Goal: Task Accomplishment & Management: Manage account settings

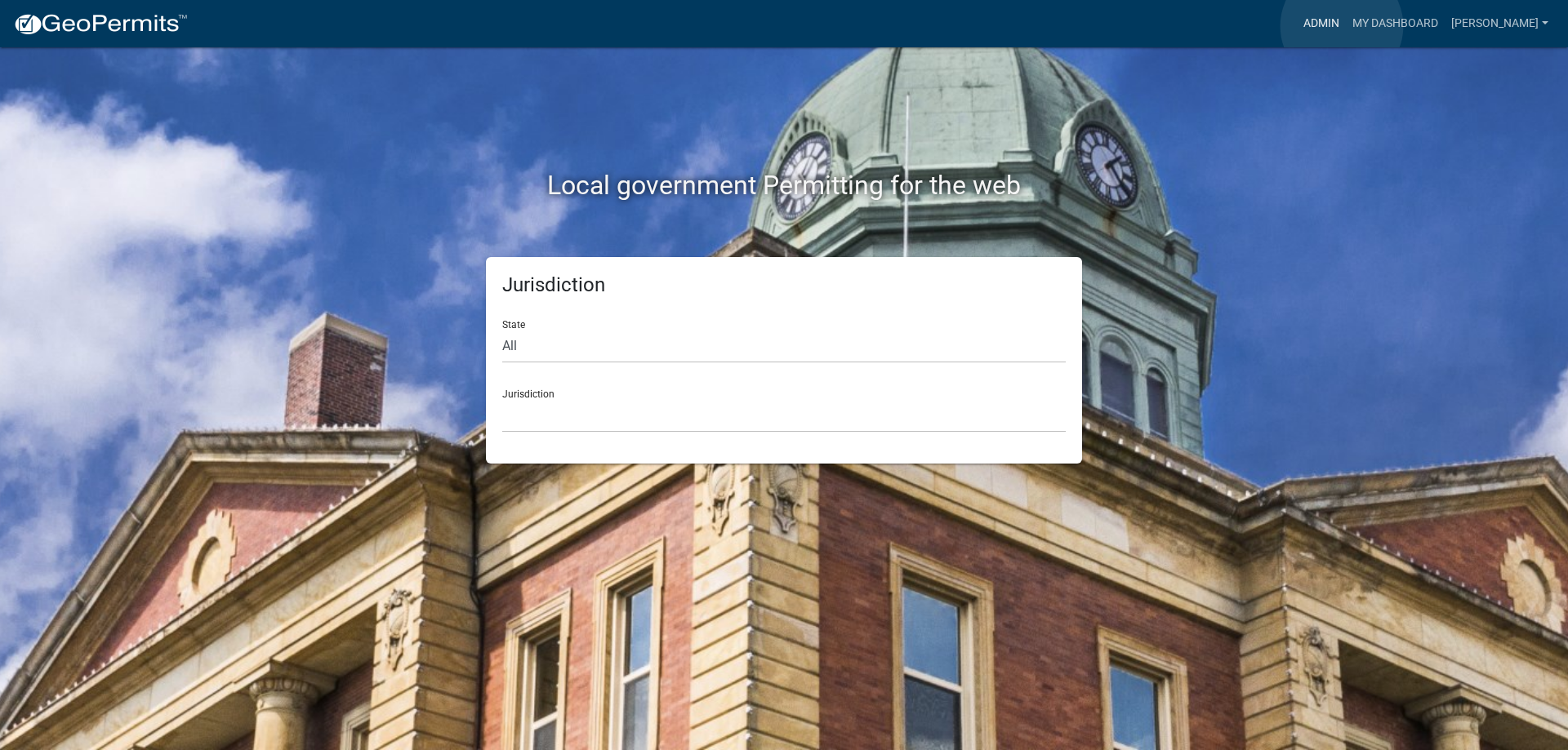
click at [1342, 26] on link "Admin" at bounding box center [1321, 24] width 49 height 31
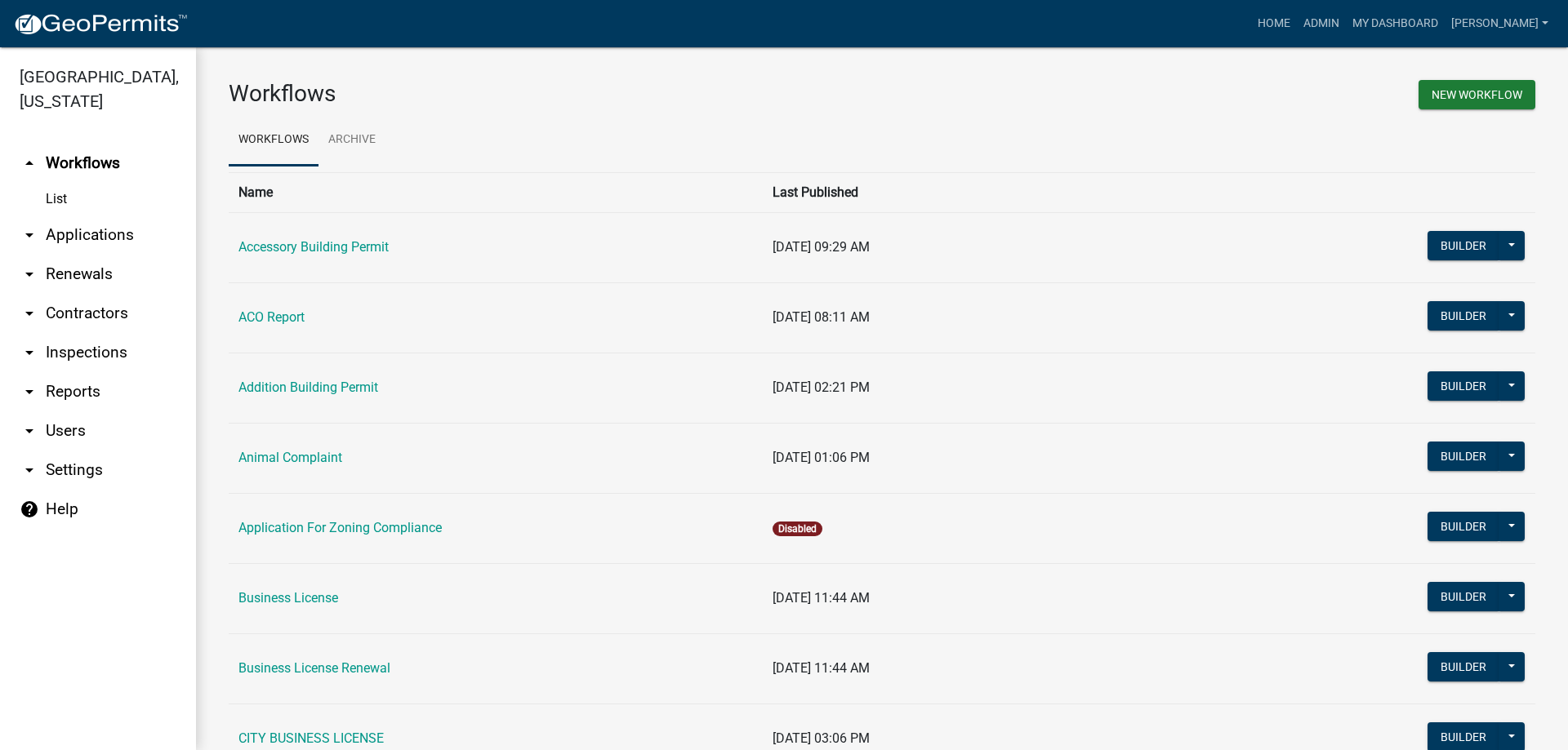
click at [109, 238] on link "arrow_drop_down Applications" at bounding box center [98, 235] width 196 height 39
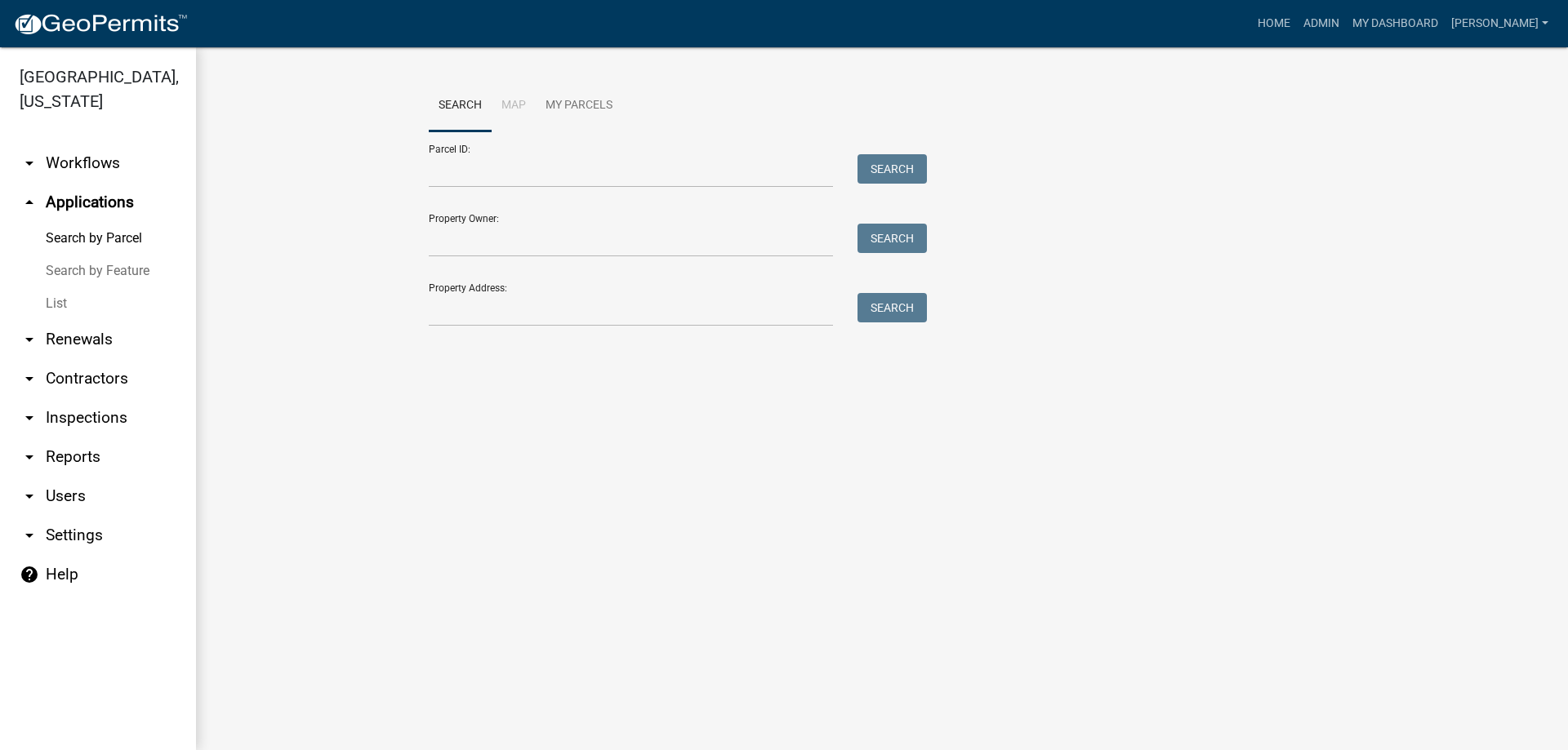
click at [66, 311] on link "List" at bounding box center [98, 304] width 196 height 32
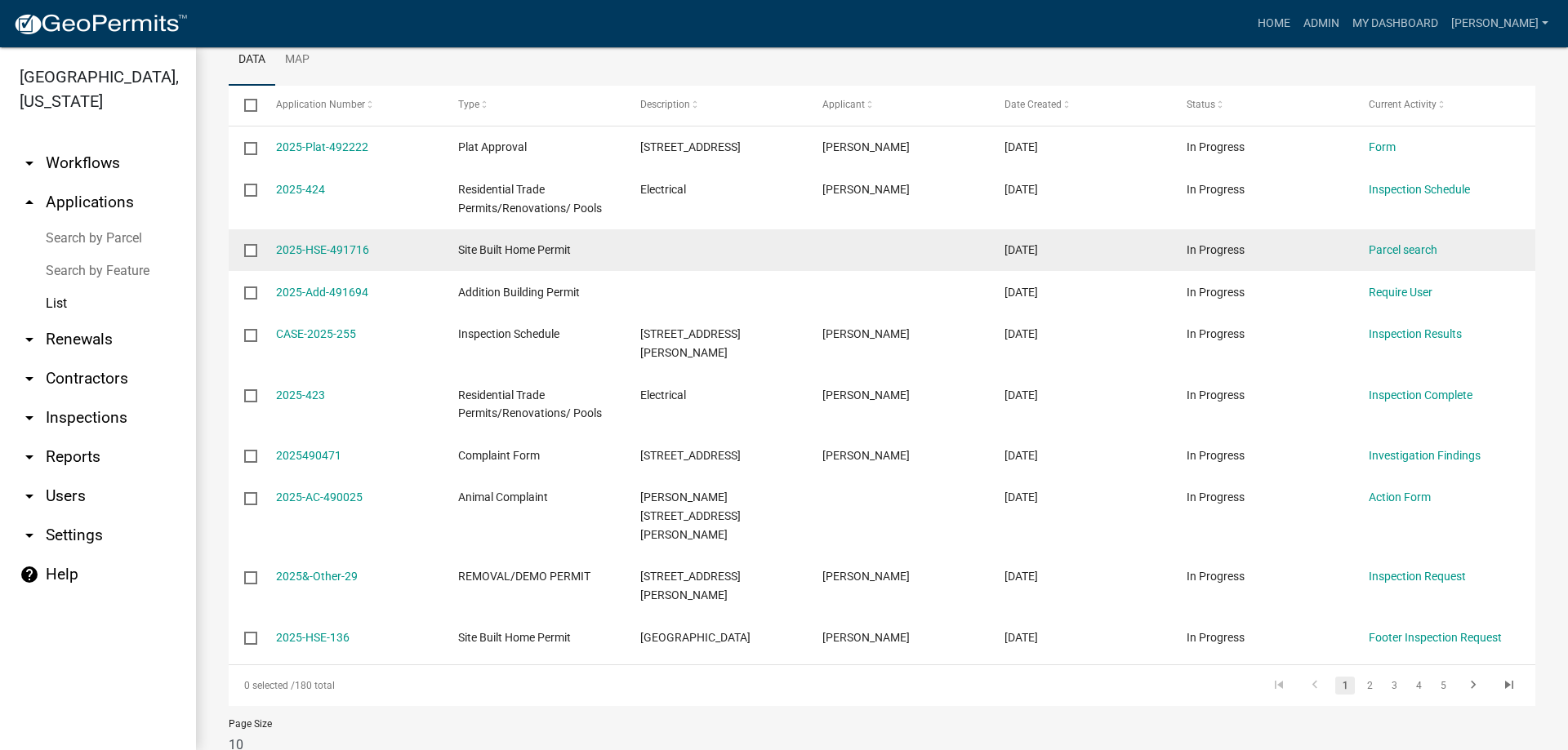
scroll to position [234, 0]
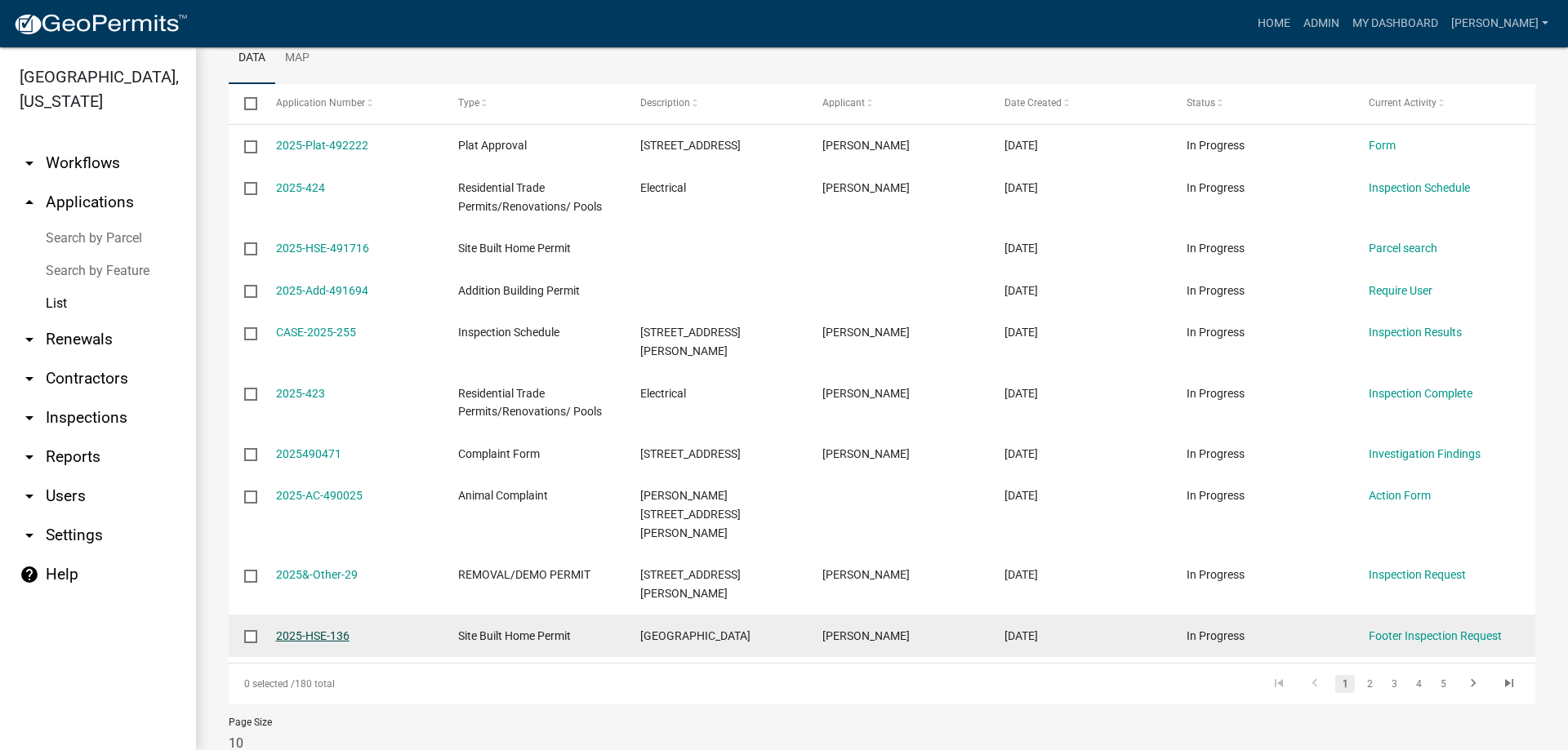
click at [315, 629] on link "2025-HSE-136" at bounding box center [313, 636] width 74 height 13
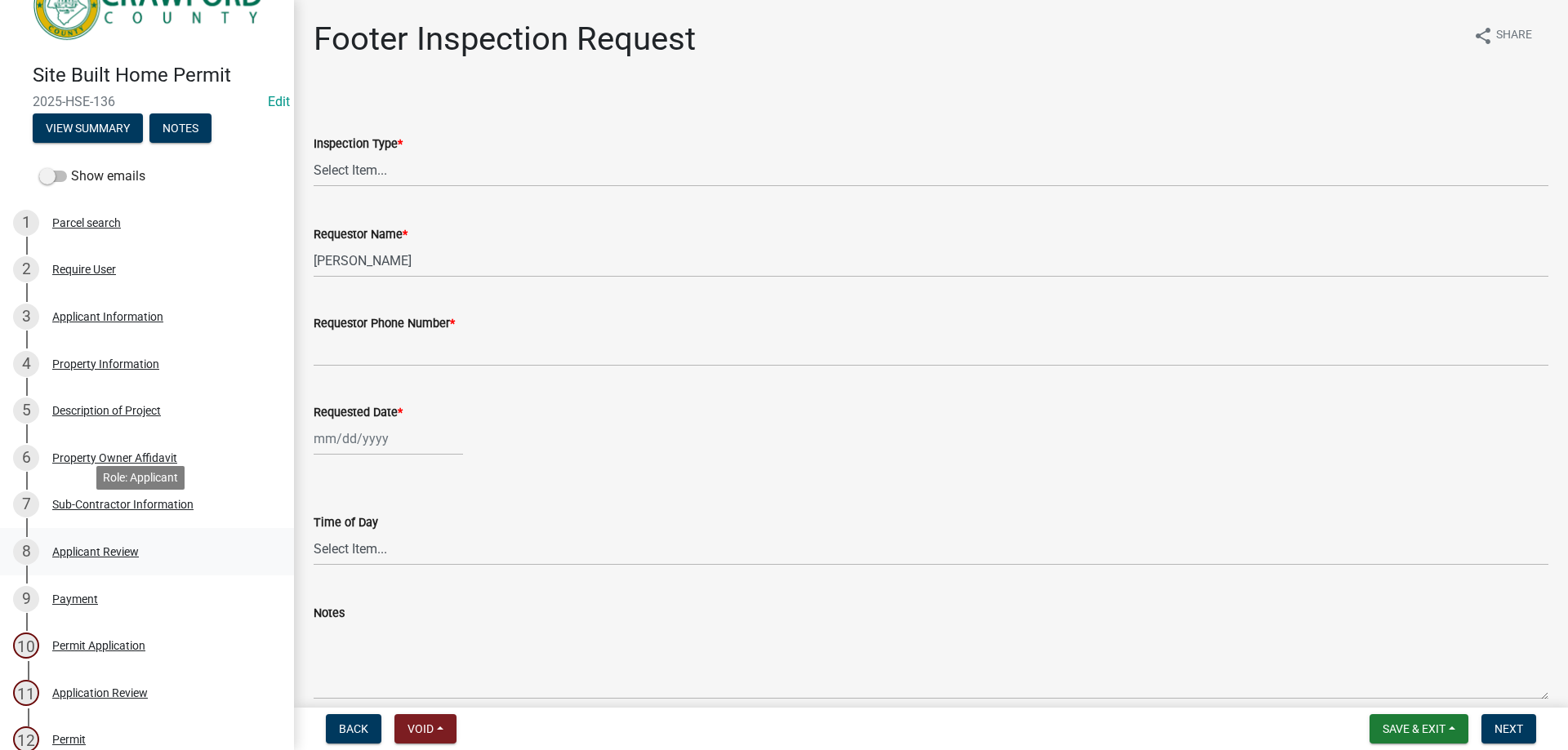
scroll to position [81, 0]
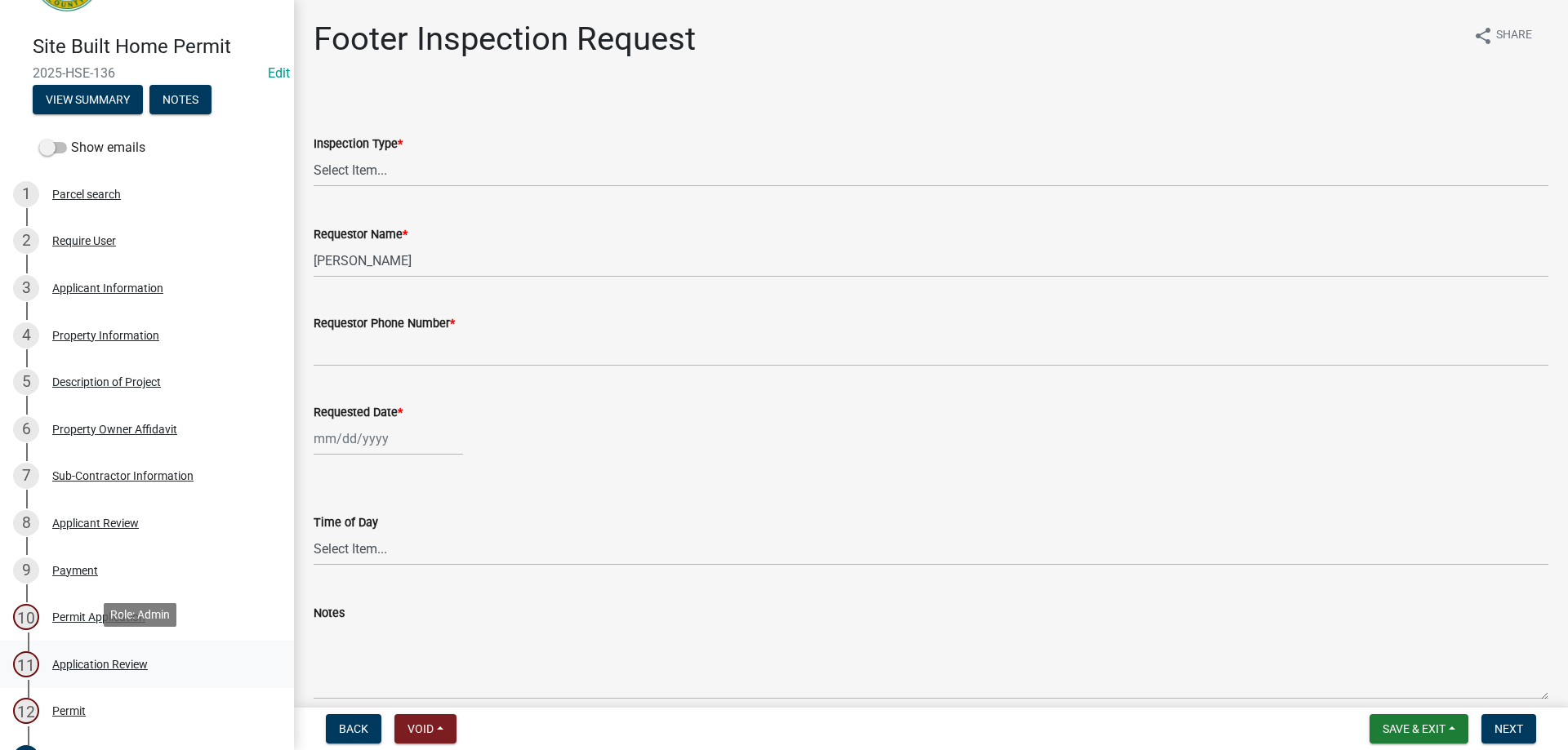
click at [102, 662] on div "Application Review" at bounding box center [101, 664] width 96 height 11
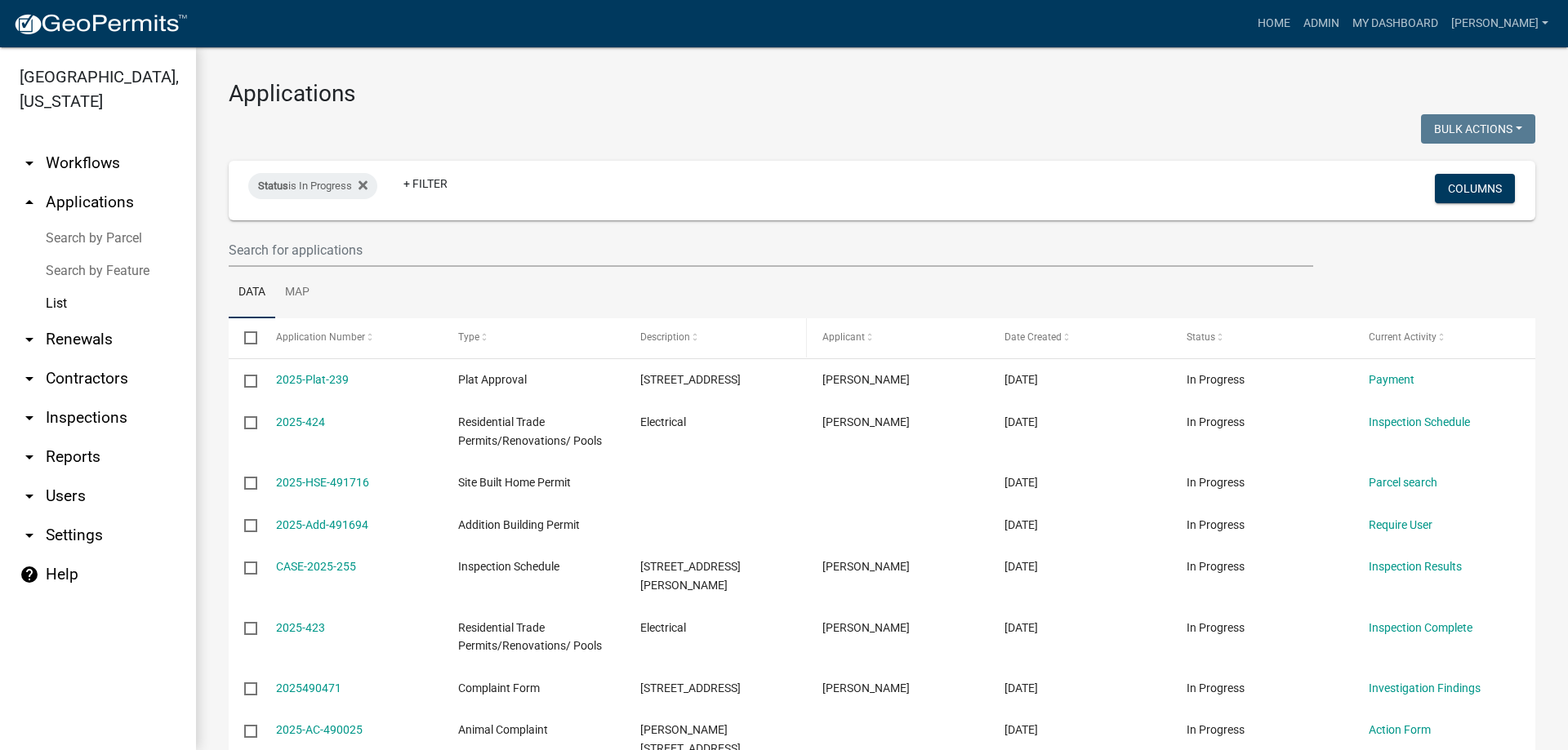
scroll to position [234, 0]
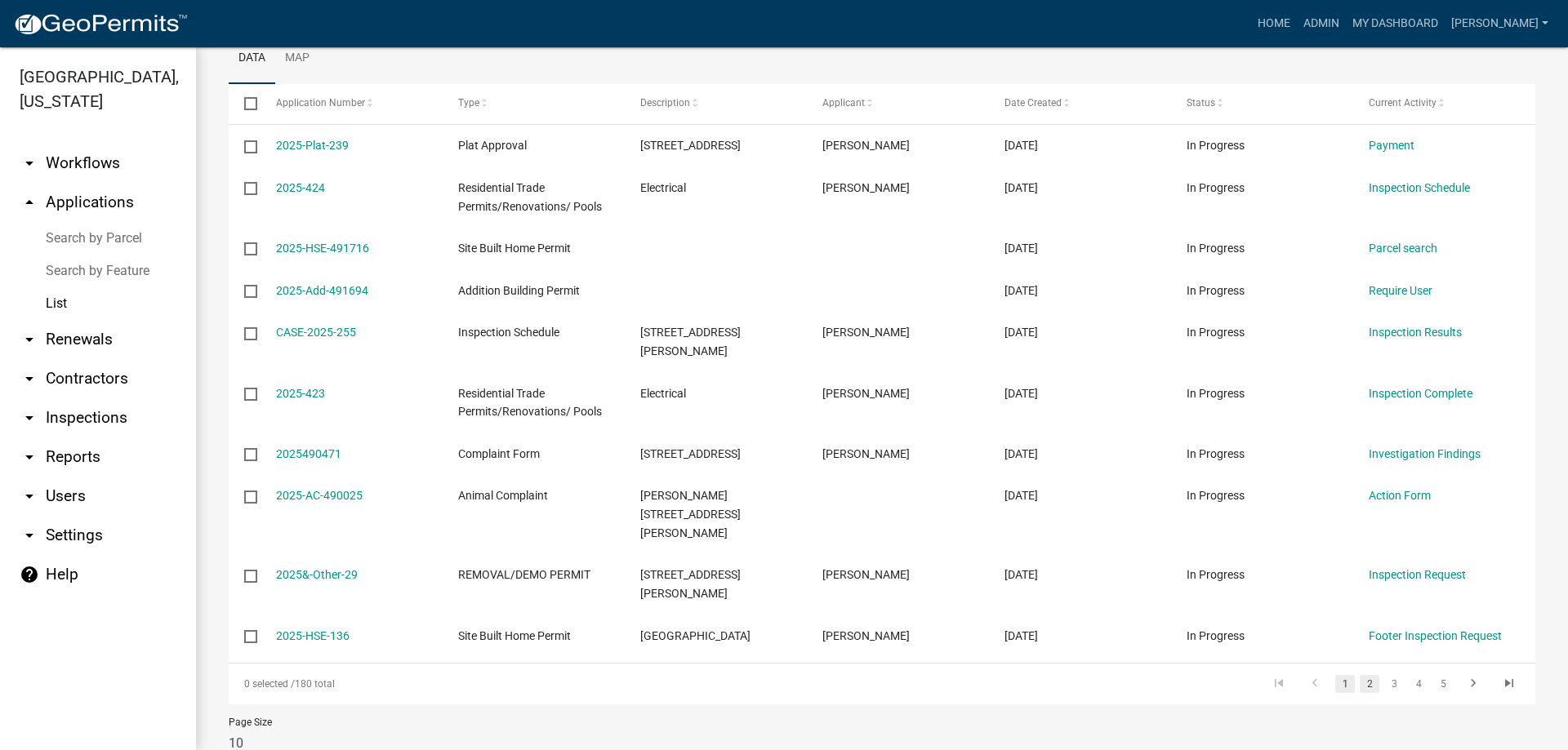
click at [1366, 675] on link "2" at bounding box center [1370, 684] width 19 height 18
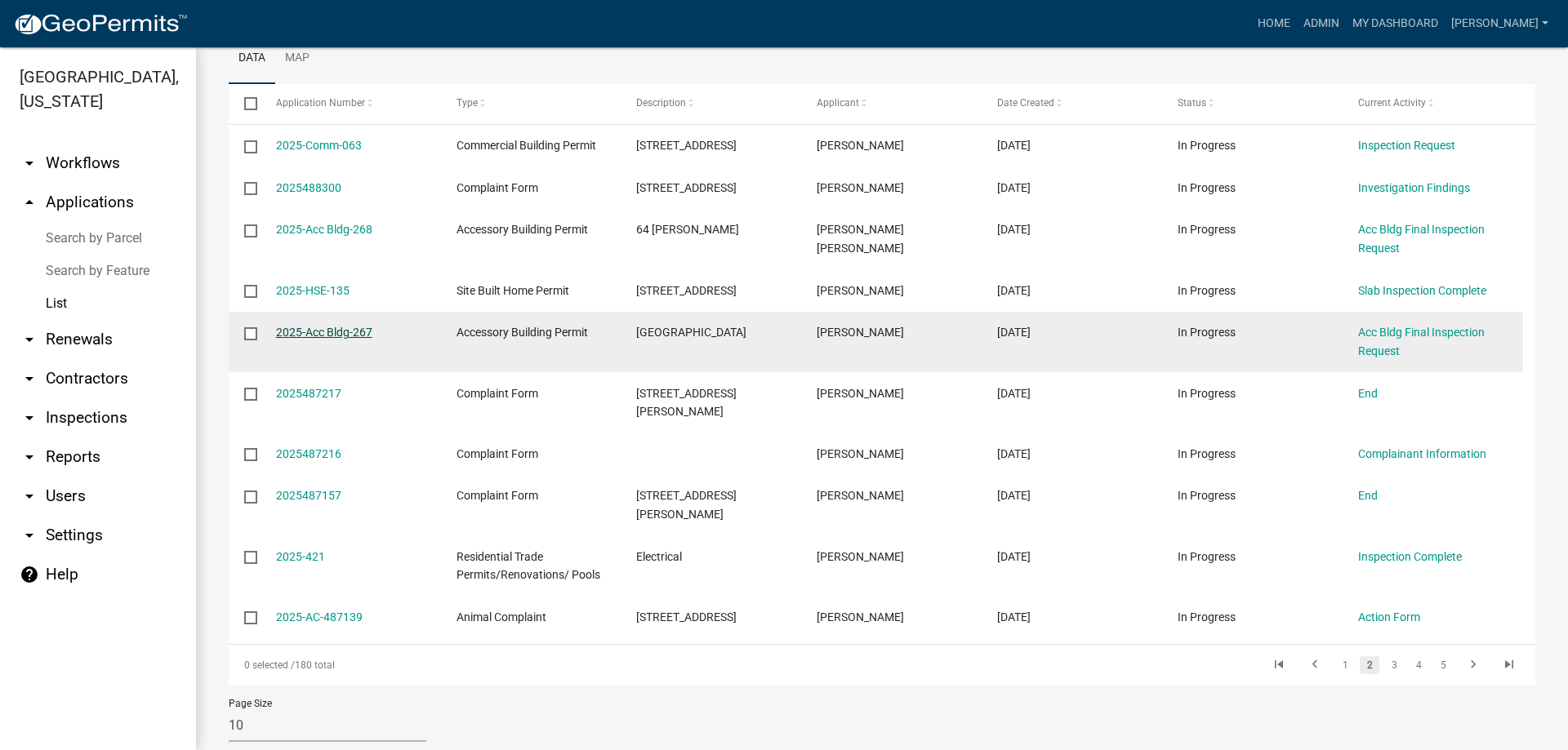
click at [293, 334] on link "2025-Acc Bldg-267" at bounding box center [324, 332] width 96 height 13
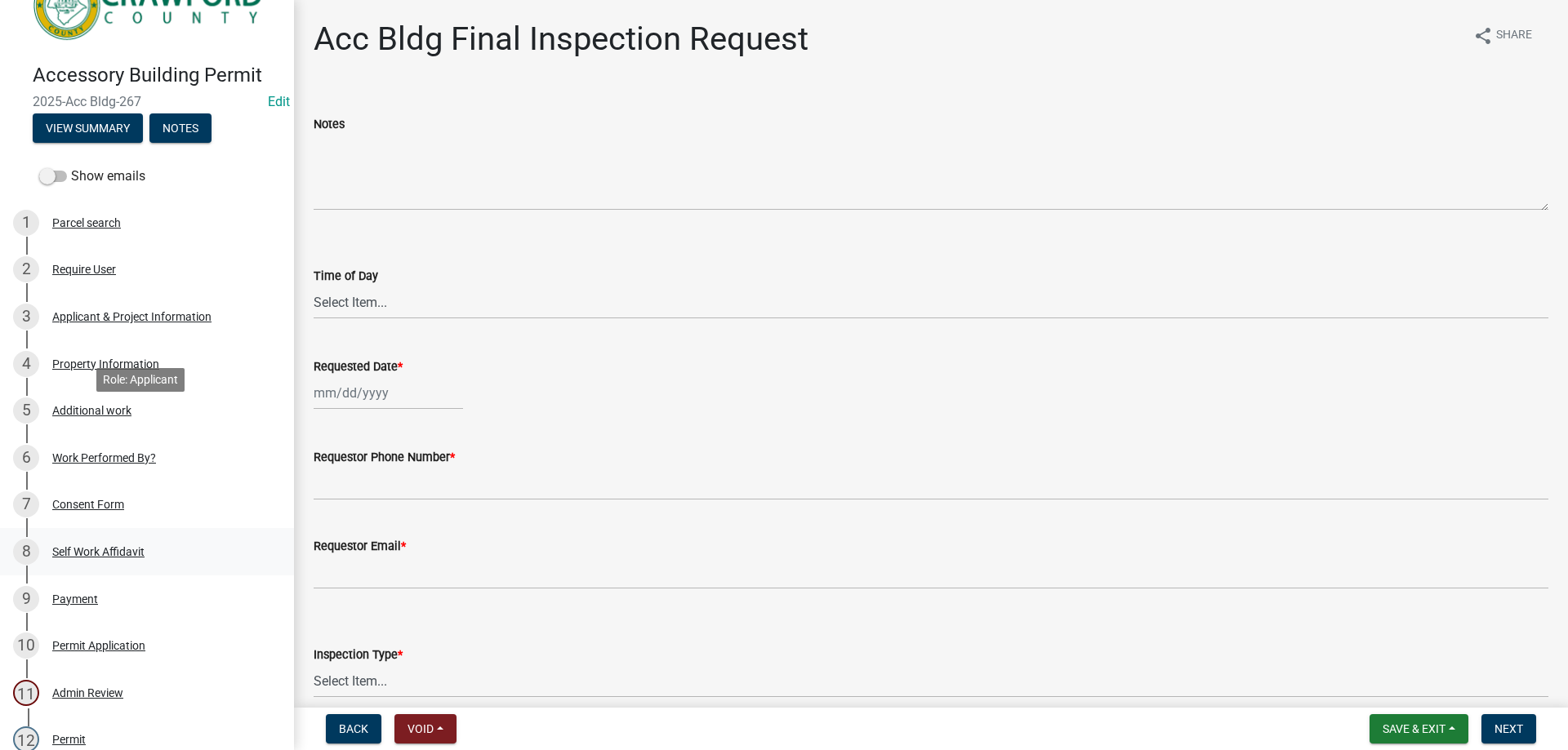
scroll to position [81, 0]
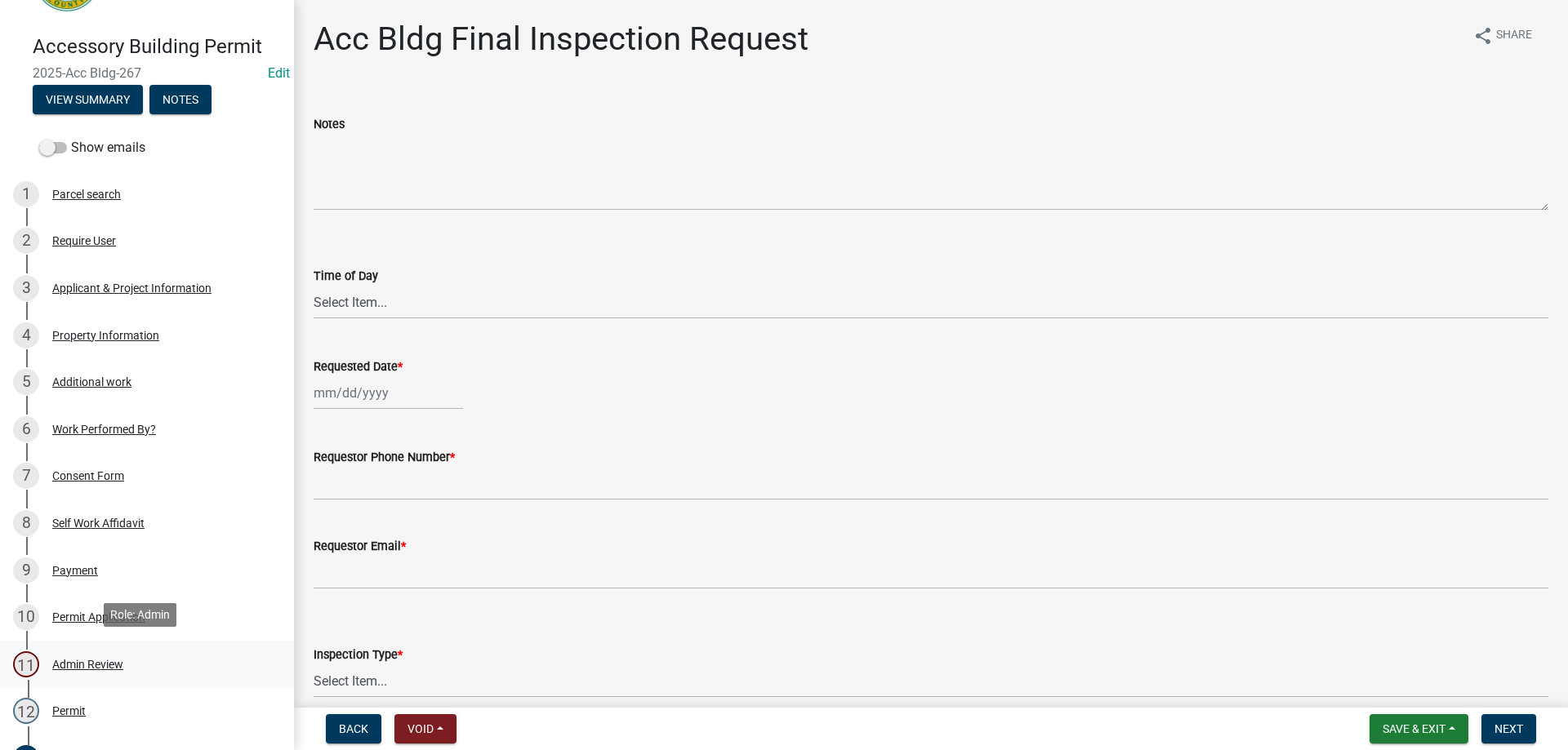
click at [89, 659] on div "Admin Review" at bounding box center [88, 664] width 71 height 11
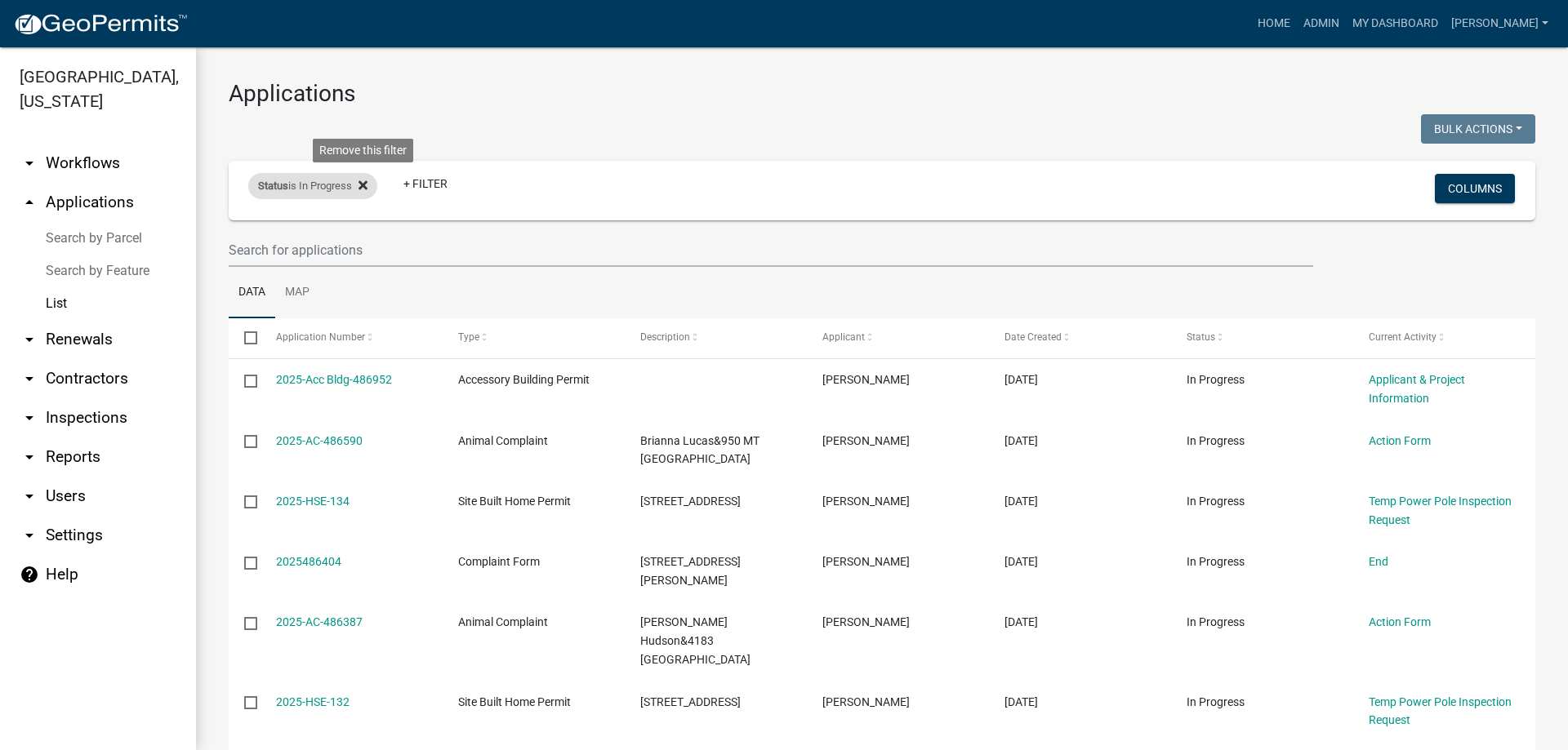
click at [367, 183] on icon at bounding box center [364, 185] width 9 height 9
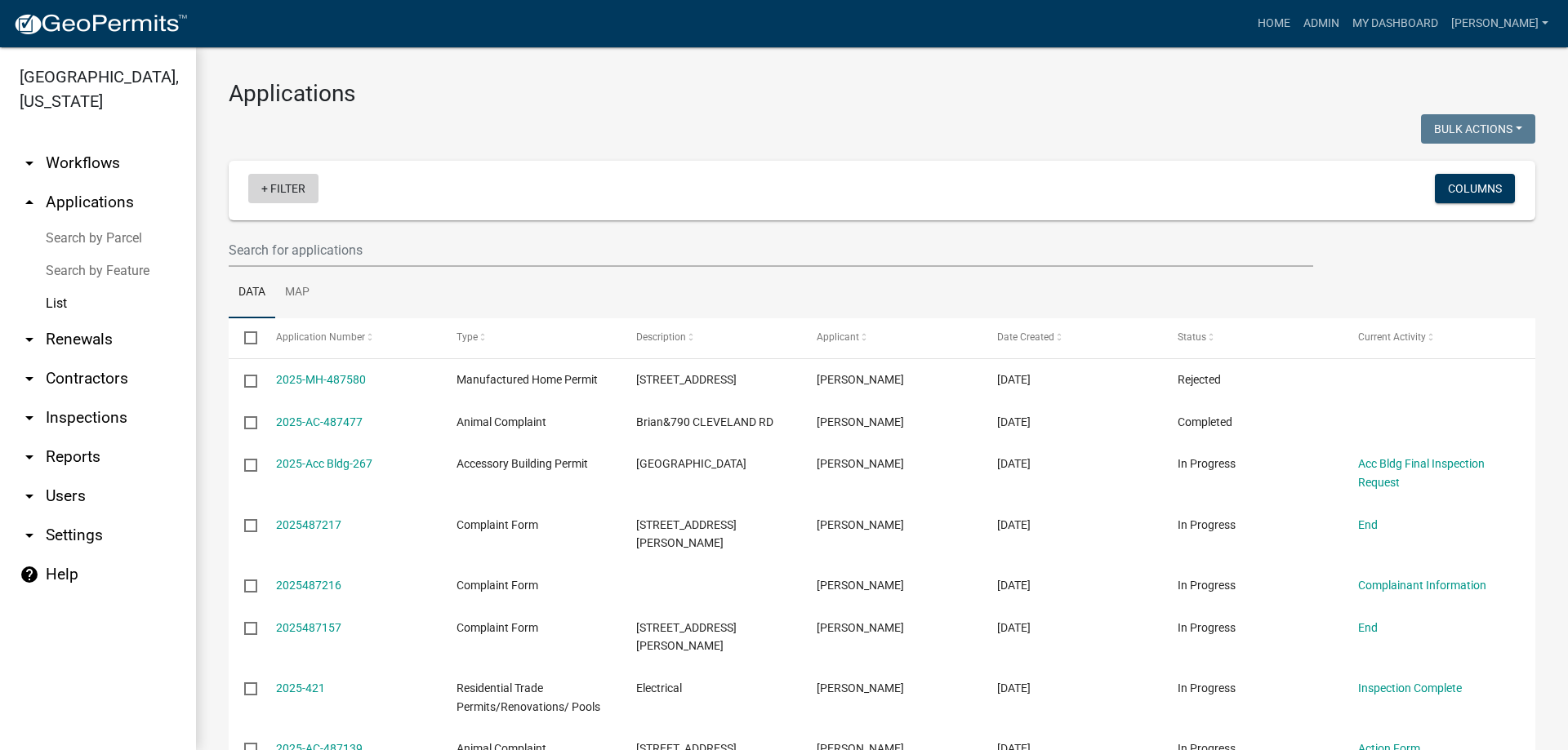
click at [273, 187] on link "+ Filter" at bounding box center [283, 189] width 70 height 30
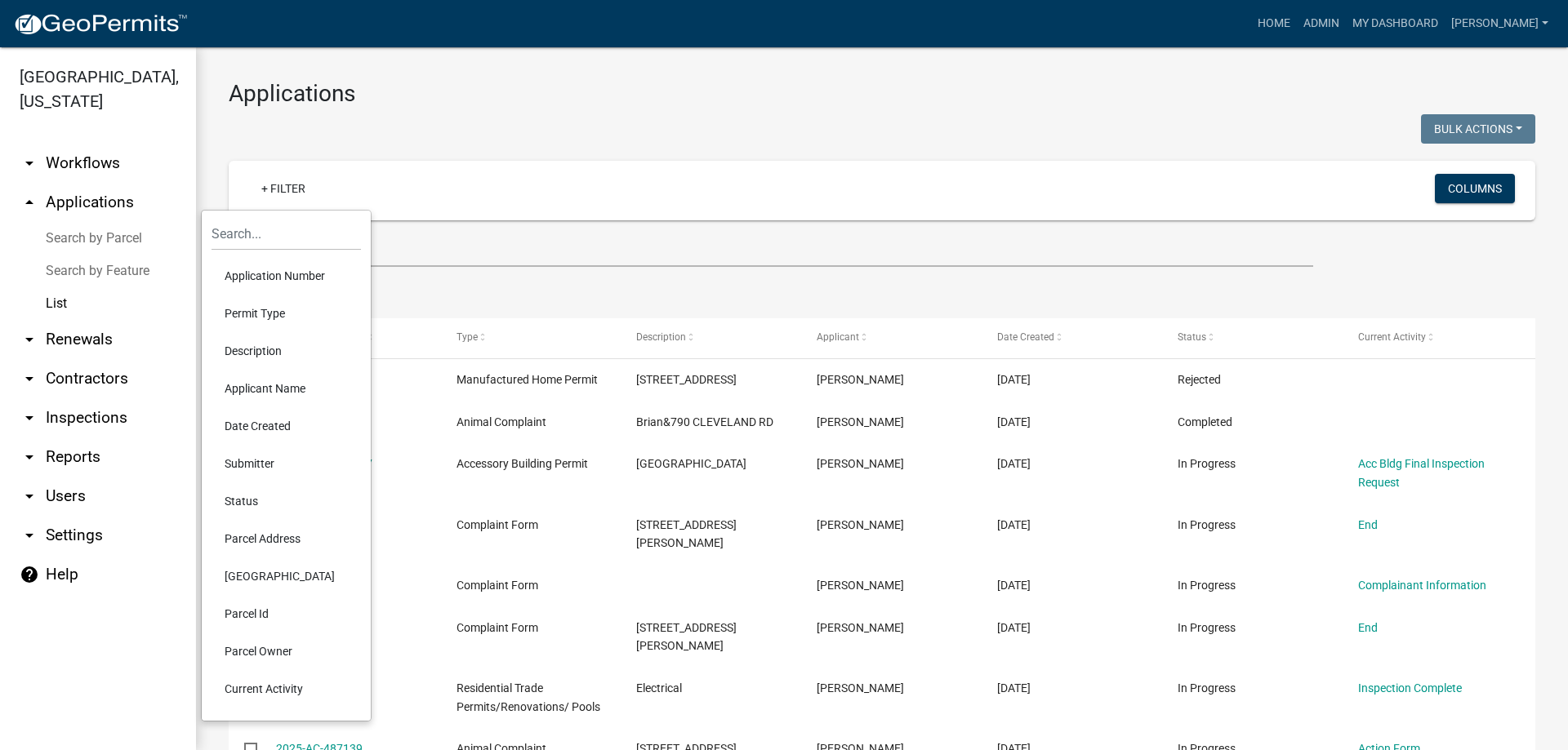
click at [267, 314] on li "Permit Type" at bounding box center [286, 313] width 150 height 38
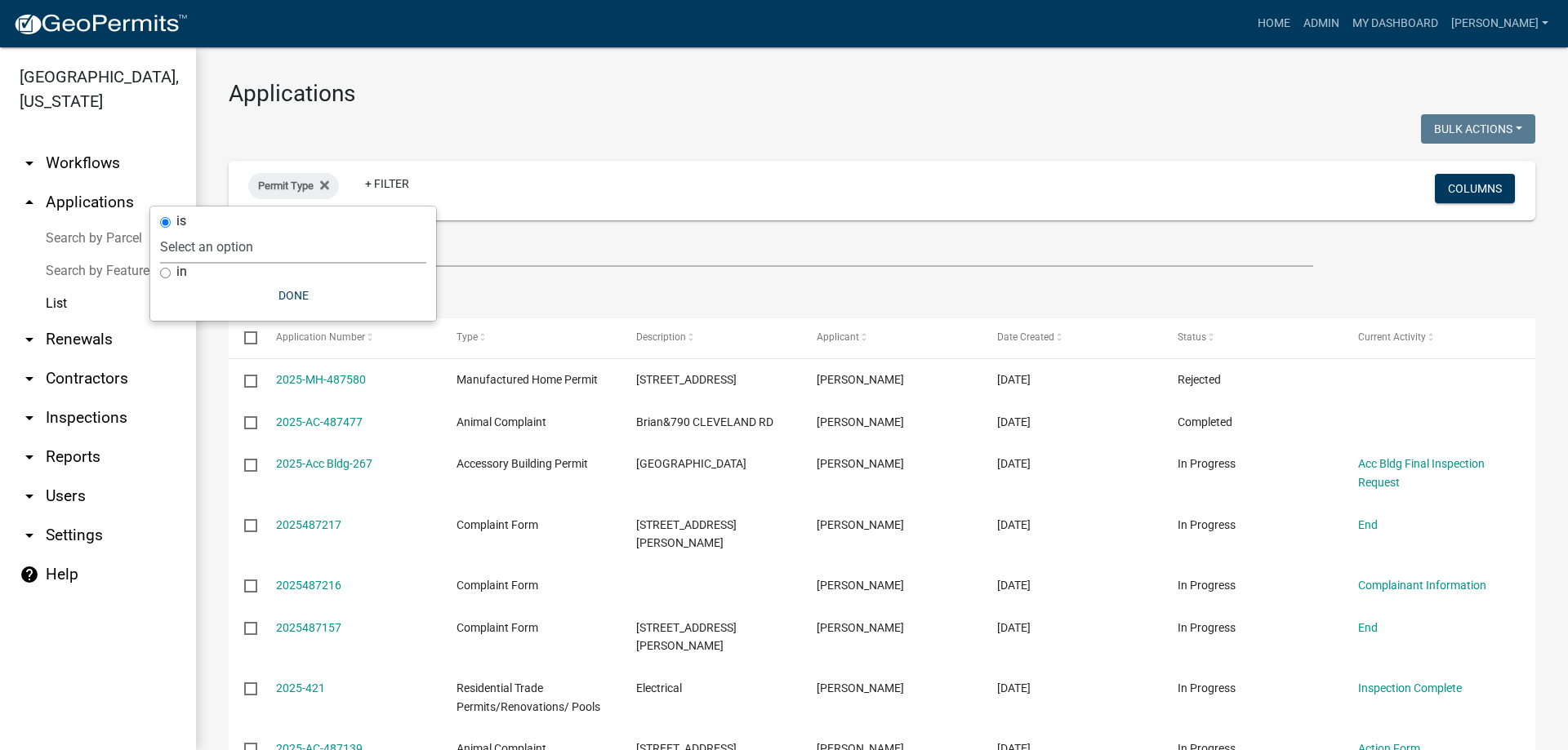
click at [289, 247] on select "Select an option Accessory Building Permit ACO Report Addition Building Permit …" at bounding box center [293, 247] width 267 height 33
select select "8a3a9a7d-d7f9-42f0-9741-3b4095b7bc8e"
click at [198, 231] on select "Select an option Accessory Building Permit ACO Report Addition Building Permit …" at bounding box center [293, 247] width 267 height 33
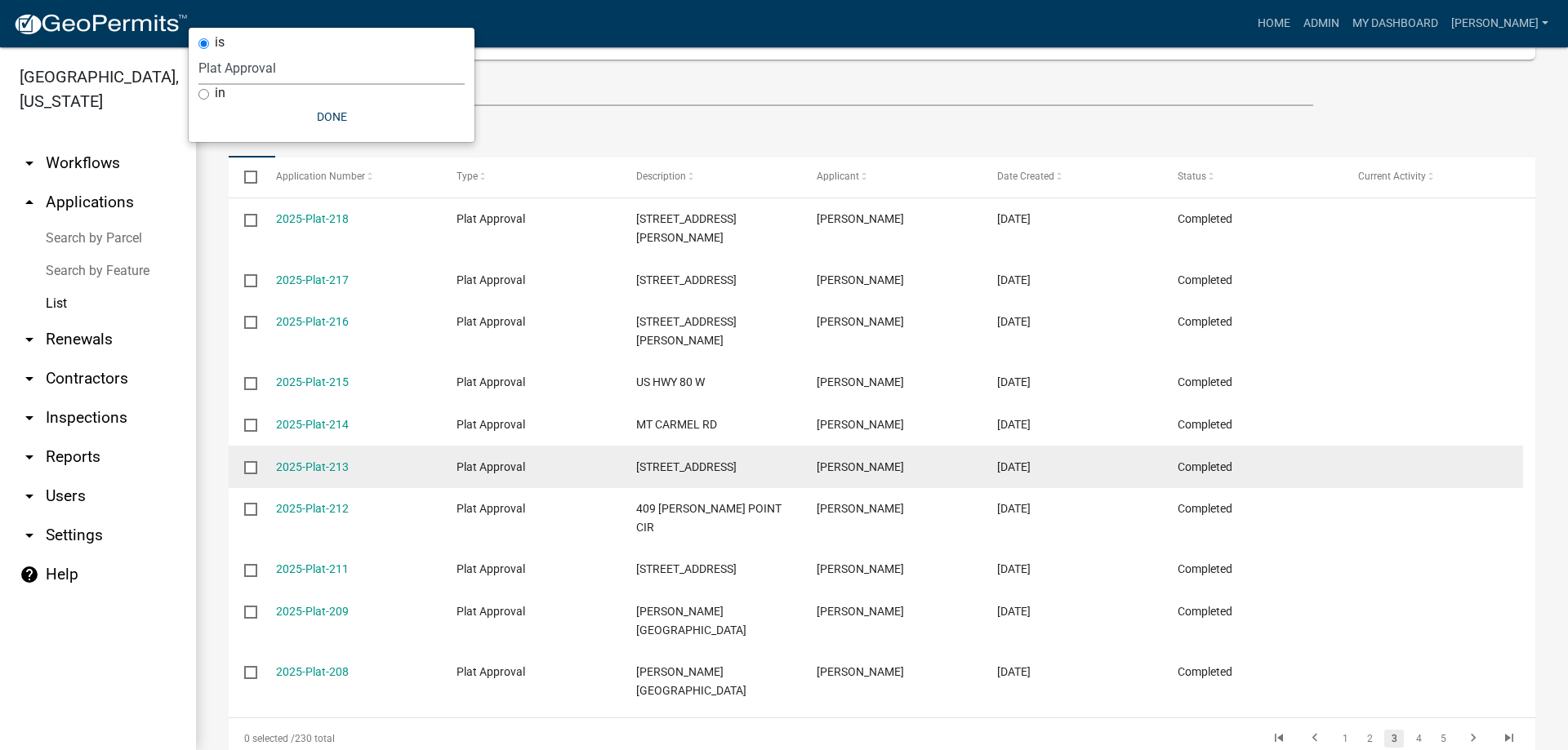
scroll to position [179, 0]
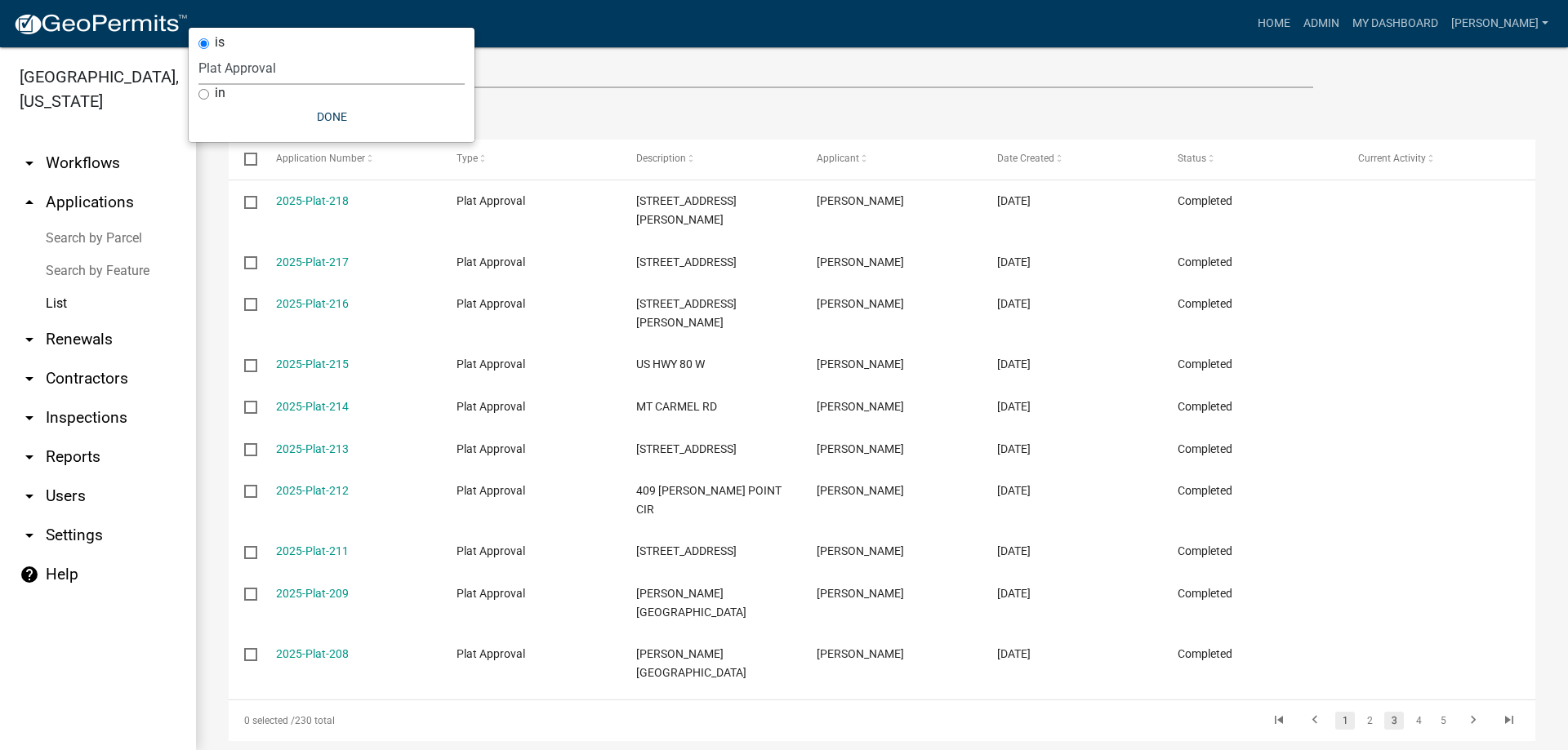
click at [1336, 712] on link "1" at bounding box center [1345, 720] width 19 height 18
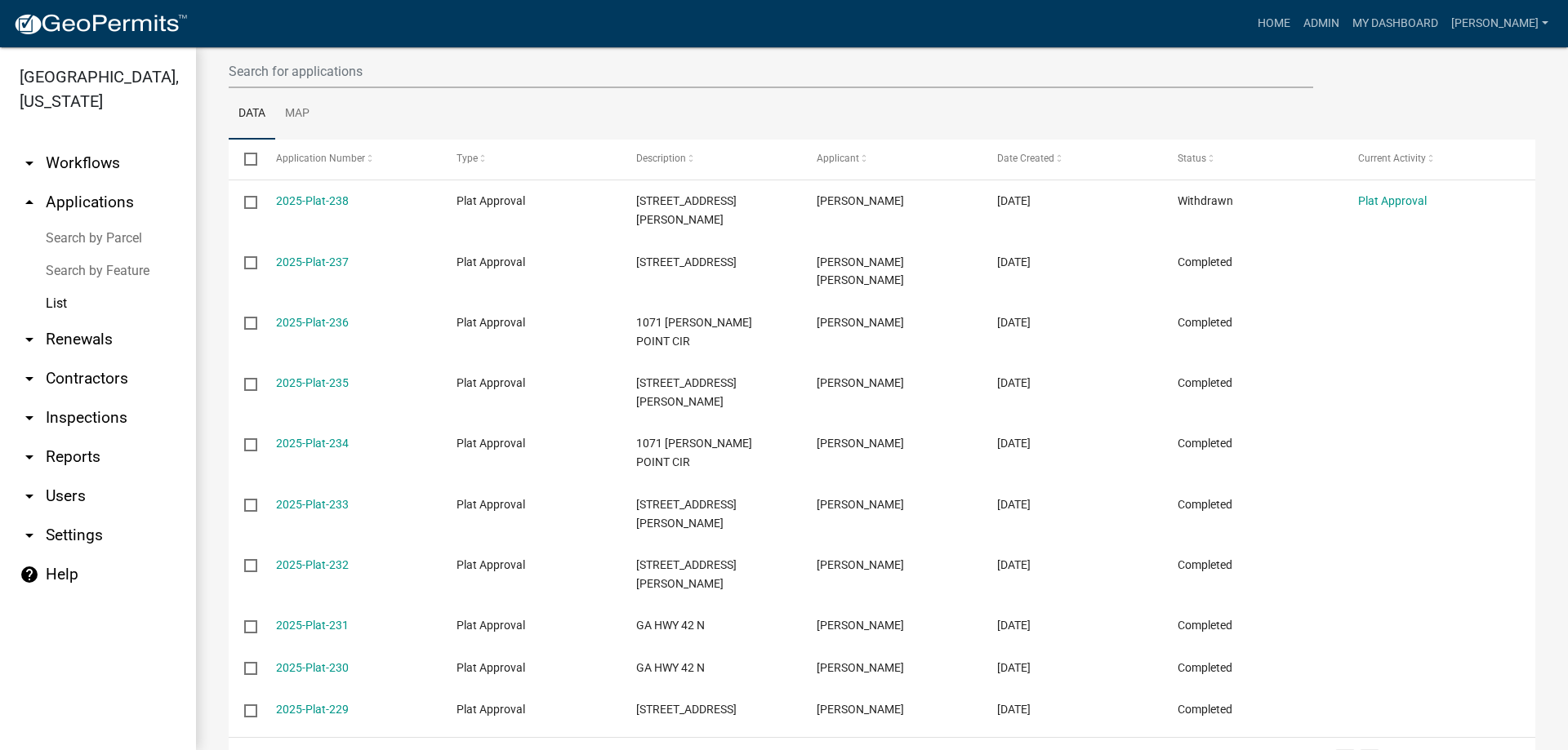
click at [1365, 749] on link "2" at bounding box center [1370, 757] width 19 height 18
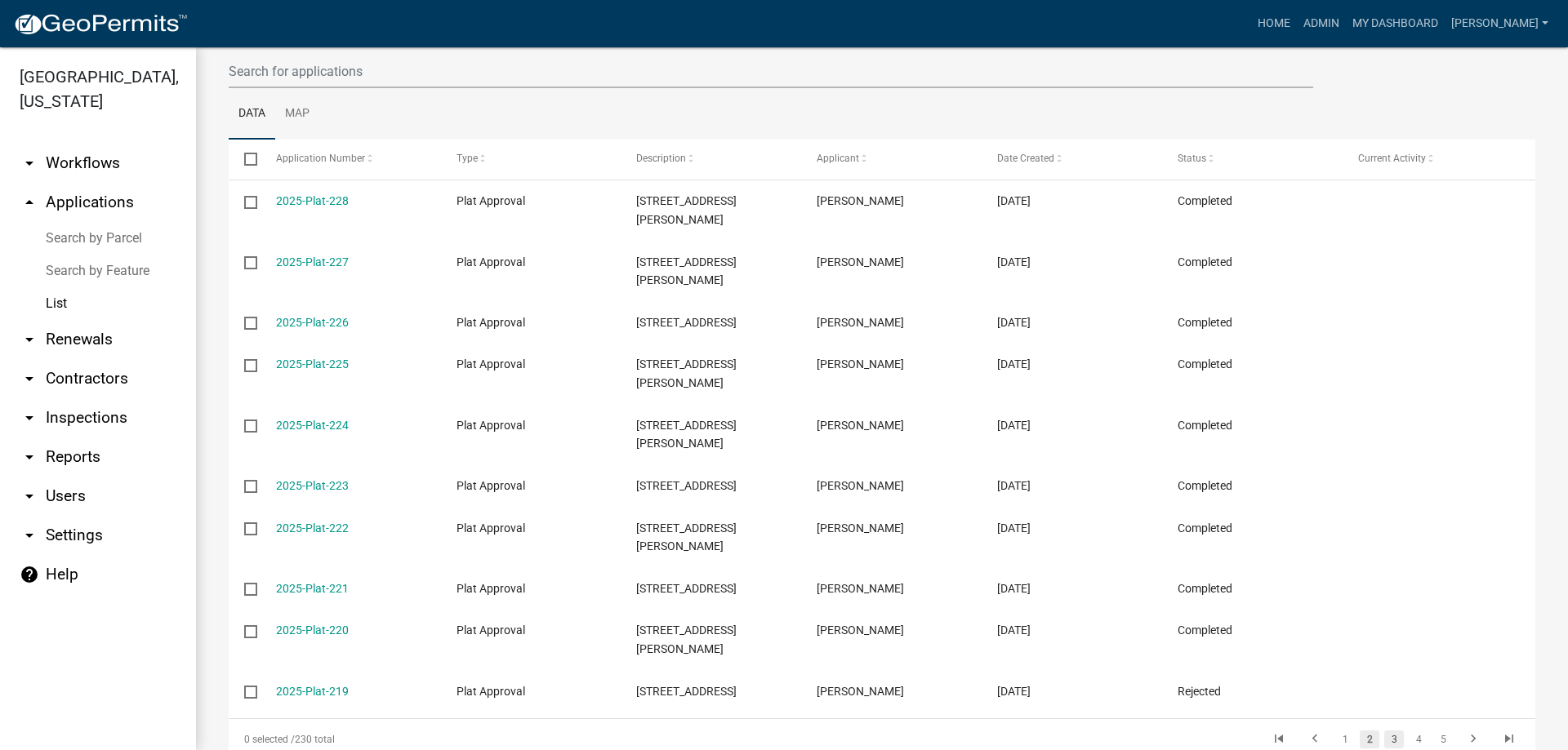
click at [1384, 731] on link "3" at bounding box center [1394, 739] width 19 height 18
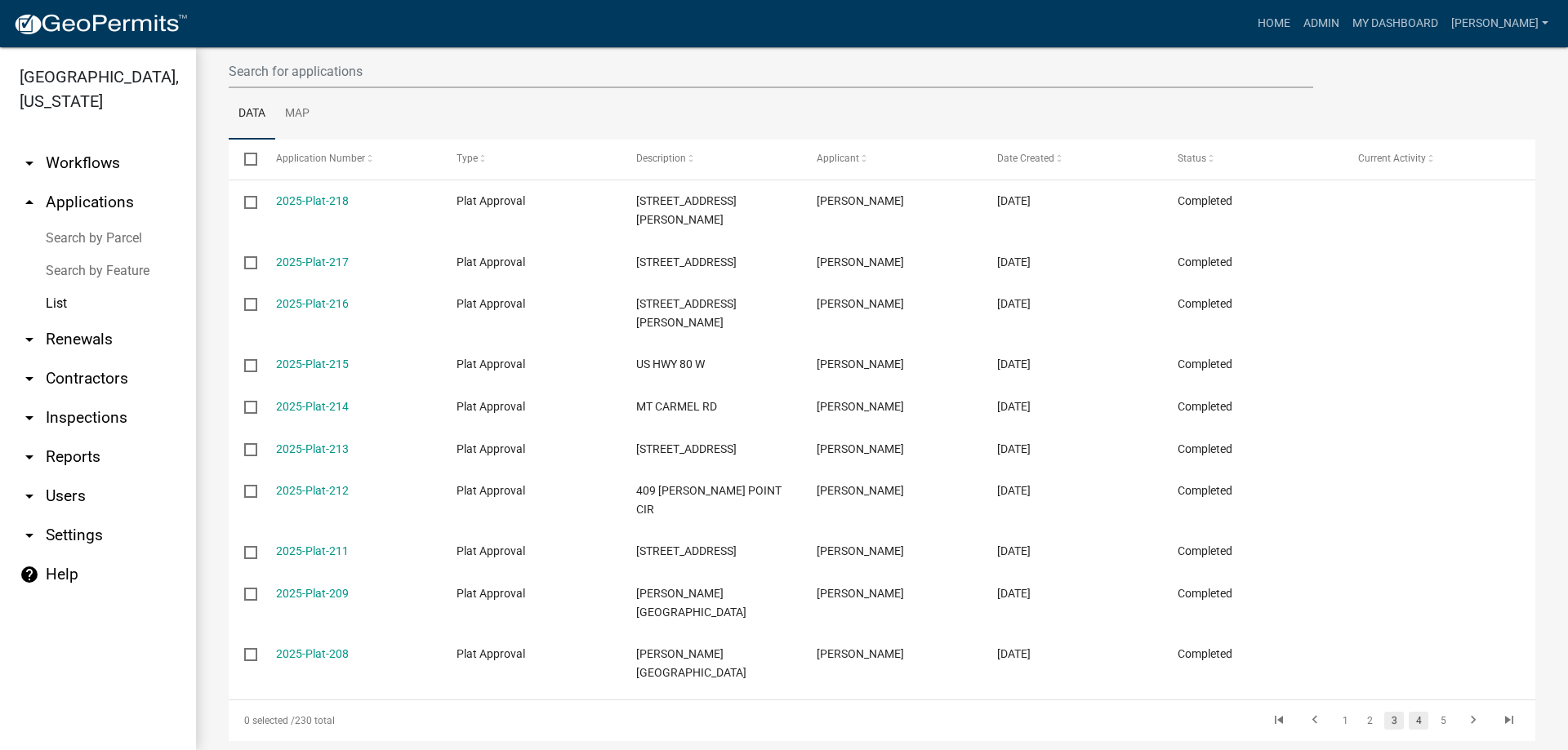
click at [1409, 712] on link "4" at bounding box center [1418, 720] width 19 height 18
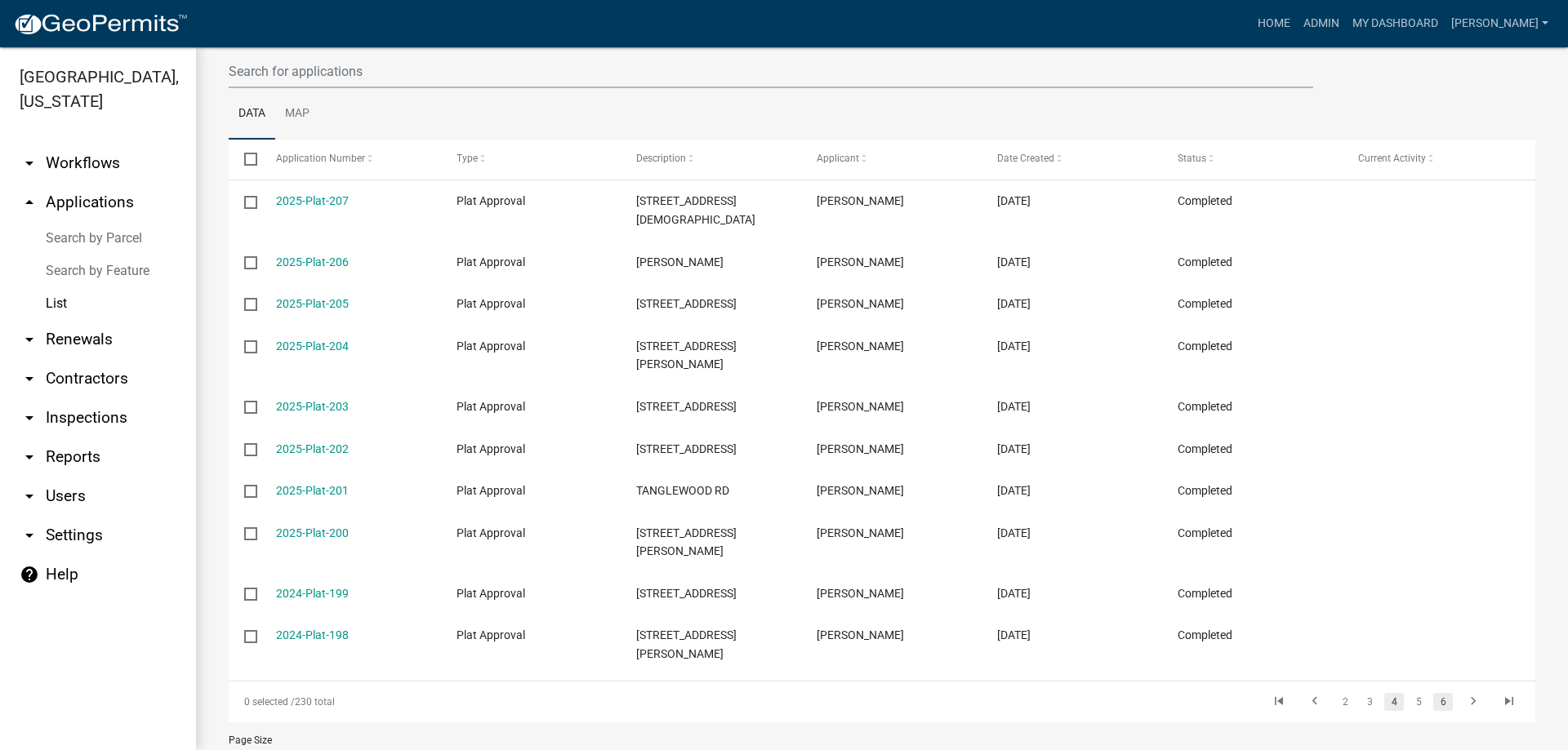
click at [1433, 693] on link "6" at bounding box center [1442, 701] width 19 height 18
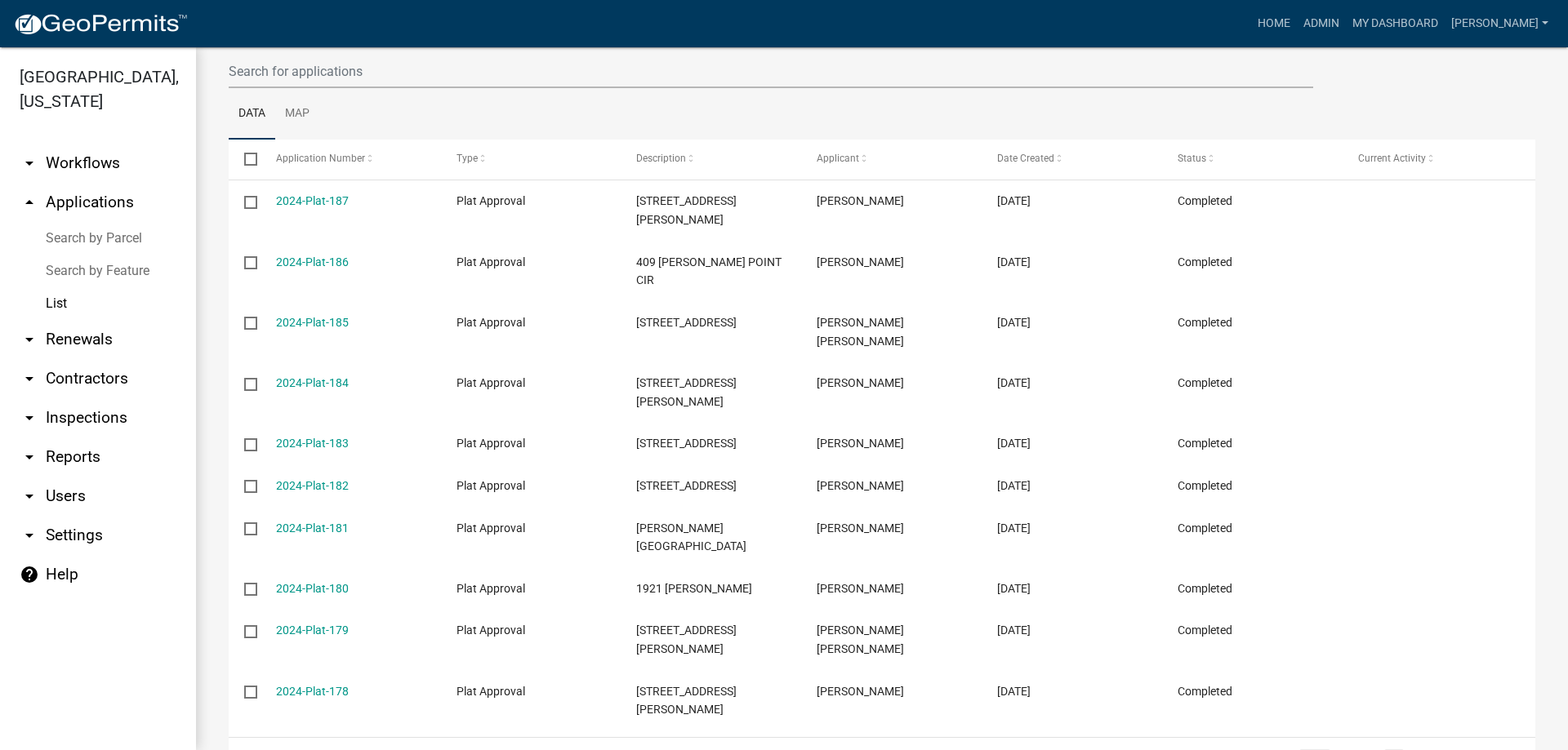
click at [1299, 749] on link "go to previous page" at bounding box center [1315, 757] width 31 height 18
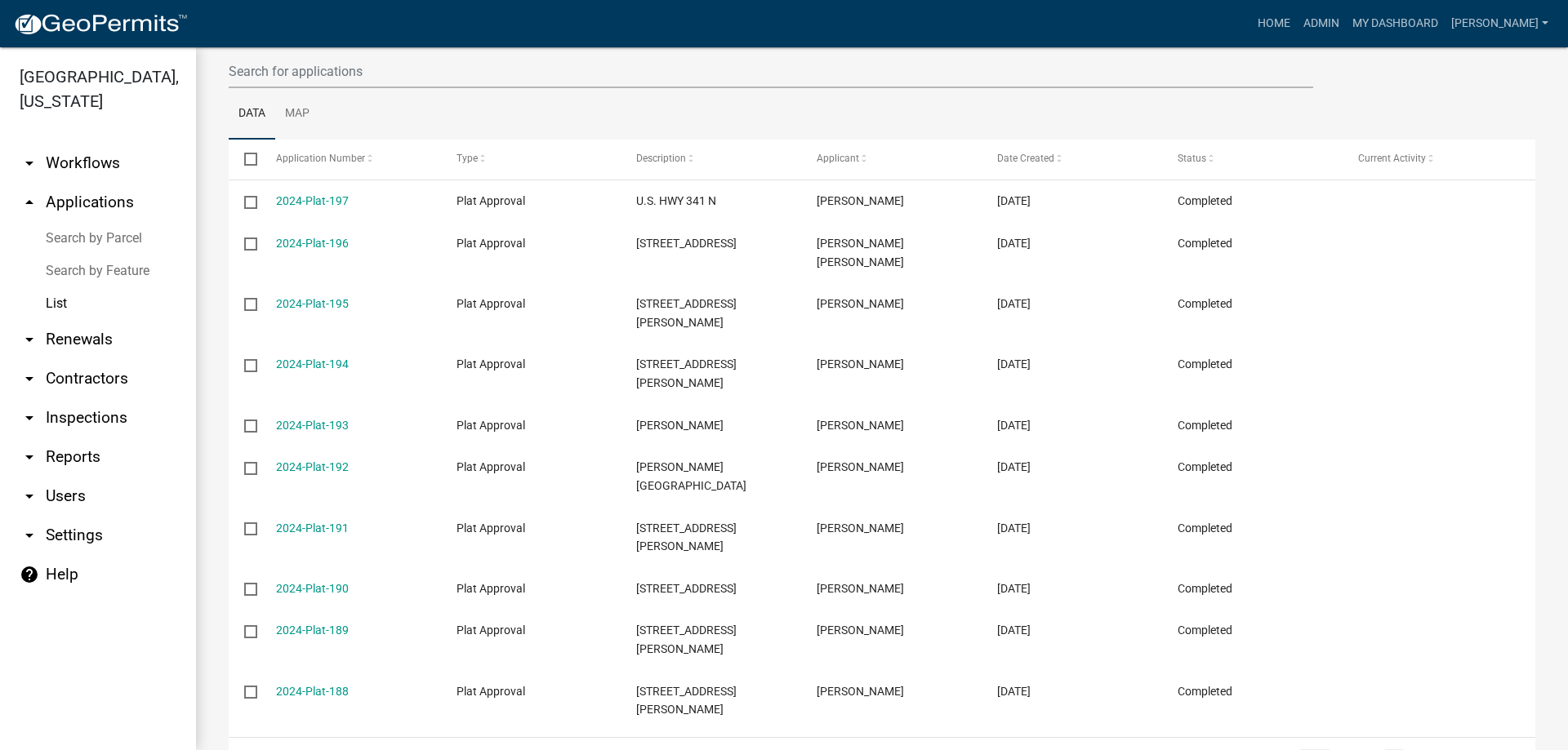
click at [1299, 749] on link "go to previous page" at bounding box center [1315, 757] width 31 height 18
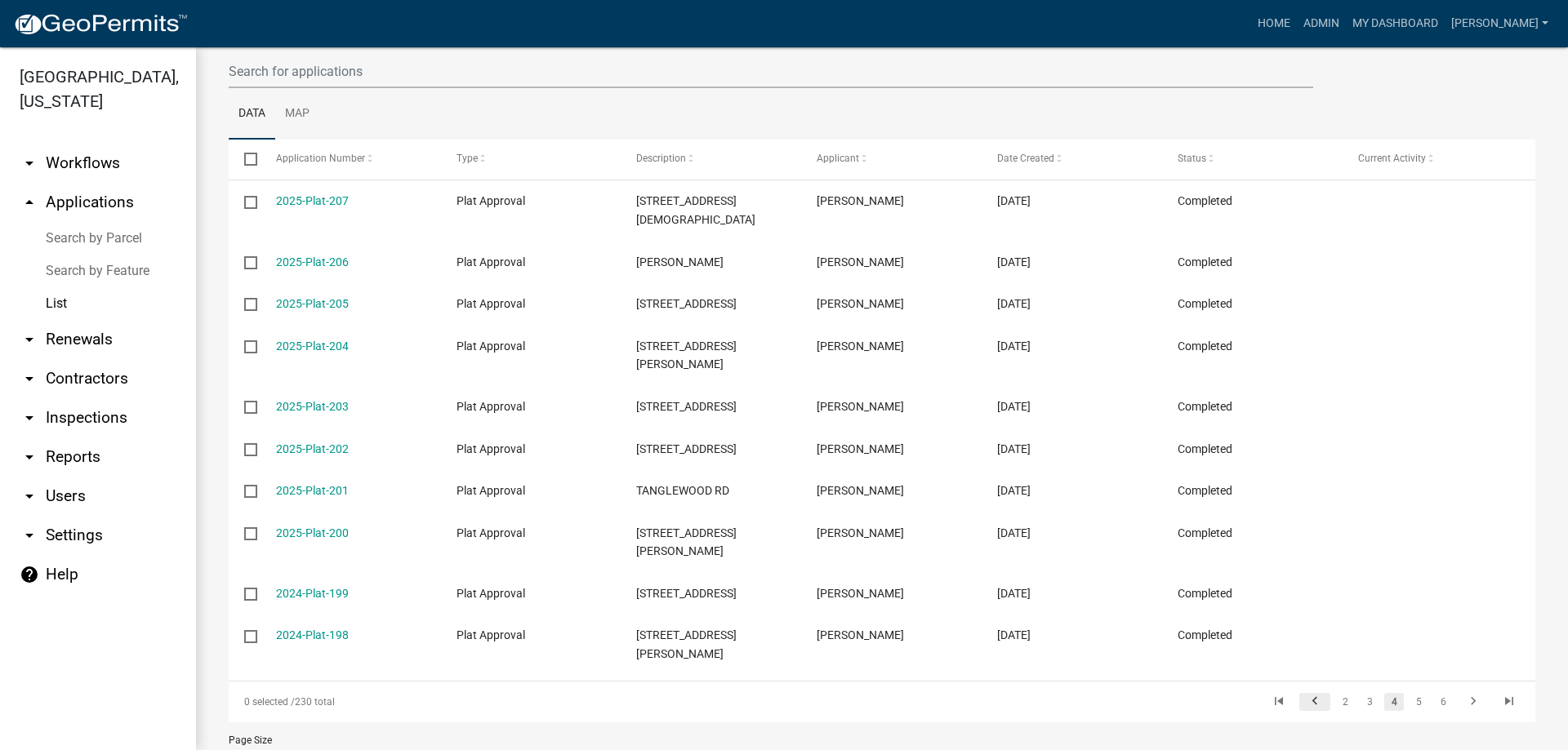
click at [1299, 693] on link "go to previous page" at bounding box center [1315, 701] width 31 height 18
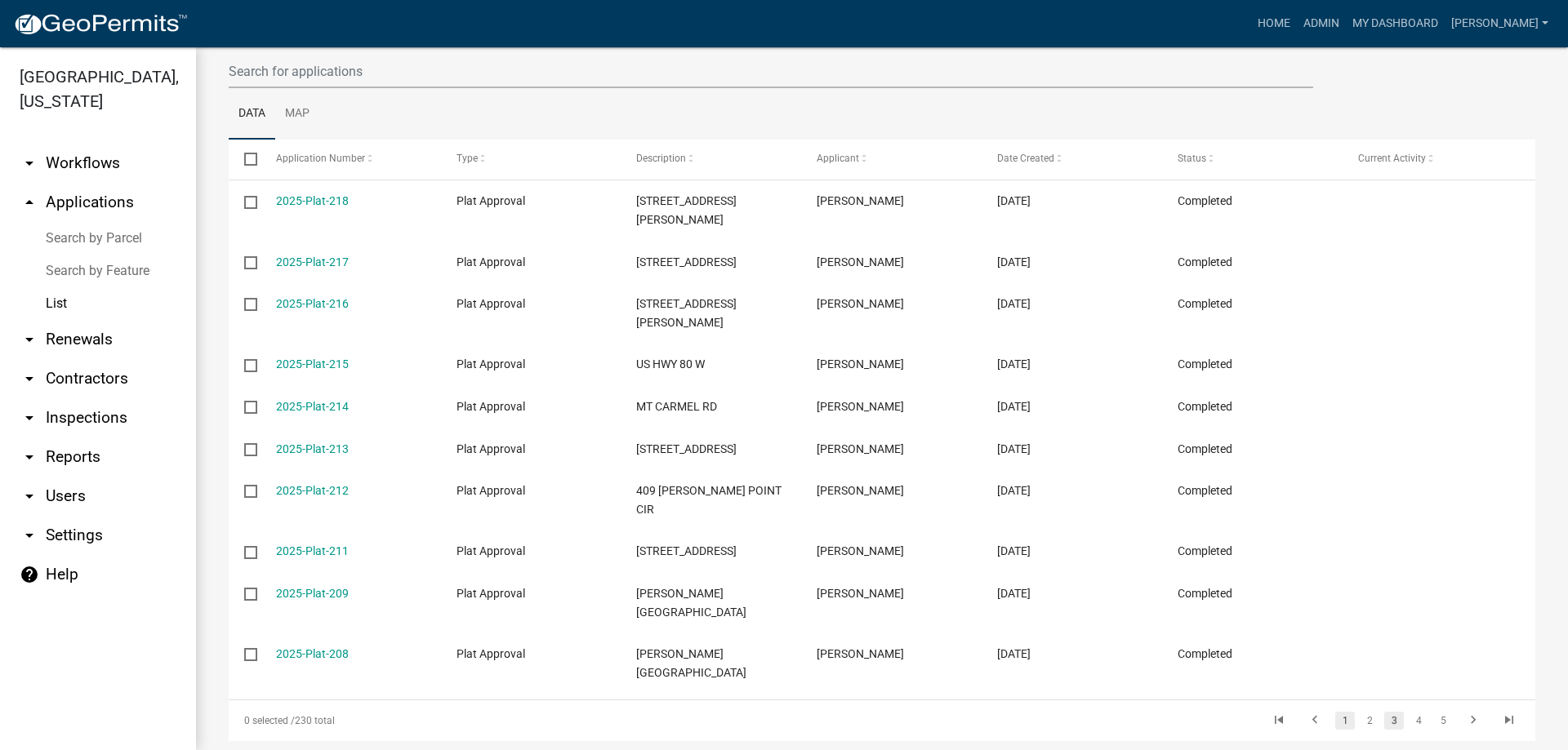
click at [1335, 712] on link "1" at bounding box center [1345, 720] width 19 height 18
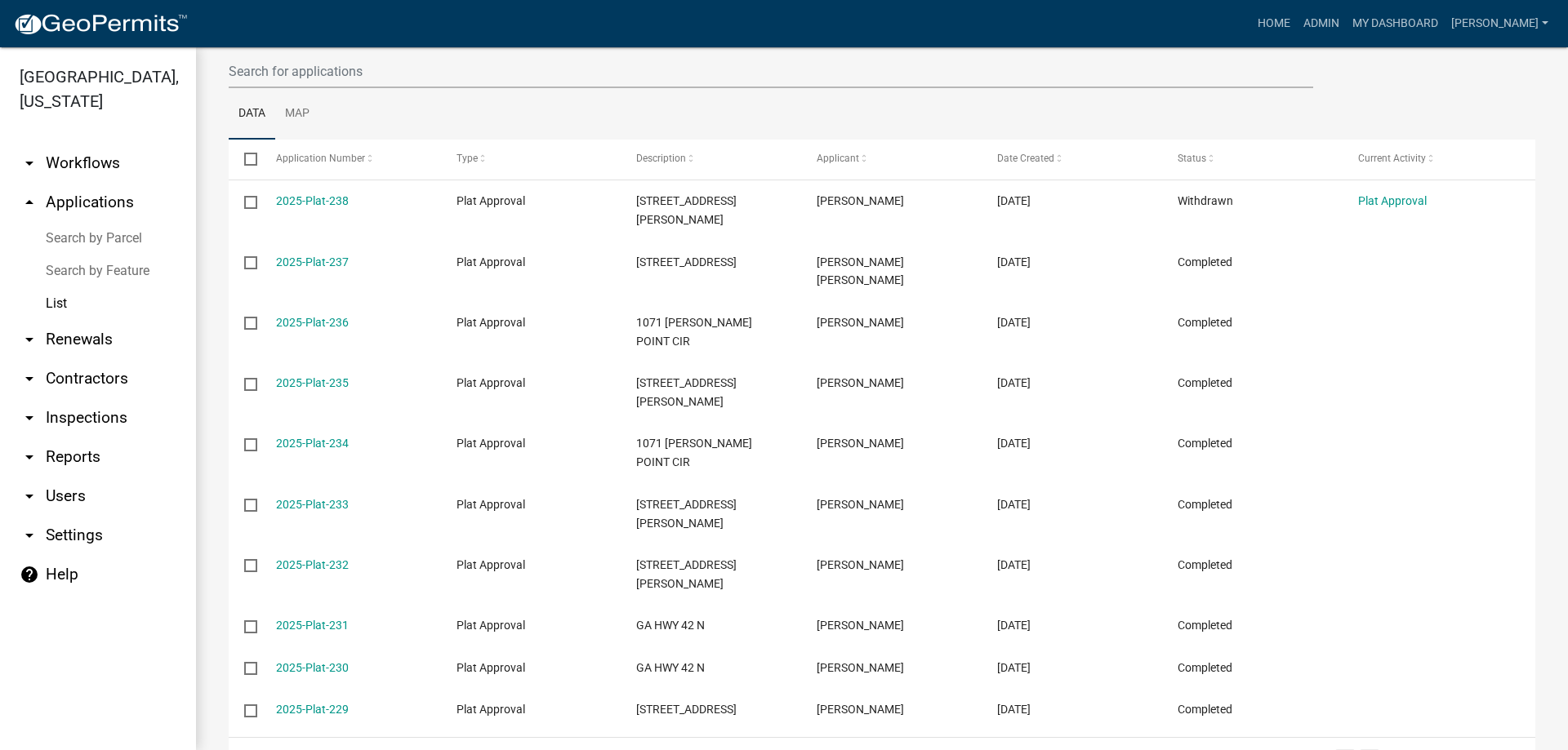
click at [1362, 749] on link "2" at bounding box center [1370, 757] width 19 height 18
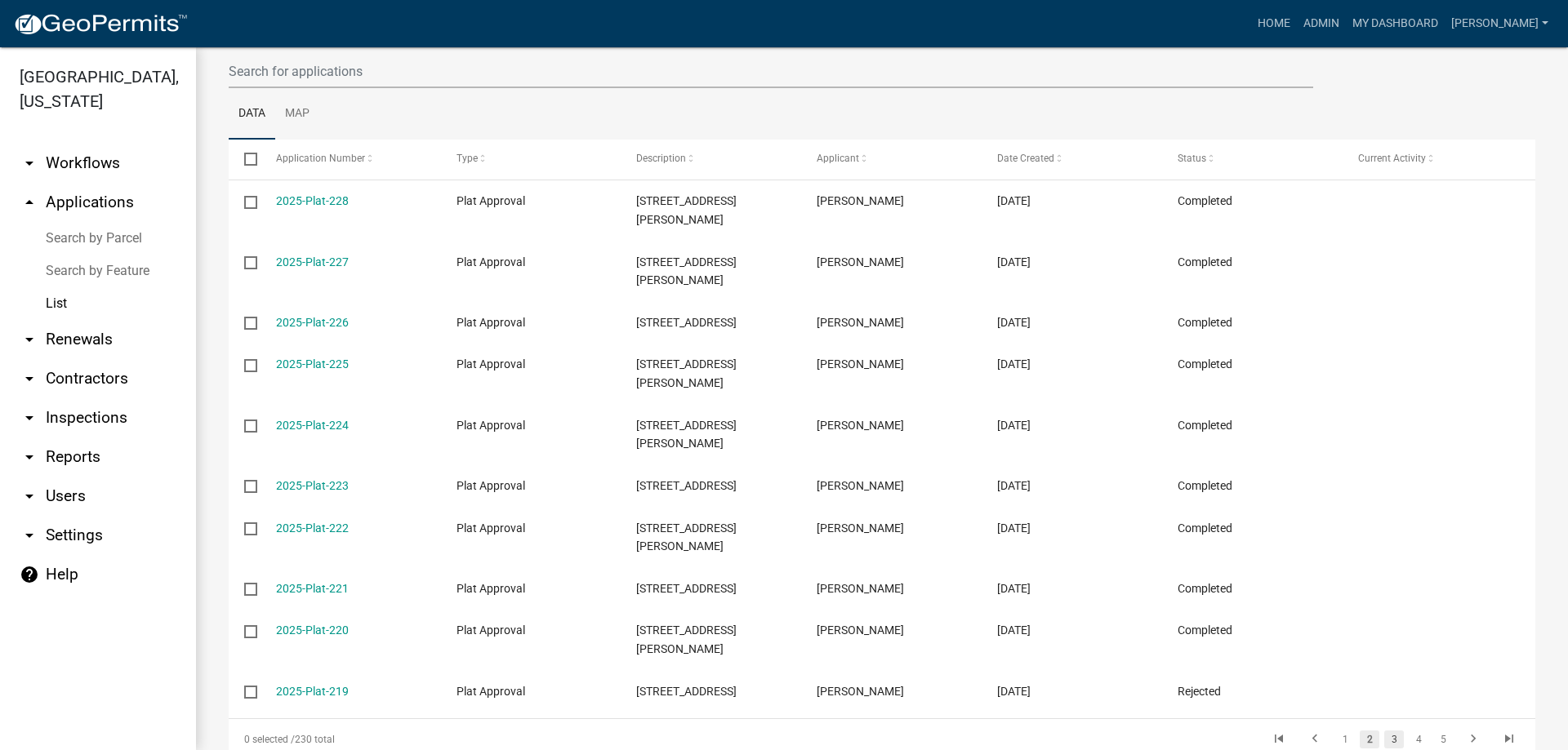
click at [1384, 731] on link "3" at bounding box center [1394, 739] width 19 height 18
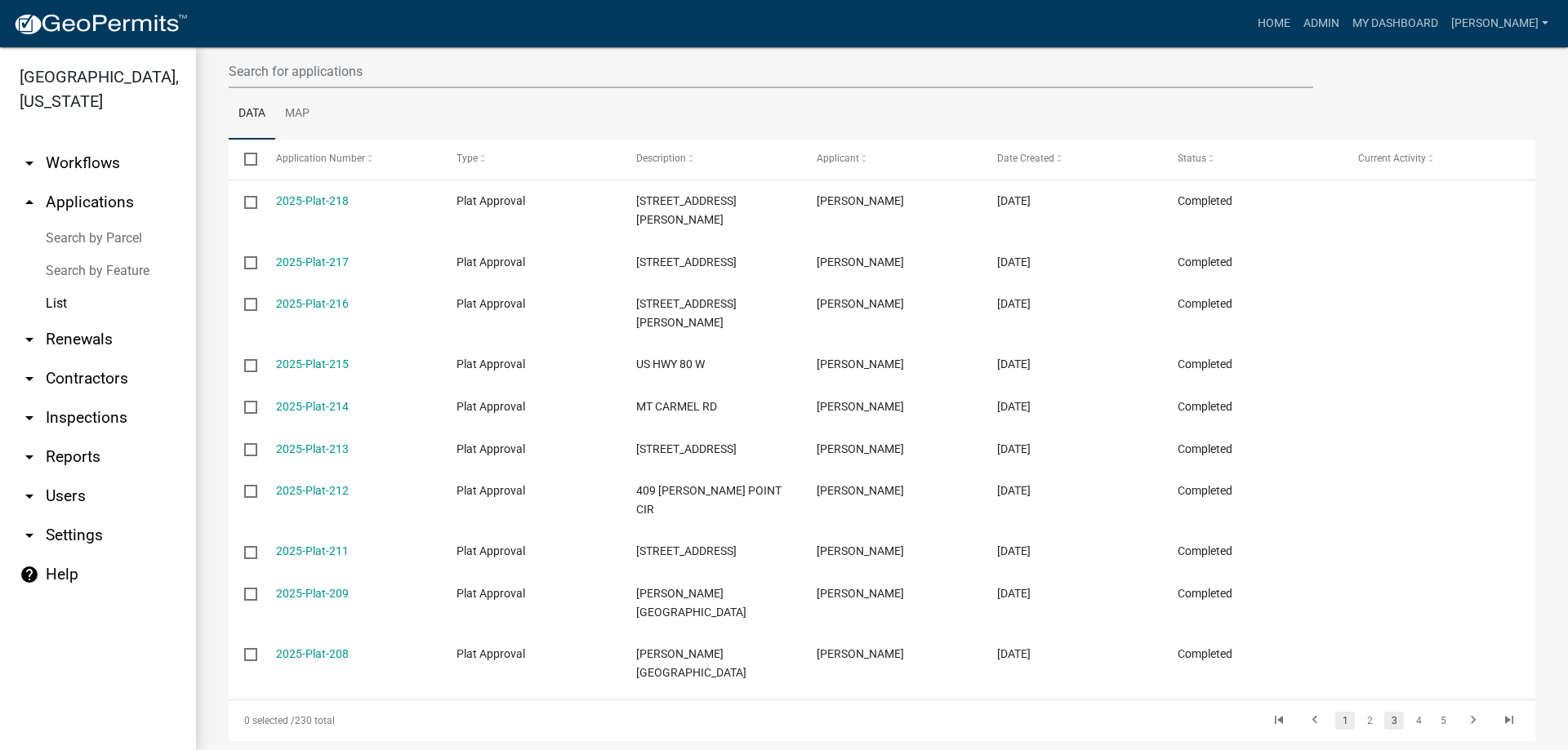
click at [1335, 712] on link "1" at bounding box center [1345, 720] width 19 height 18
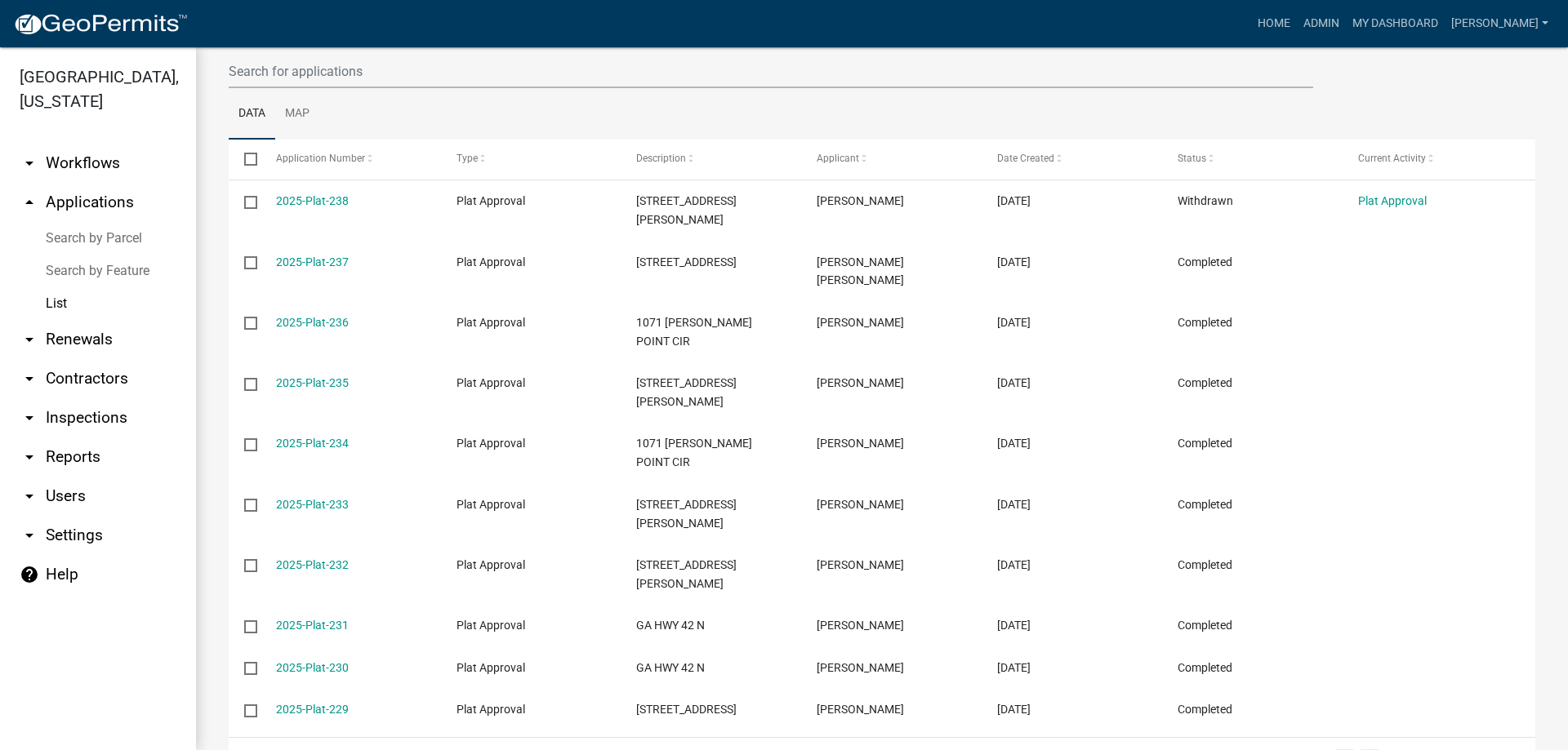
click at [1360, 749] on link "2" at bounding box center [1370, 757] width 19 height 18
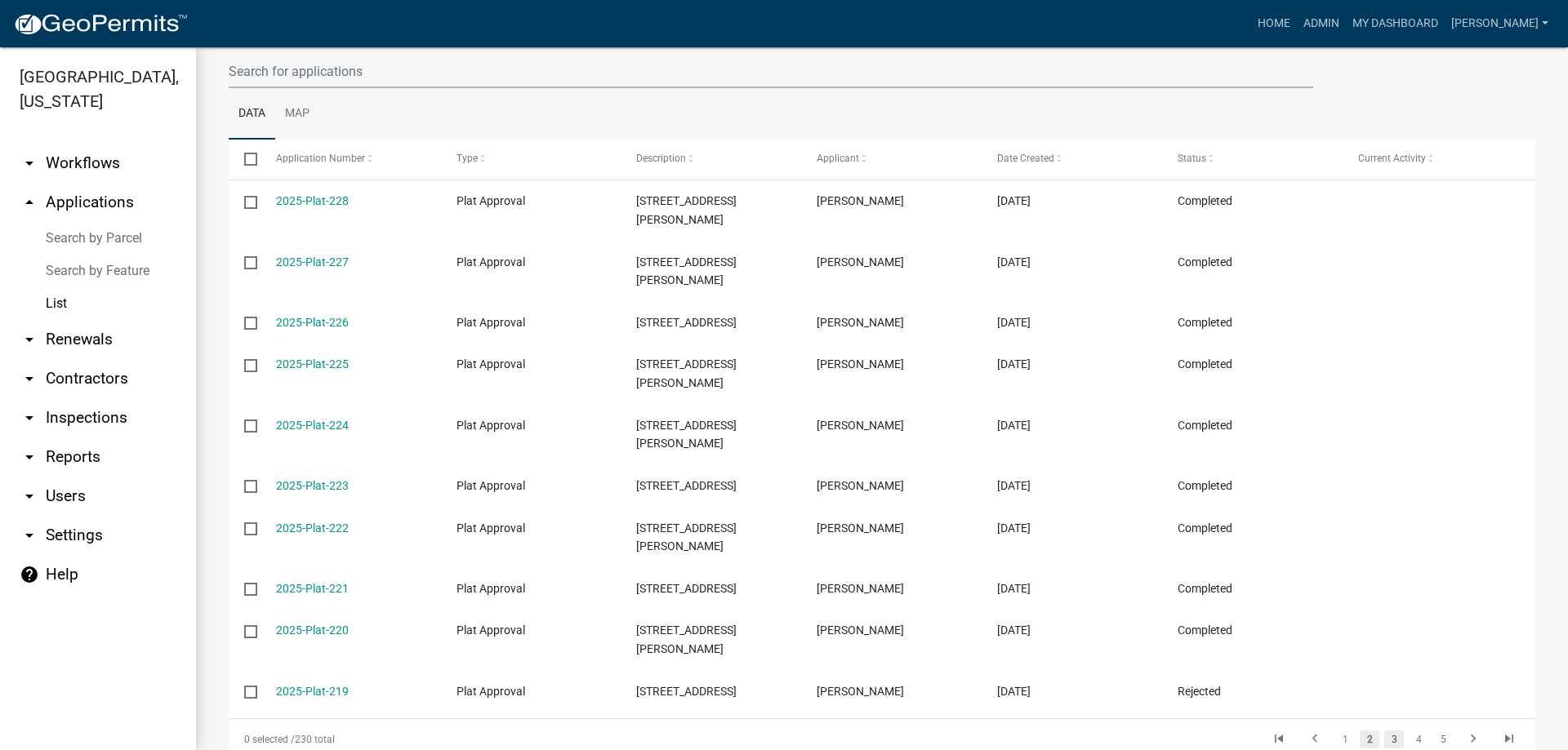
click at [1384, 731] on link "3" at bounding box center [1394, 739] width 19 height 18
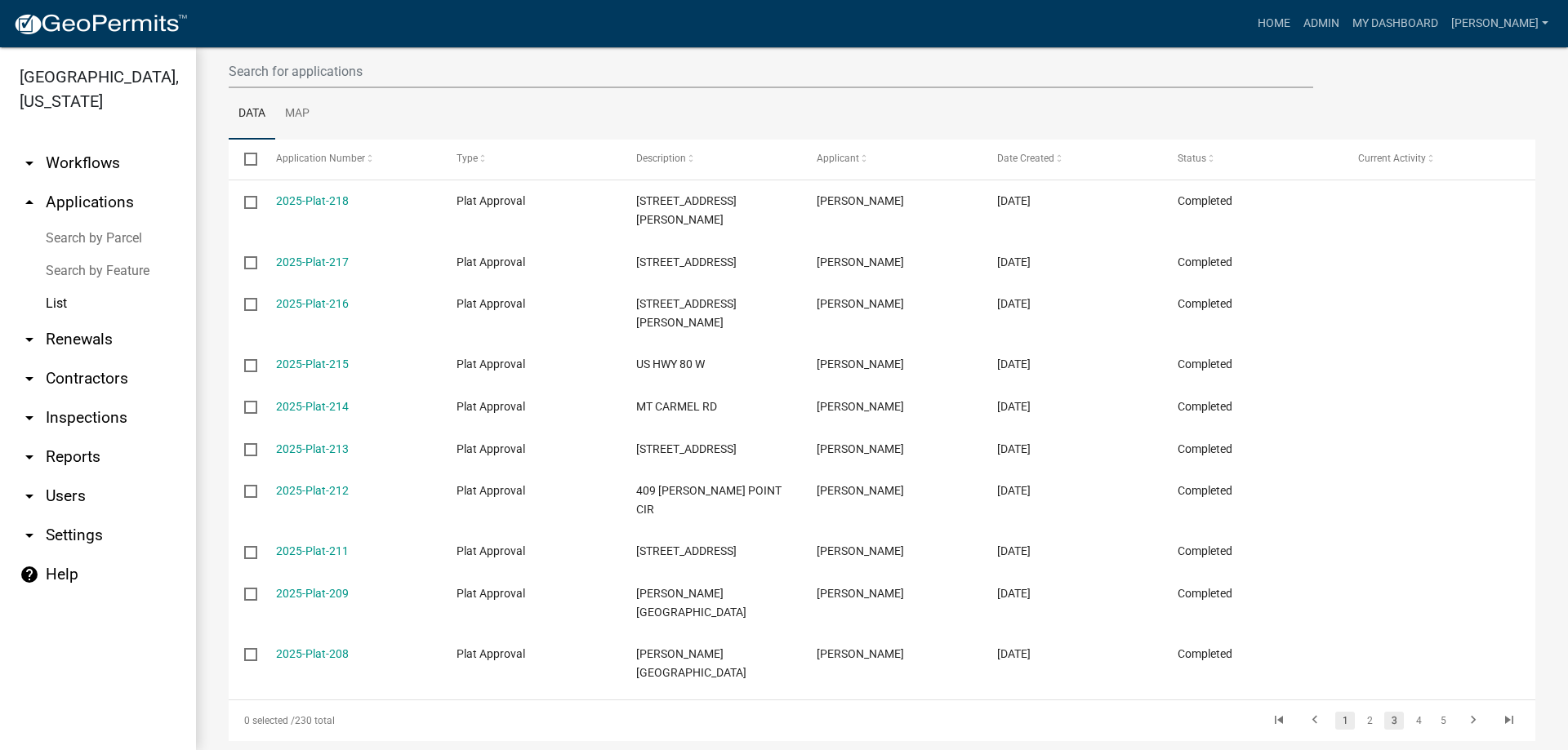
click at [1335, 712] on link "1" at bounding box center [1345, 720] width 19 height 18
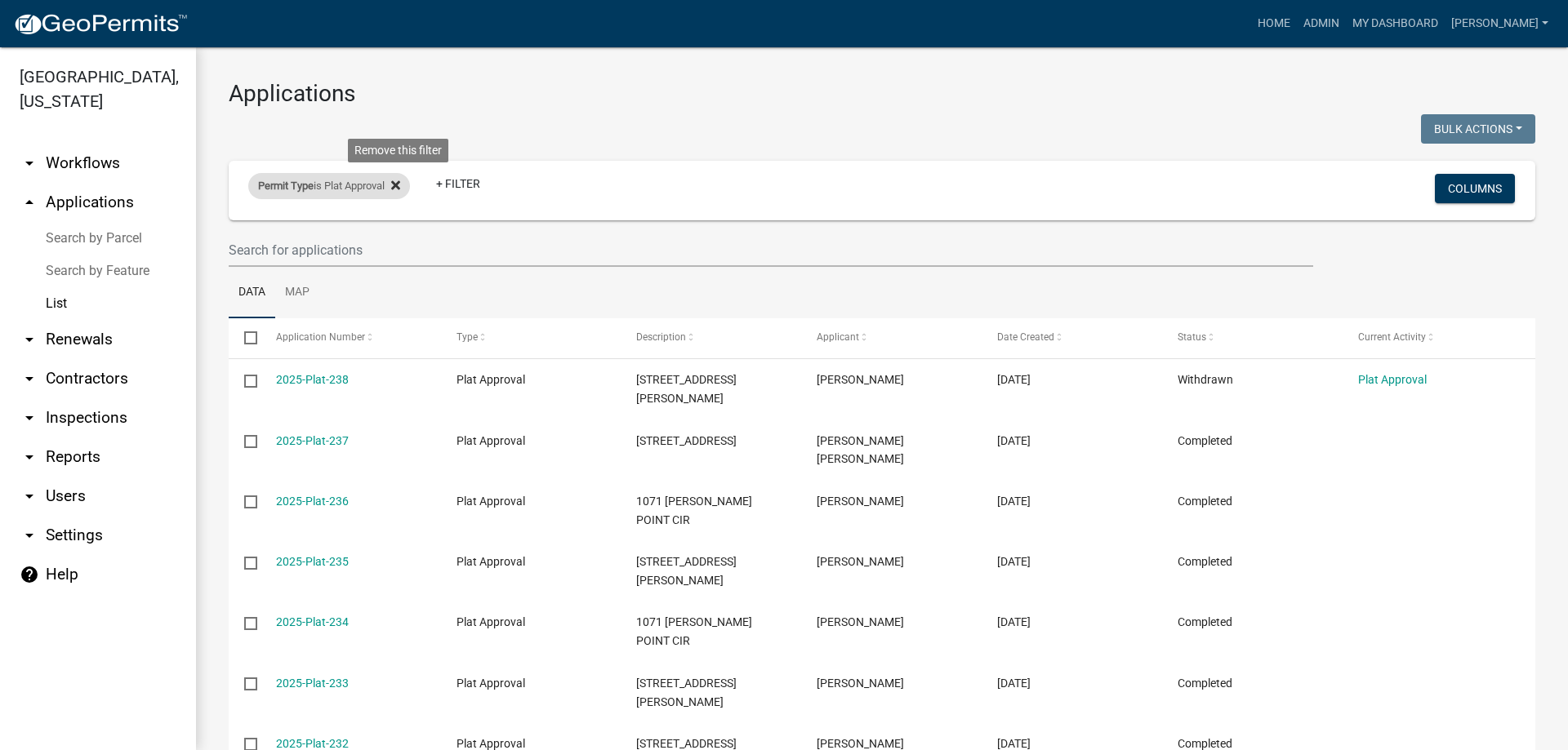
click at [399, 185] on icon at bounding box center [396, 185] width 9 height 13
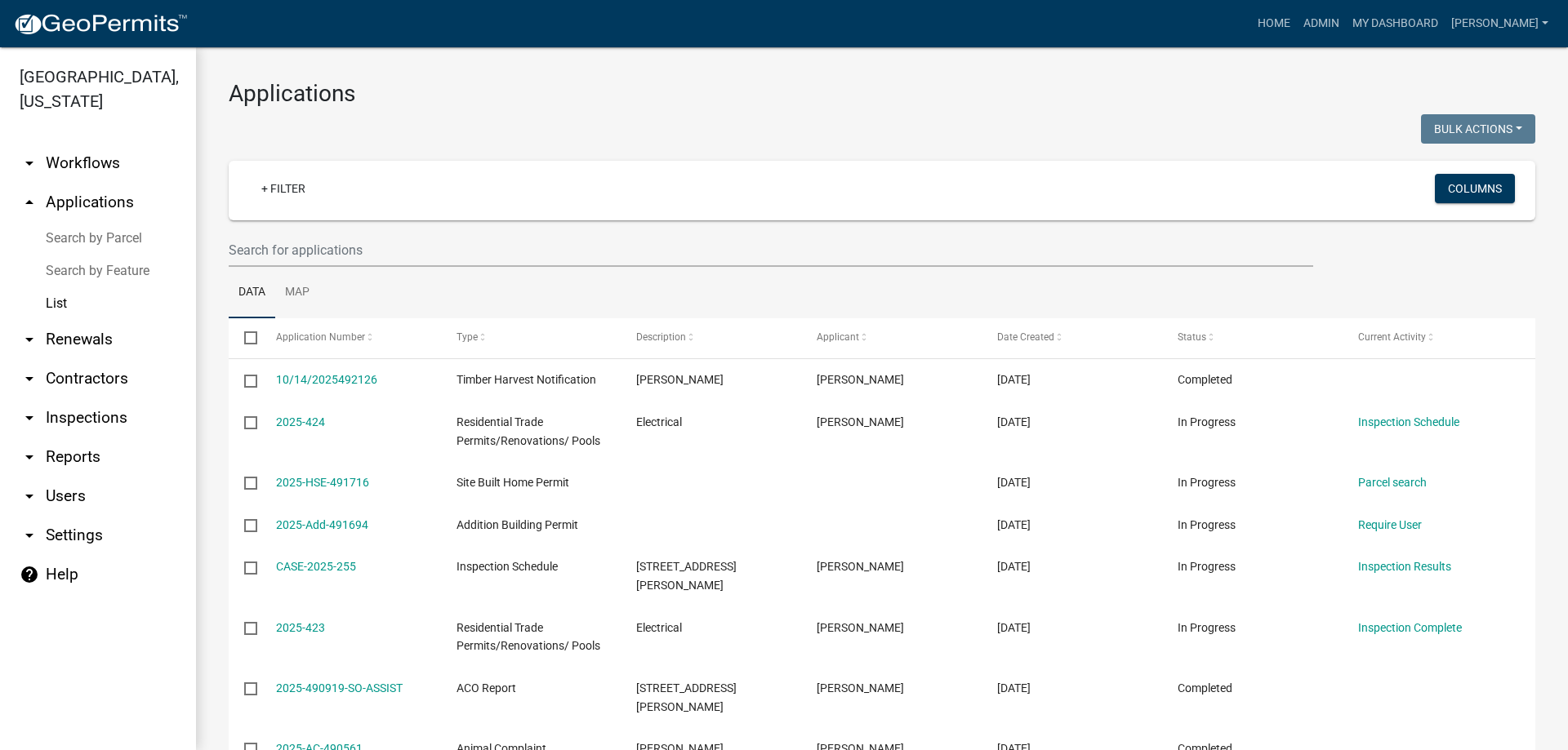
click at [64, 304] on link "List" at bounding box center [98, 304] width 196 height 32
click at [281, 178] on link "+ Filter" at bounding box center [283, 189] width 70 height 30
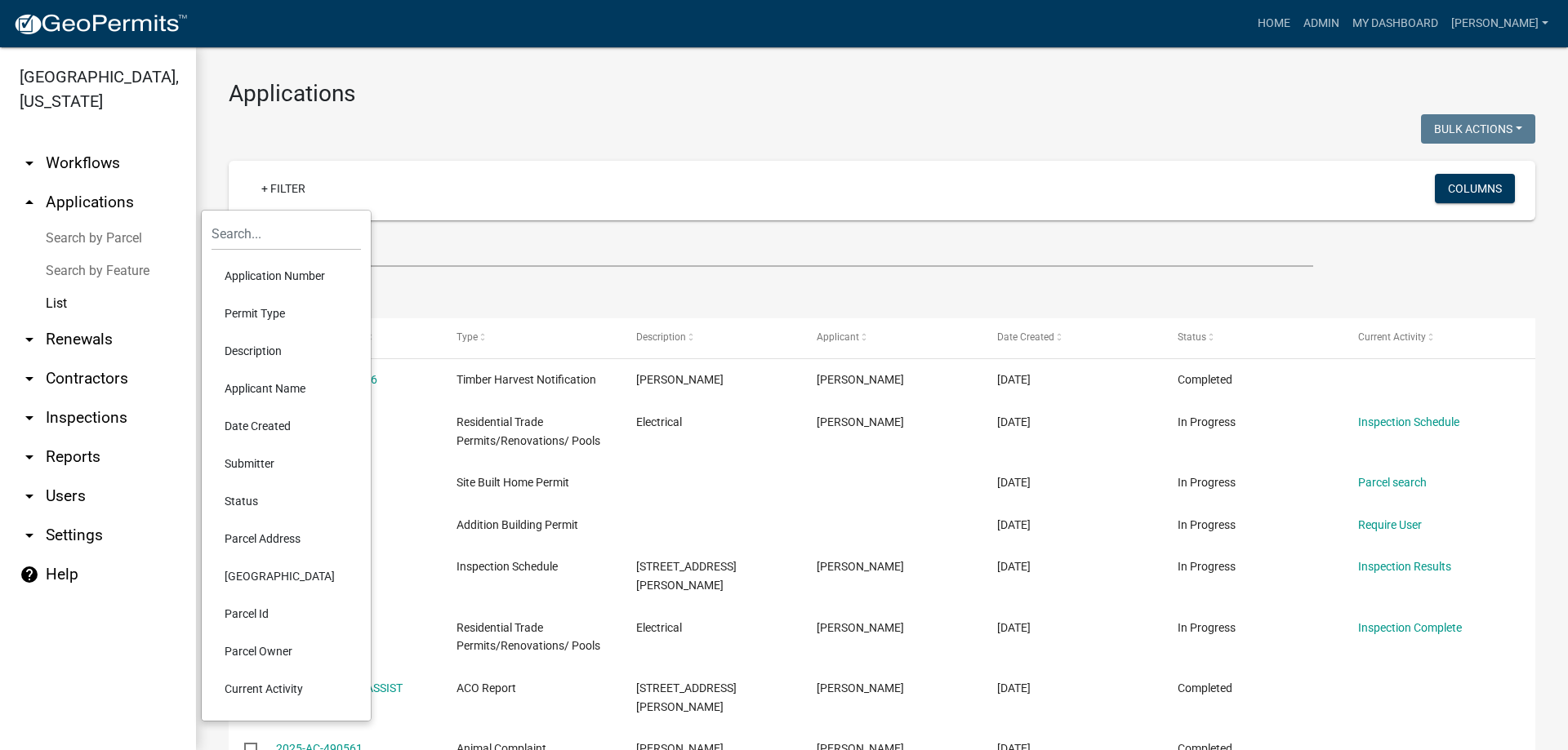
click at [271, 315] on li "Permit Type" at bounding box center [286, 313] width 150 height 38
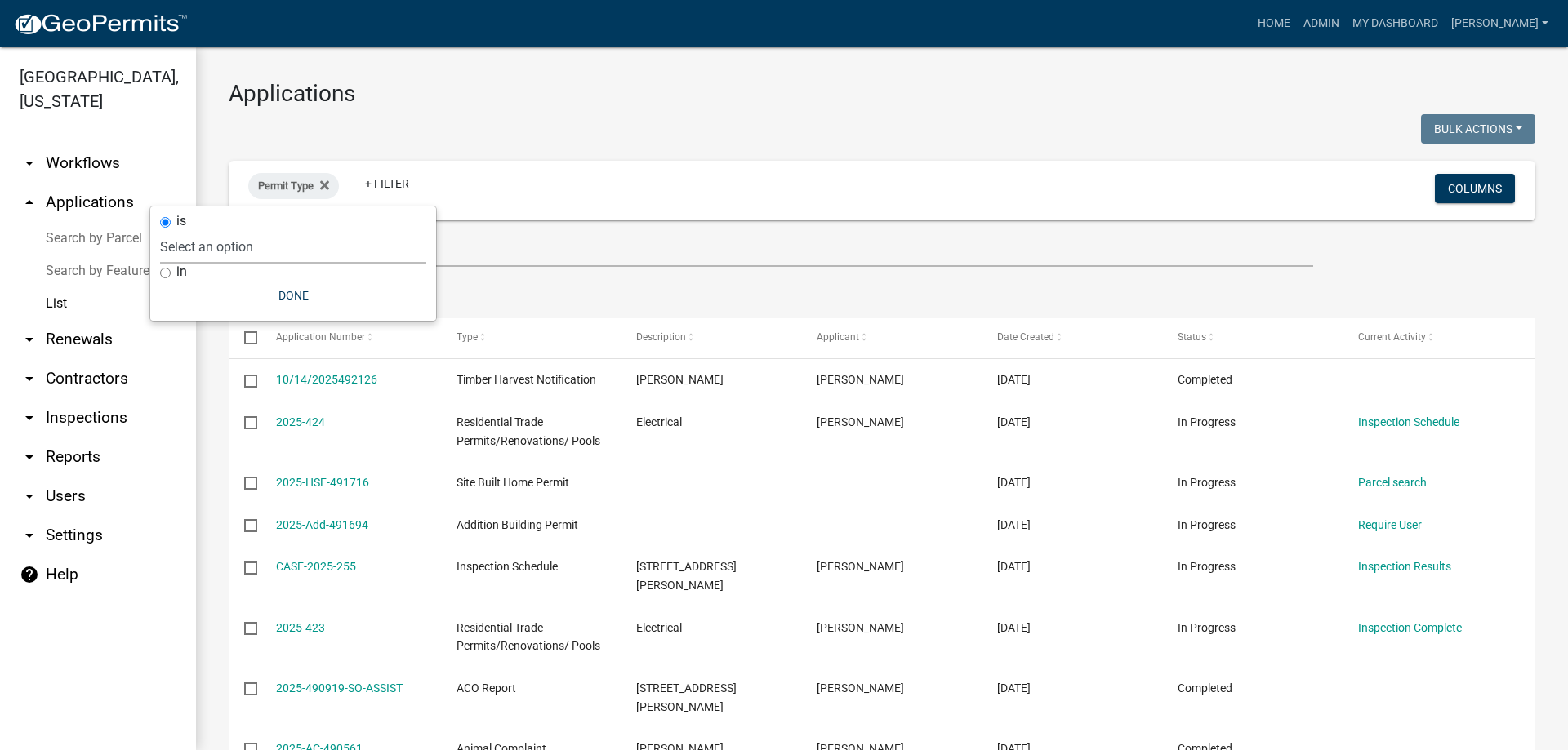
click at [278, 244] on select "Select an option Accessory Building Permit ACO Report Addition Building Permit …" at bounding box center [293, 247] width 267 height 33
click at [326, 181] on icon at bounding box center [325, 185] width 9 height 13
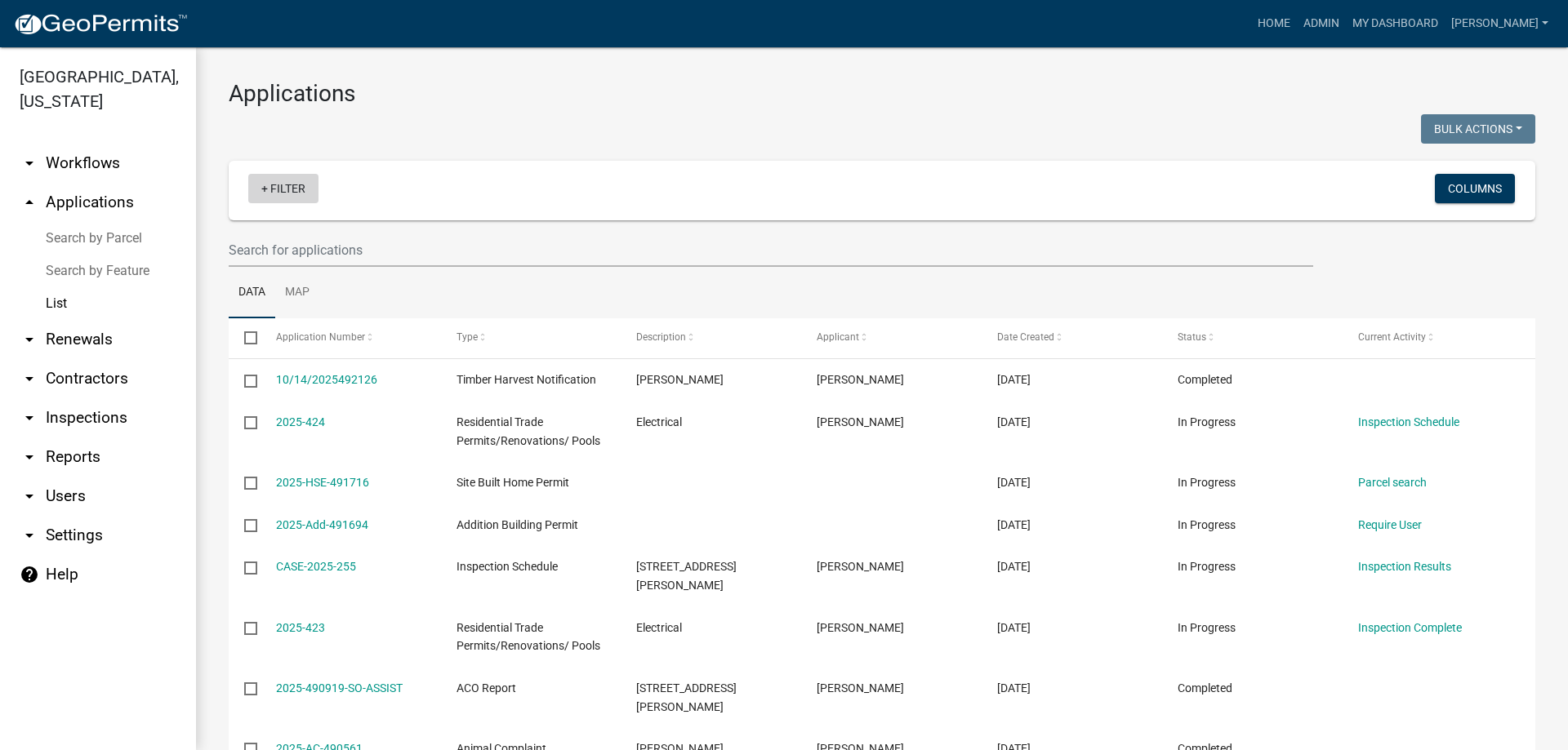
click at [266, 186] on link "+ Filter" at bounding box center [283, 189] width 70 height 30
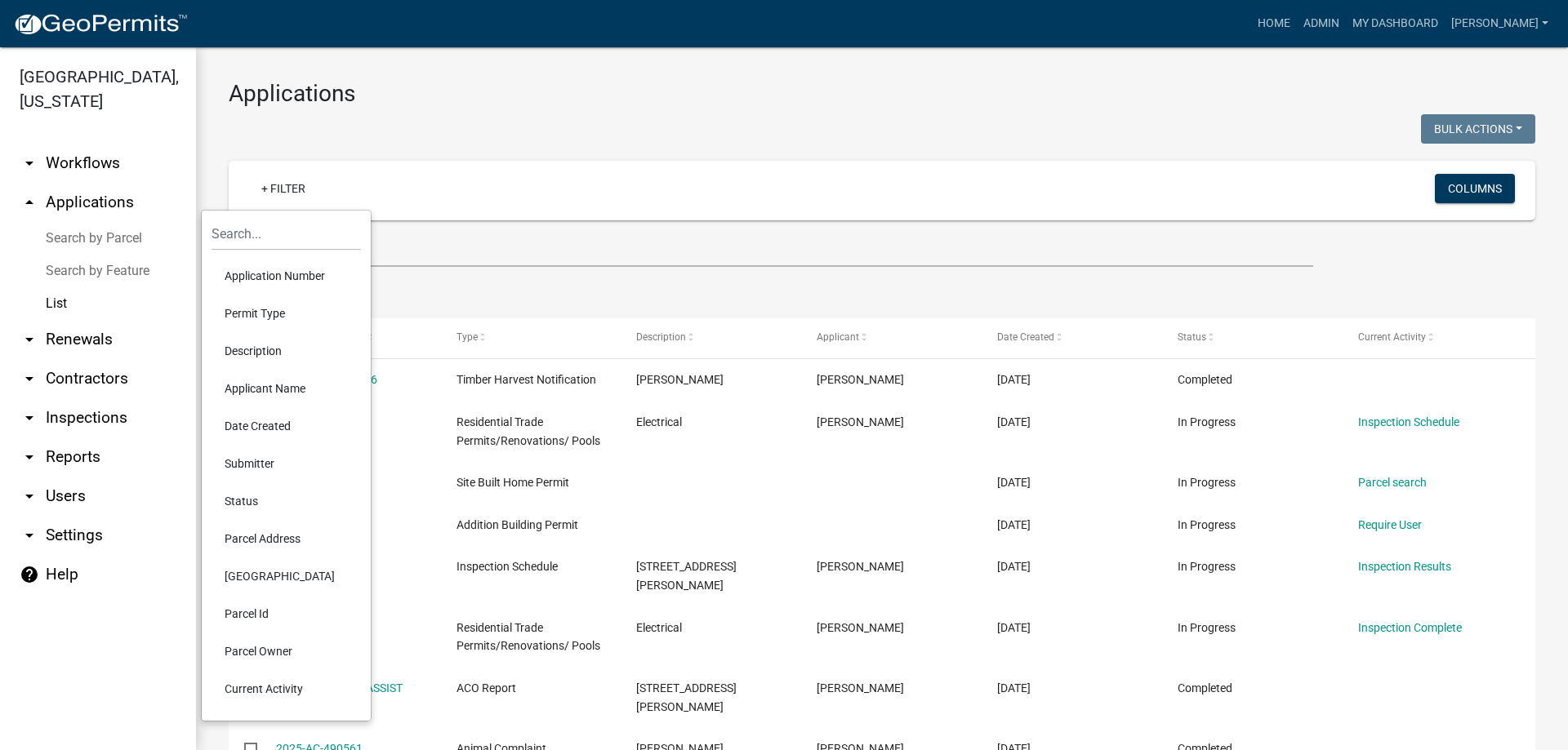
click at [257, 494] on li "Status" at bounding box center [286, 501] width 150 height 38
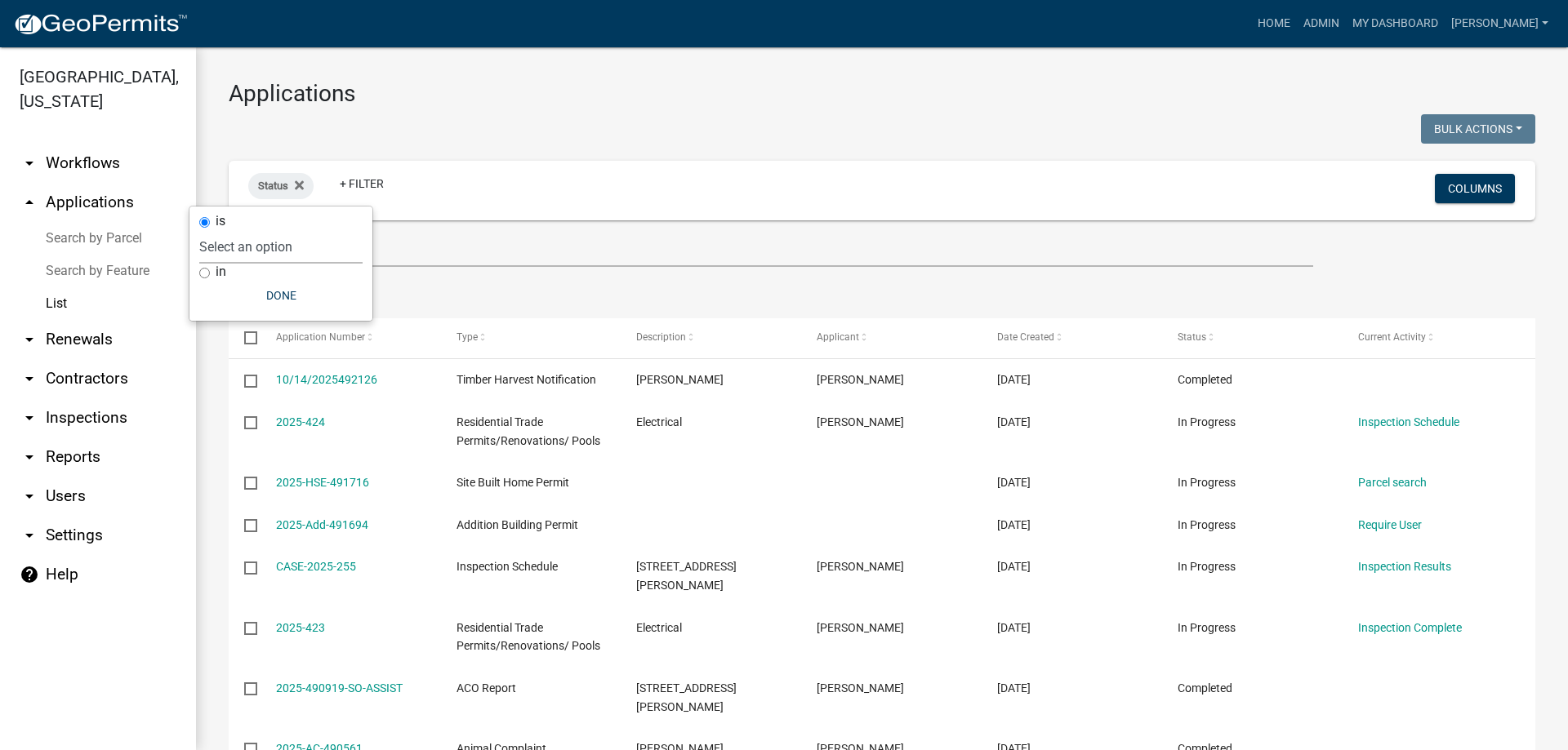
click at [252, 243] on select "Select an option Not Started In Progress Completed Expired Locked Withdrawn Voi…" at bounding box center [281, 247] width 163 height 33
select select "1"
click at [233, 231] on select "Select an option Not Started In Progress Completed Expired Locked Withdrawn Voi…" at bounding box center [281, 247] width 163 height 33
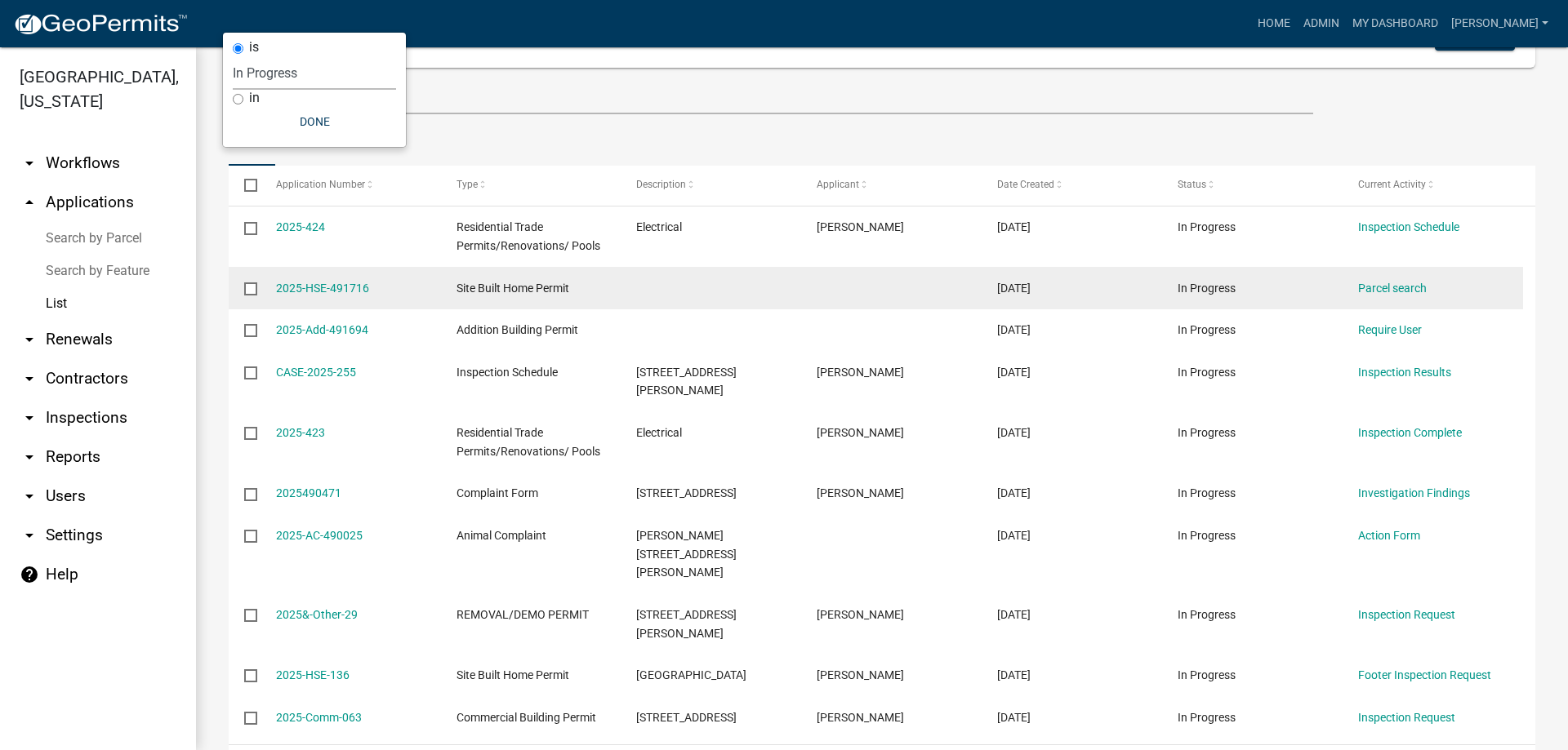
scroll to position [234, 0]
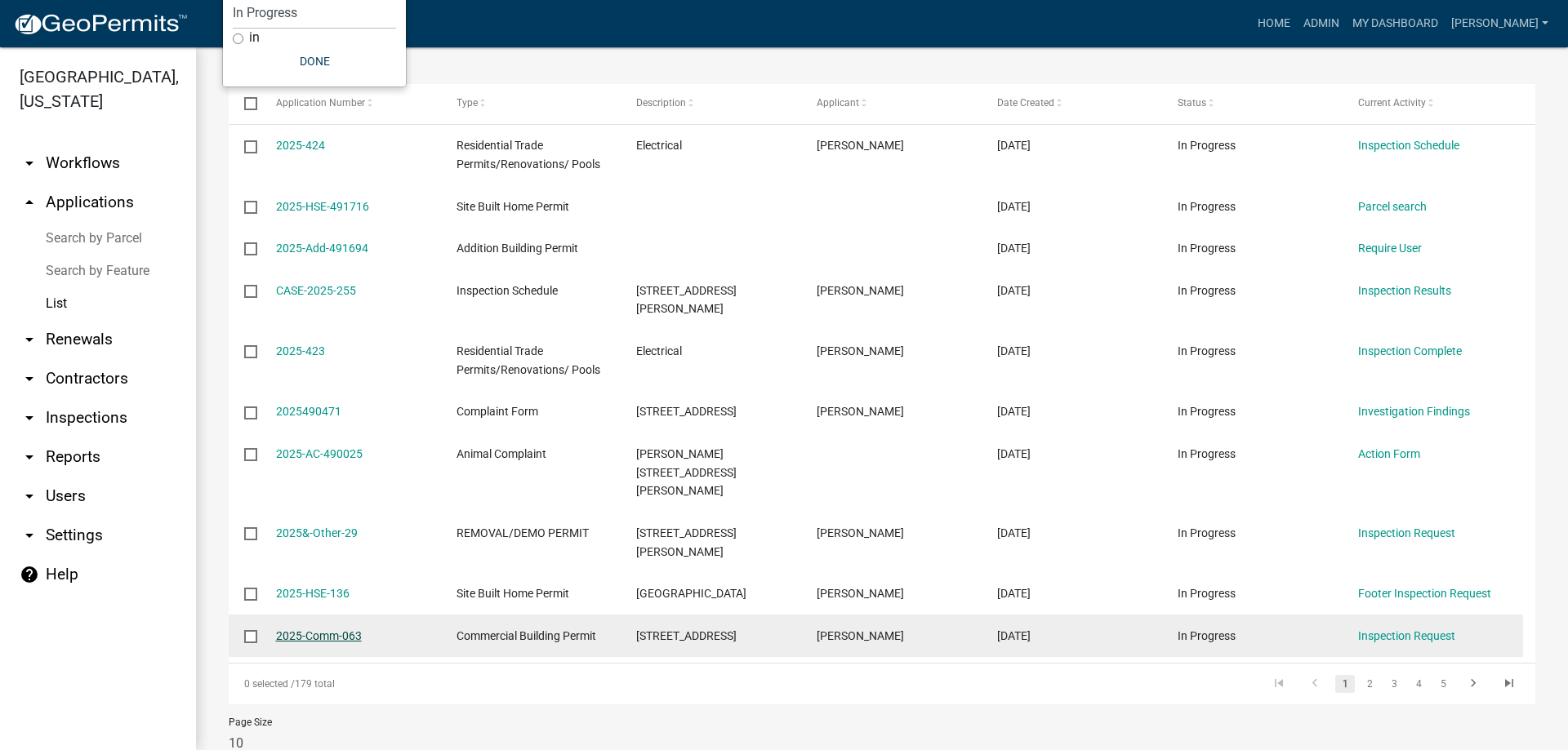
click at [355, 629] on link "2025-Comm-063" at bounding box center [318, 636] width 86 height 13
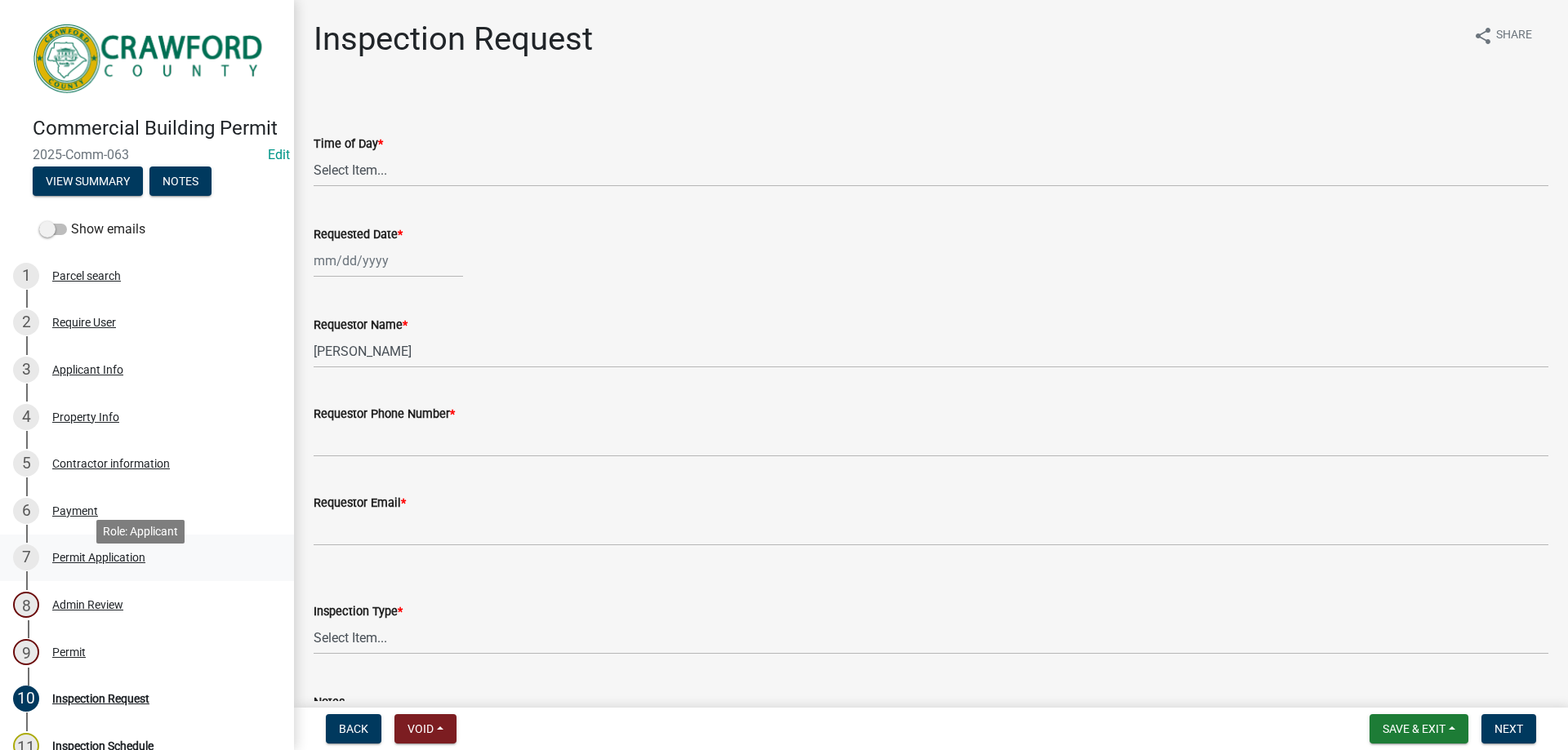
click at [74, 564] on div "Permit Application" at bounding box center [99, 557] width 93 height 11
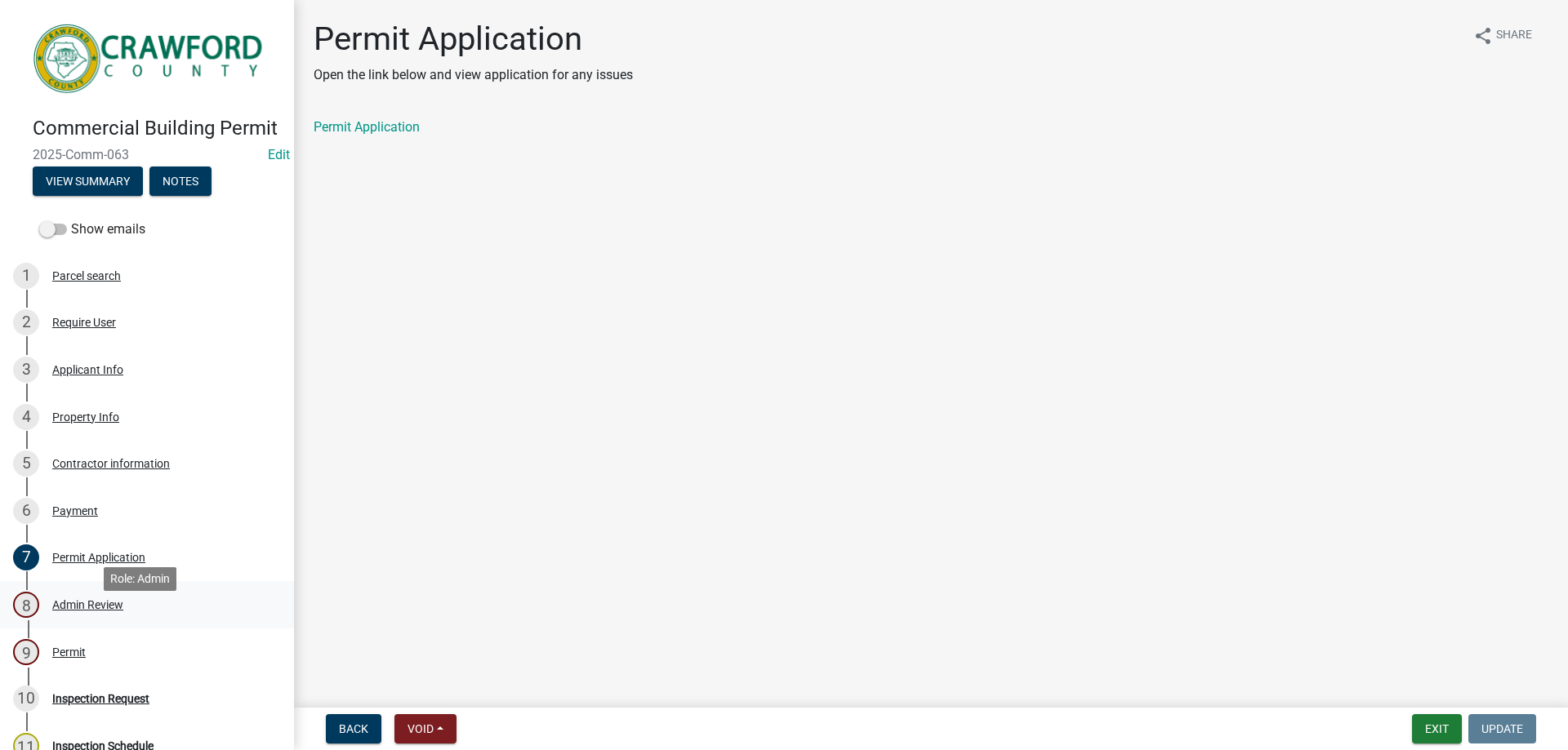
click at [85, 611] on div "Admin Review" at bounding box center [88, 605] width 71 height 11
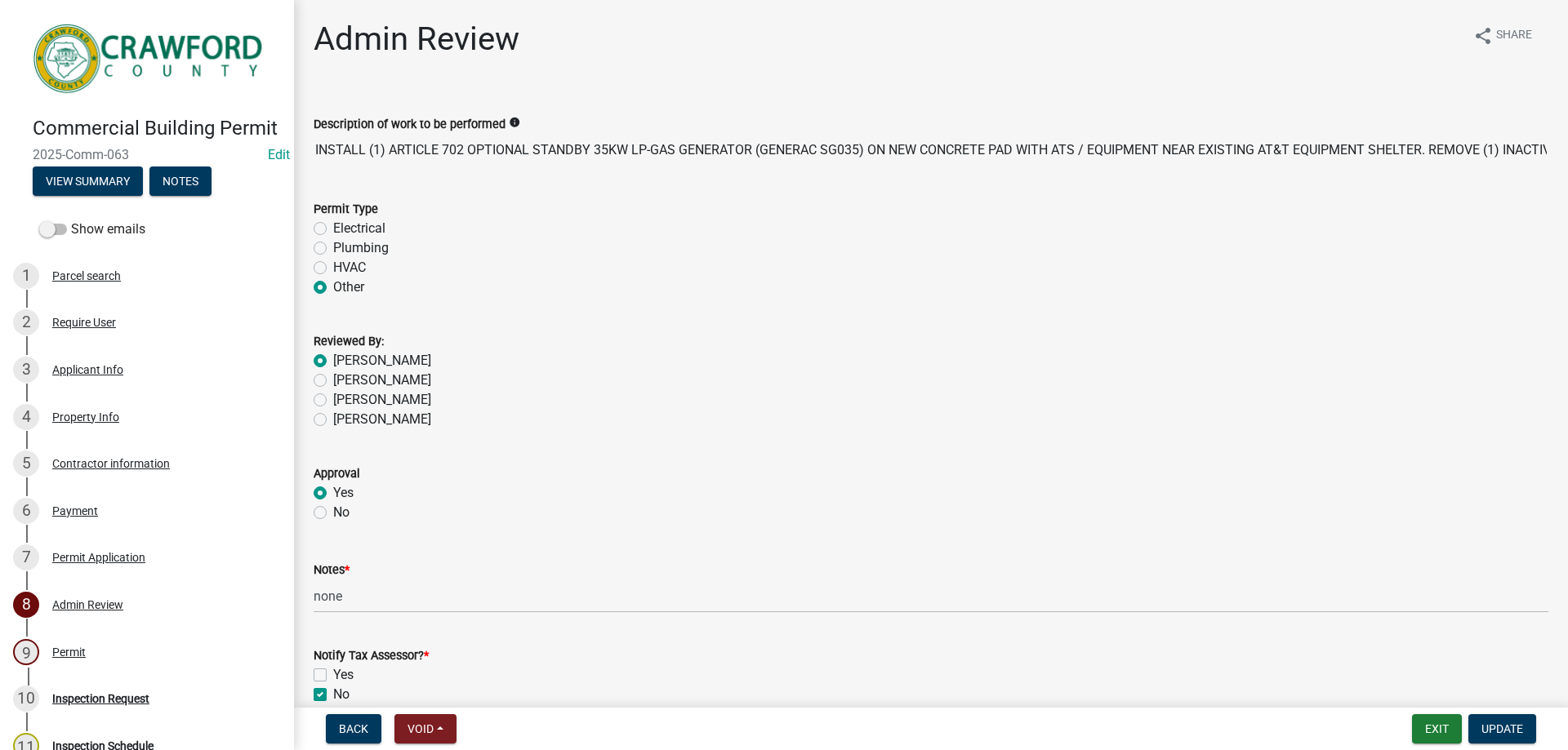
click at [333, 228] on label "Electrical" at bounding box center [359, 228] width 53 height 19
click at [333, 228] on input "Electrical" at bounding box center [339, 224] width 11 height 11
radio input "true"
click at [333, 288] on label "Other" at bounding box center [349, 287] width 31 height 19
click at [333, 288] on input "Other" at bounding box center [339, 283] width 11 height 11
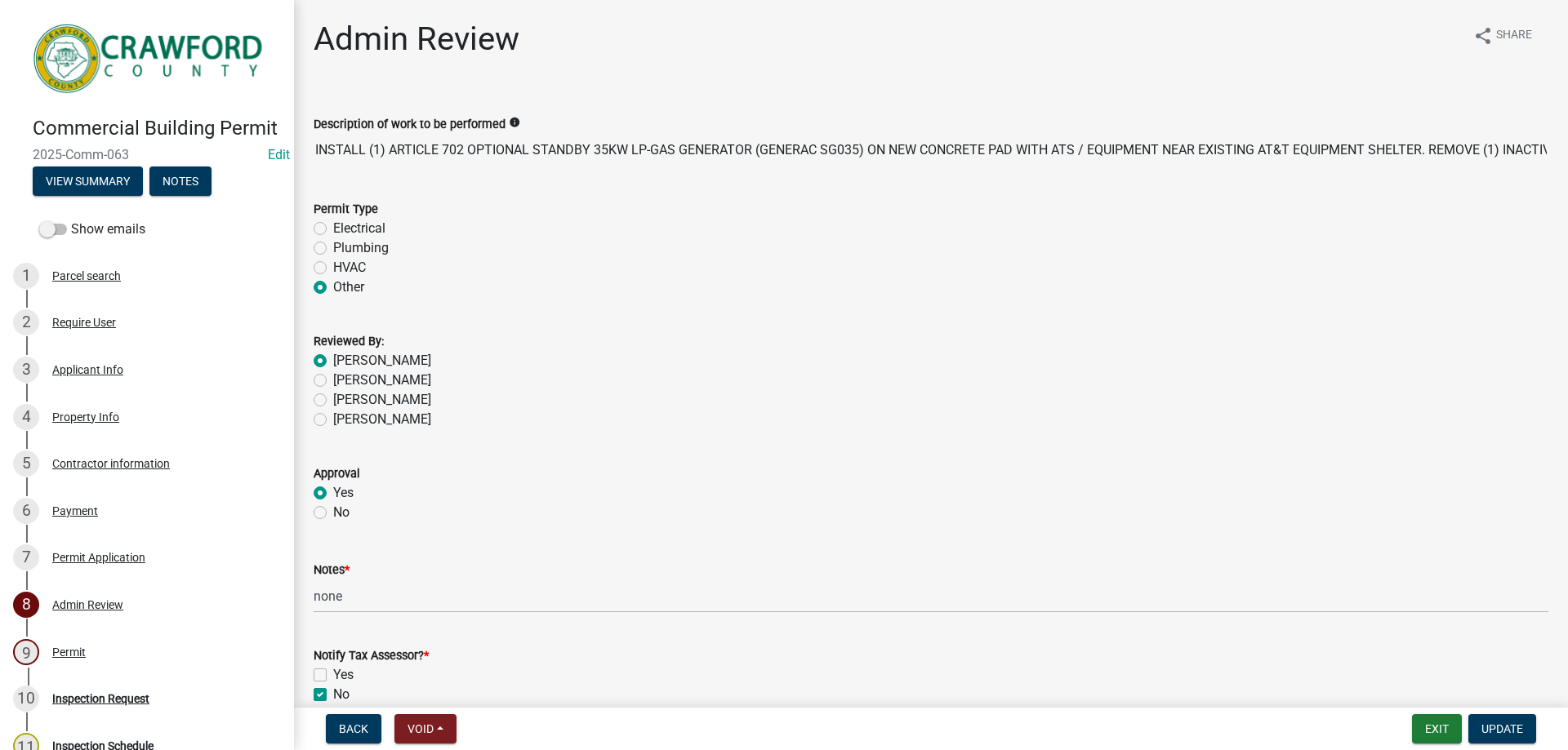
radio input "true"
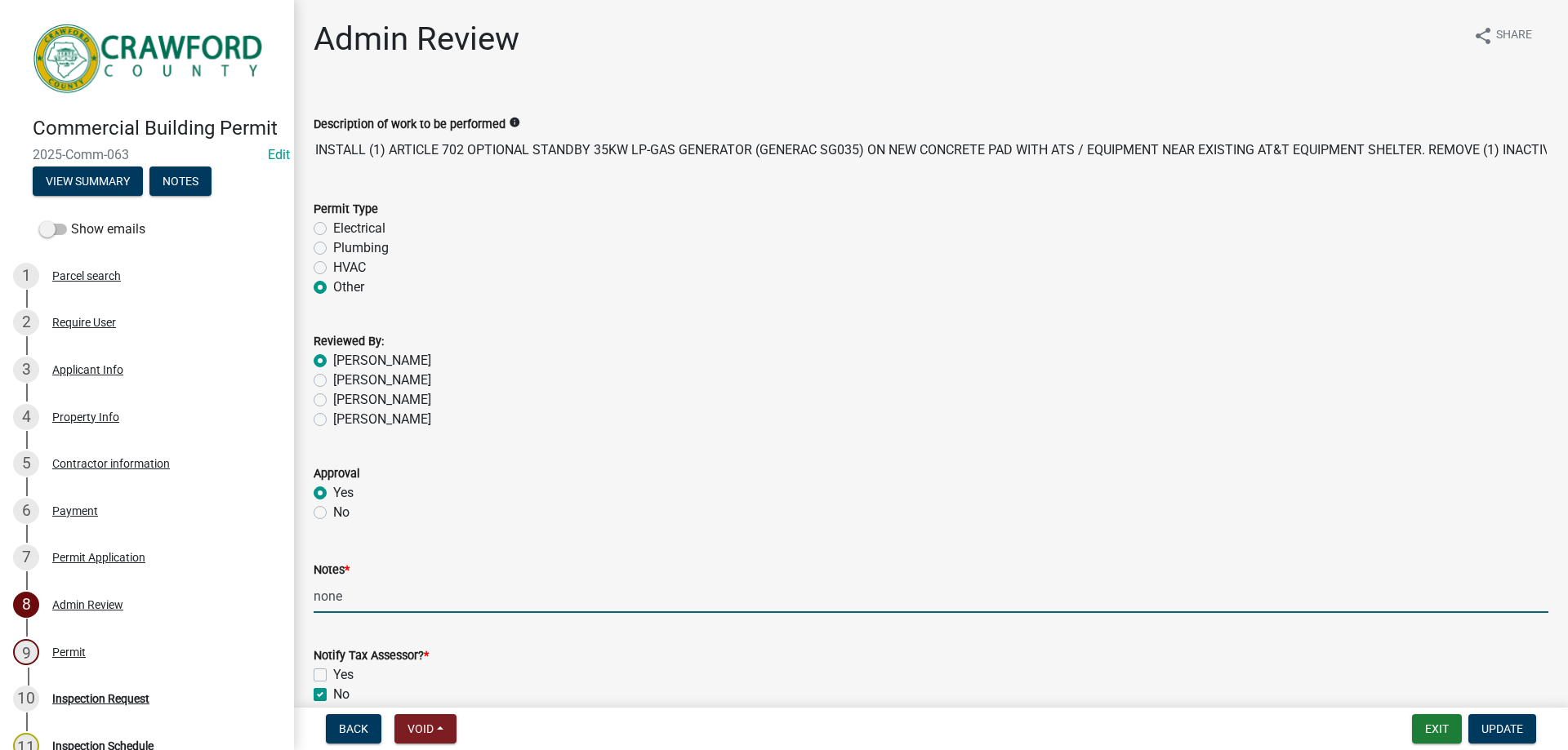
drag, startPoint x: 412, startPoint y: 600, endPoint x: 294, endPoint y: 590, distance: 118.4
click at [294, 593] on div "Admin Review share Share Description of work to be performed info INSTALL (1) A…" at bounding box center [931, 376] width 1275 height 714
type input "structure and electrical"
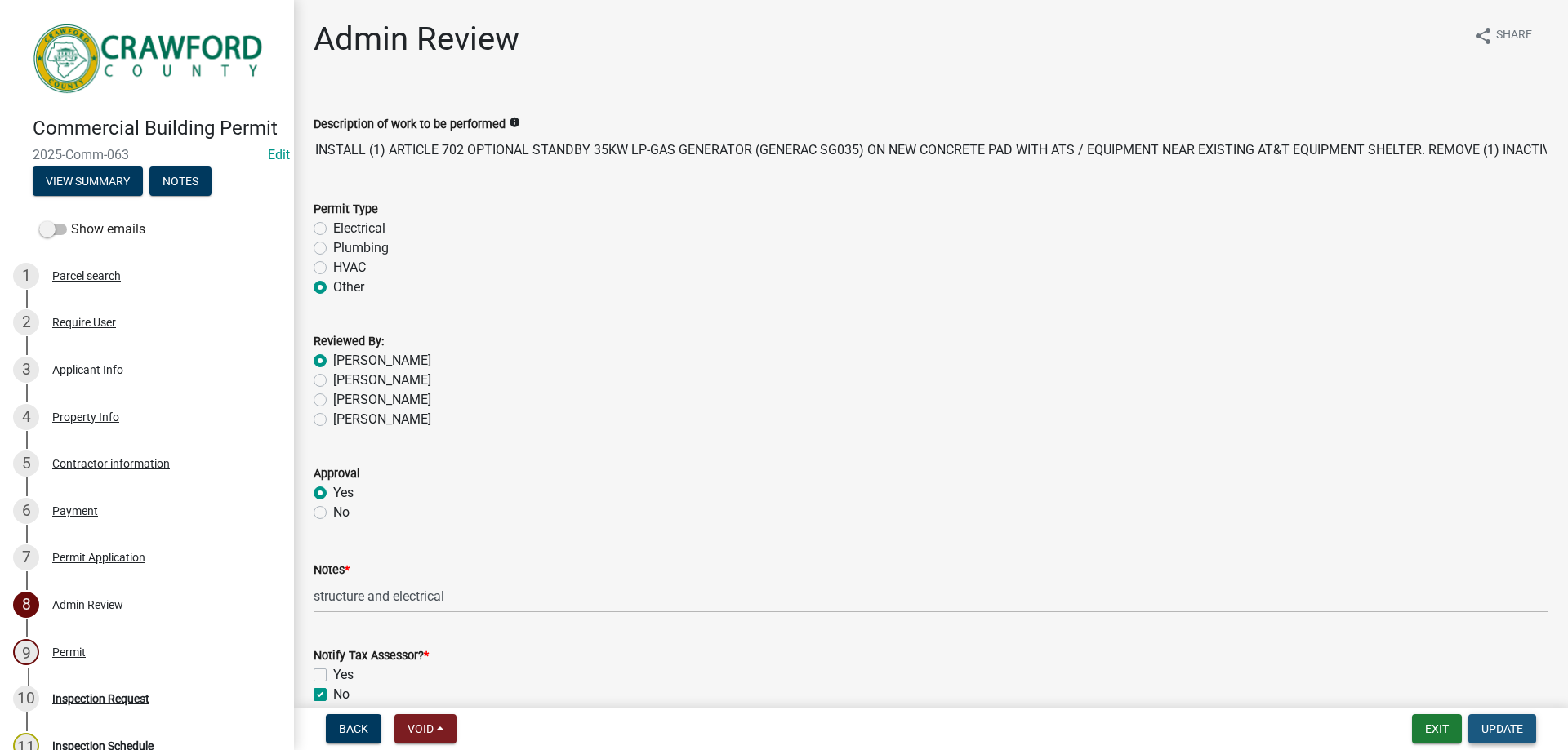
click at [1509, 730] on span "Update" at bounding box center [1502, 729] width 42 height 13
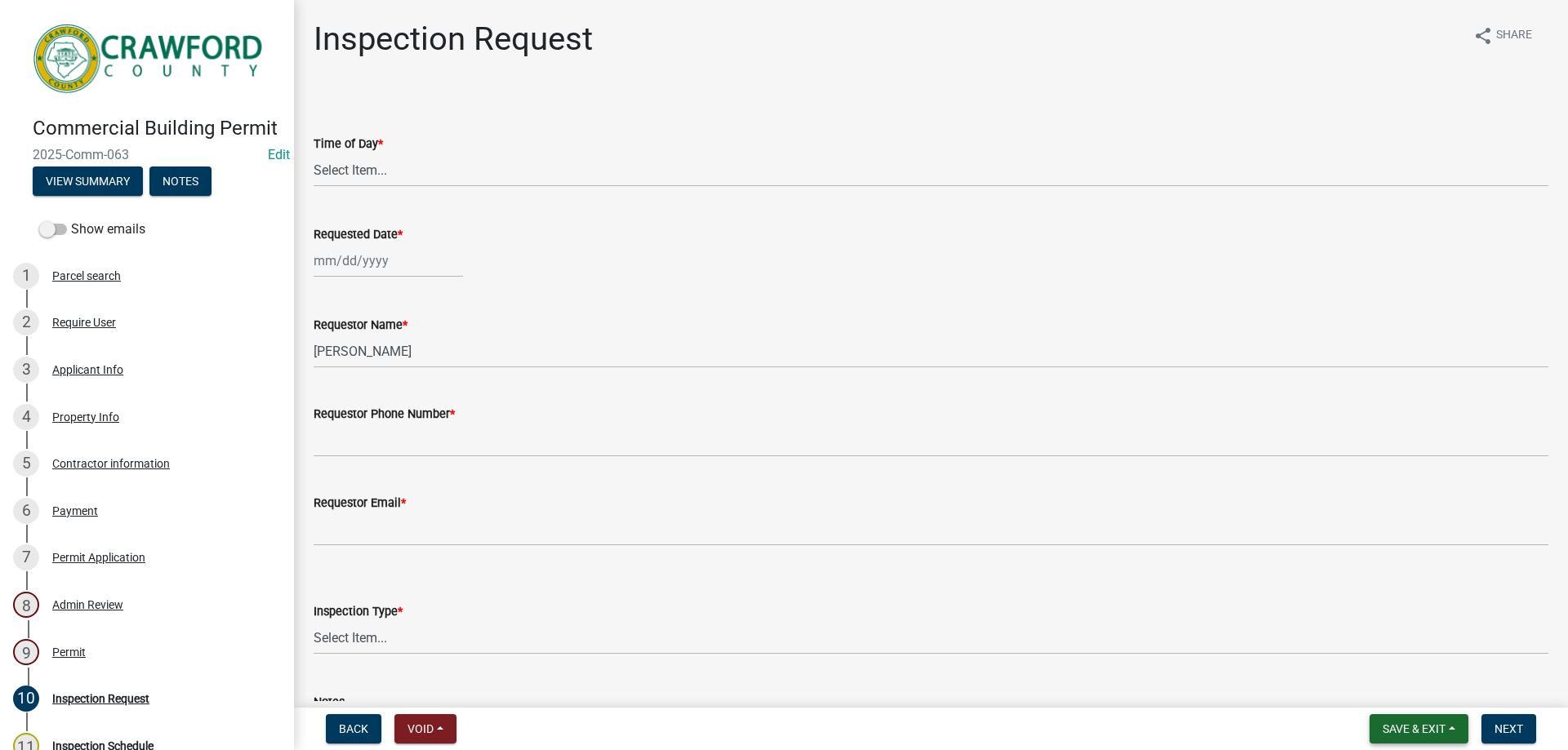
click at [1430, 732] on span "Save & Exit" at bounding box center [1414, 729] width 63 height 13
click at [1397, 692] on button "Save & Exit" at bounding box center [1404, 686] width 131 height 39
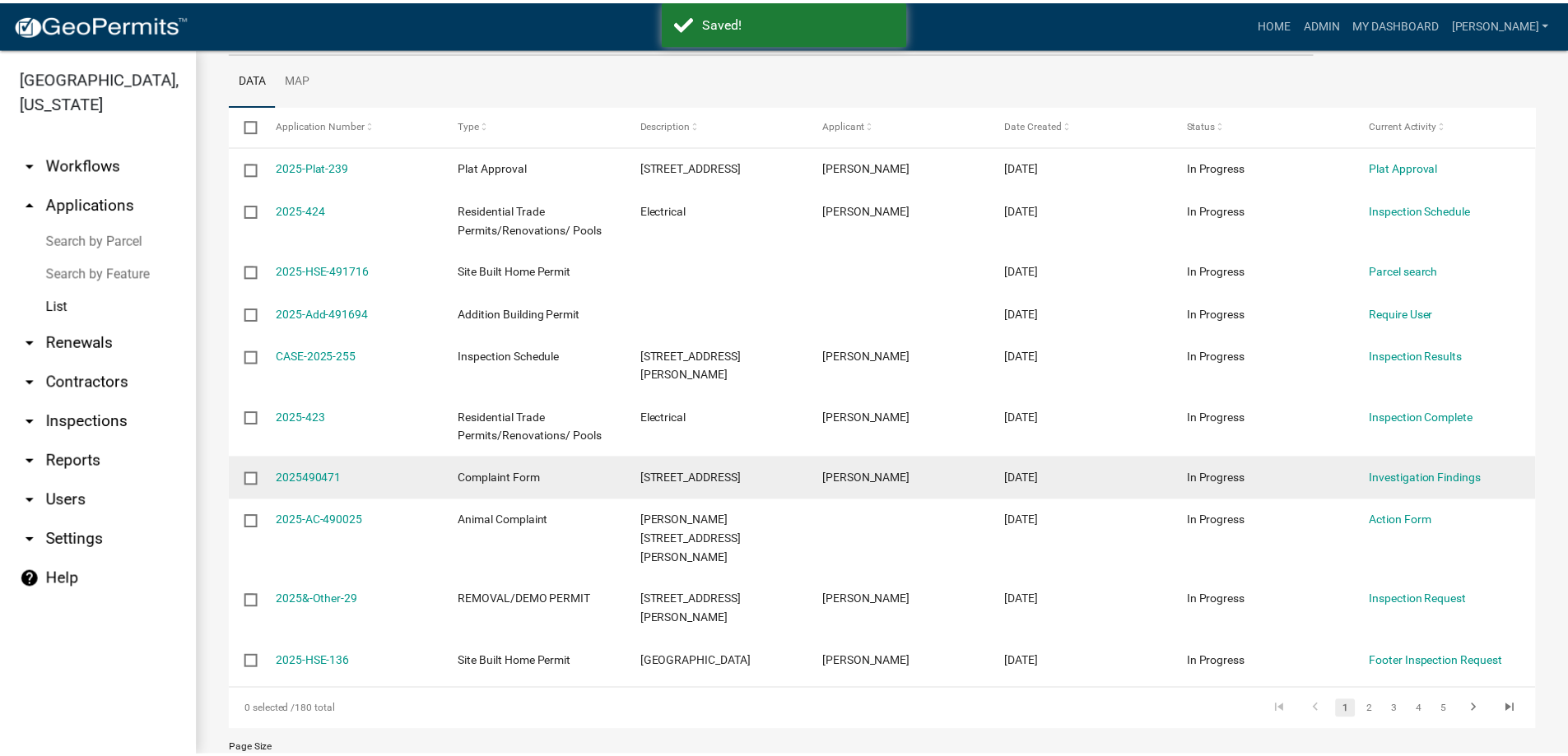
scroll to position [236, 0]
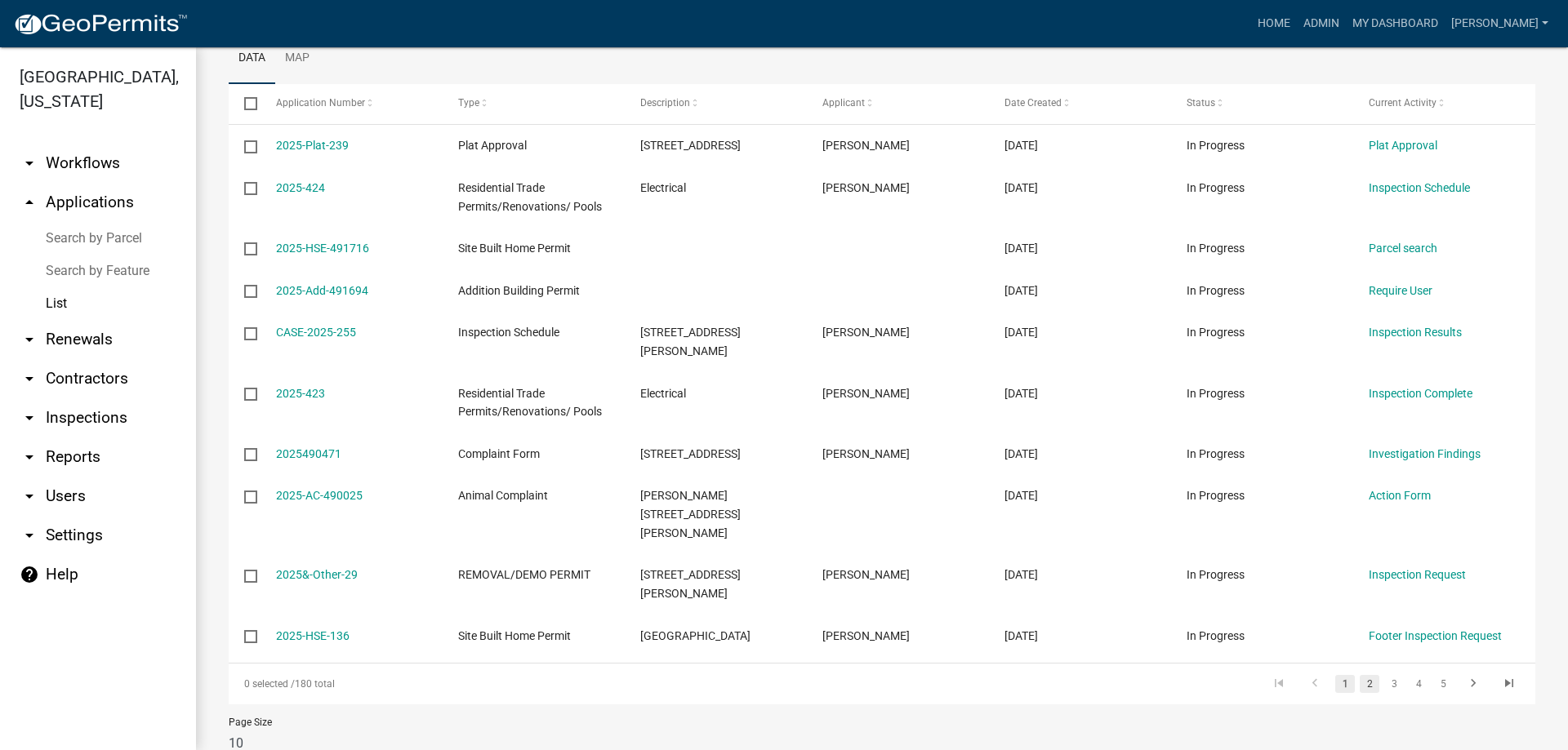
click at [1360, 675] on link "2" at bounding box center [1370, 684] width 19 height 18
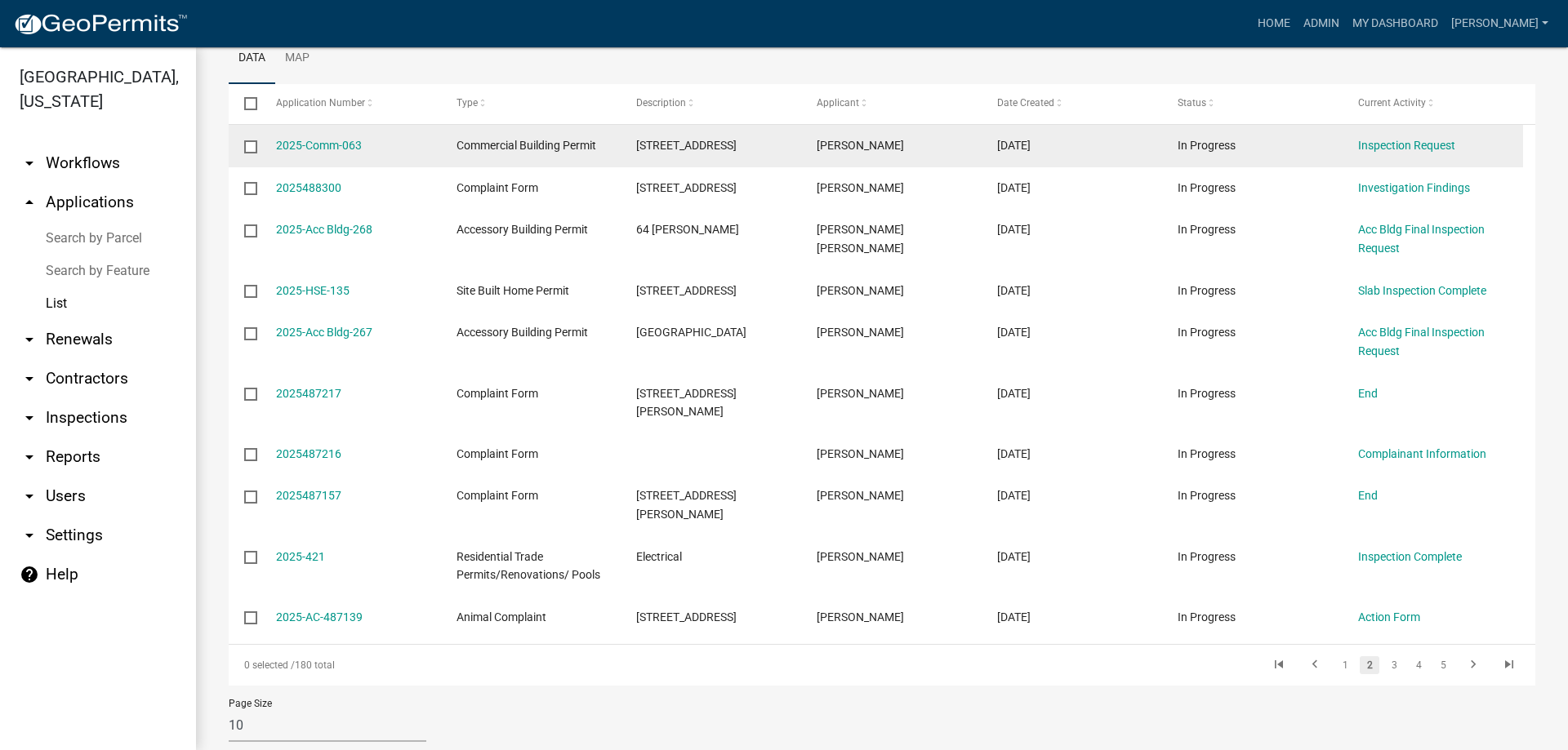
click at [547, 150] on span "Commercial Building Permit" at bounding box center [526, 145] width 139 height 13
click at [325, 146] on link "2025-Comm-063" at bounding box center [318, 145] width 86 height 13
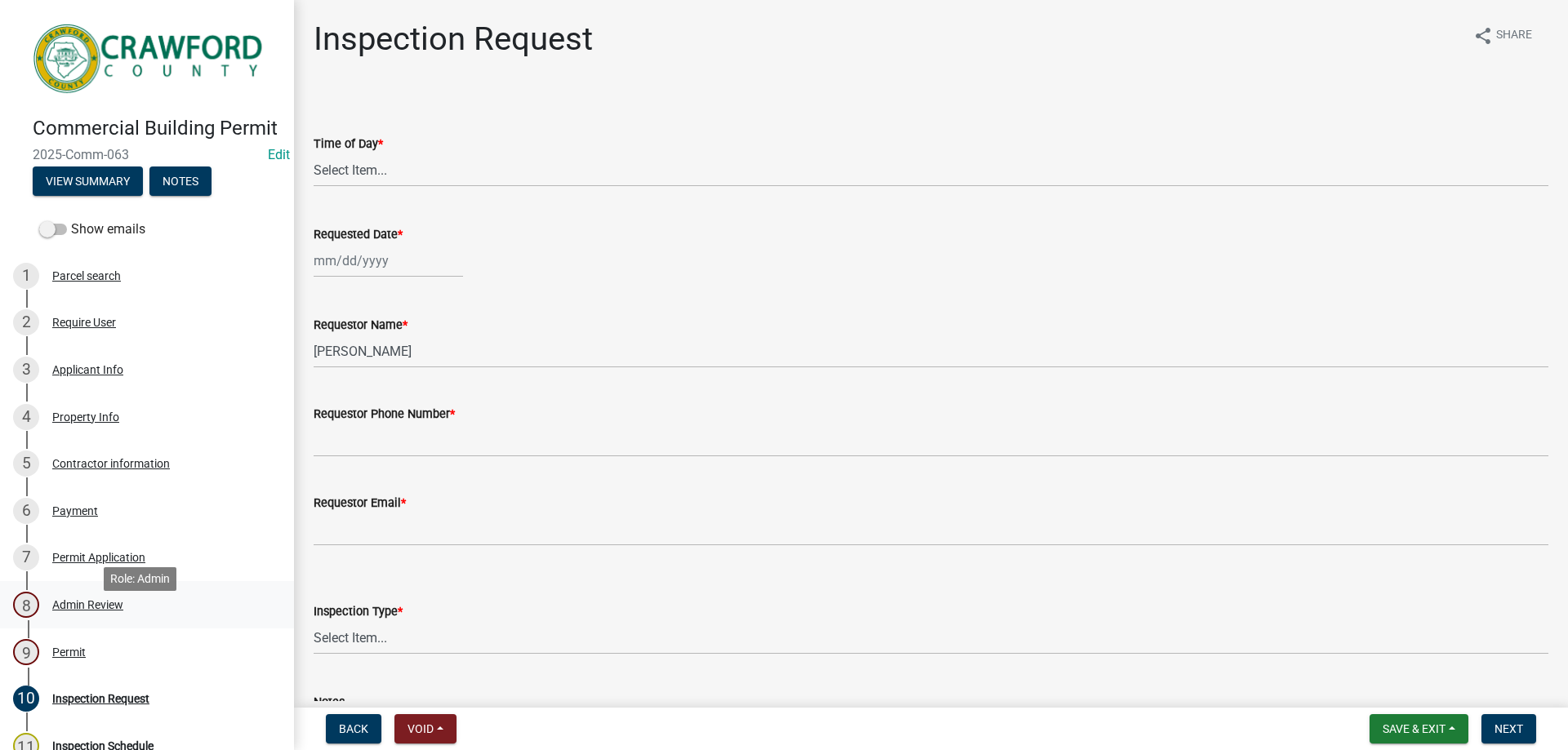
click at [100, 618] on div "8 Admin Review" at bounding box center [140, 605] width 255 height 26
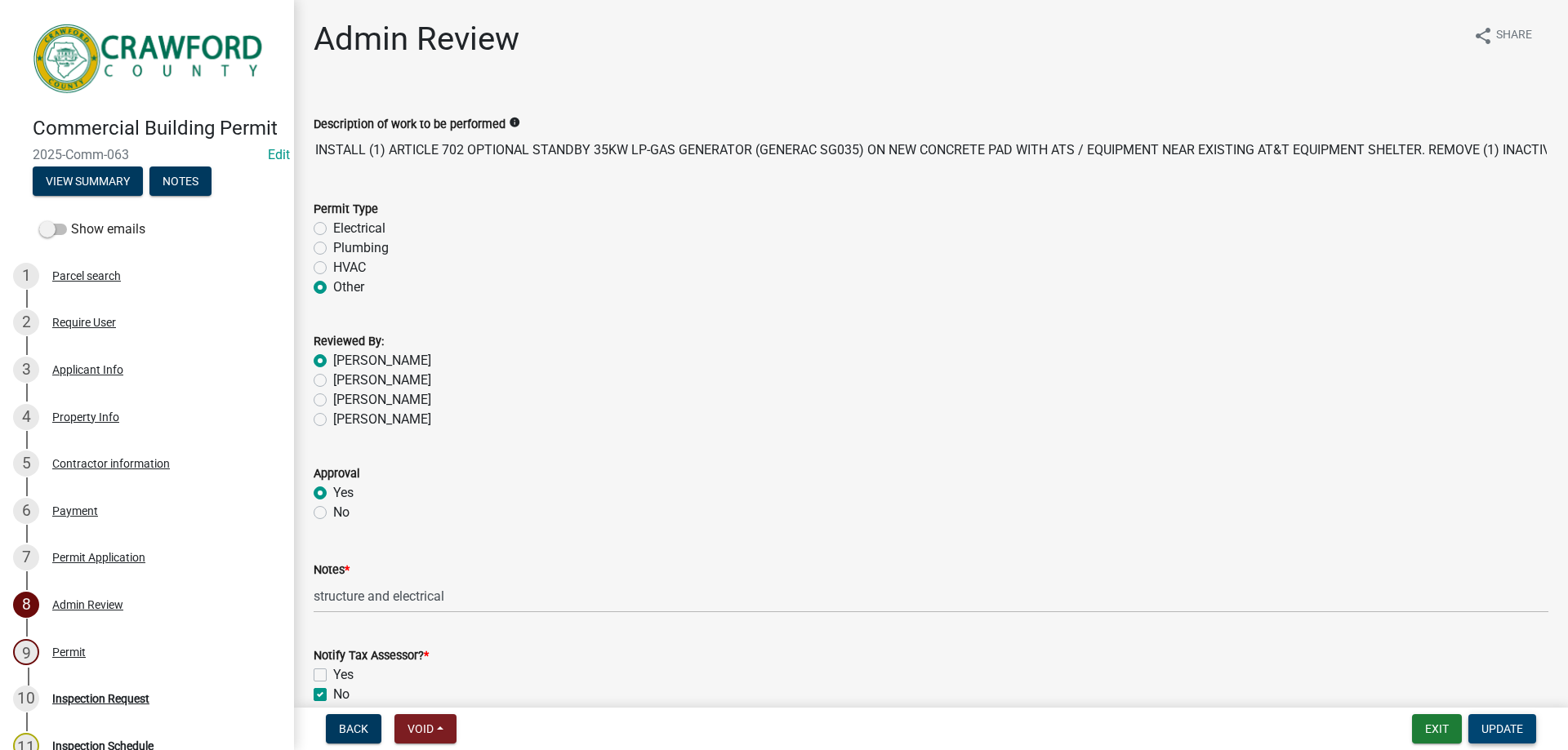
click at [1505, 734] on span "Update" at bounding box center [1502, 729] width 42 height 13
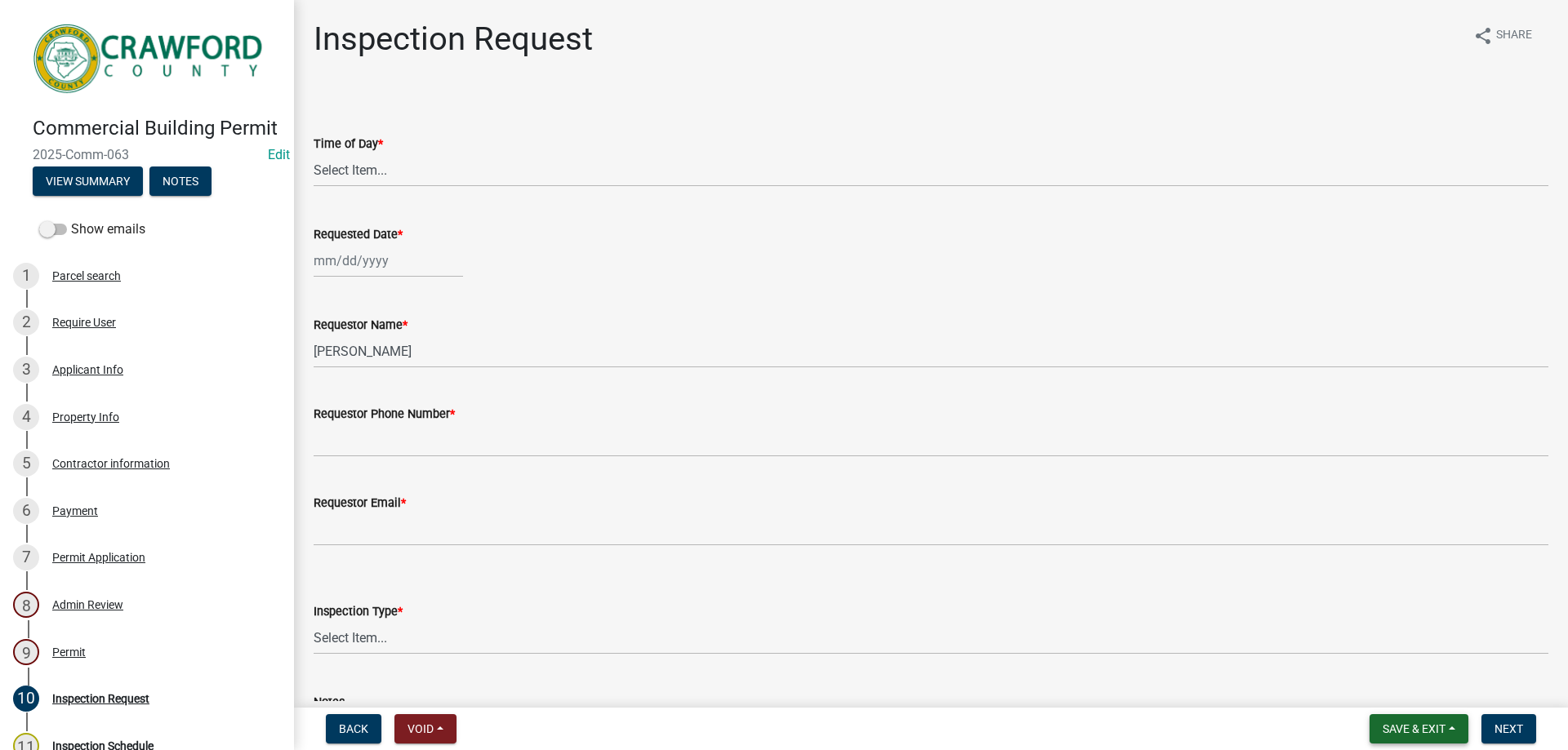
click at [1397, 732] on span "Save & Exit" at bounding box center [1414, 729] width 63 height 13
click at [1392, 685] on button "Save & Exit" at bounding box center [1404, 686] width 131 height 39
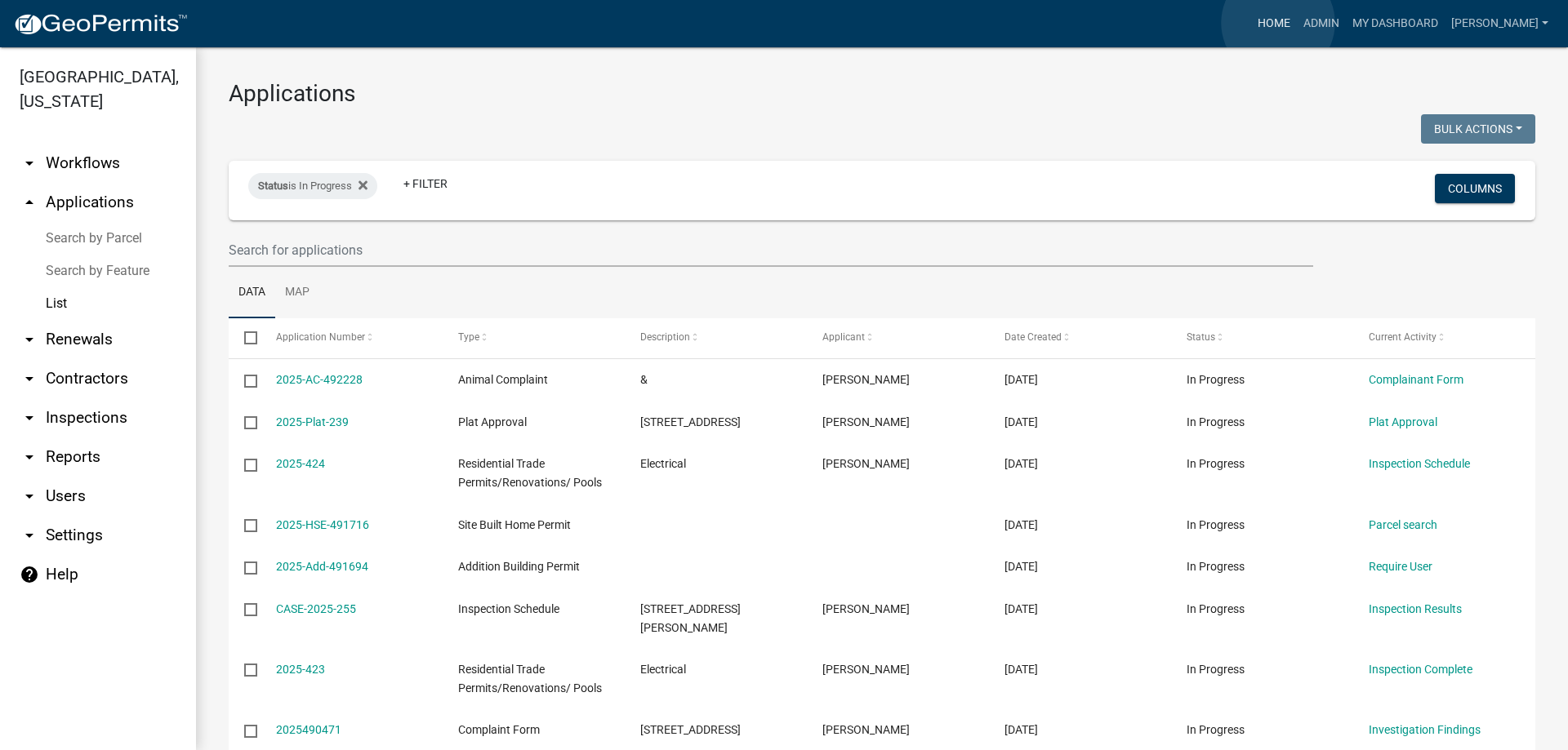
click at [1278, 23] on link "Home" at bounding box center [1275, 24] width 46 height 31
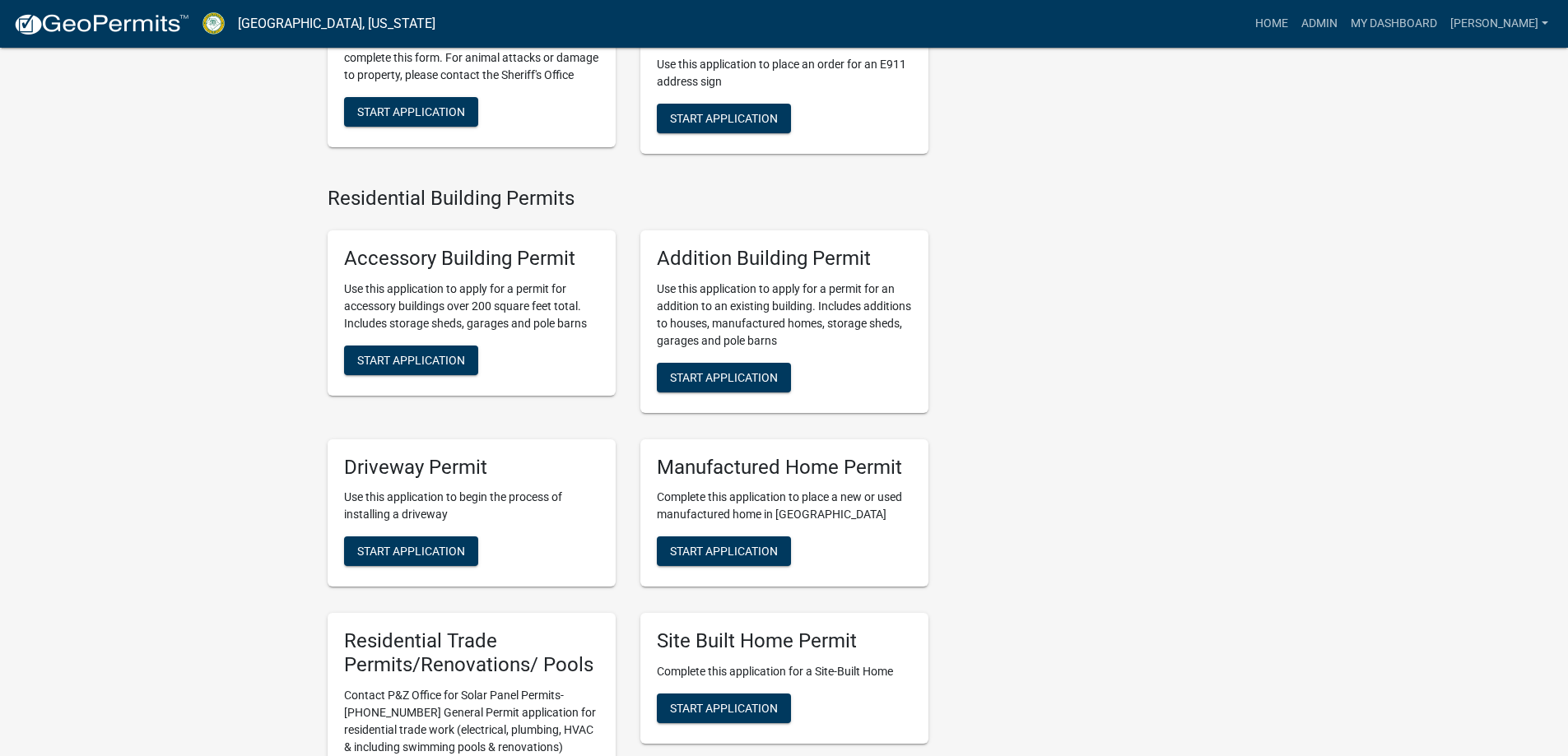
scroll to position [988, 0]
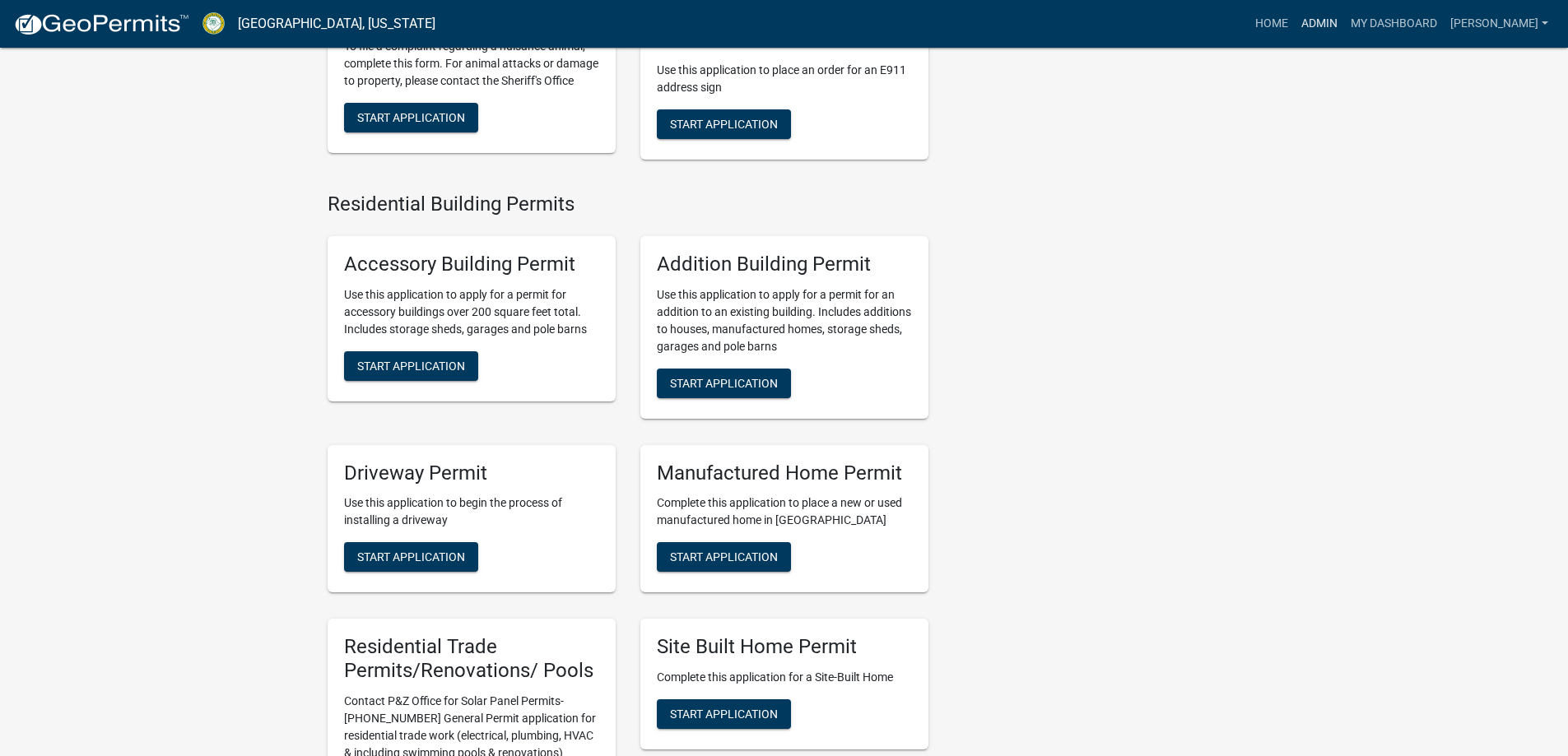
click at [1340, 20] on link "Admin" at bounding box center [1319, 24] width 49 height 32
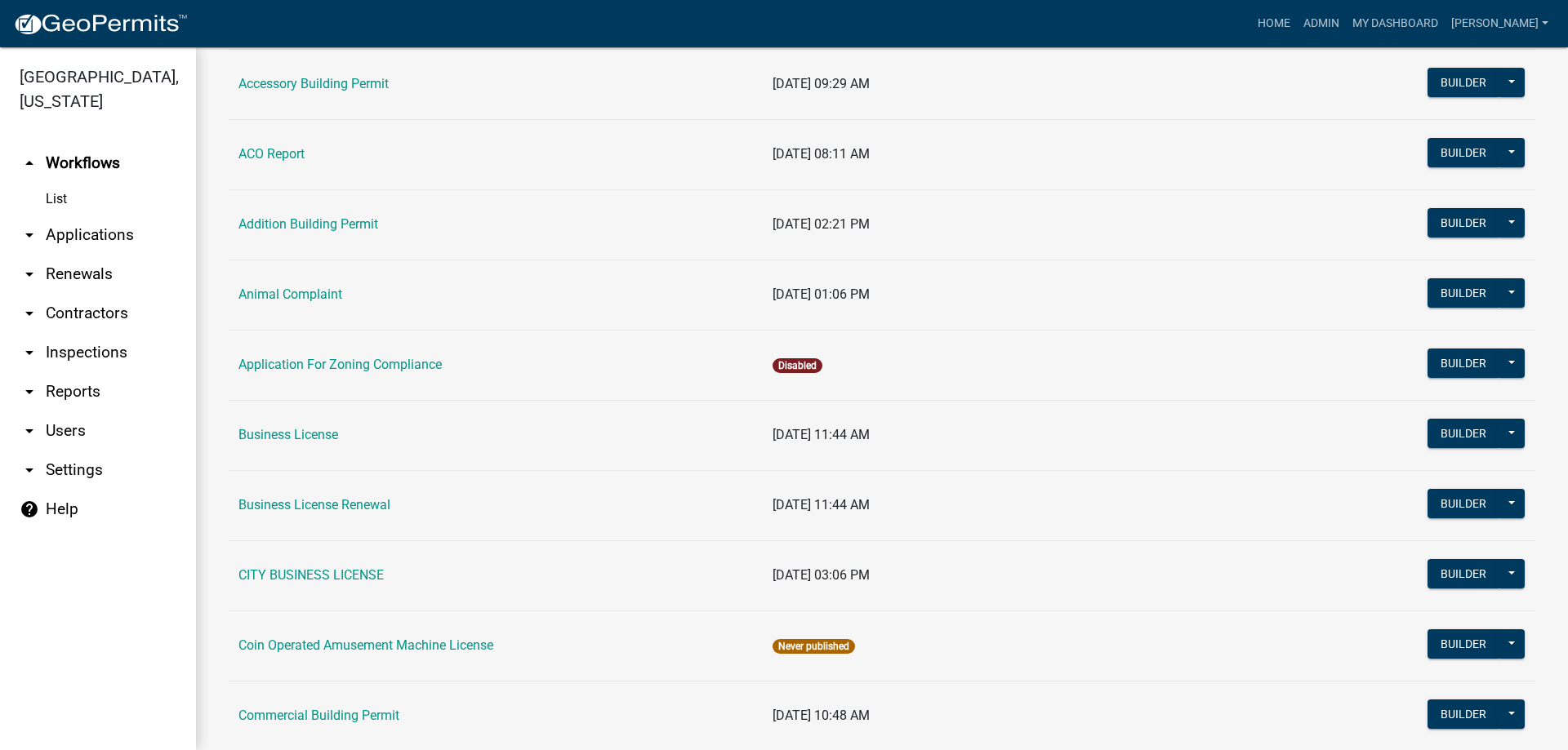
scroll to position [327, 0]
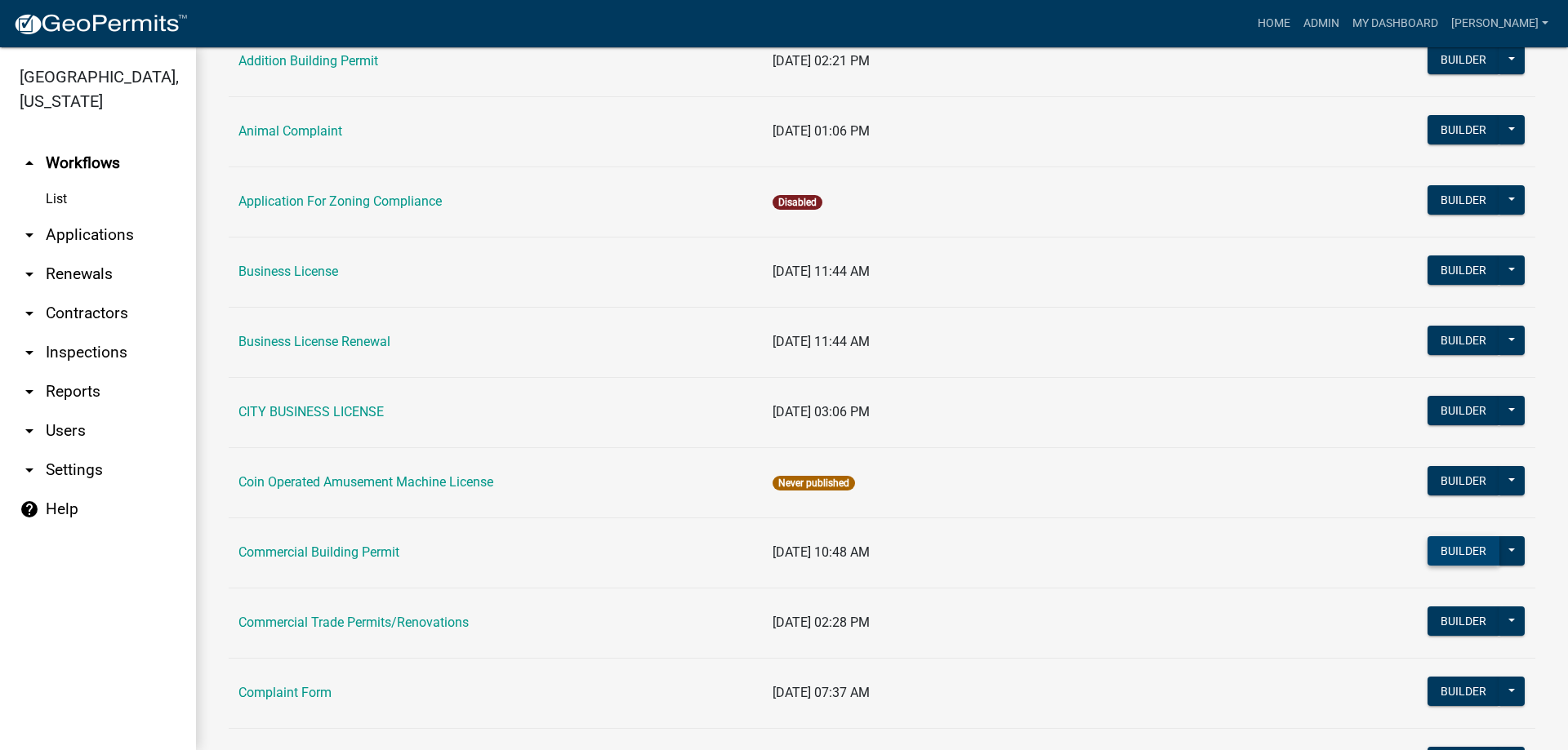
click at [1442, 547] on button "Builder" at bounding box center [1464, 551] width 72 height 30
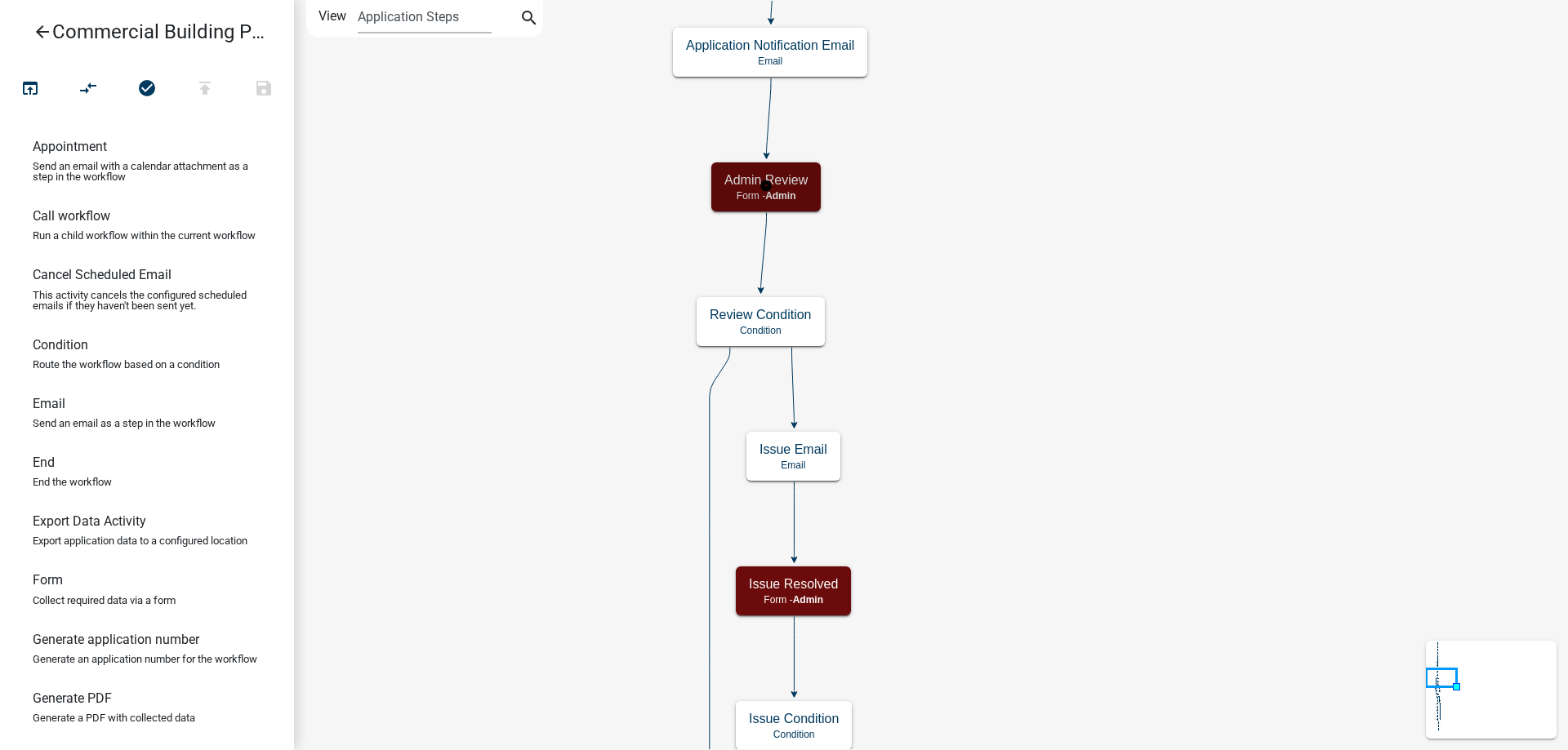
click at [776, 185] on h5 "Admin Review" at bounding box center [766, 180] width 83 height 16
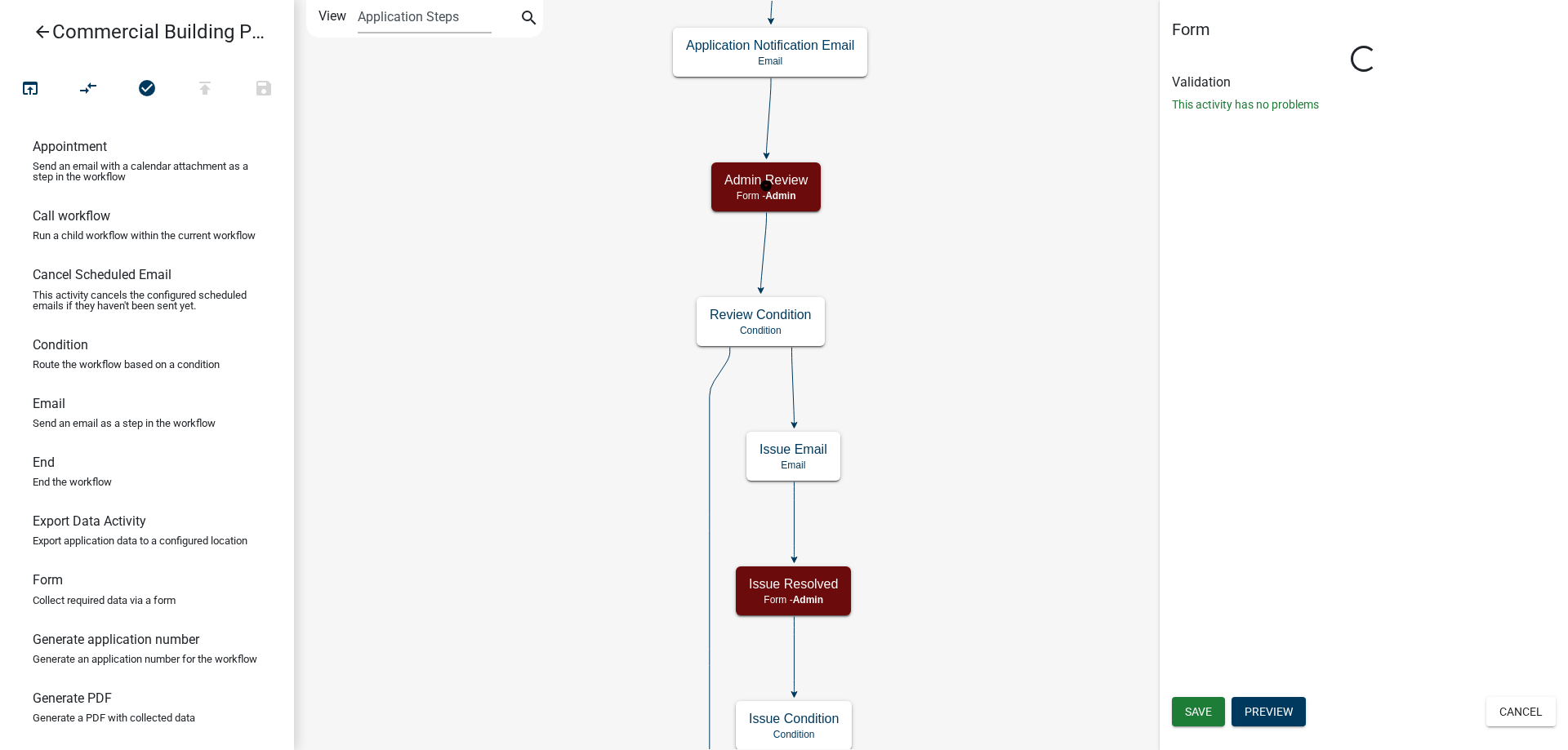
select select "A5A2EDD3-D5F0-4059-AEA5-44F7AF435AAD"
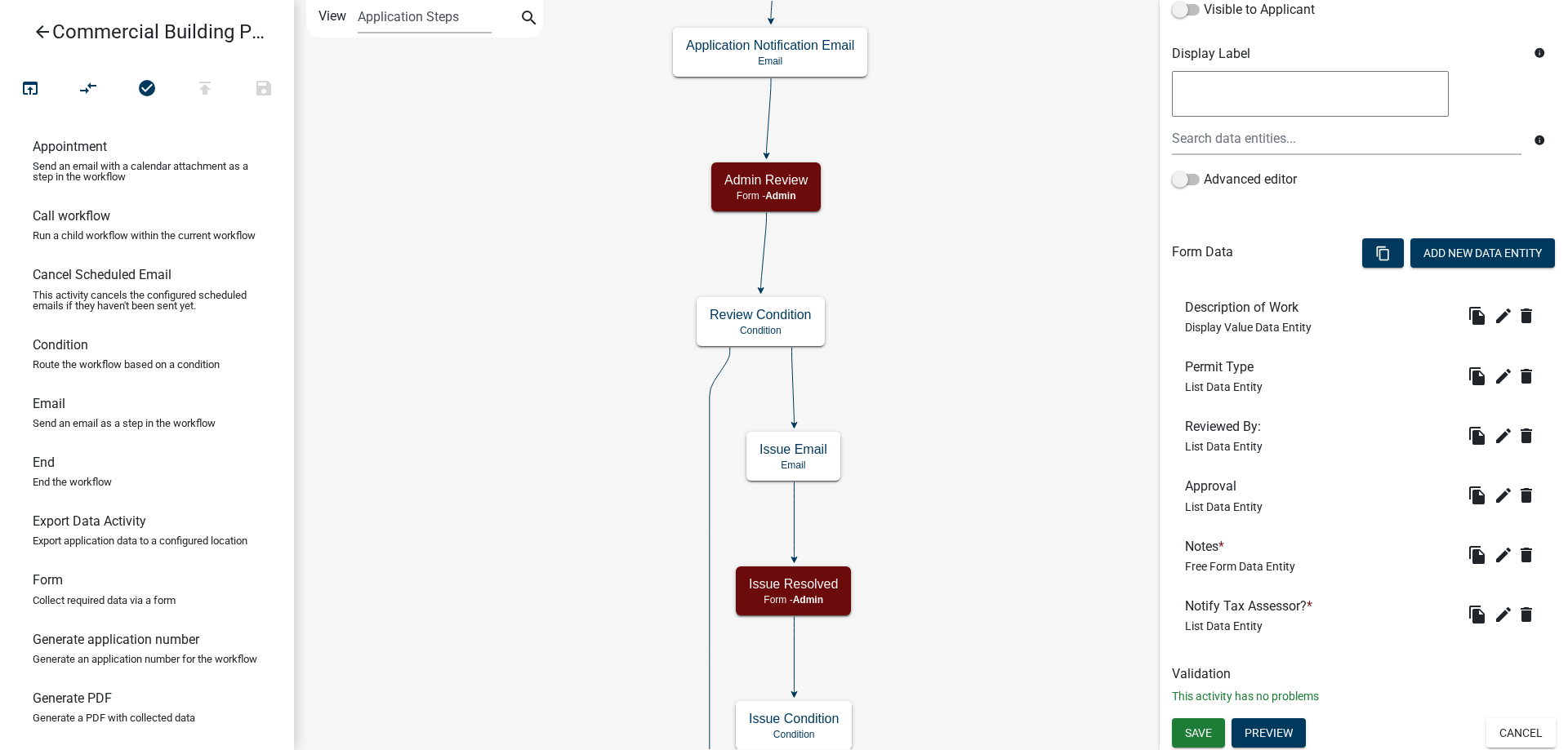
scroll to position [299, 0]
click at [1490, 380] on button "edit" at bounding box center [1503, 375] width 26 height 26
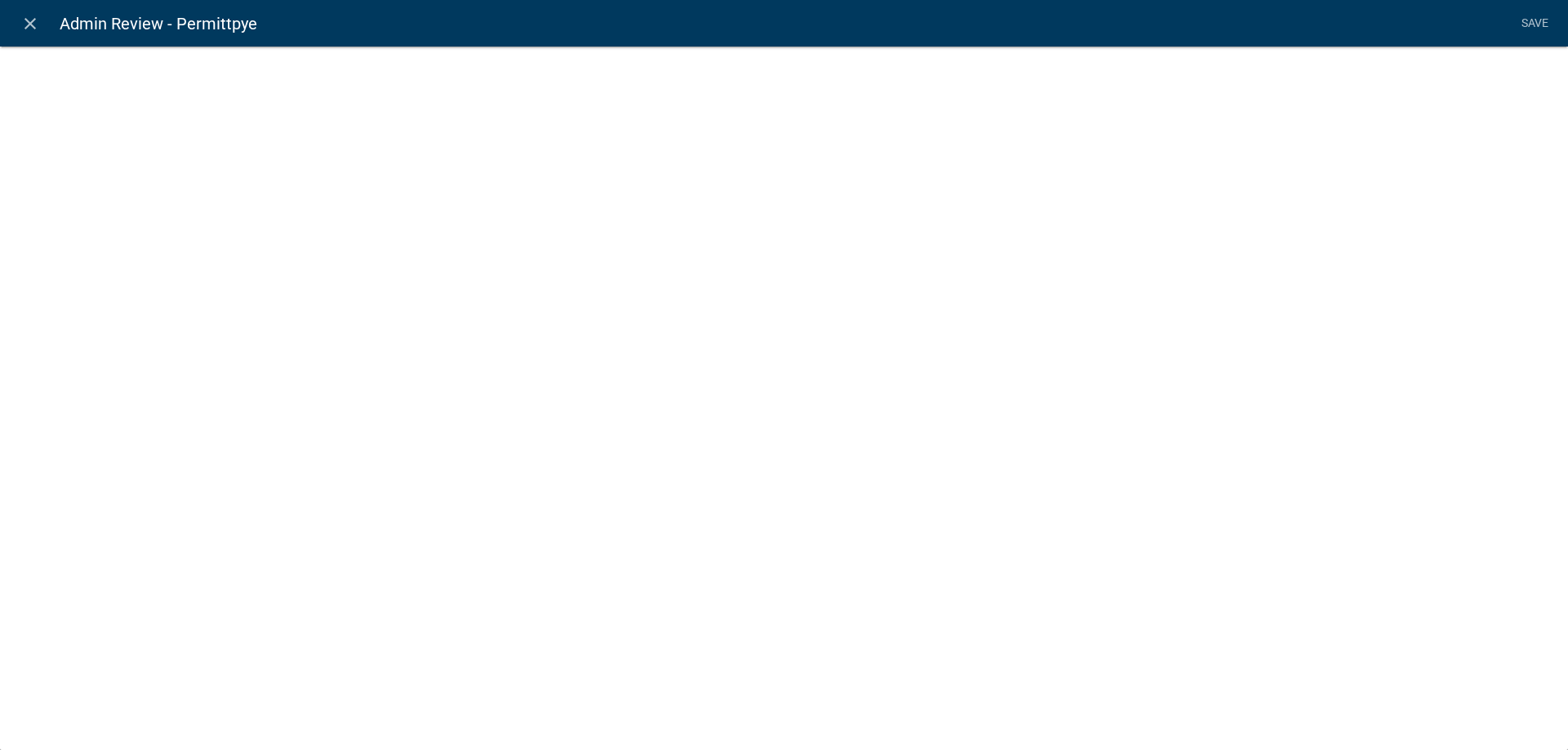
select select "list-data"
select select
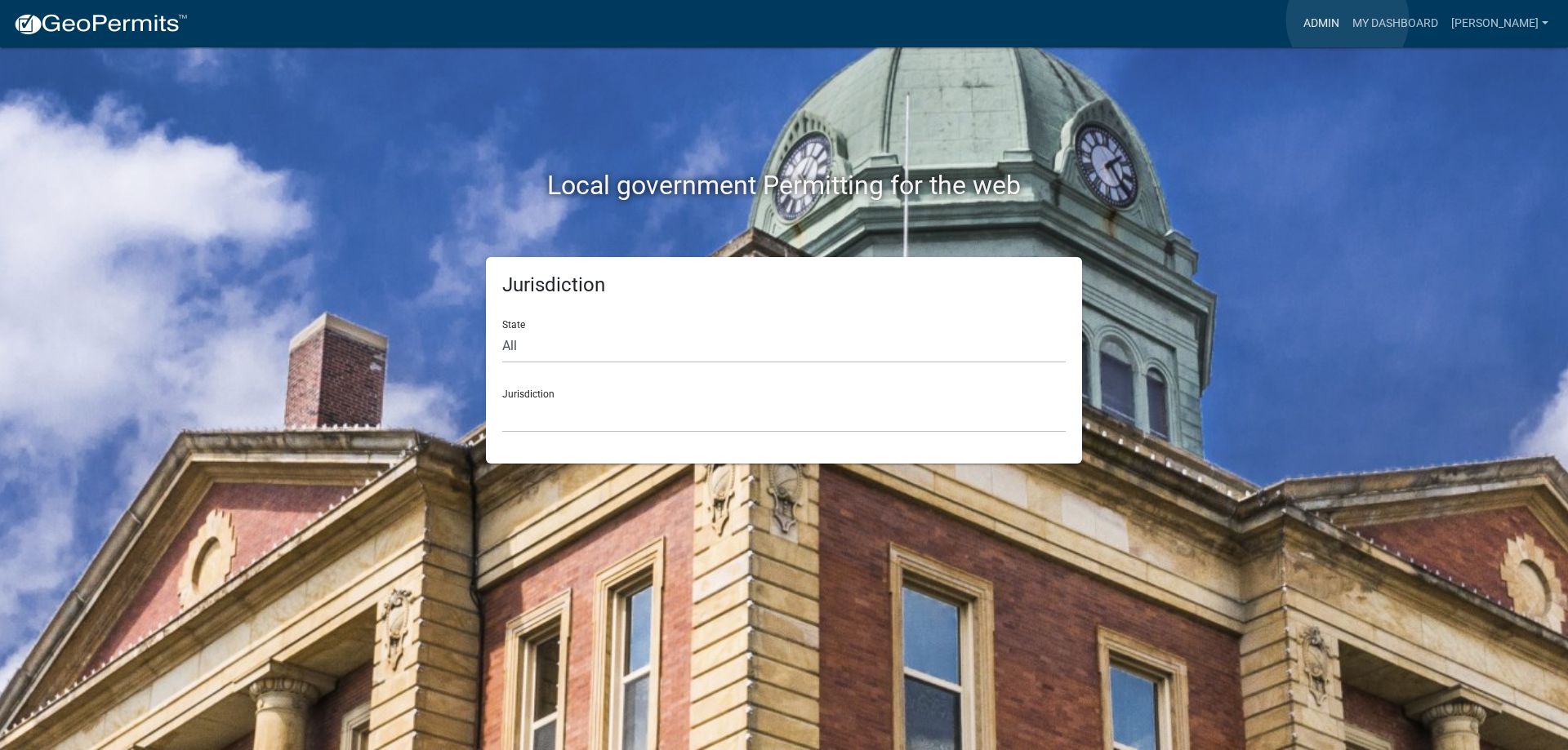
click at [1346, 20] on link "Admin" at bounding box center [1321, 24] width 49 height 31
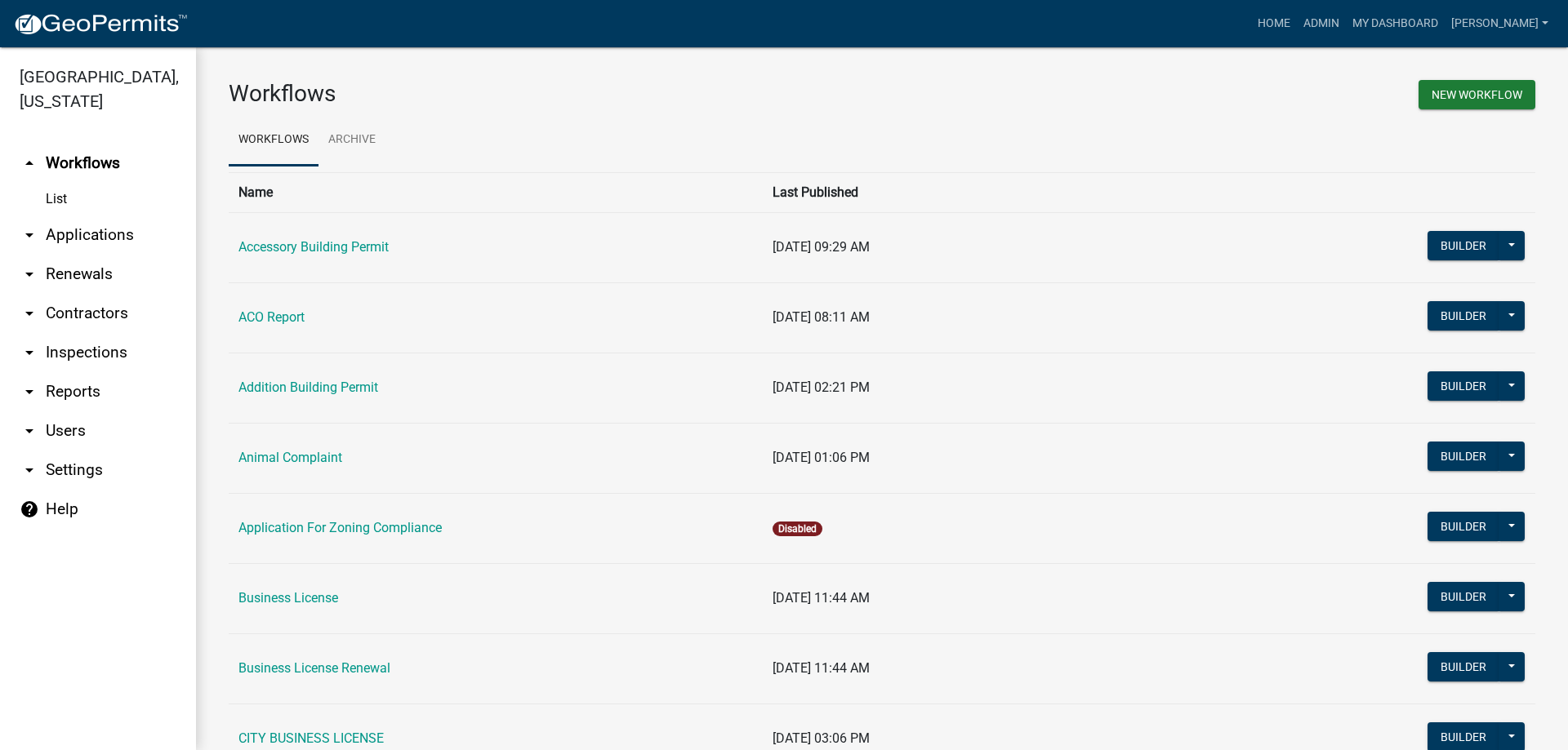
click at [78, 237] on link "arrow_drop_down Applications" at bounding box center [98, 235] width 196 height 39
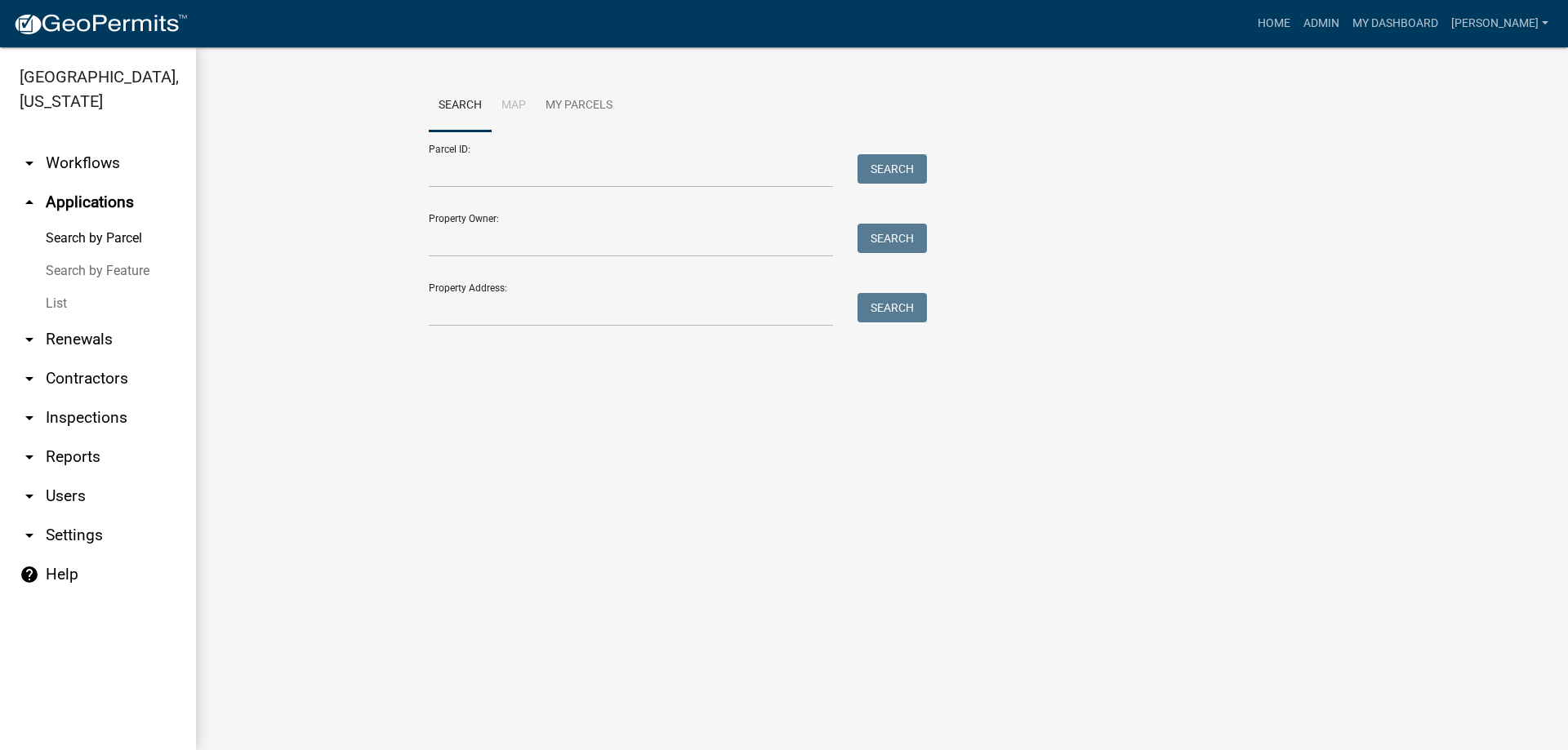
click at [57, 304] on link "List" at bounding box center [98, 304] width 196 height 32
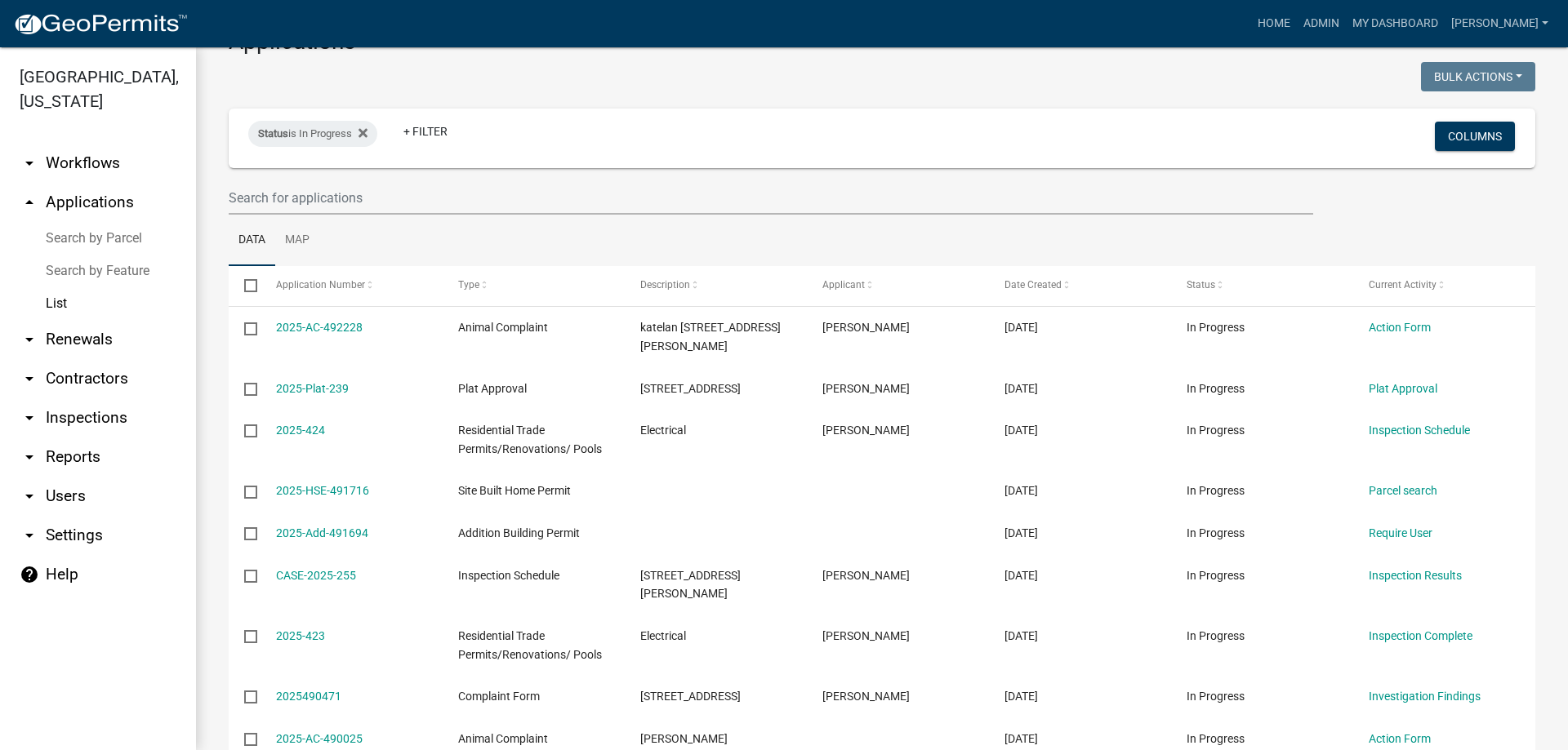
scroll to position [81, 0]
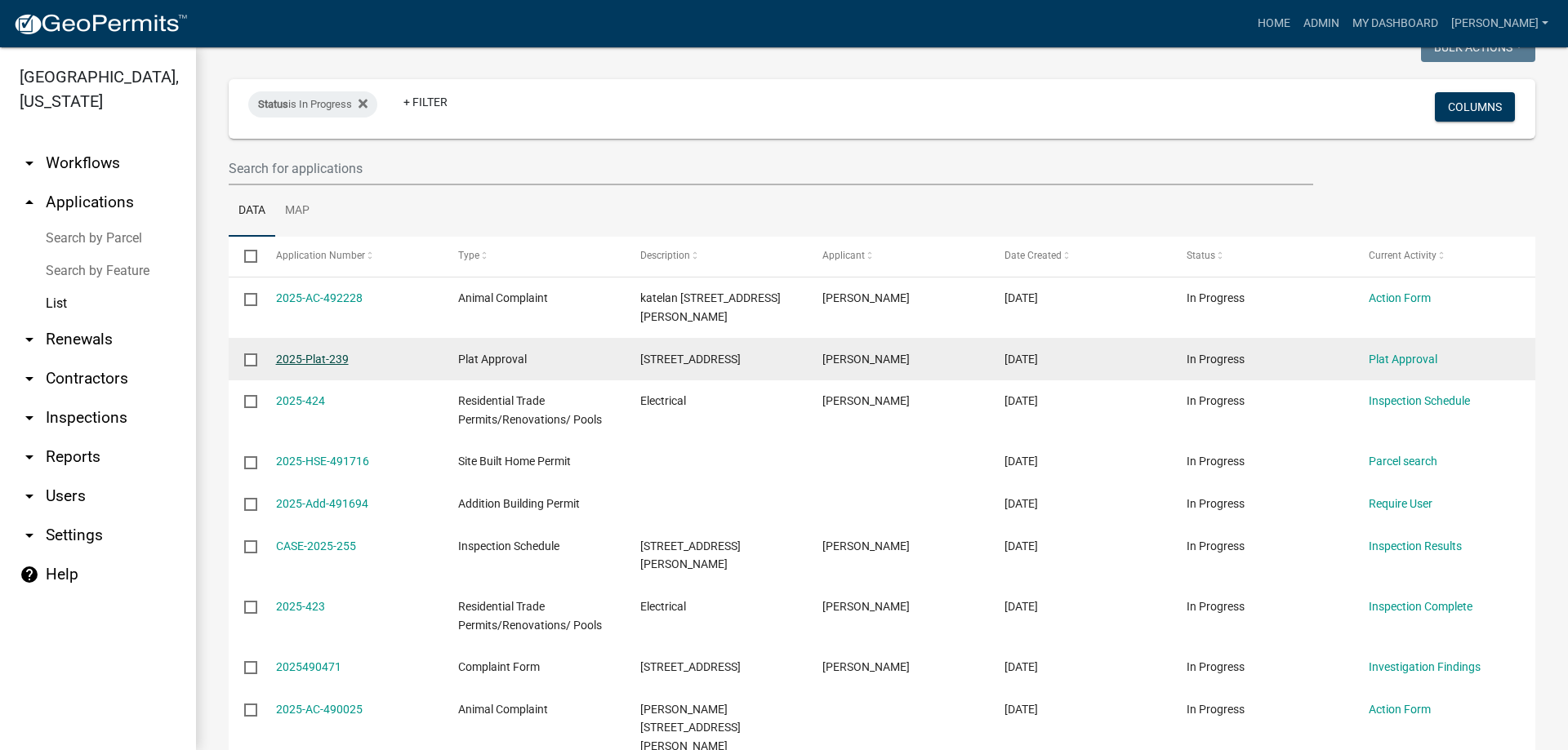
click at [307, 358] on link "2025-Plat-239" at bounding box center [312, 359] width 73 height 13
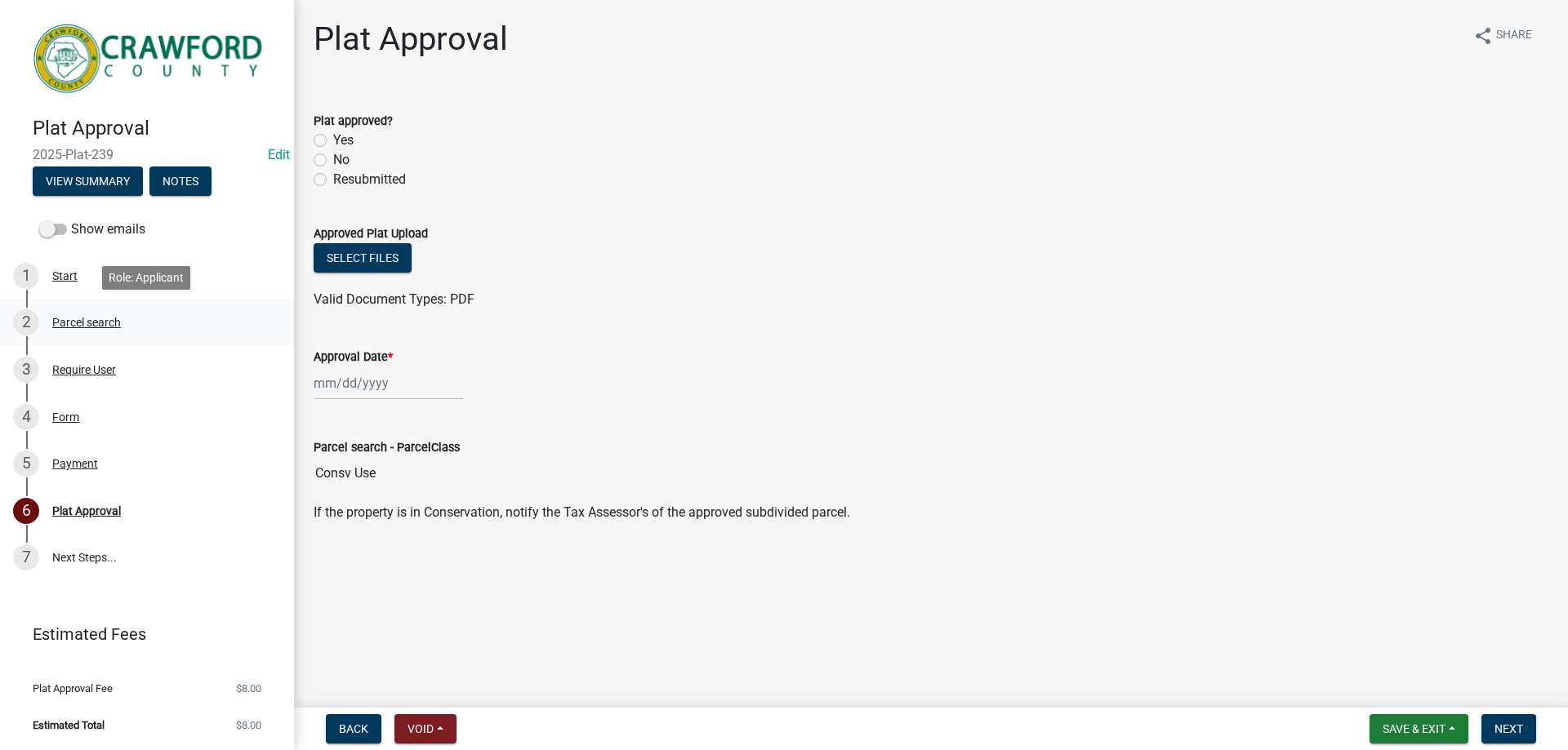
click at [90, 324] on div "Parcel search" at bounding box center [87, 322] width 68 height 11
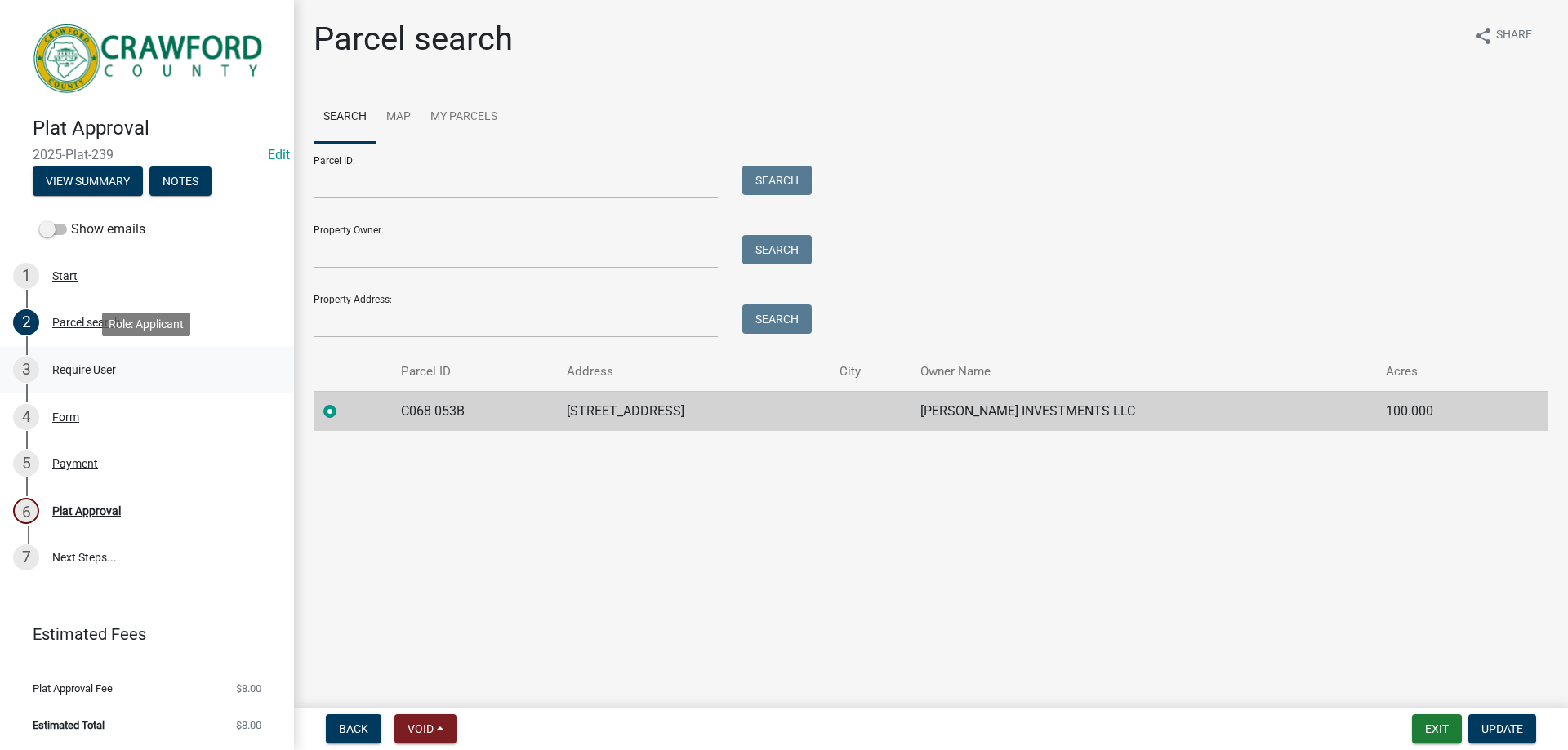
click at [86, 371] on div "Require User" at bounding box center [84, 370] width 64 height 11
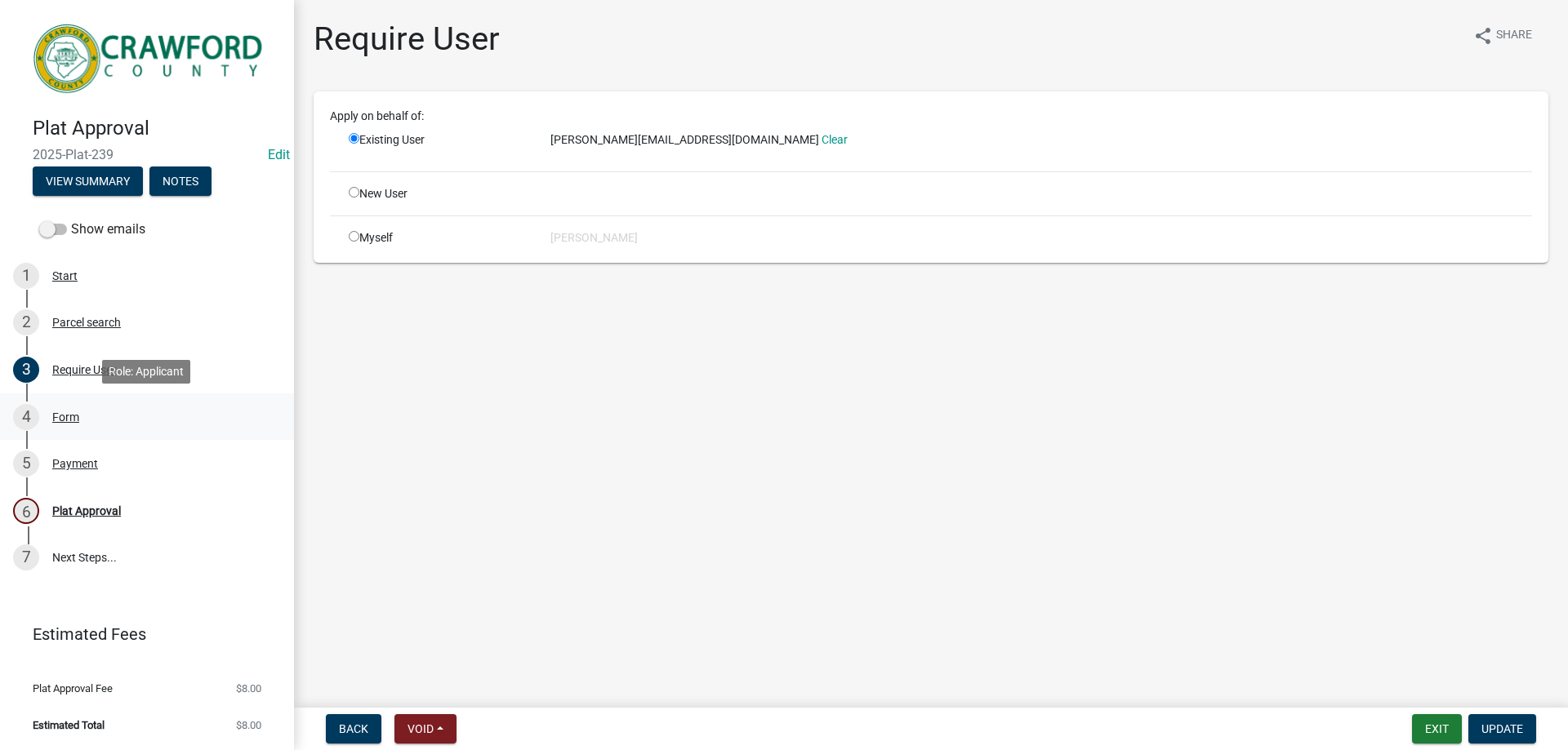
click at [61, 416] on div "Form" at bounding box center [66, 417] width 27 height 11
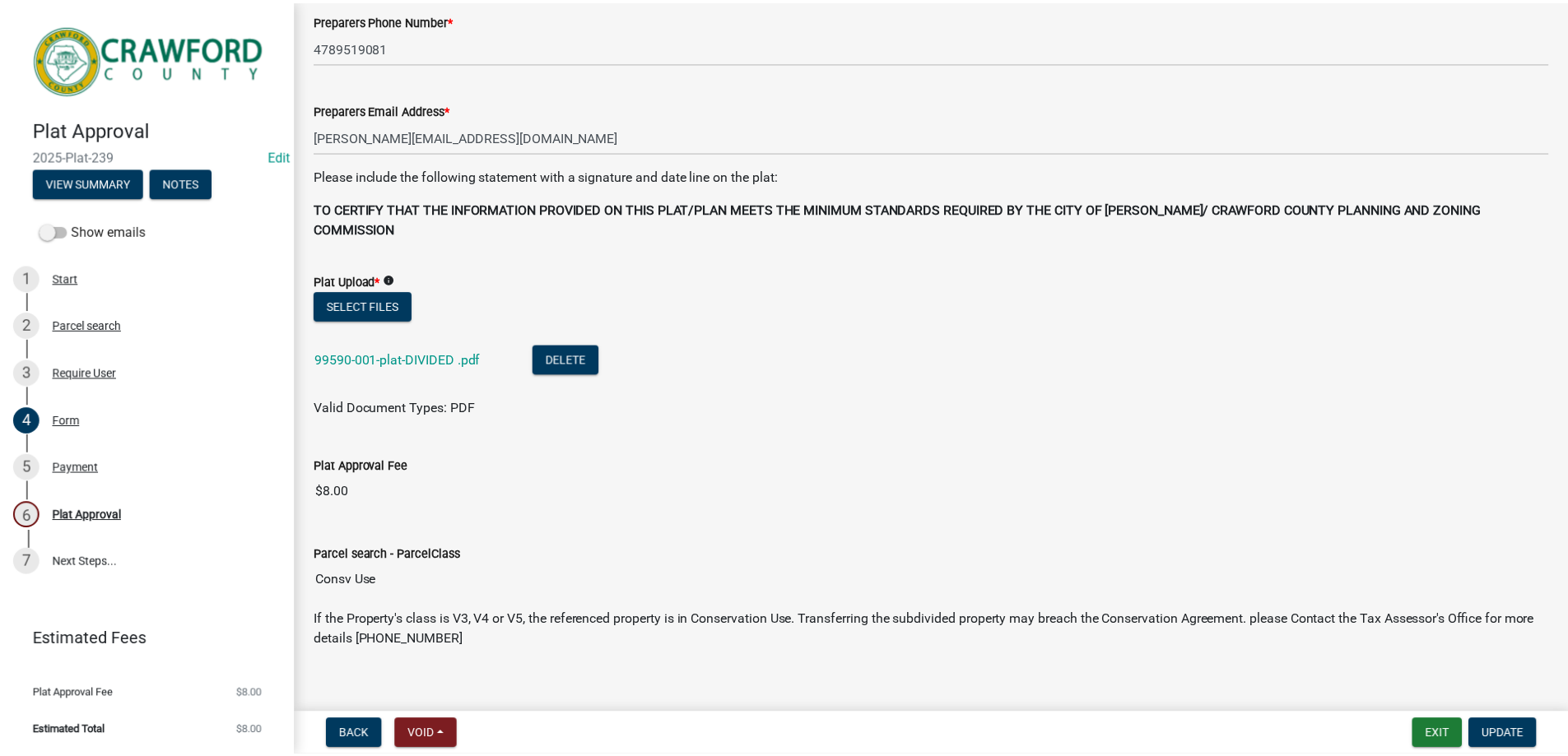
scroll to position [229, 0]
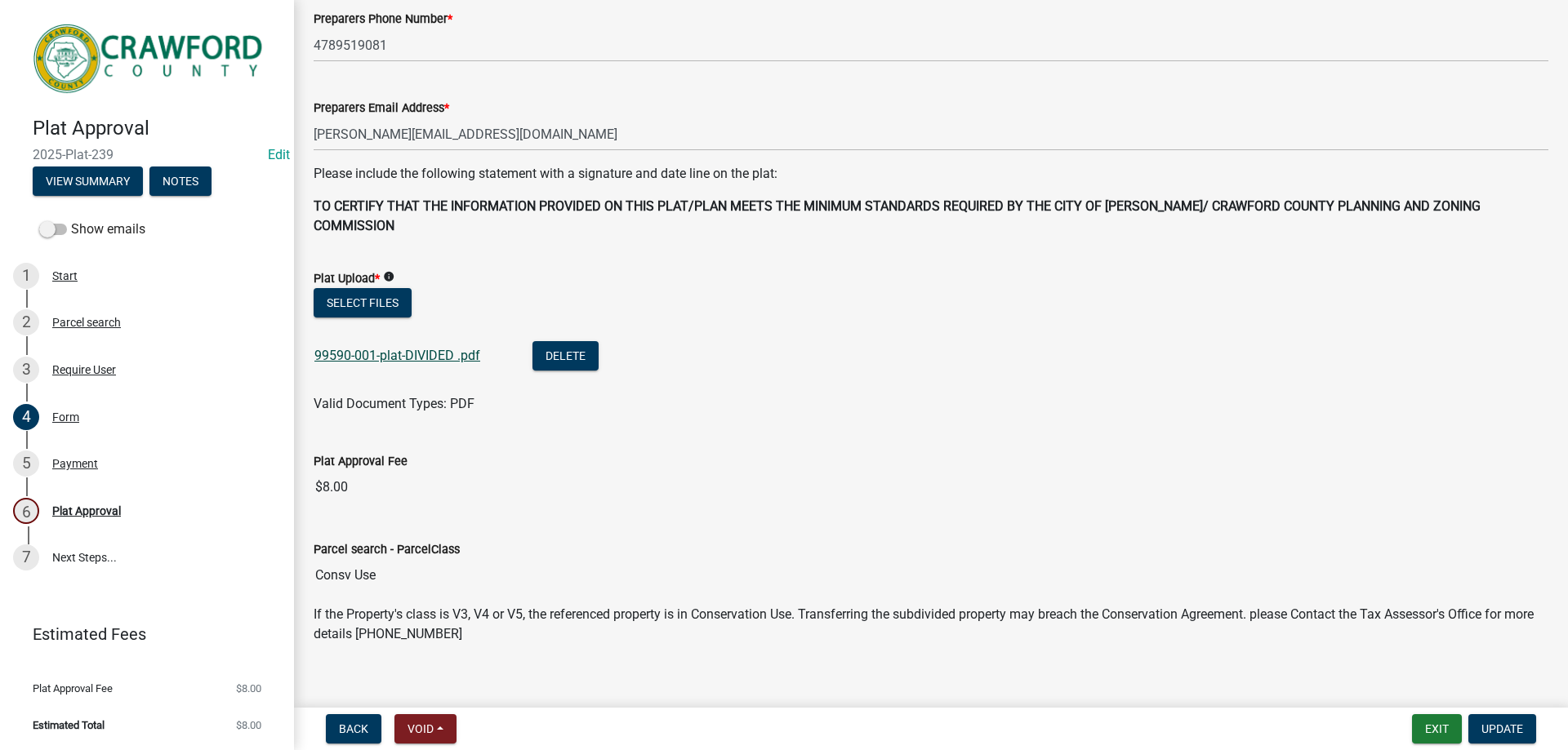
click at [357, 348] on link "99590-001-plat-DIVIDED .pdf" at bounding box center [398, 355] width 166 height 16
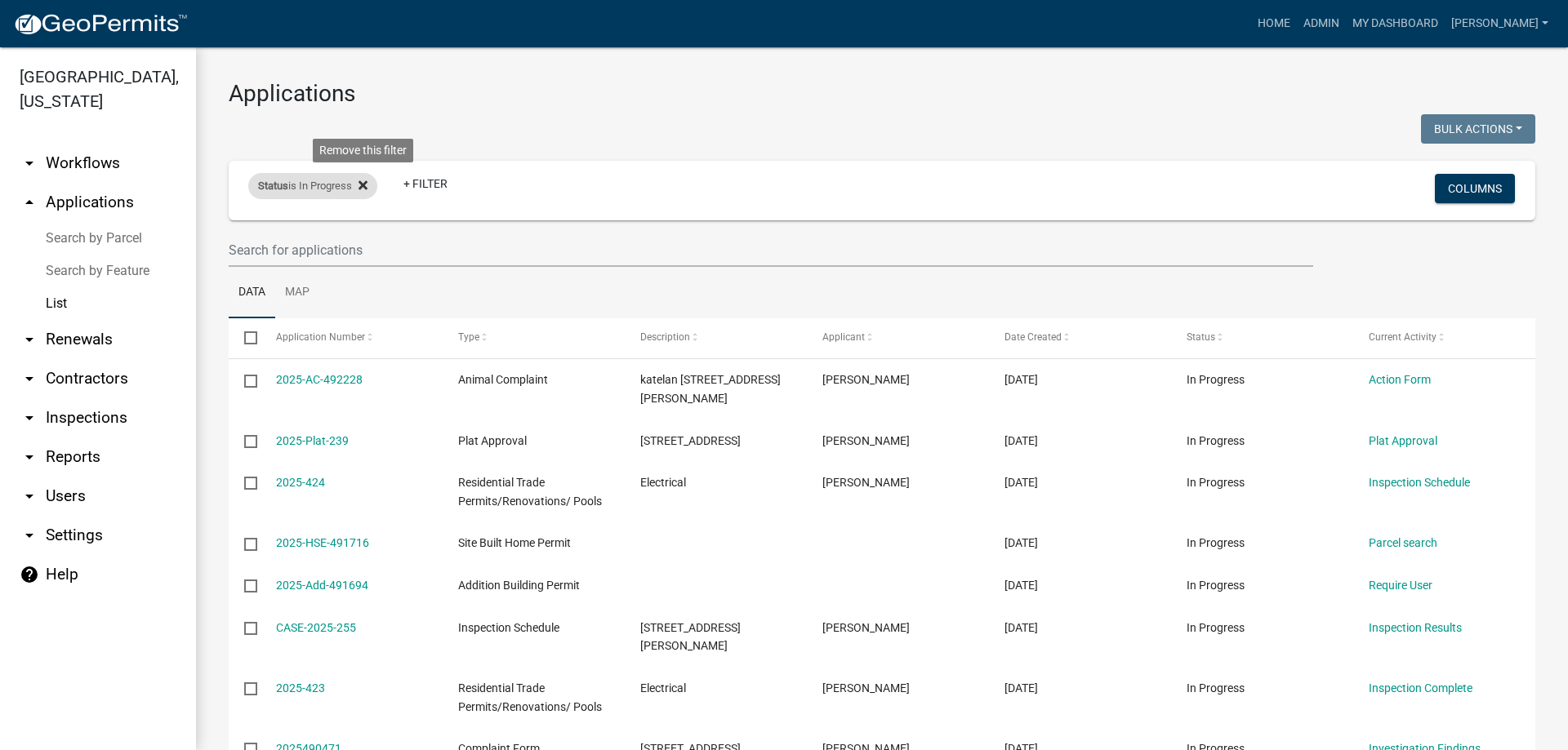
click at [367, 181] on icon at bounding box center [364, 185] width 9 height 13
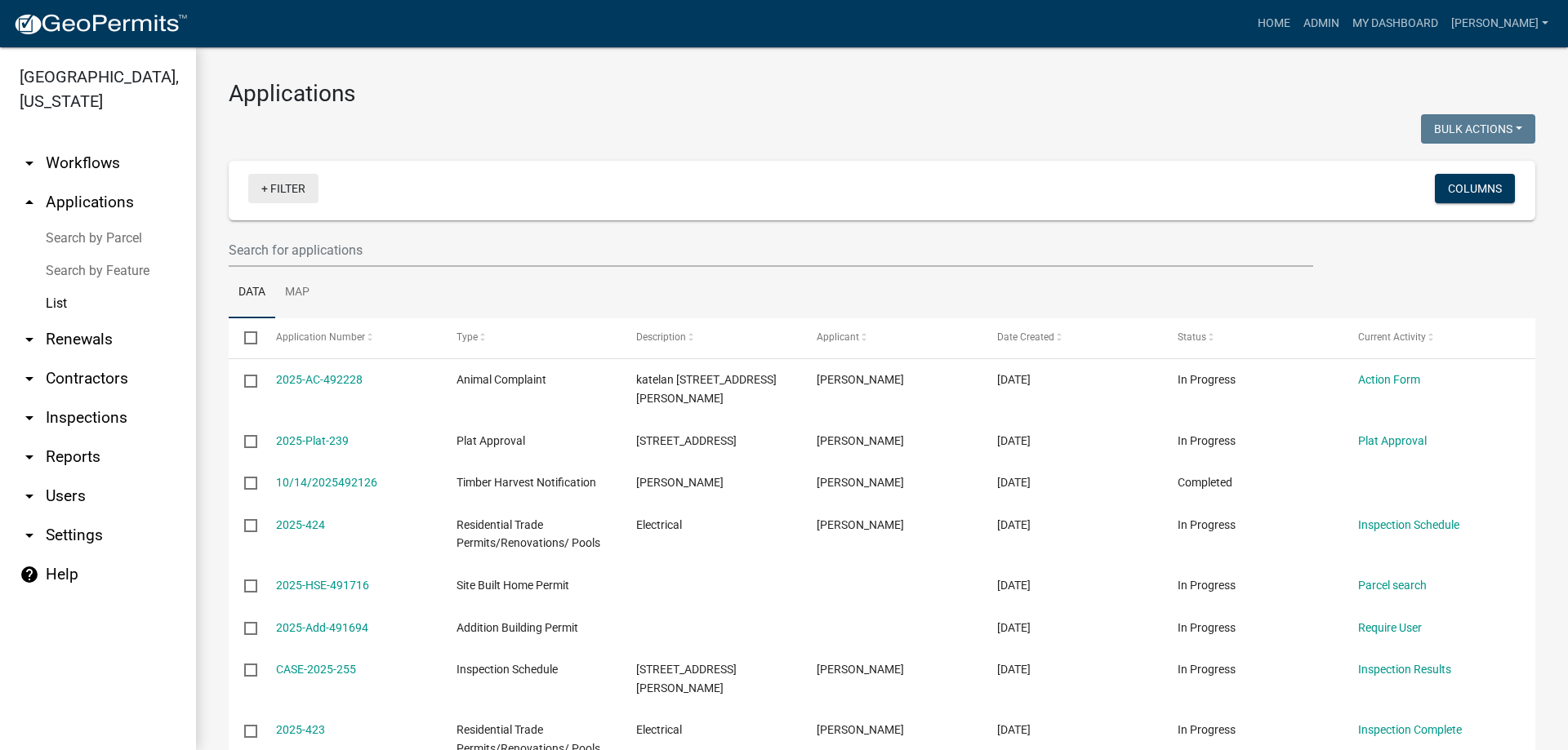
click at [294, 192] on link "+ Filter" at bounding box center [283, 189] width 70 height 30
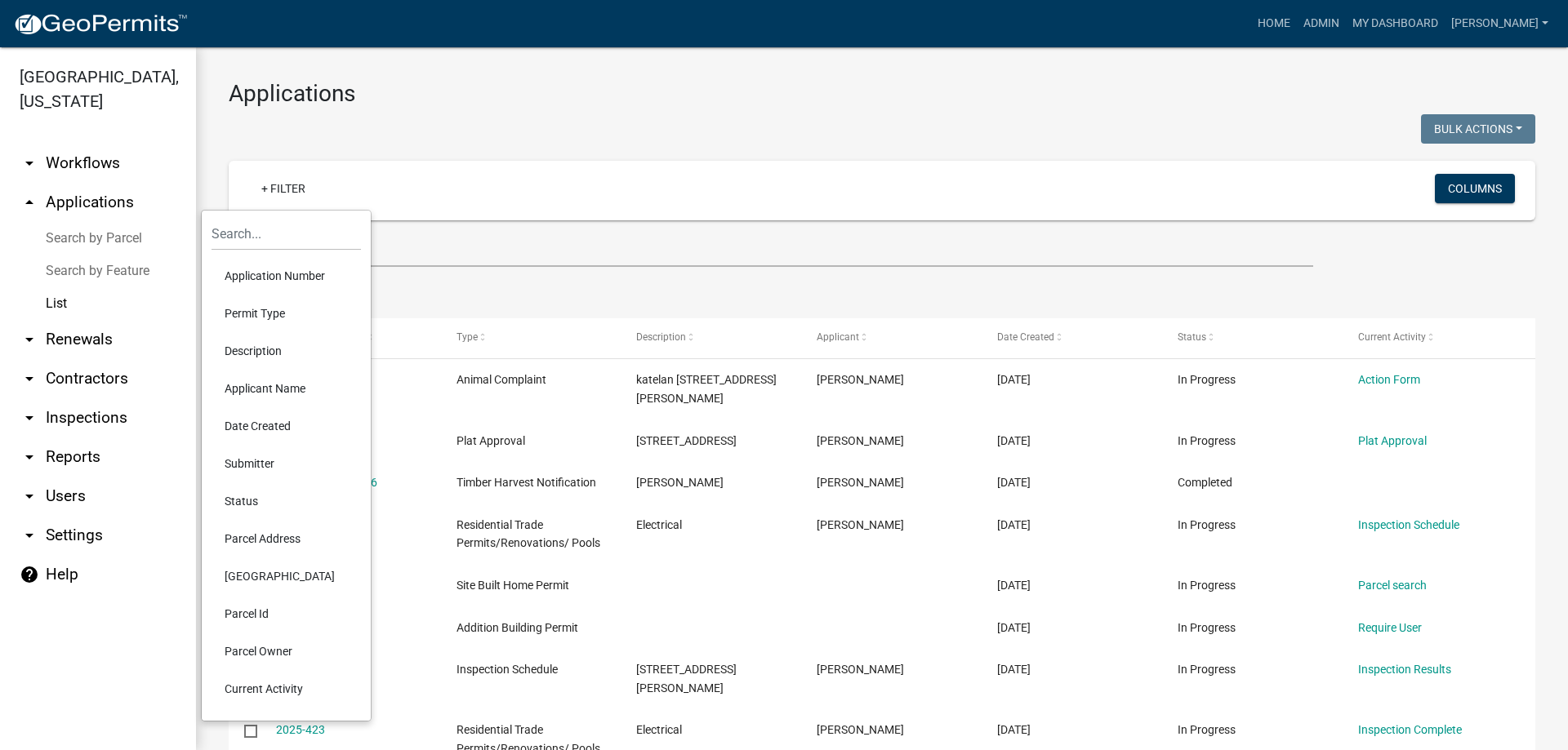
click at [273, 309] on li "Permit Type" at bounding box center [286, 313] width 150 height 38
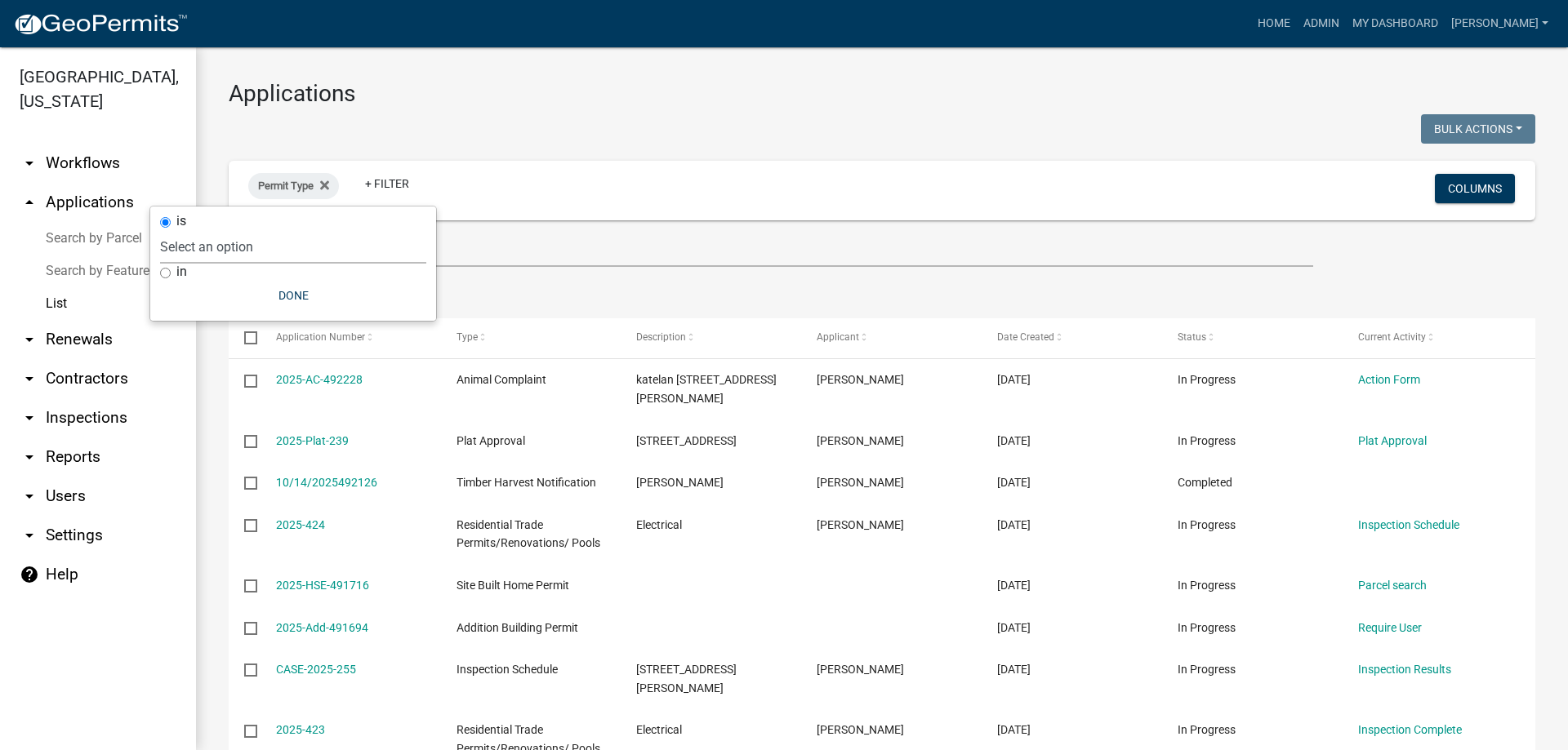
click at [283, 247] on select "Select an option Accessory Building Permit ACO Report Addition Building Permit …" at bounding box center [293, 247] width 267 height 33
select select "8a3a9a7d-d7f9-42f0-9741-3b4095b7bc8e"
click at [198, 231] on select "Select an option Accessory Building Permit ACO Report Addition Building Permit …" at bounding box center [293, 247] width 267 height 33
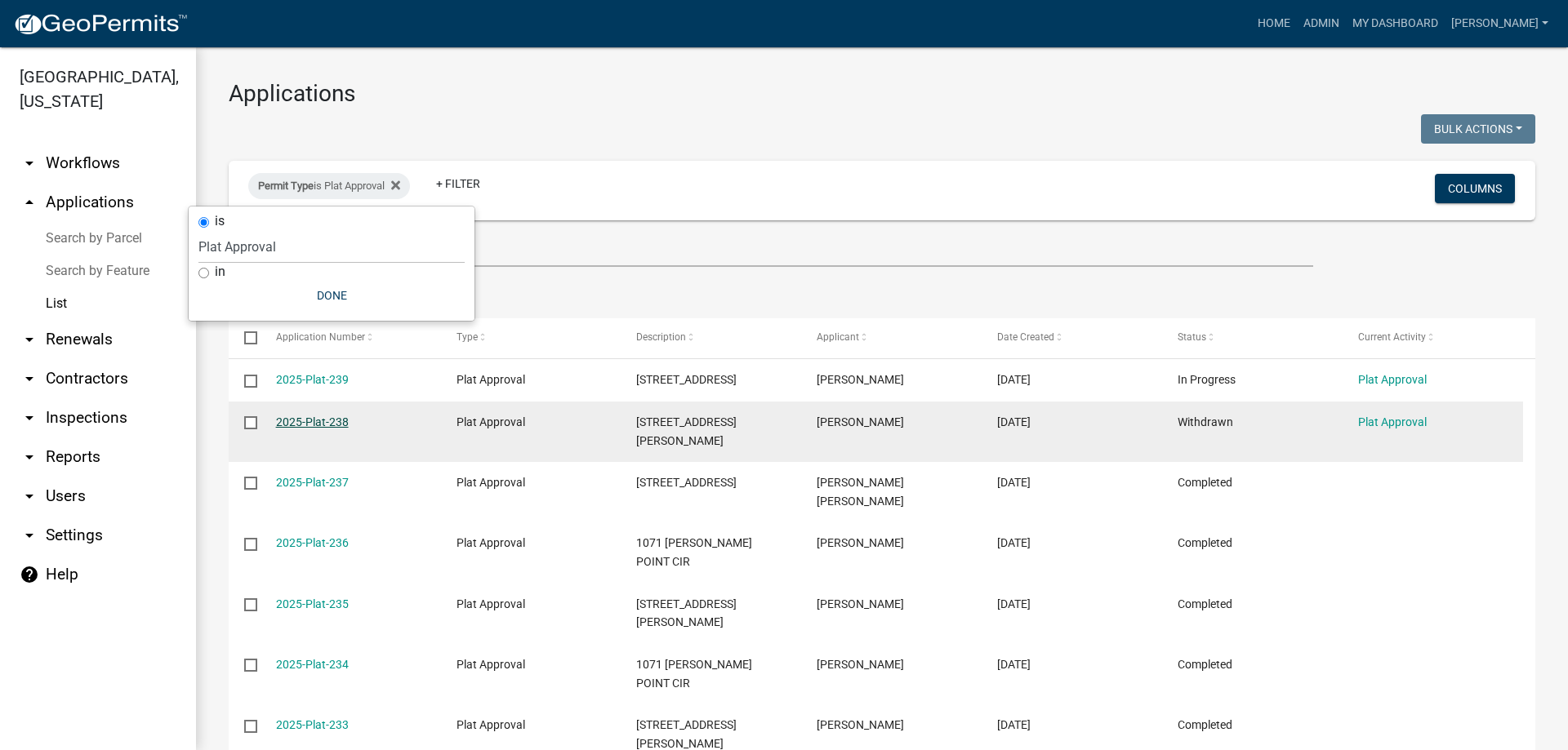
click at [316, 424] on link "2025-Plat-238" at bounding box center [312, 422] width 73 height 13
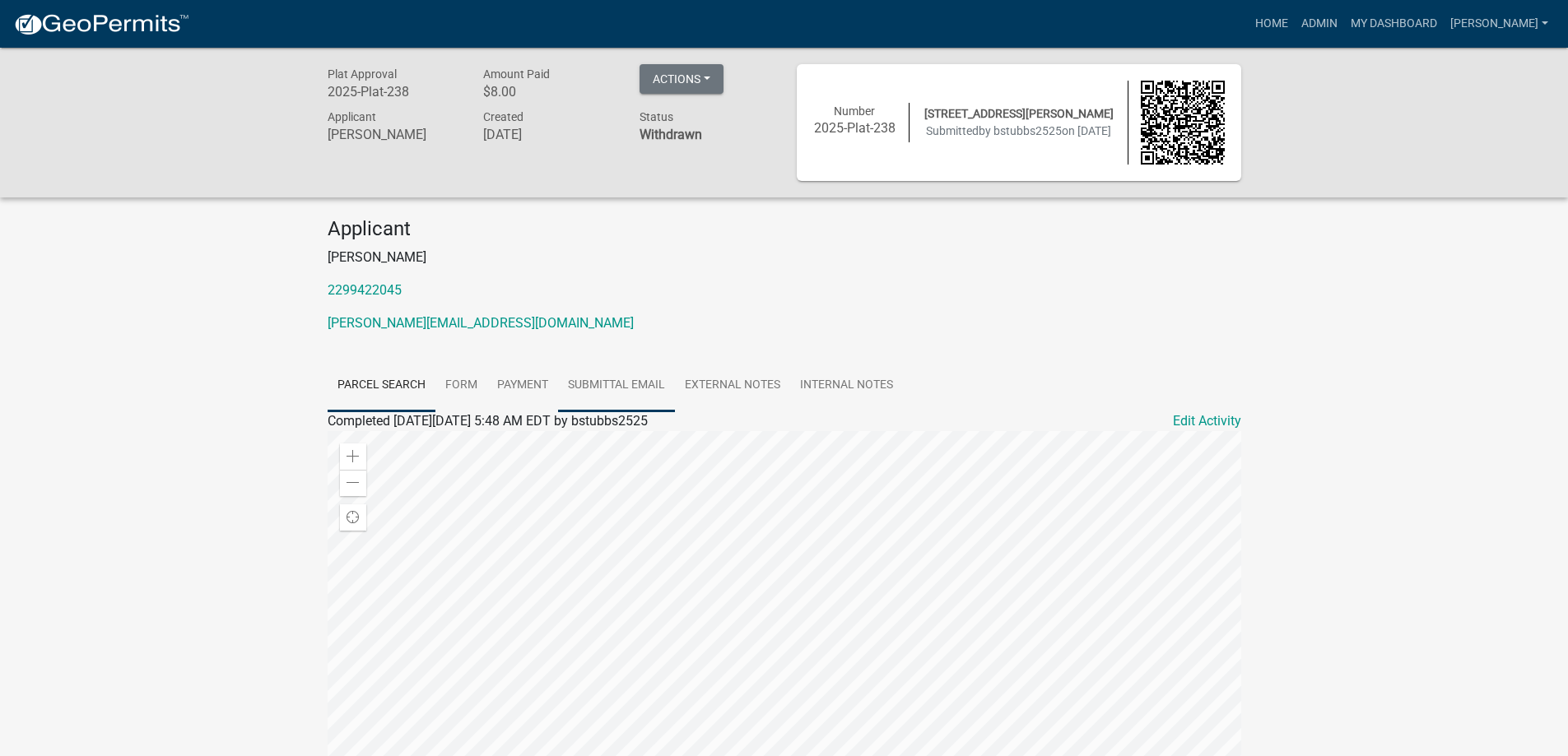
click at [613, 387] on link "Submittal Email" at bounding box center [617, 386] width 117 height 53
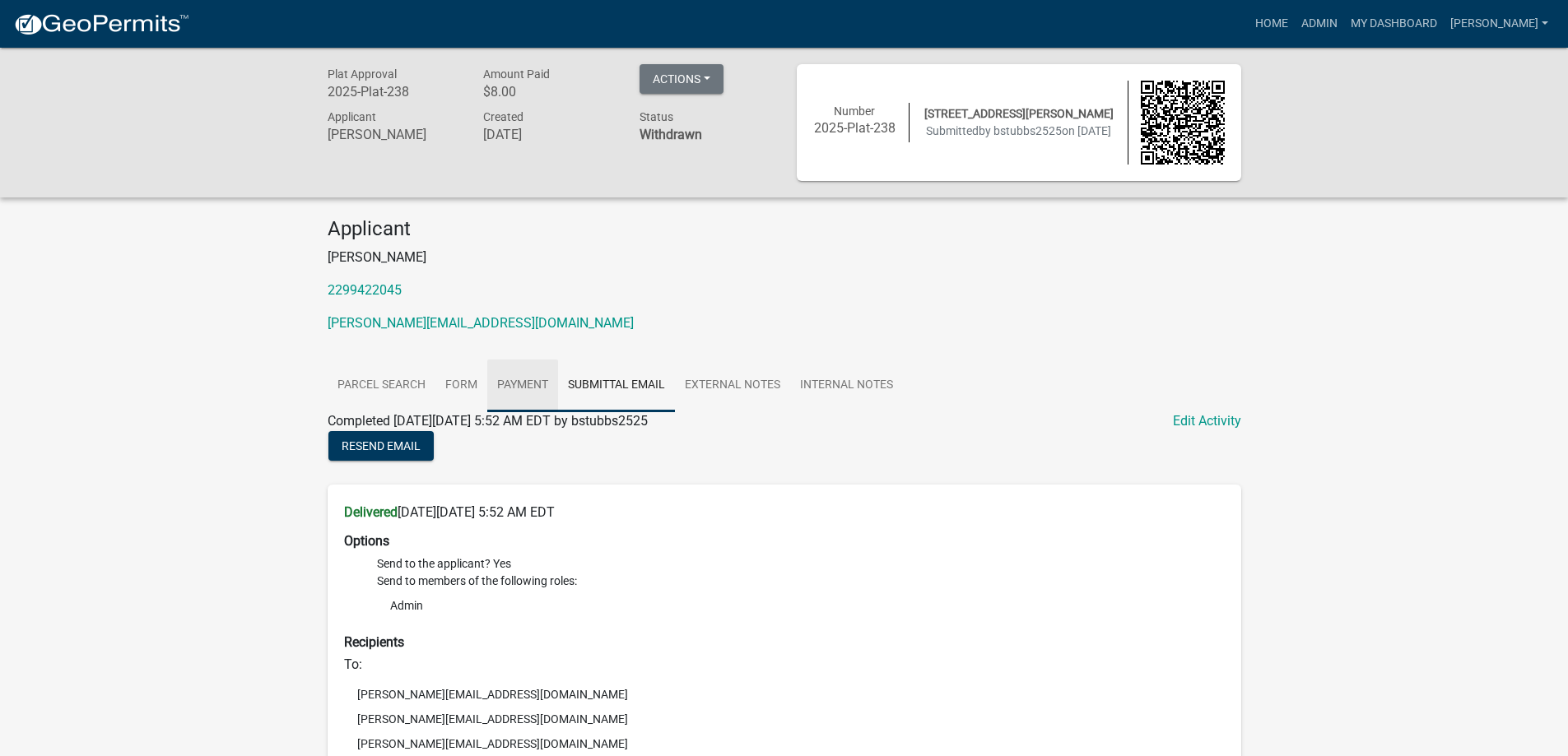
click at [524, 389] on link "Payment" at bounding box center [523, 386] width 71 height 53
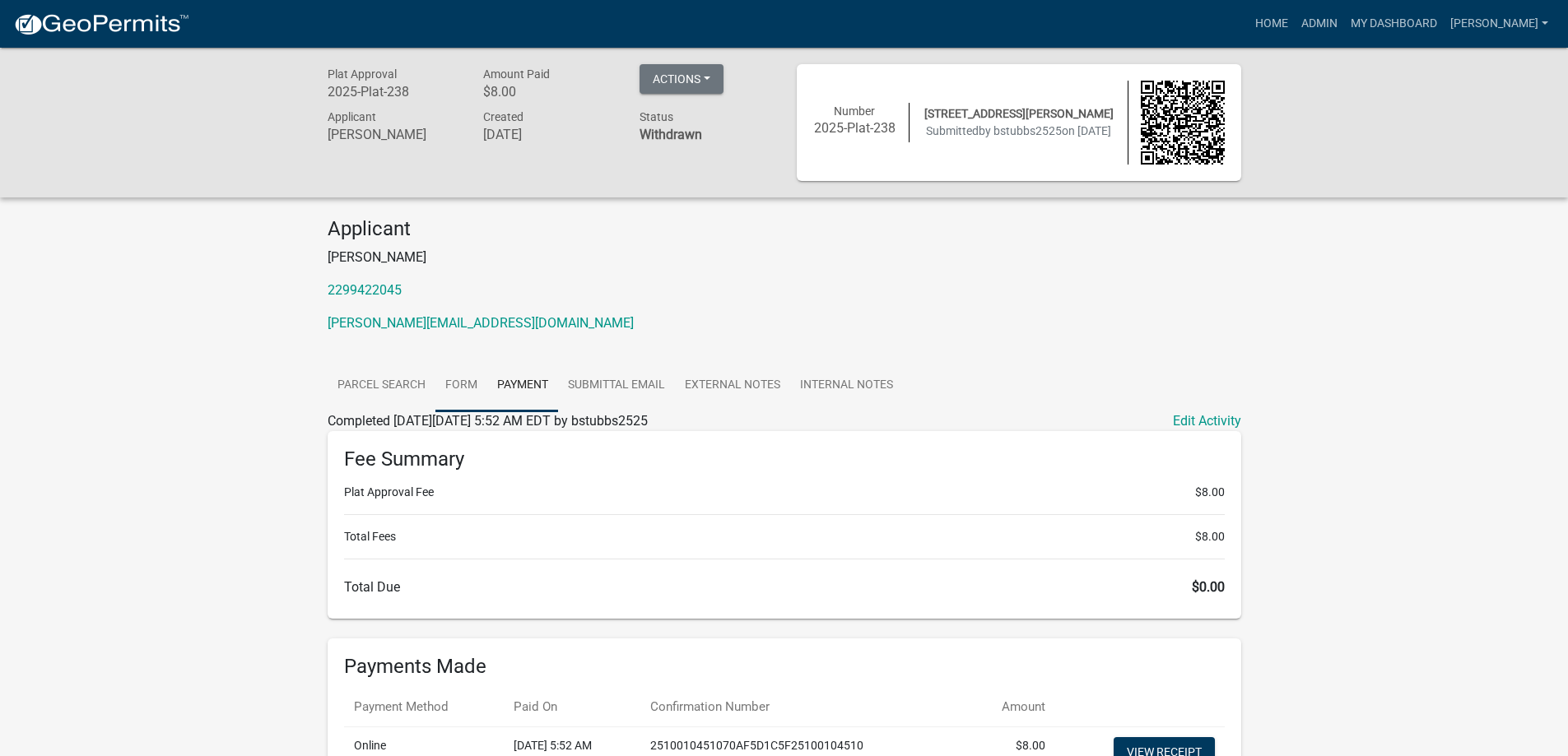
click at [474, 387] on link "Form" at bounding box center [461, 386] width 52 height 53
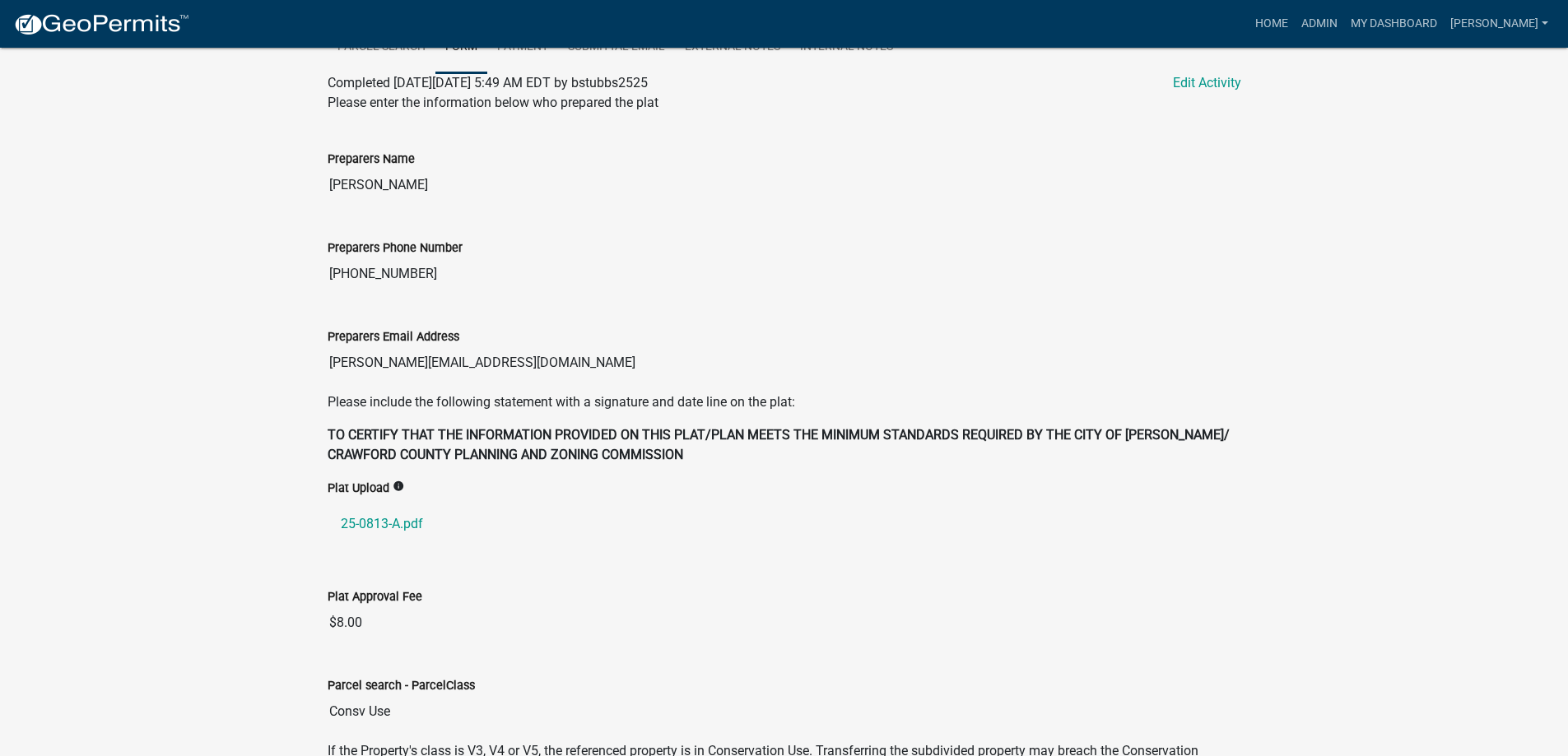
scroll to position [445, 0]
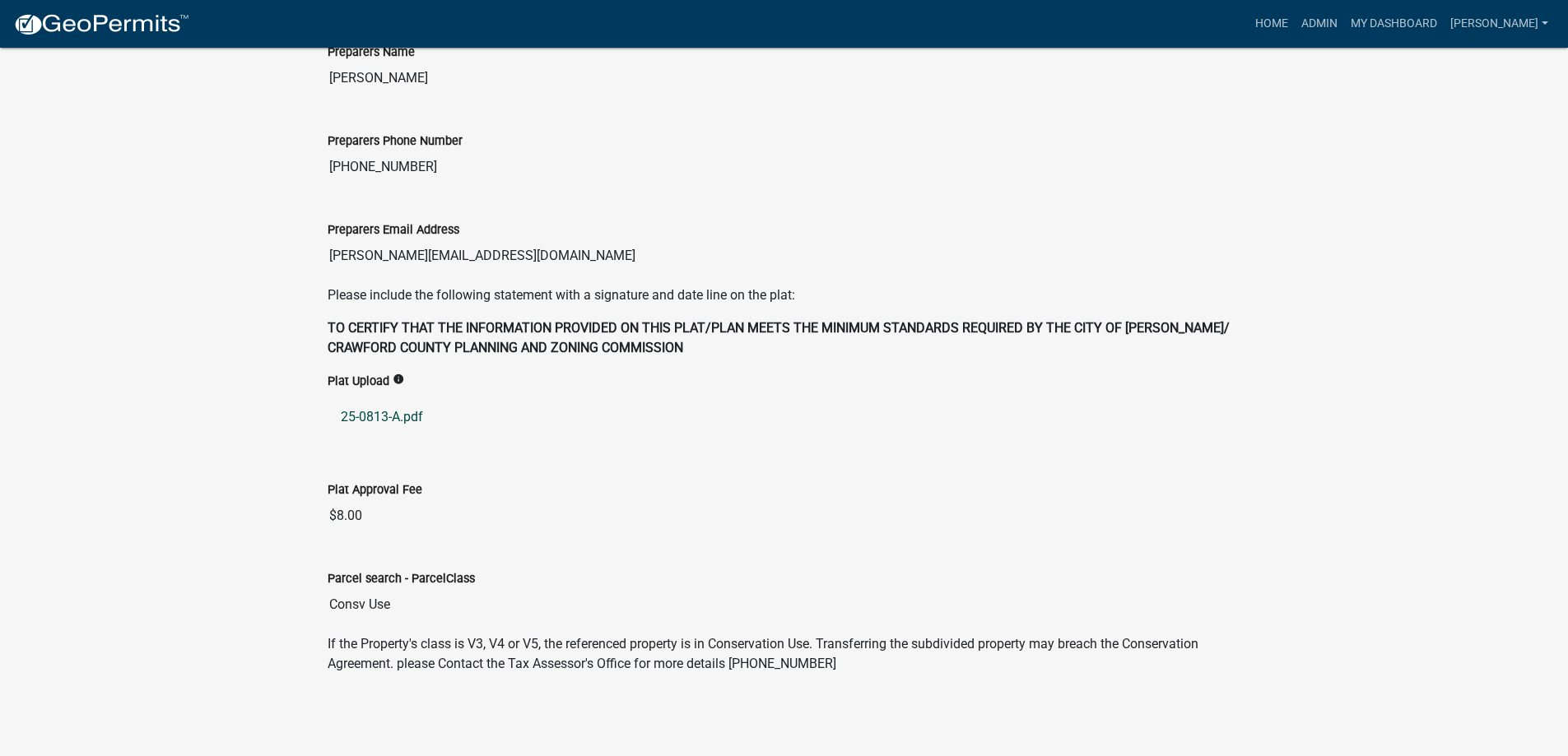
click at [392, 418] on link "25-0813-A.pdf" at bounding box center [784, 417] width 913 height 39
click at [410, 418] on link "25-0813-A.pdf" at bounding box center [784, 417] width 913 height 39
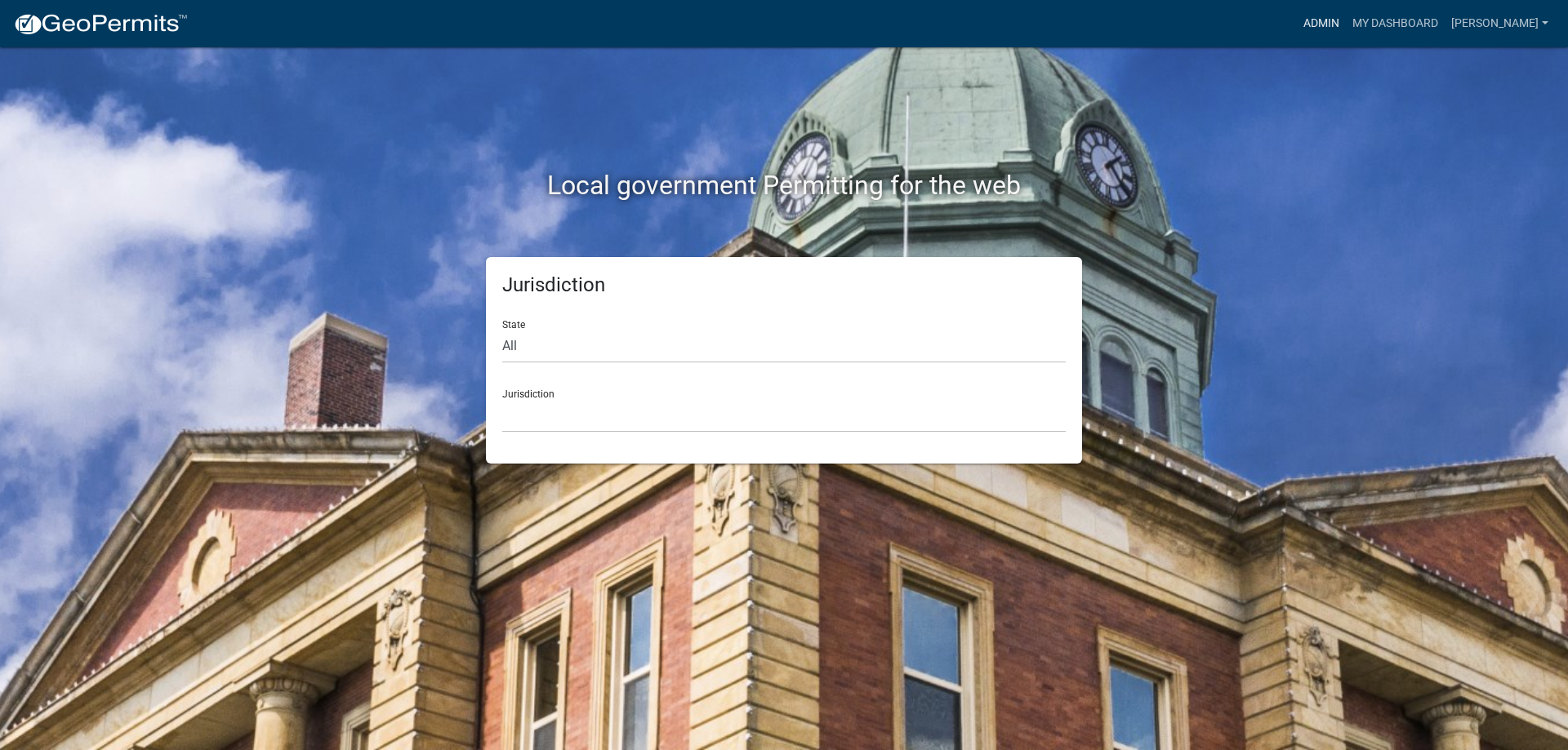
click at [1330, 21] on link "Admin" at bounding box center [1321, 24] width 49 height 31
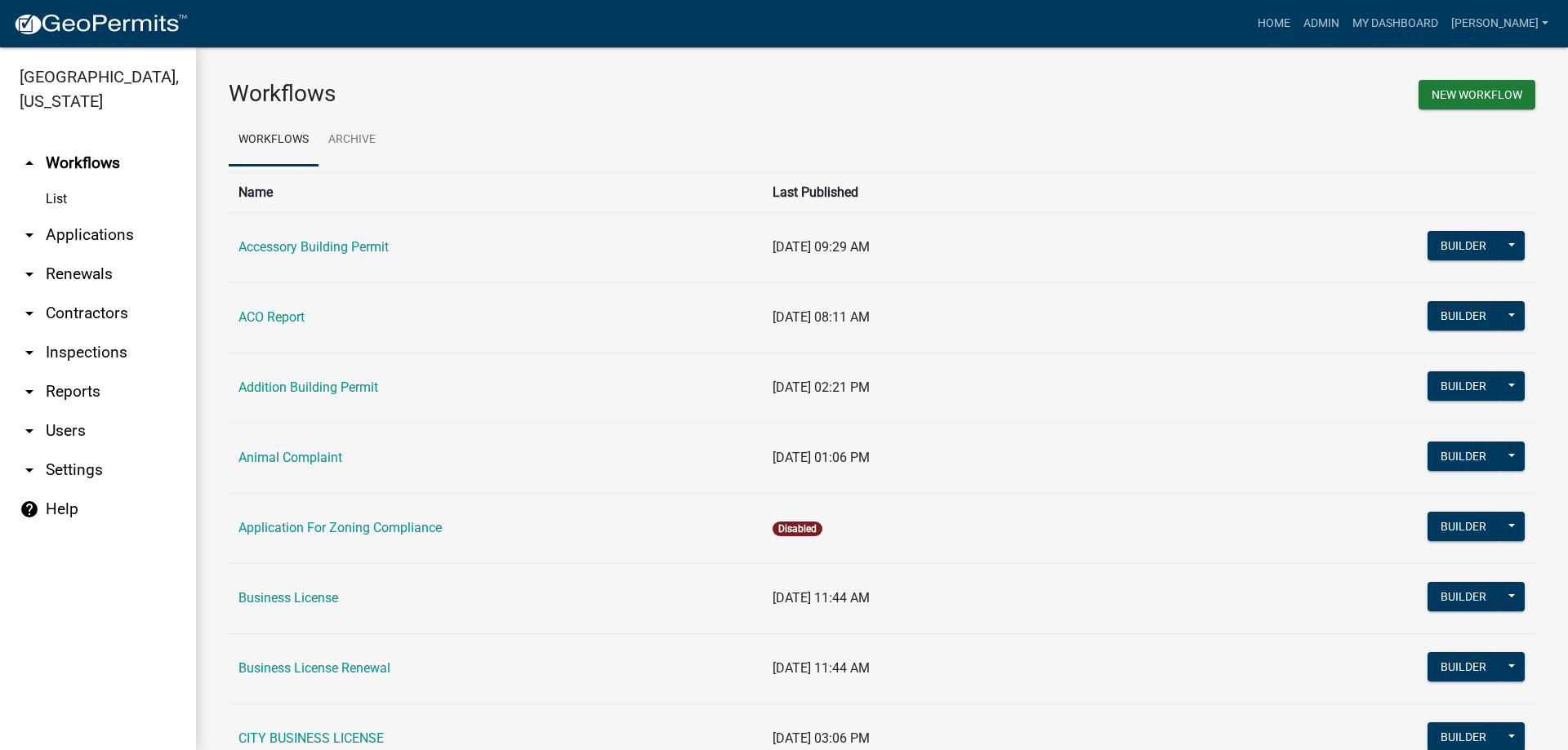
click at [82, 244] on link "arrow_drop_down Applications" at bounding box center [98, 235] width 196 height 39
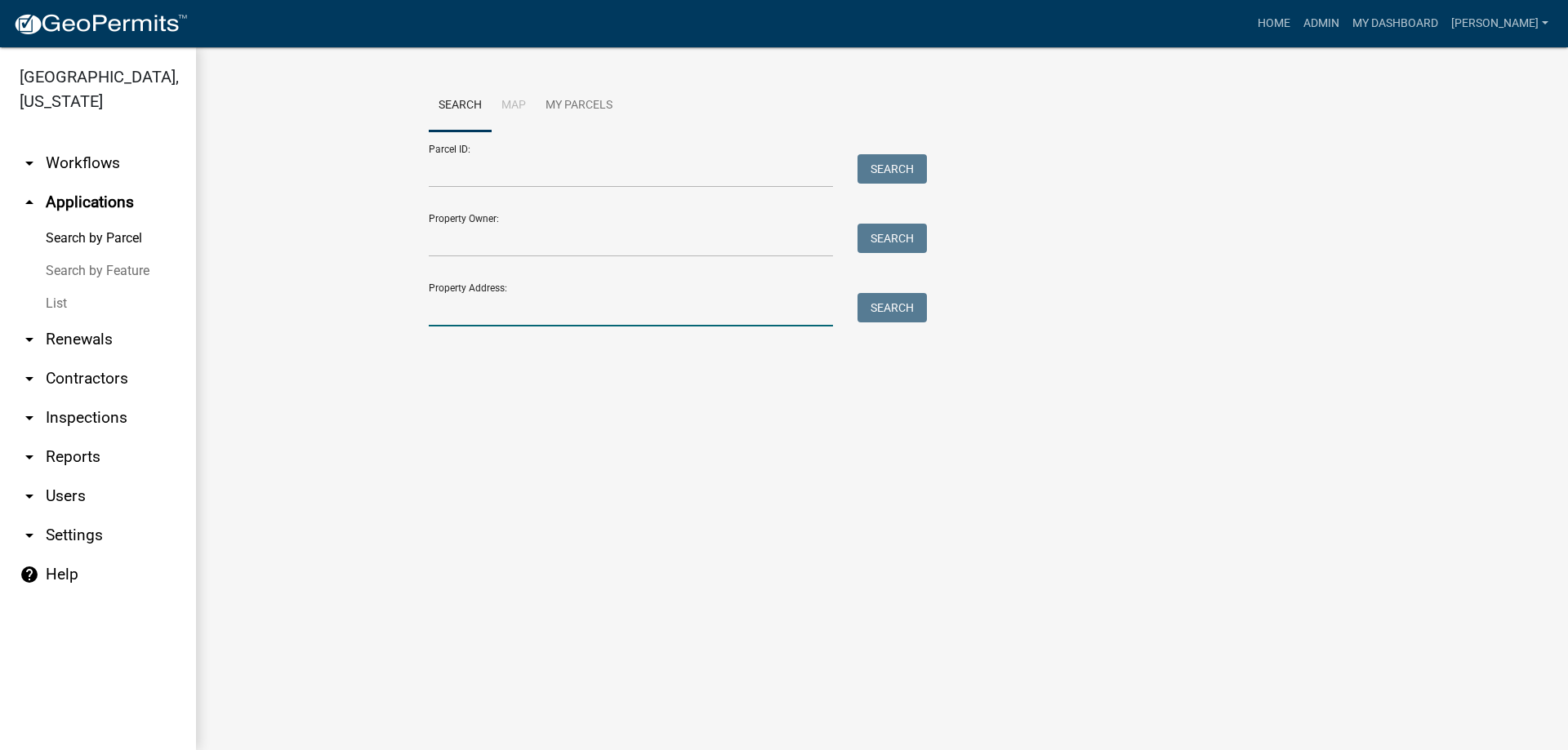
click at [549, 315] on input "Property Address:" at bounding box center [631, 310] width 404 height 33
type input "109"
click at [889, 305] on button "Search" at bounding box center [892, 308] width 69 height 30
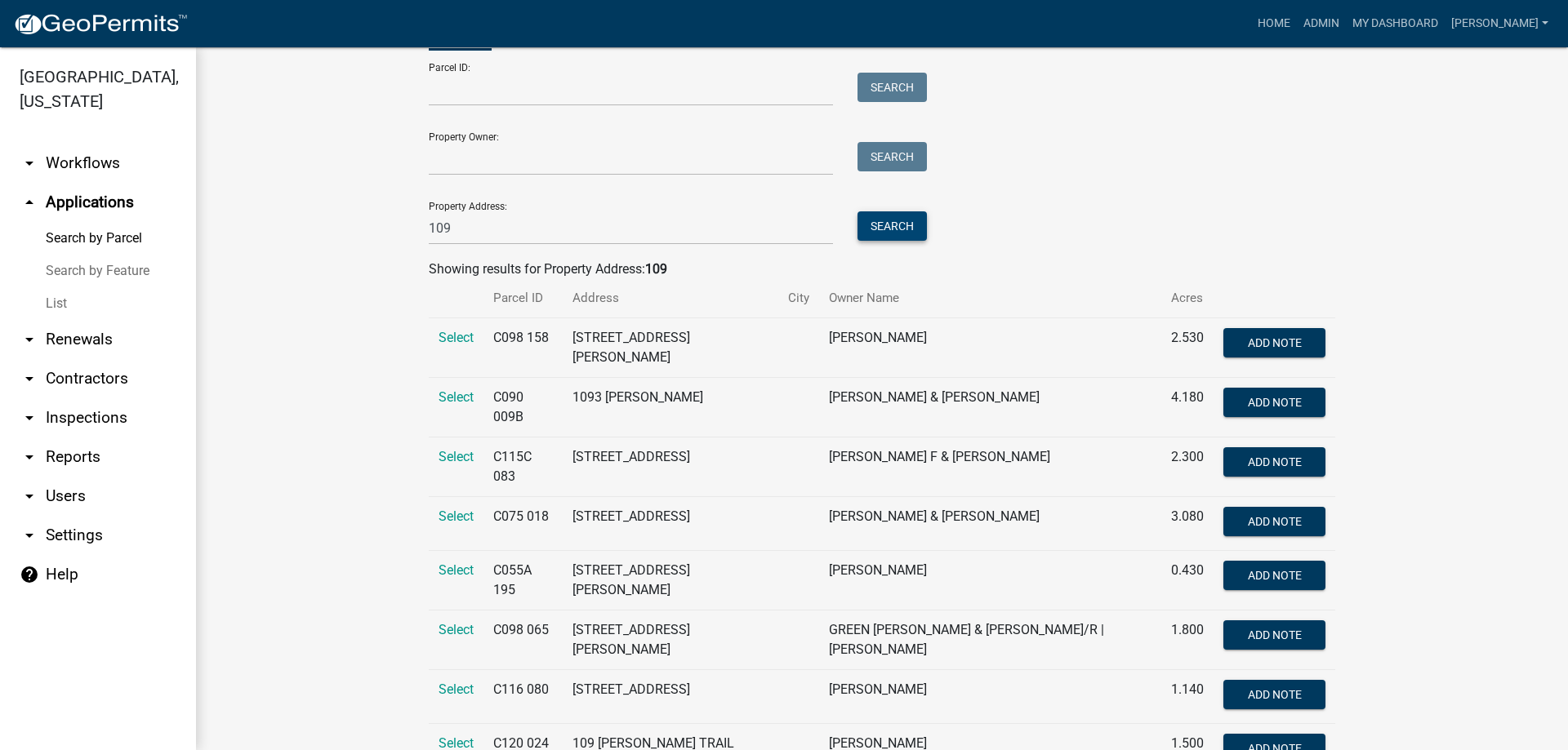
scroll to position [163, 0]
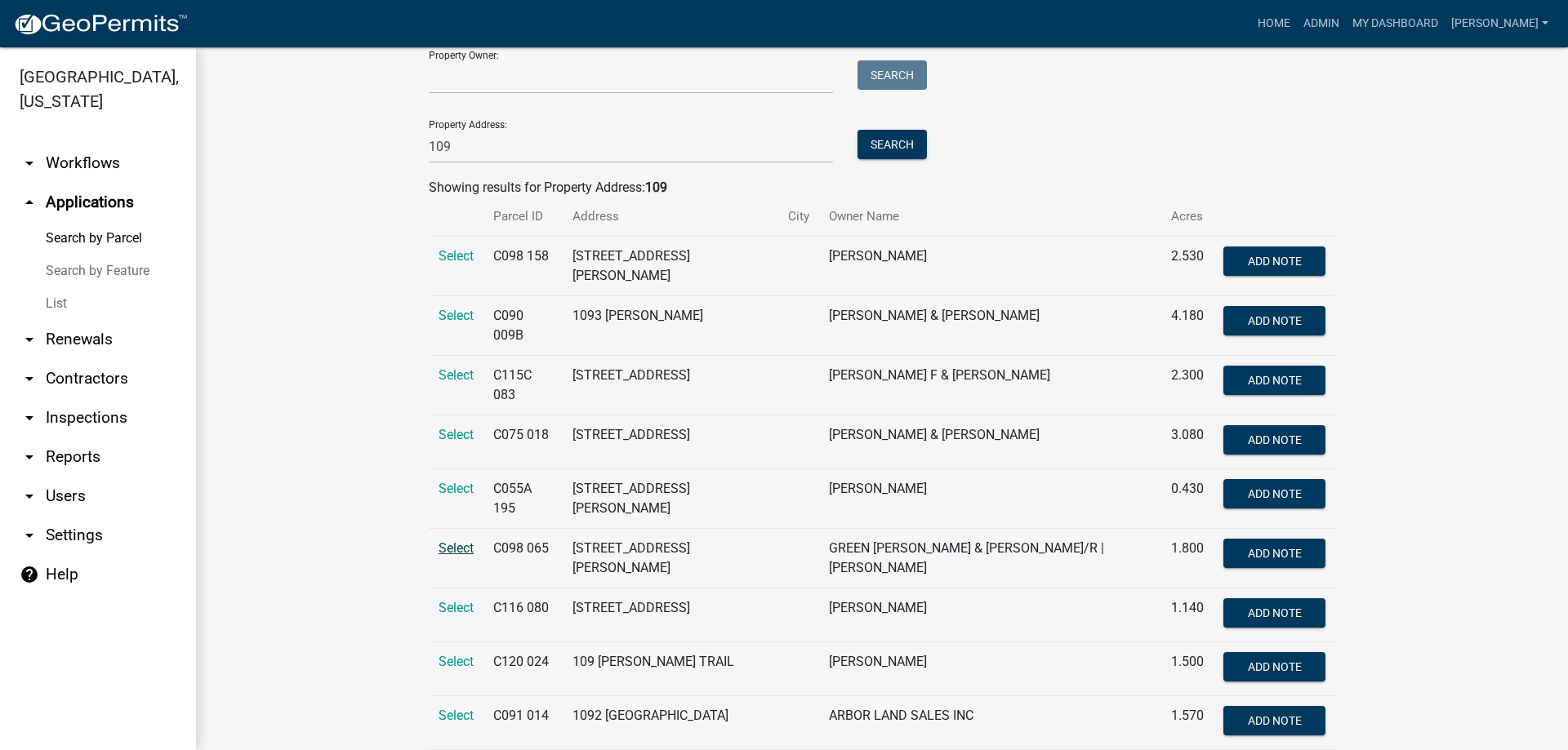
click at [444, 541] on span "Select" at bounding box center [456, 548] width 35 height 16
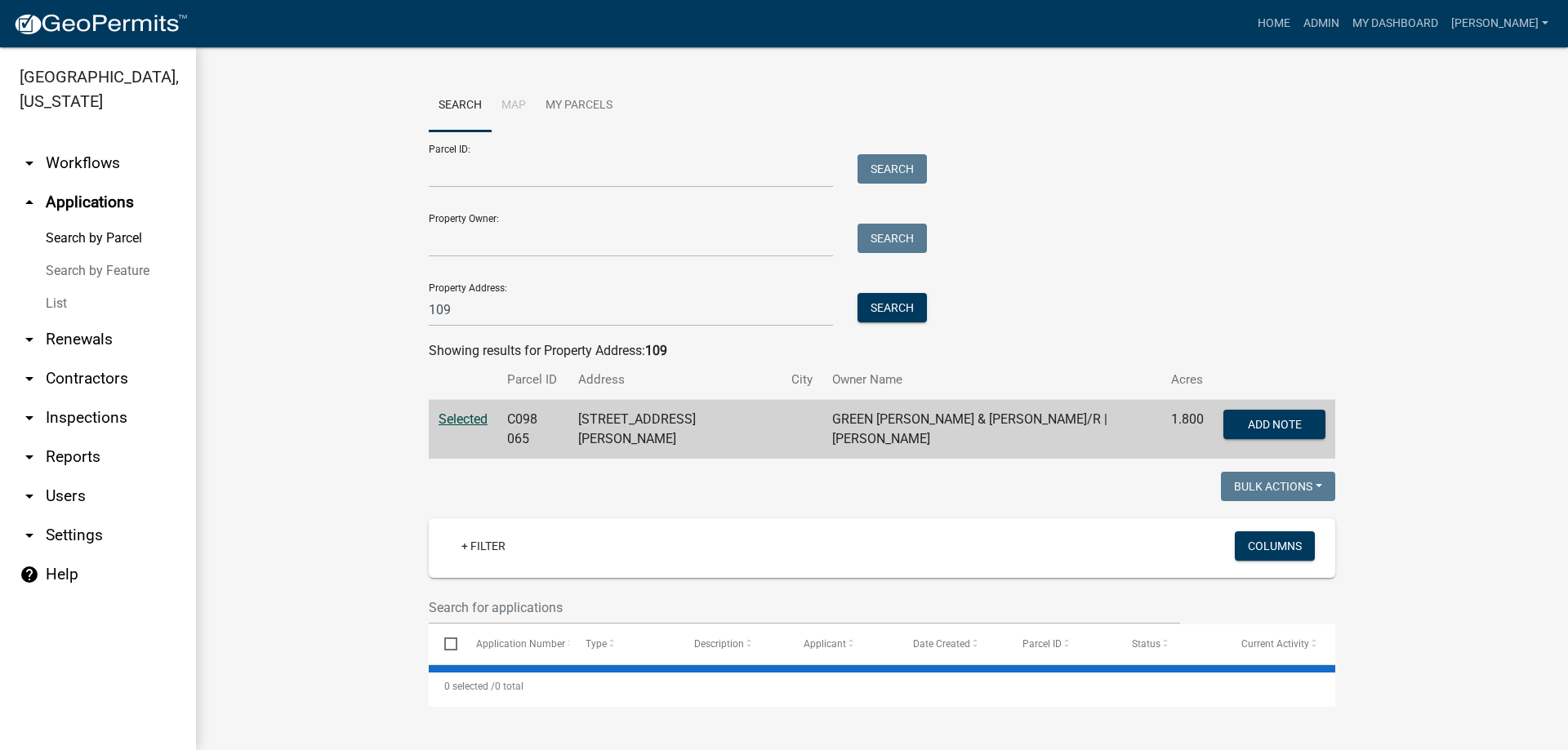
scroll to position [0, 0]
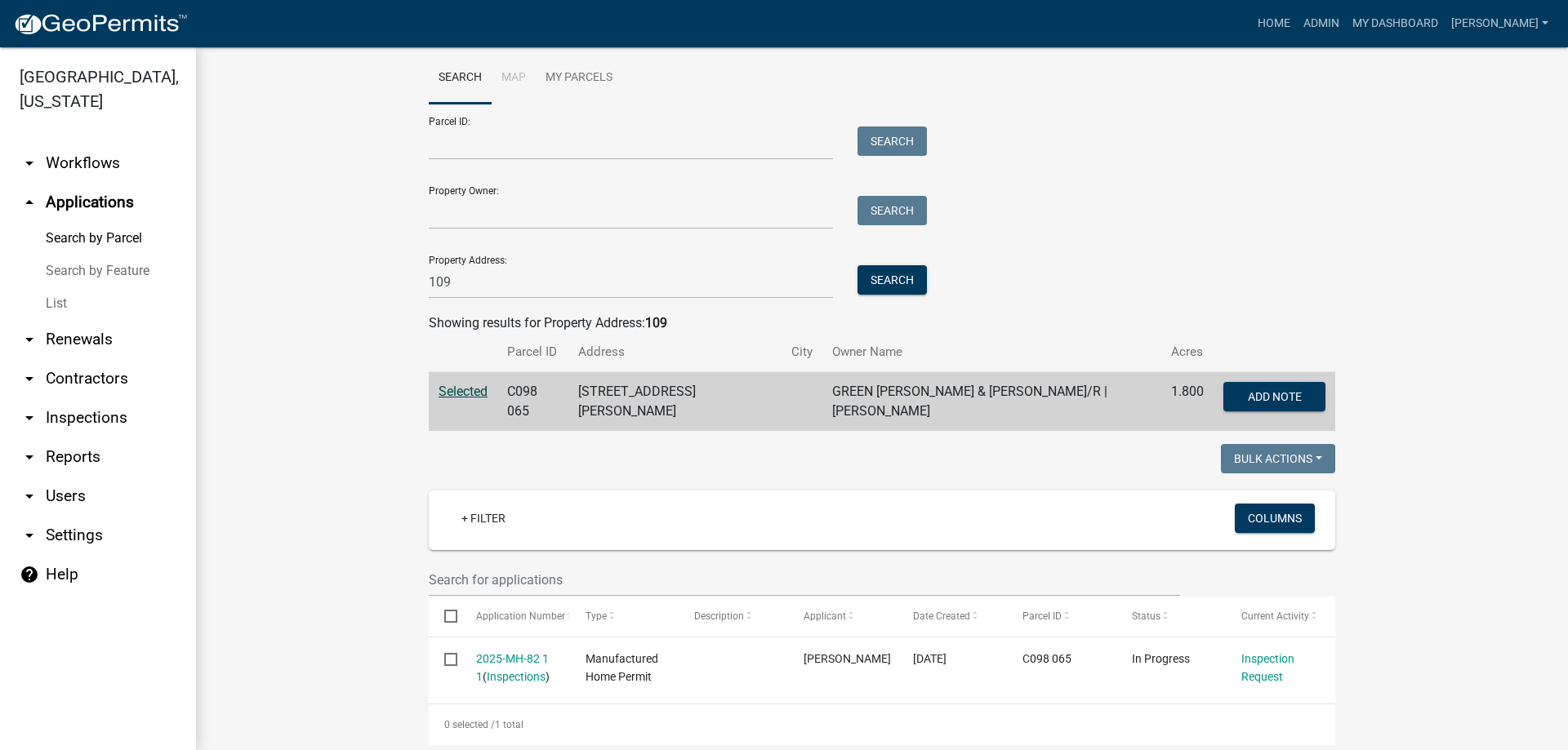
scroll to position [50, 0]
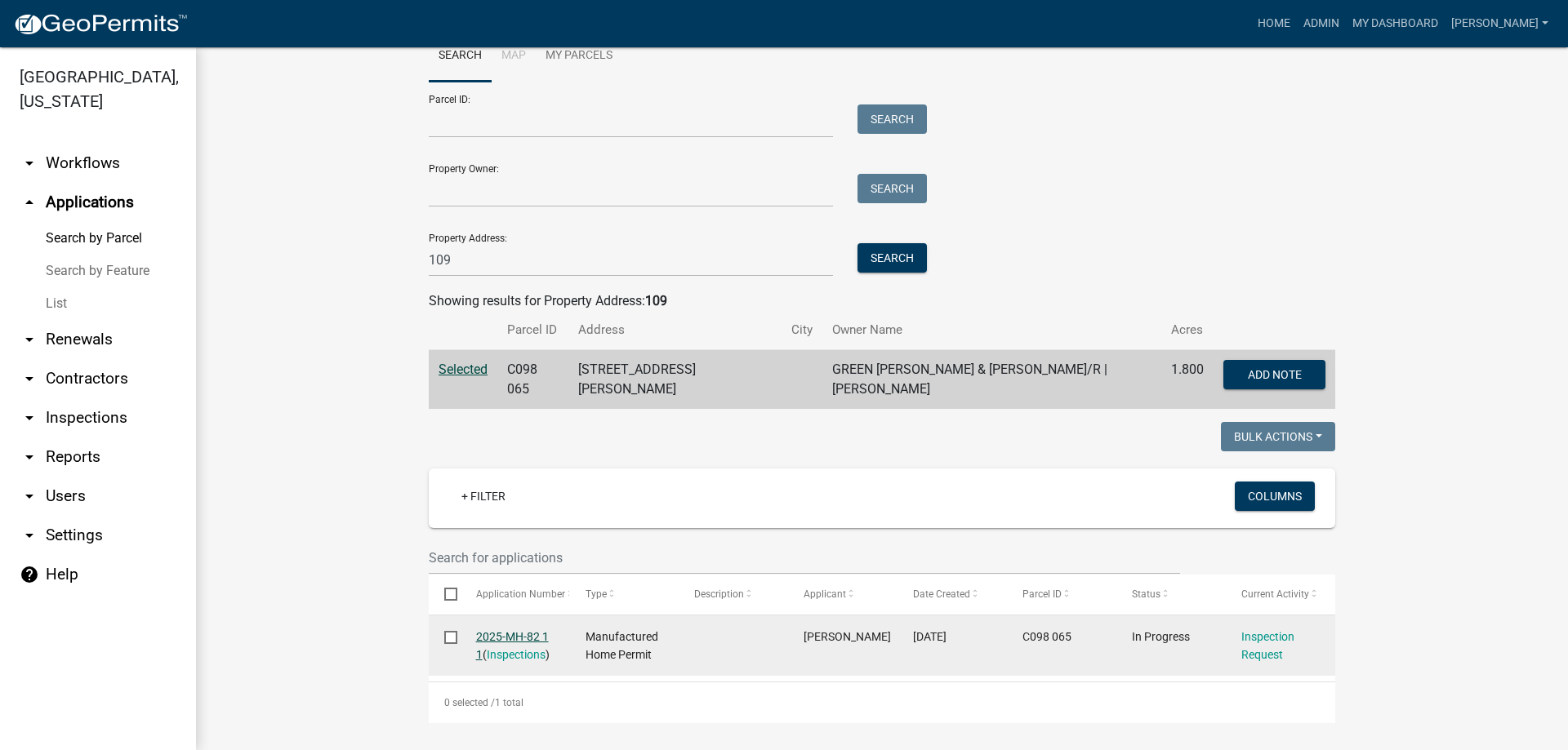
click at [503, 630] on link "2025-MH-82 1 1" at bounding box center [512, 646] width 73 height 32
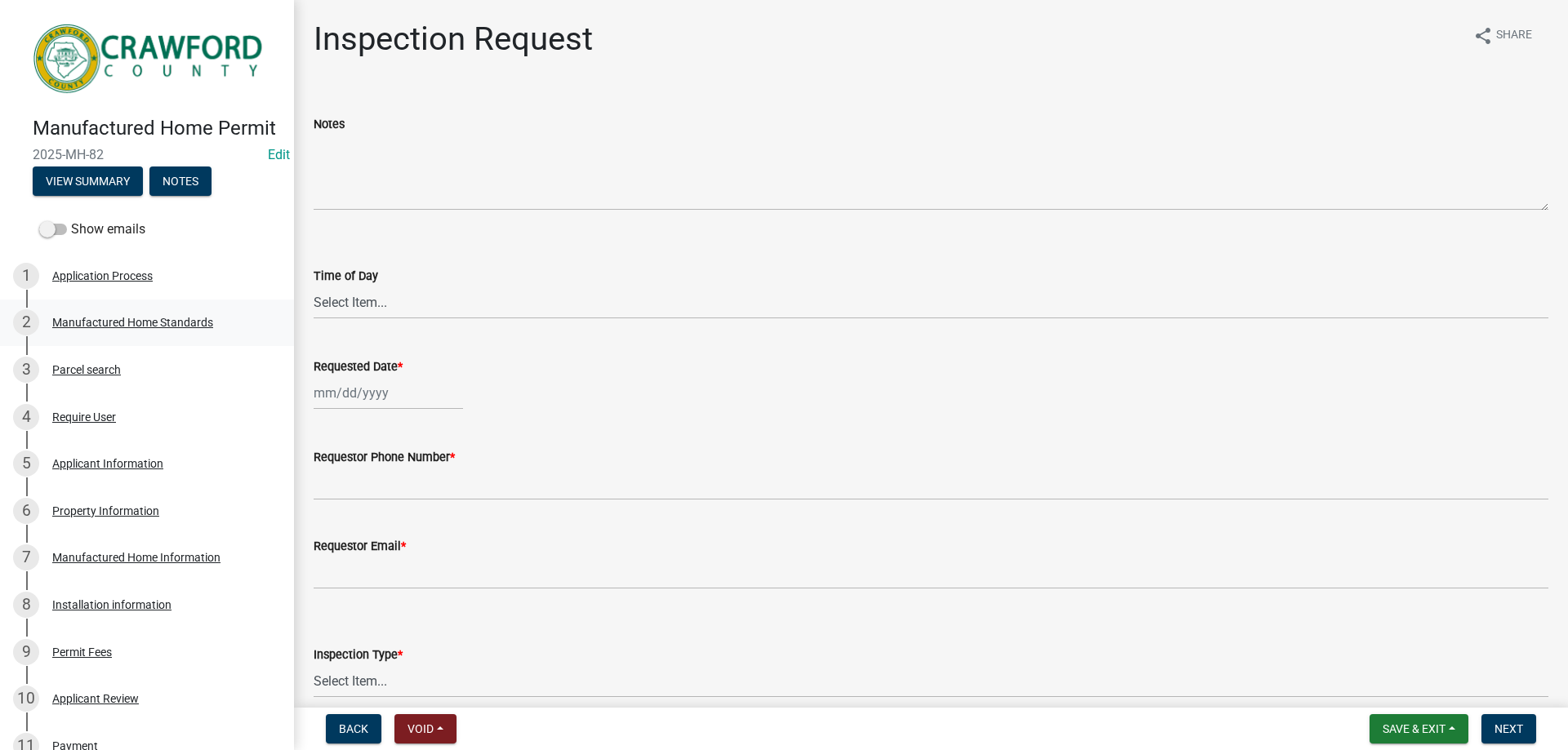
click at [93, 328] on div "Manufactured Home Standards" at bounding box center [133, 322] width 161 height 11
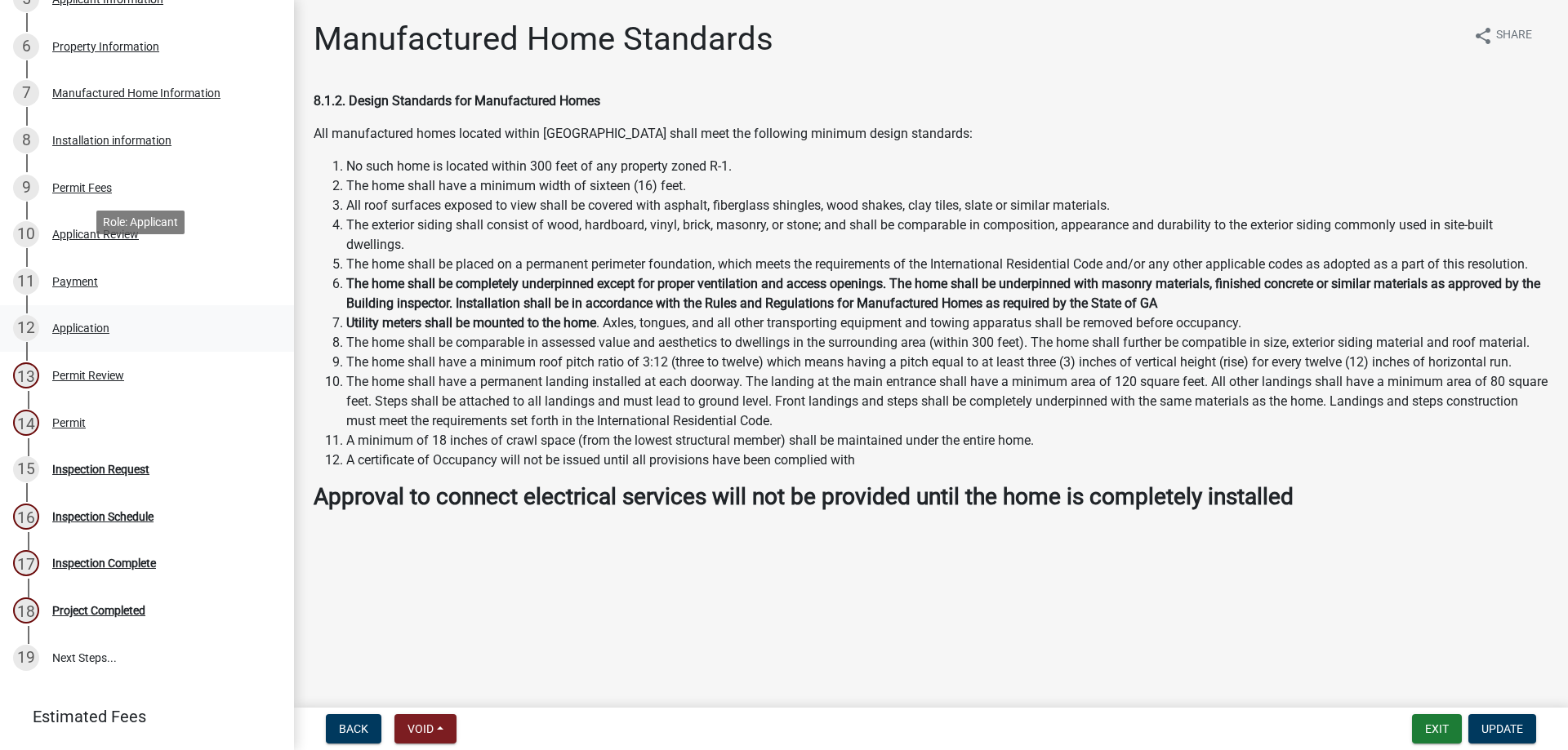
scroll to position [566, 0]
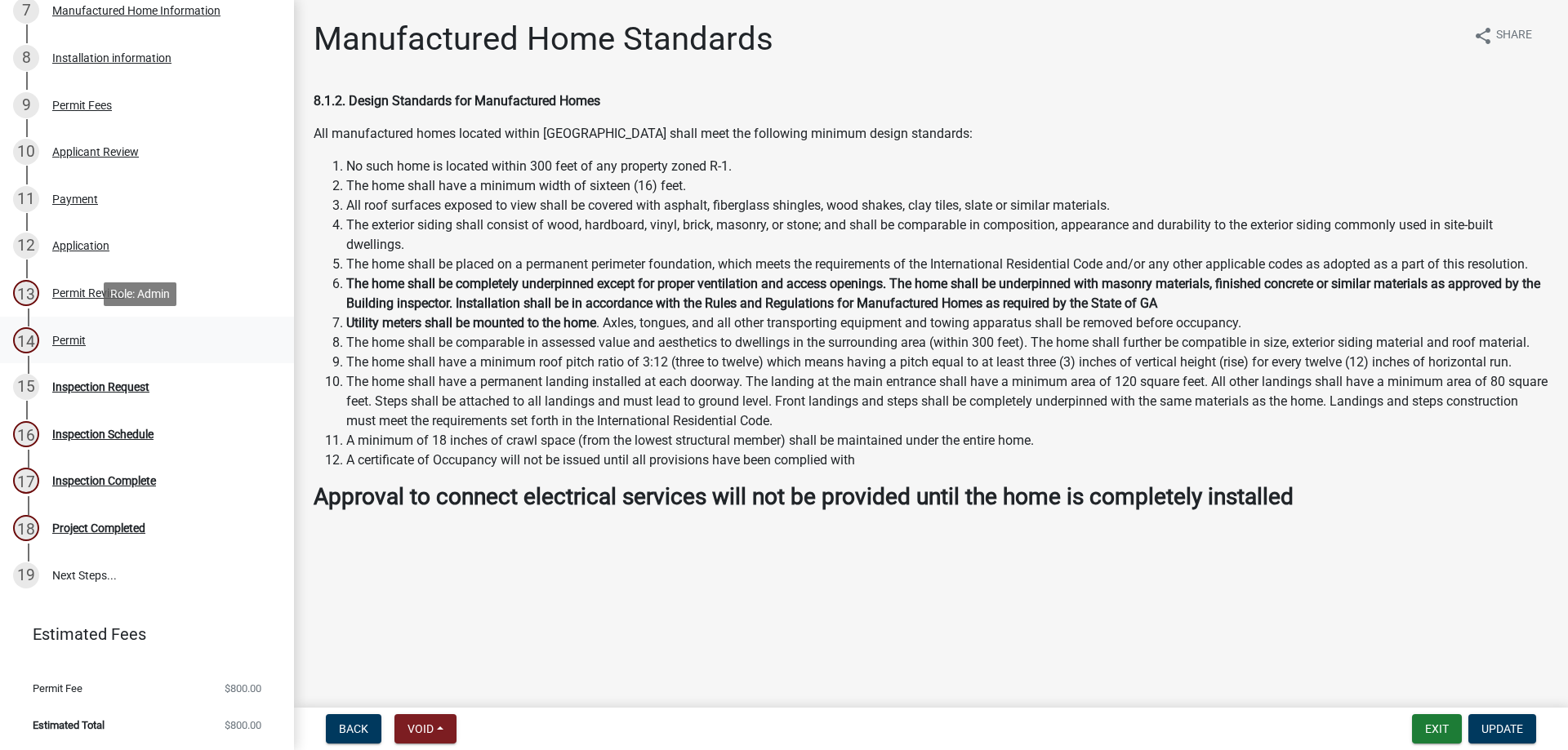
click at [65, 341] on div "Permit" at bounding box center [69, 340] width 33 height 11
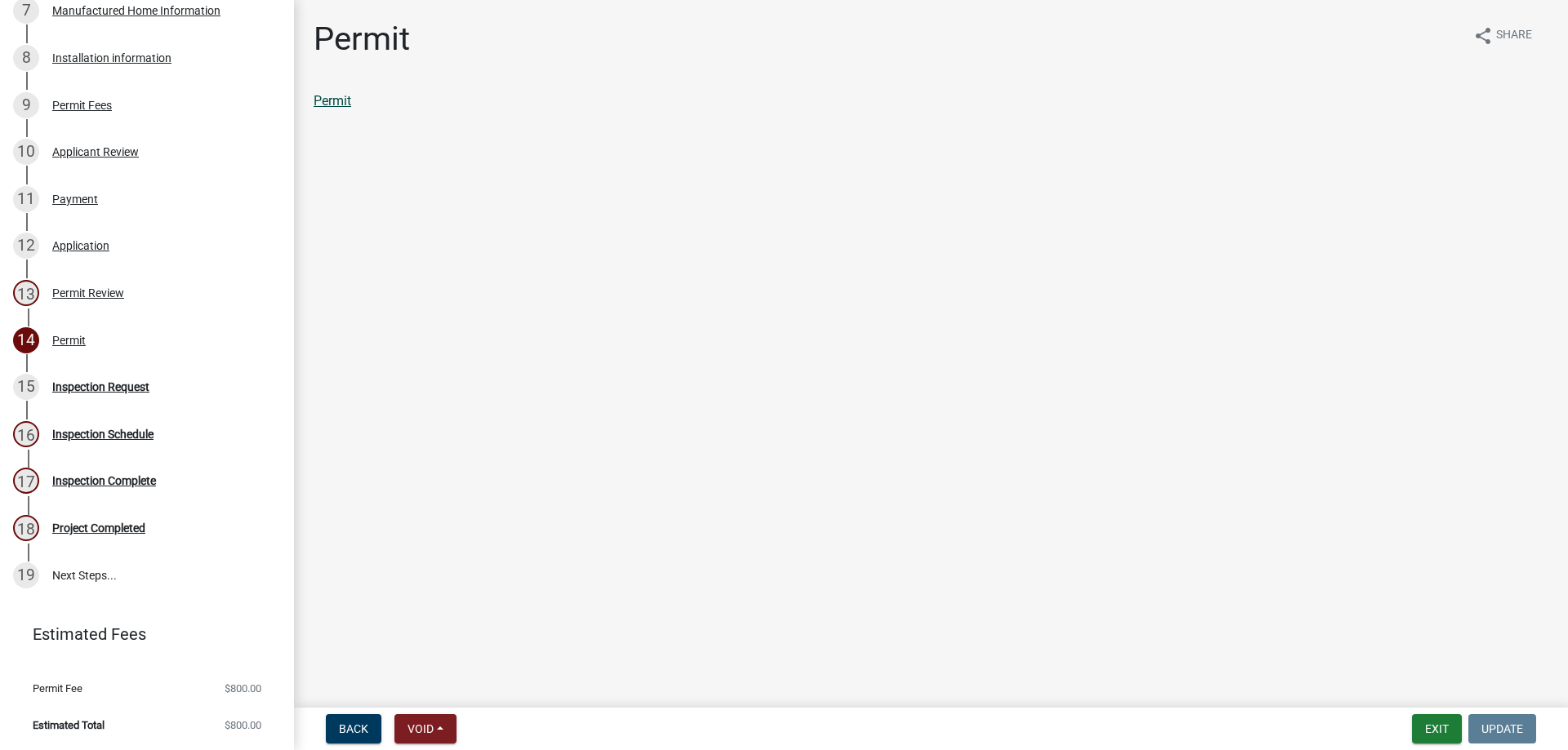
click at [331, 99] on link "Permit" at bounding box center [332, 101] width 38 height 16
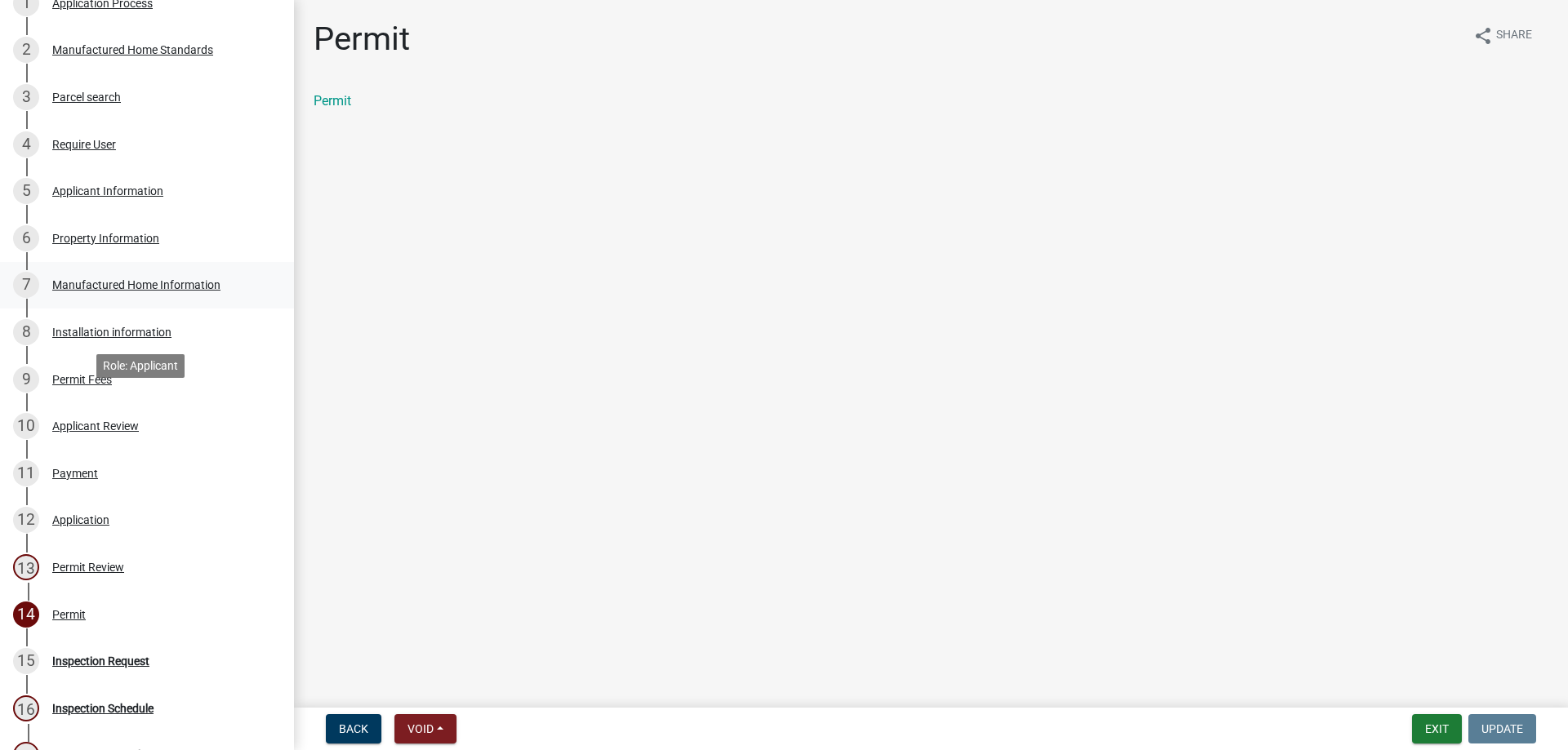
scroll to position [159, 0]
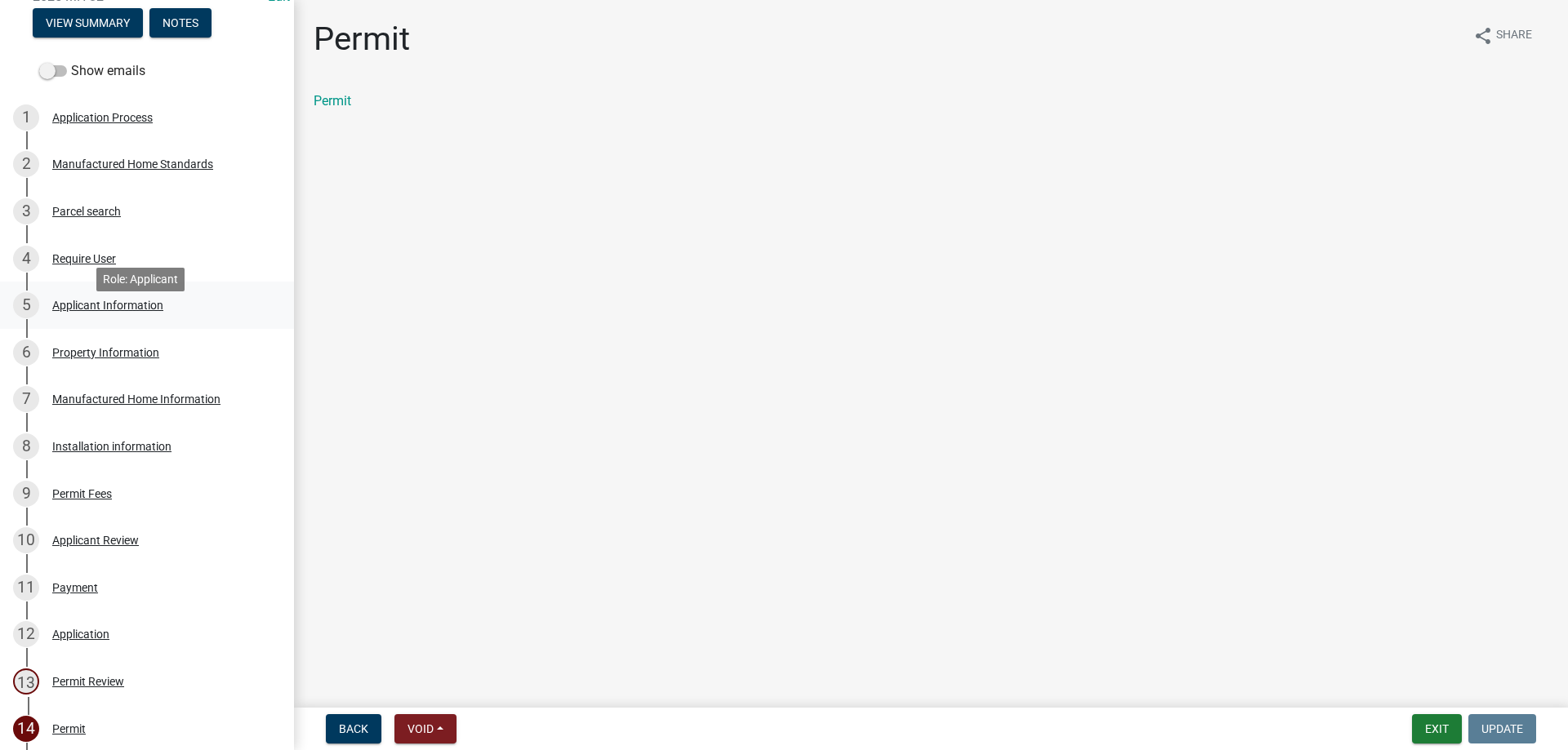
click at [102, 318] on div "5 Applicant Information" at bounding box center [140, 305] width 255 height 26
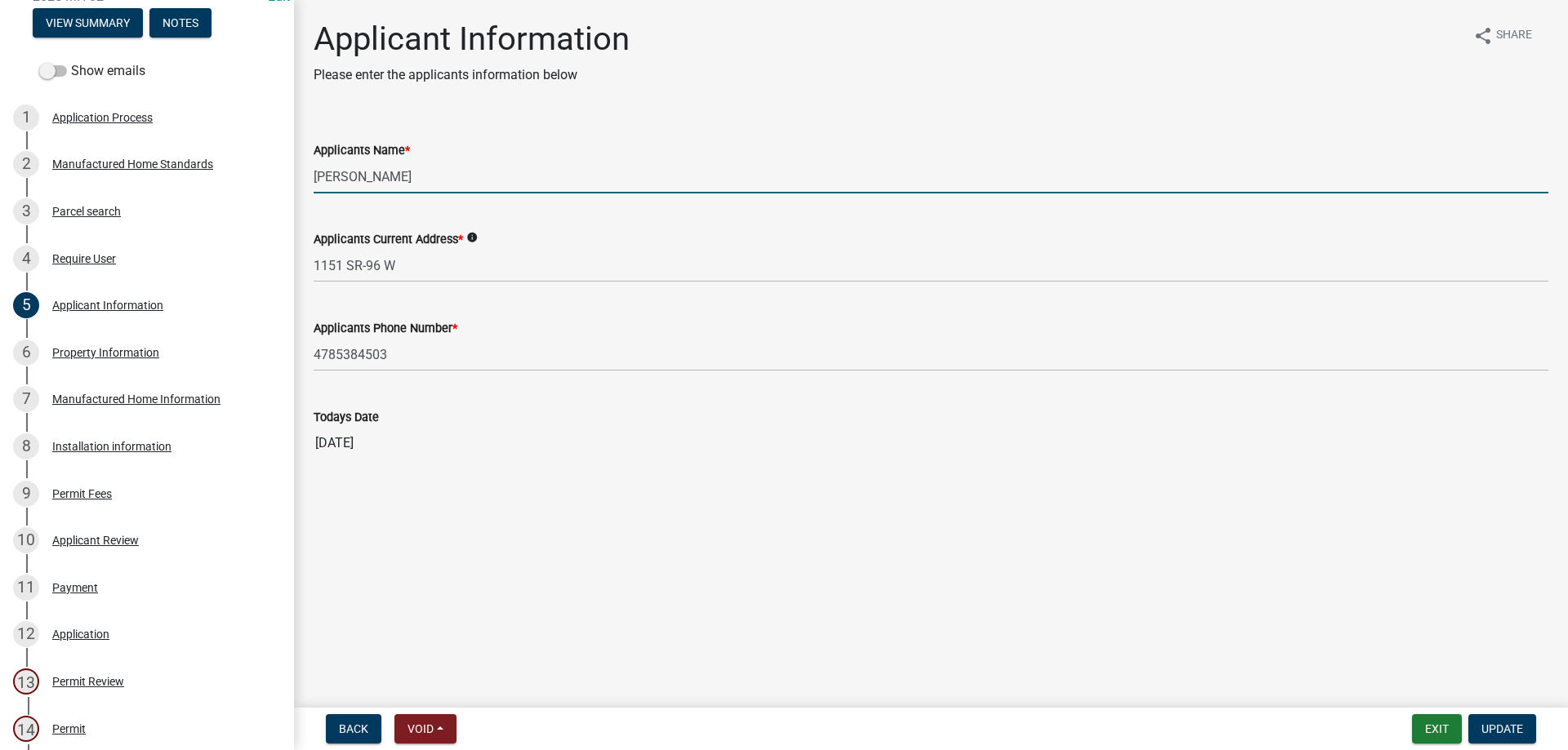
drag, startPoint x: 407, startPoint y: 176, endPoint x: 294, endPoint y: 174, distance: 113.0
click at [294, 174] on div "Applicant Information Please enter the applicants information below share Share…" at bounding box center [931, 253] width 1275 height 468
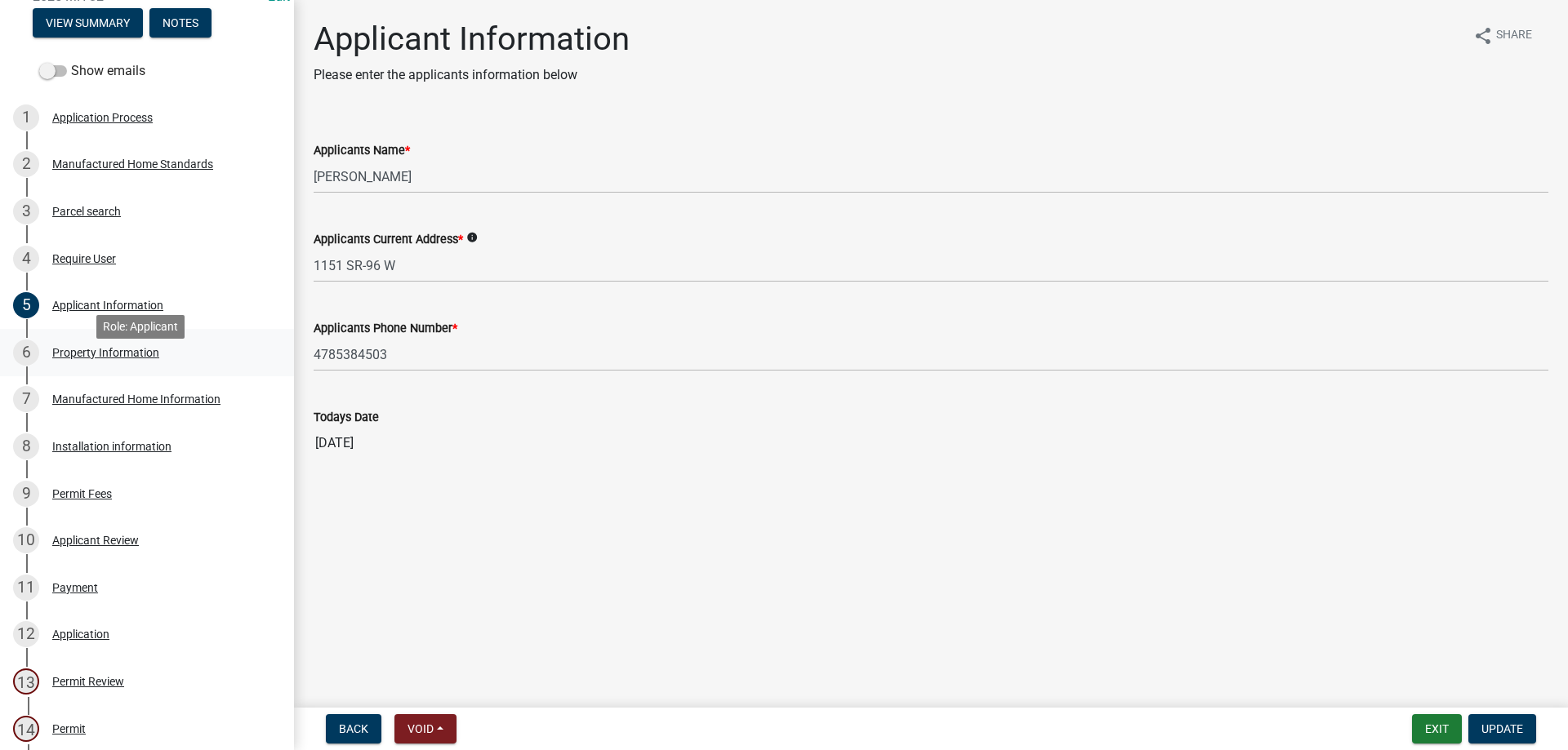
click at [80, 359] on div "Property Information" at bounding box center [106, 352] width 107 height 11
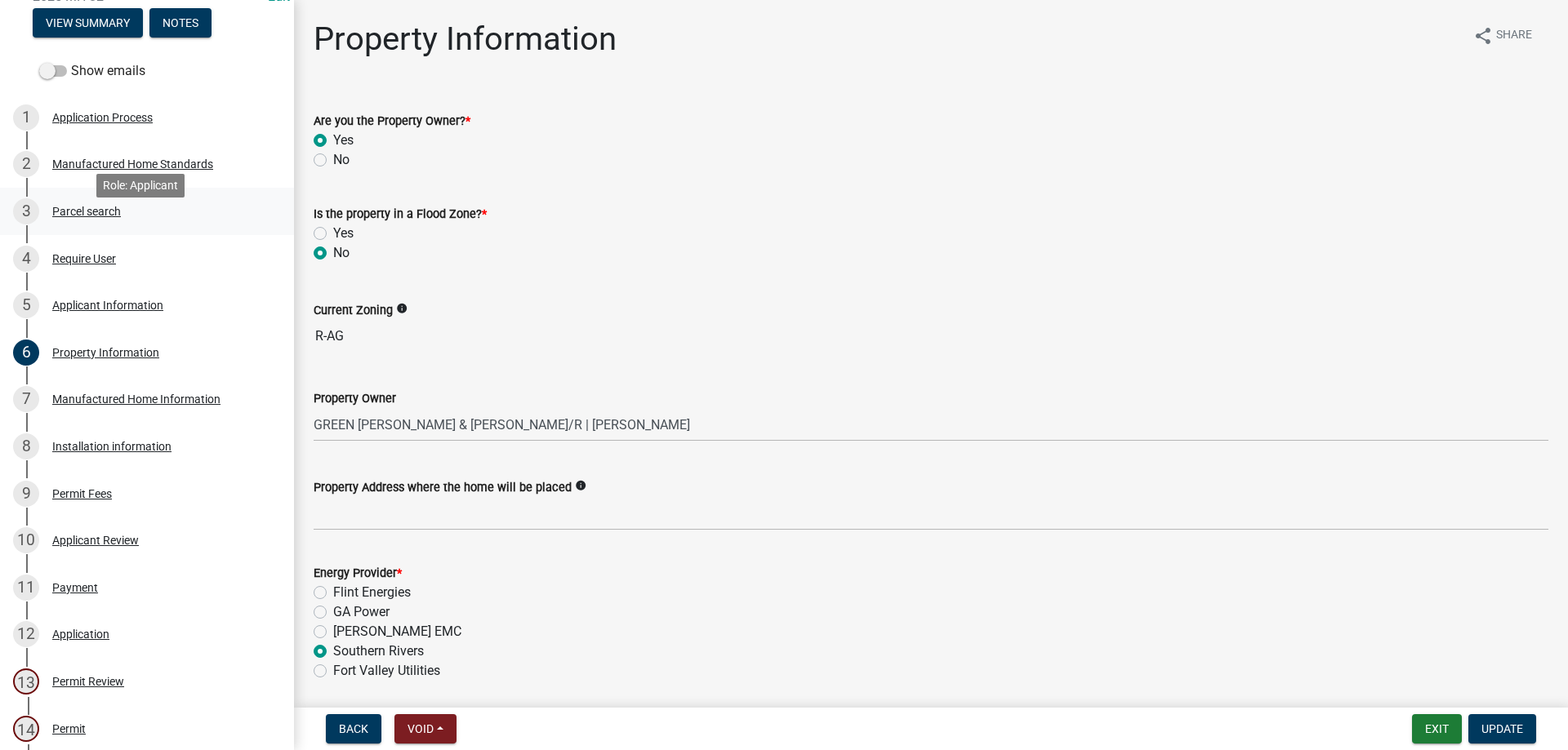
click at [89, 217] on div "Parcel search" at bounding box center [87, 211] width 68 height 11
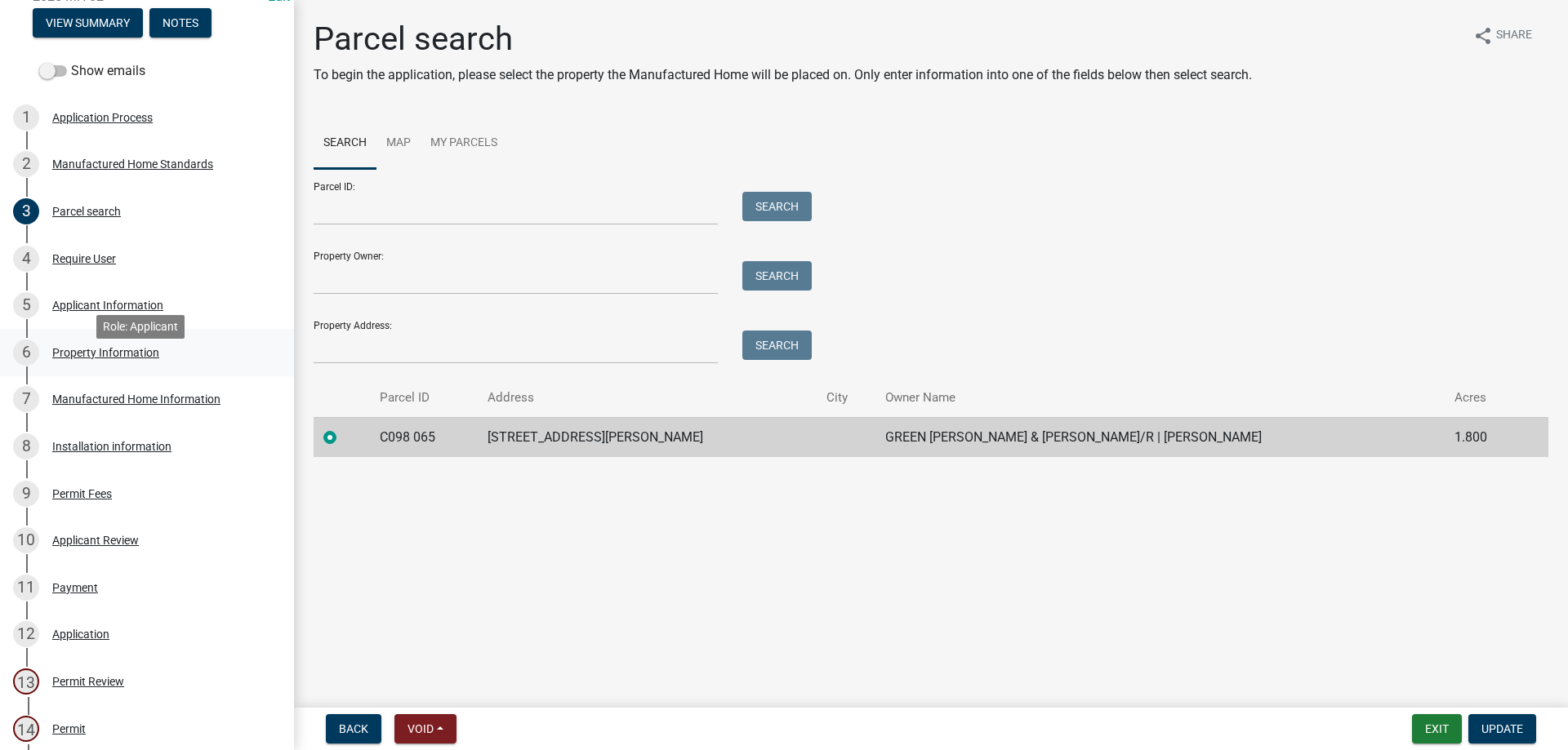
click at [77, 359] on div "Property Information" at bounding box center [106, 352] width 107 height 11
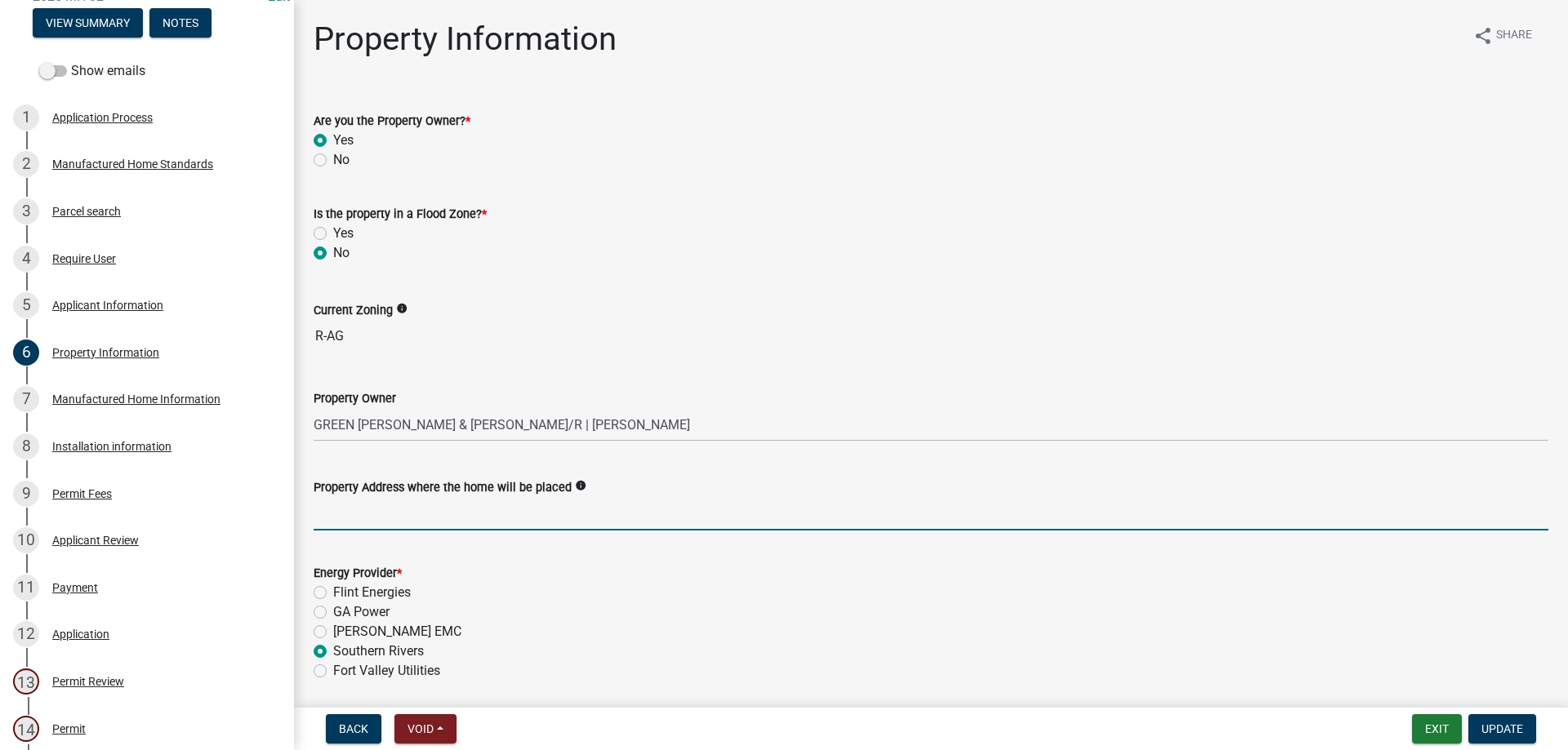
click at [323, 515] on input "Property Address where the home will be placed" at bounding box center [931, 514] width 1235 height 33
type input "109 Sarah Circle Lizella GA"
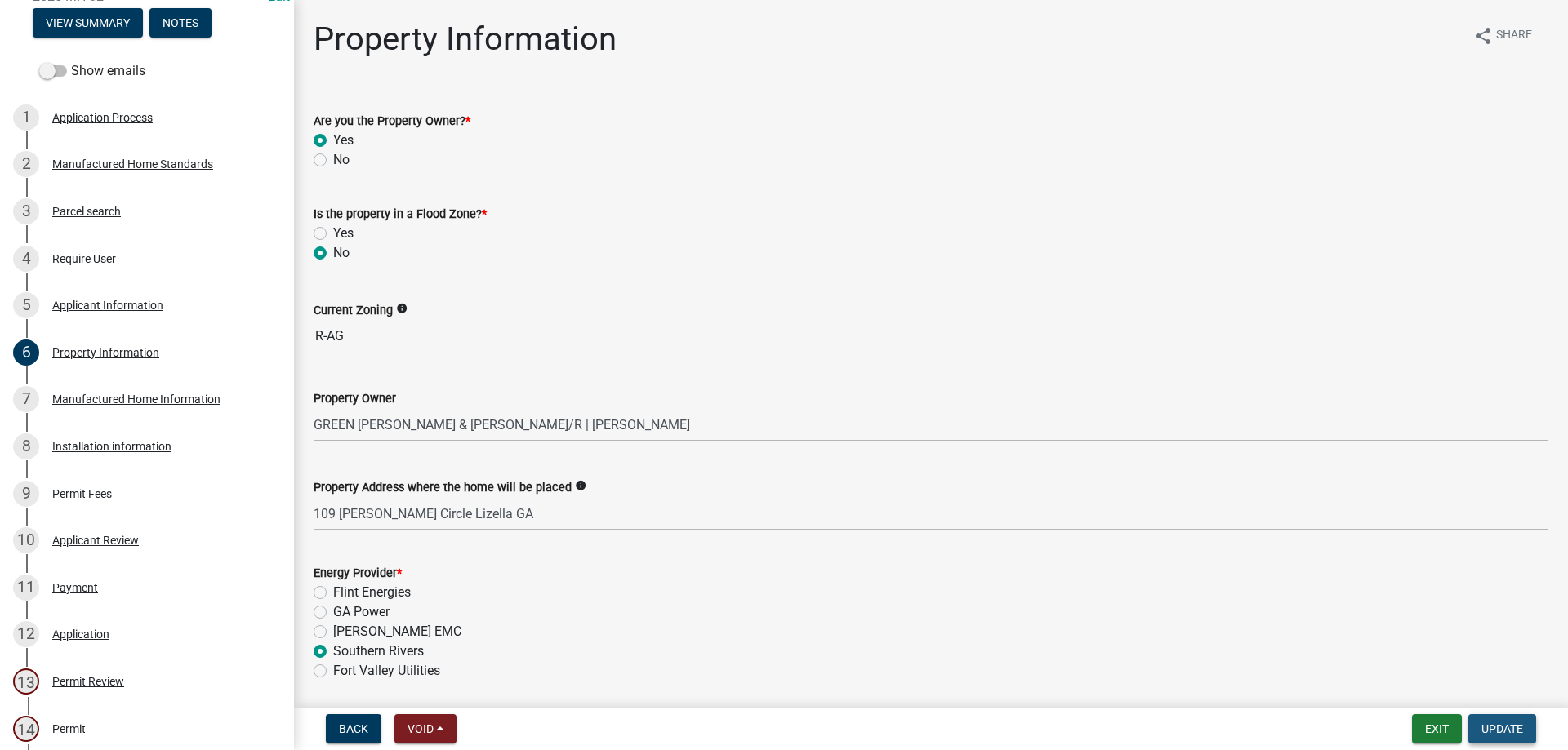
click at [1503, 723] on span "Update" at bounding box center [1502, 729] width 42 height 13
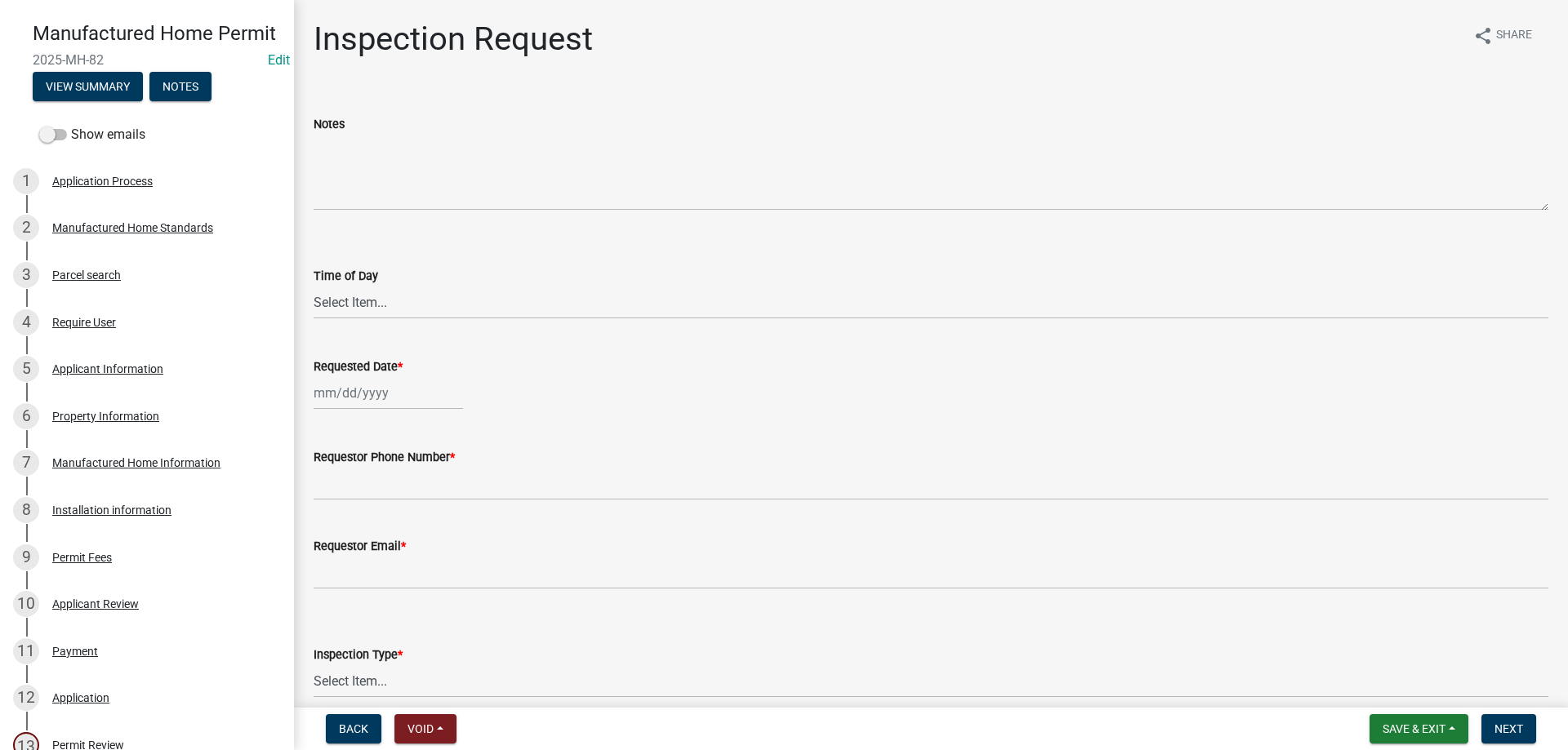
scroll to position [0, 0]
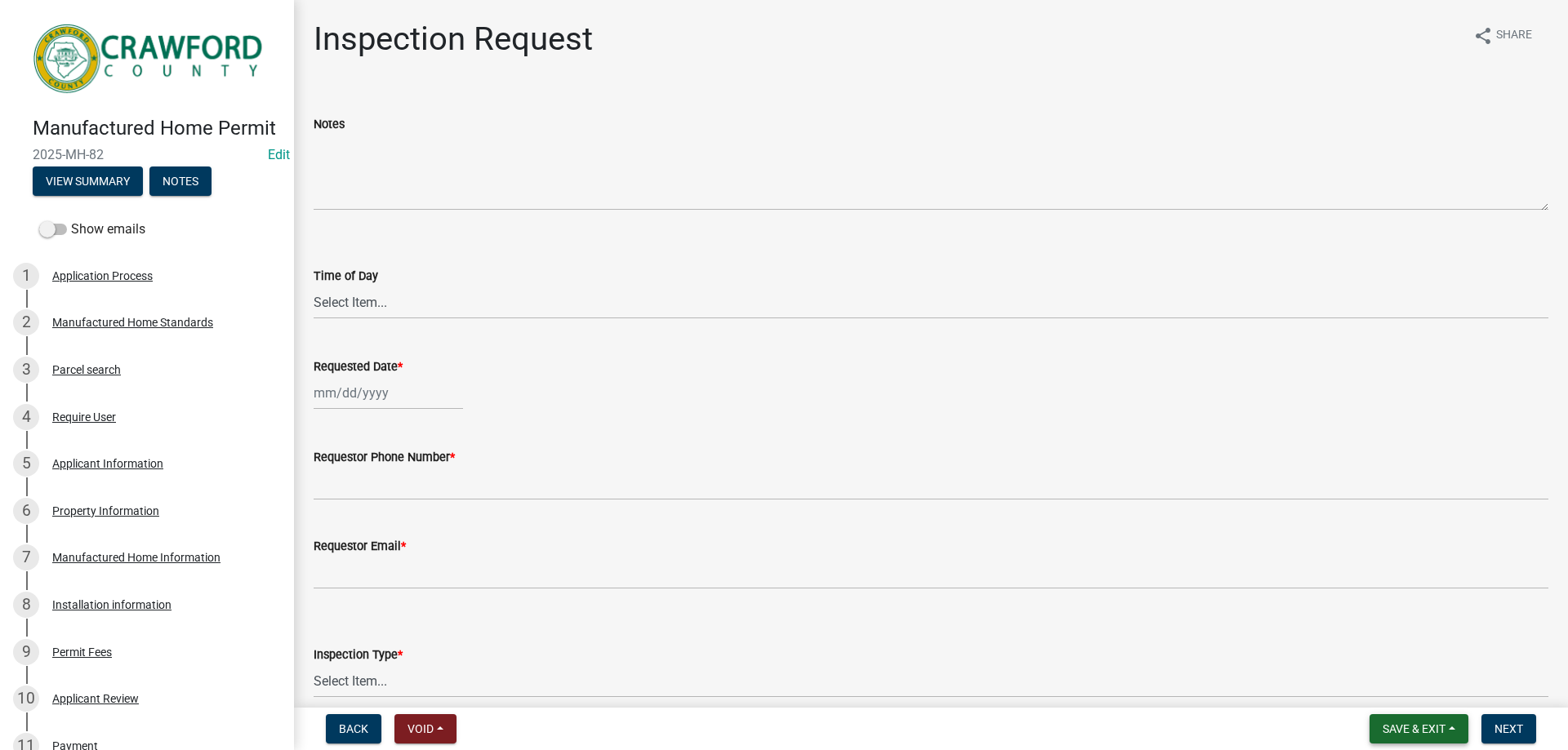
click at [1452, 732] on button "Save & Exit" at bounding box center [1418, 729] width 99 height 30
click at [1395, 696] on button "Save & Exit" at bounding box center [1404, 686] width 131 height 39
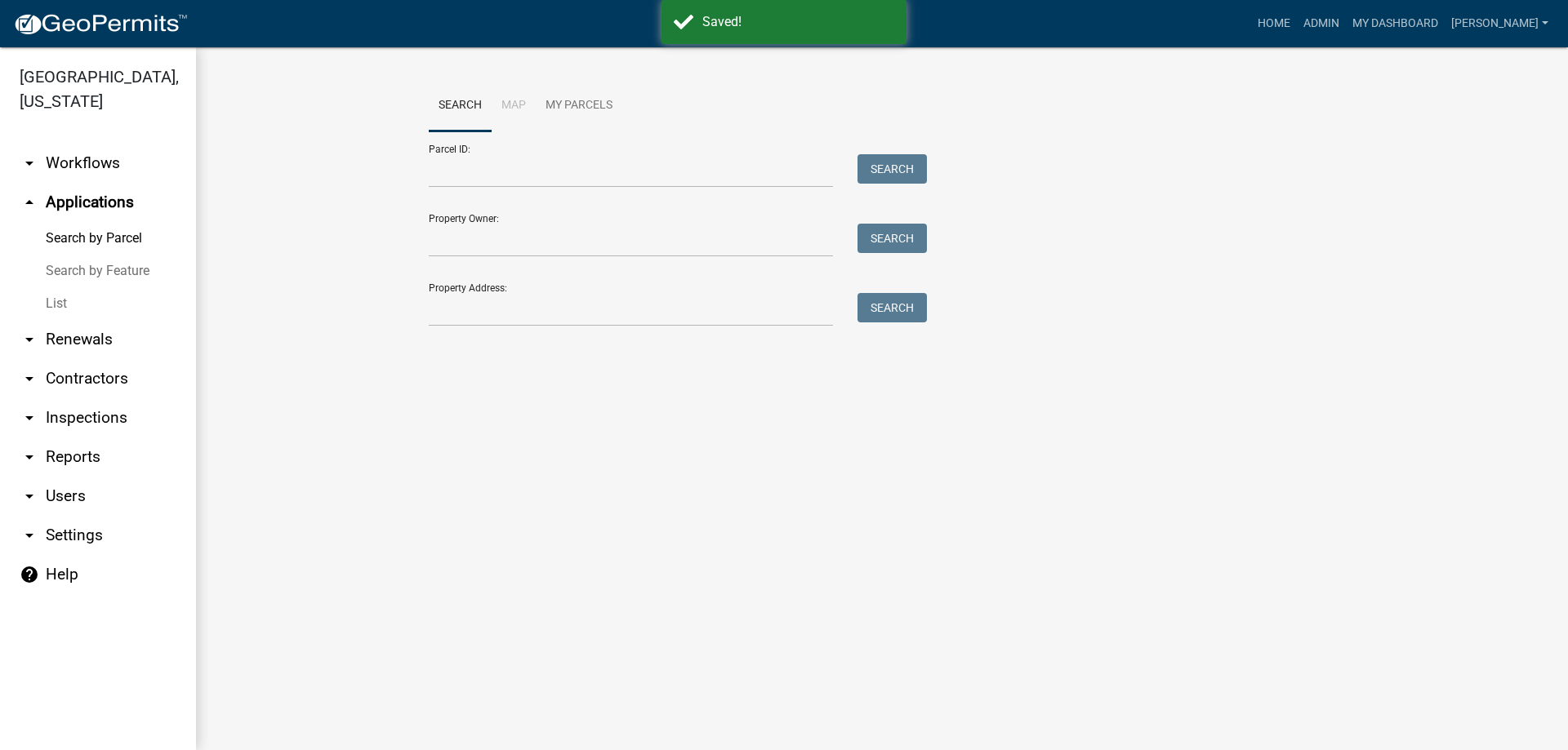
click at [51, 310] on link "List" at bounding box center [98, 304] width 196 height 32
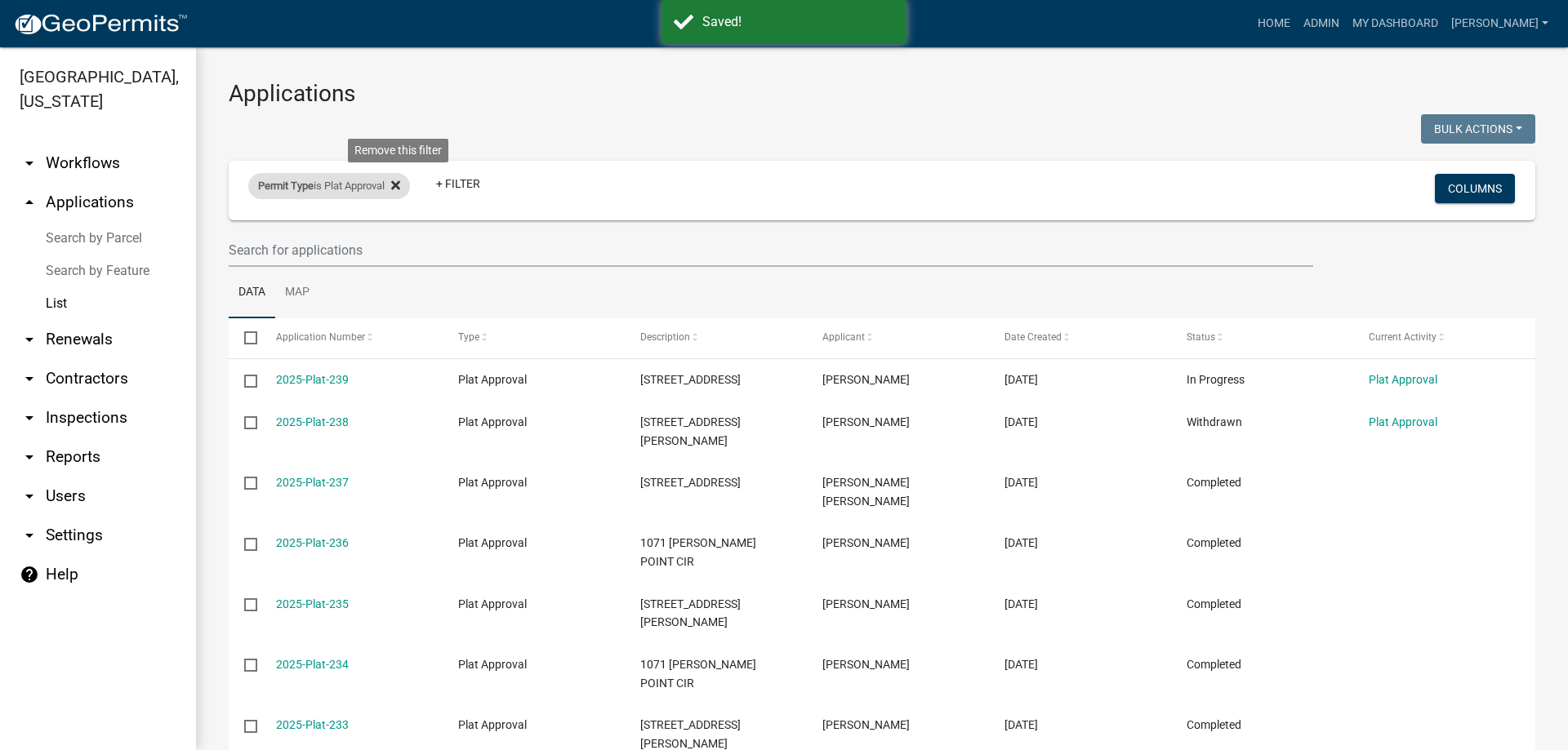
click at [400, 185] on icon at bounding box center [396, 185] width 9 height 13
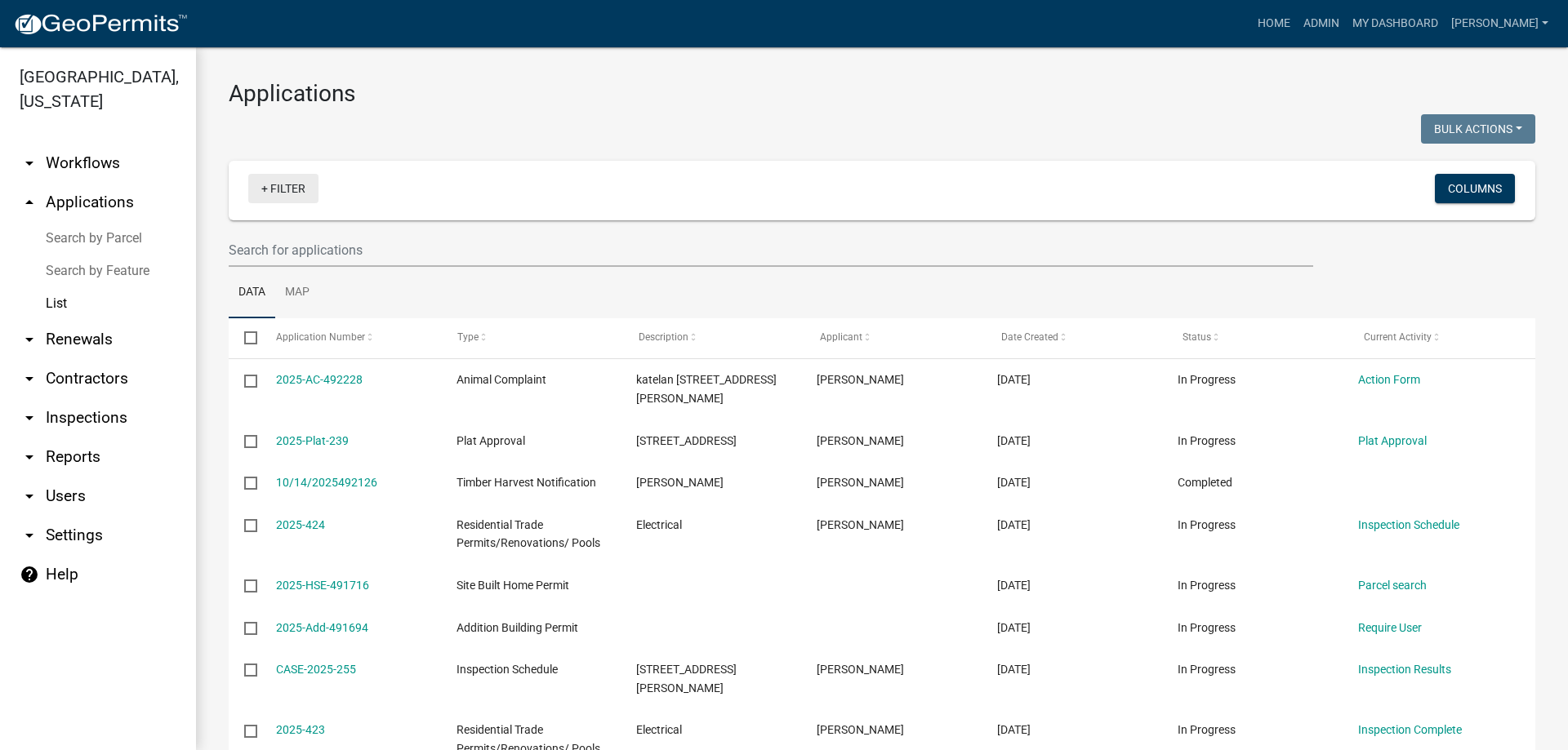
click at [292, 186] on link "+ Filter" at bounding box center [283, 189] width 70 height 30
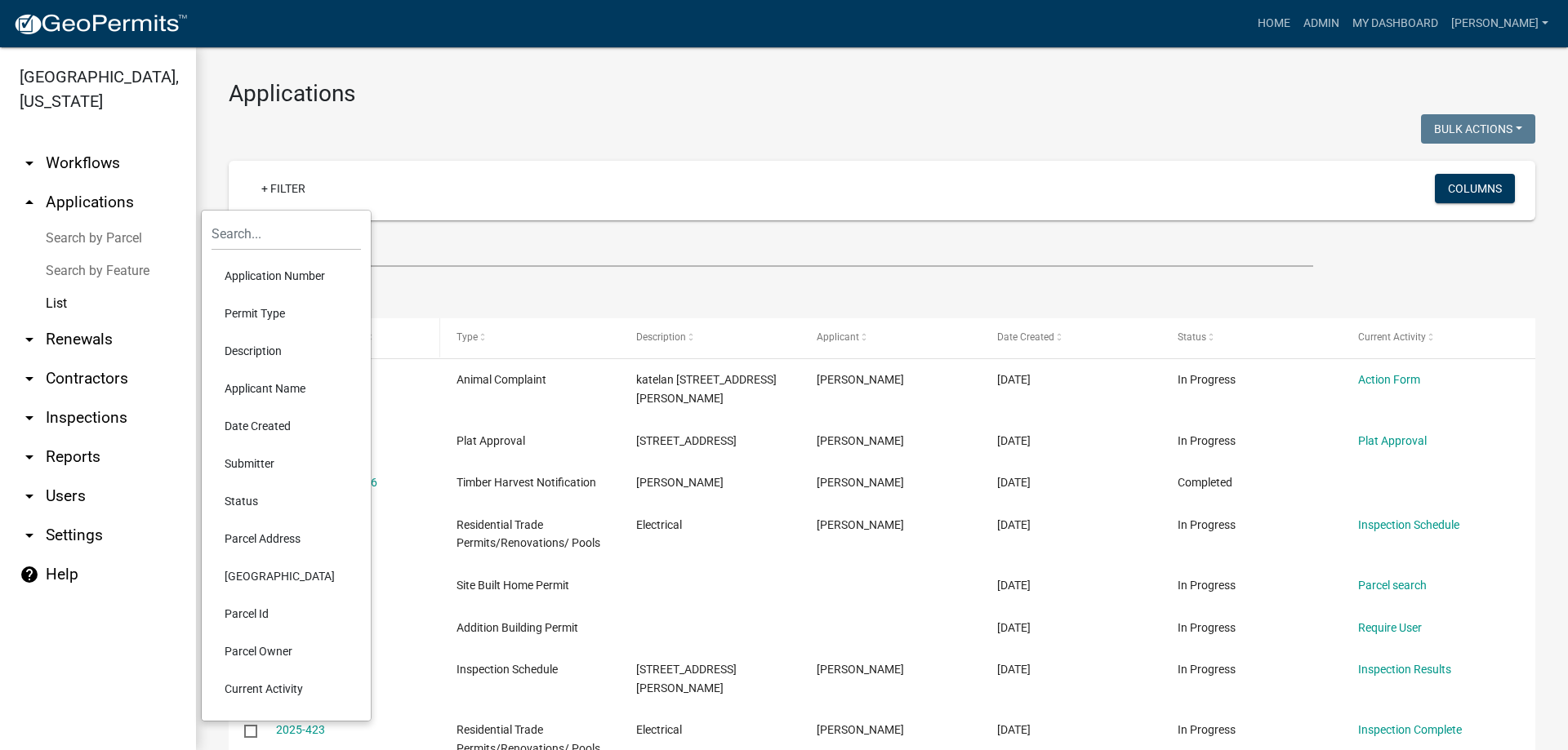
click at [269, 317] on li "Permit Type" at bounding box center [286, 313] width 150 height 38
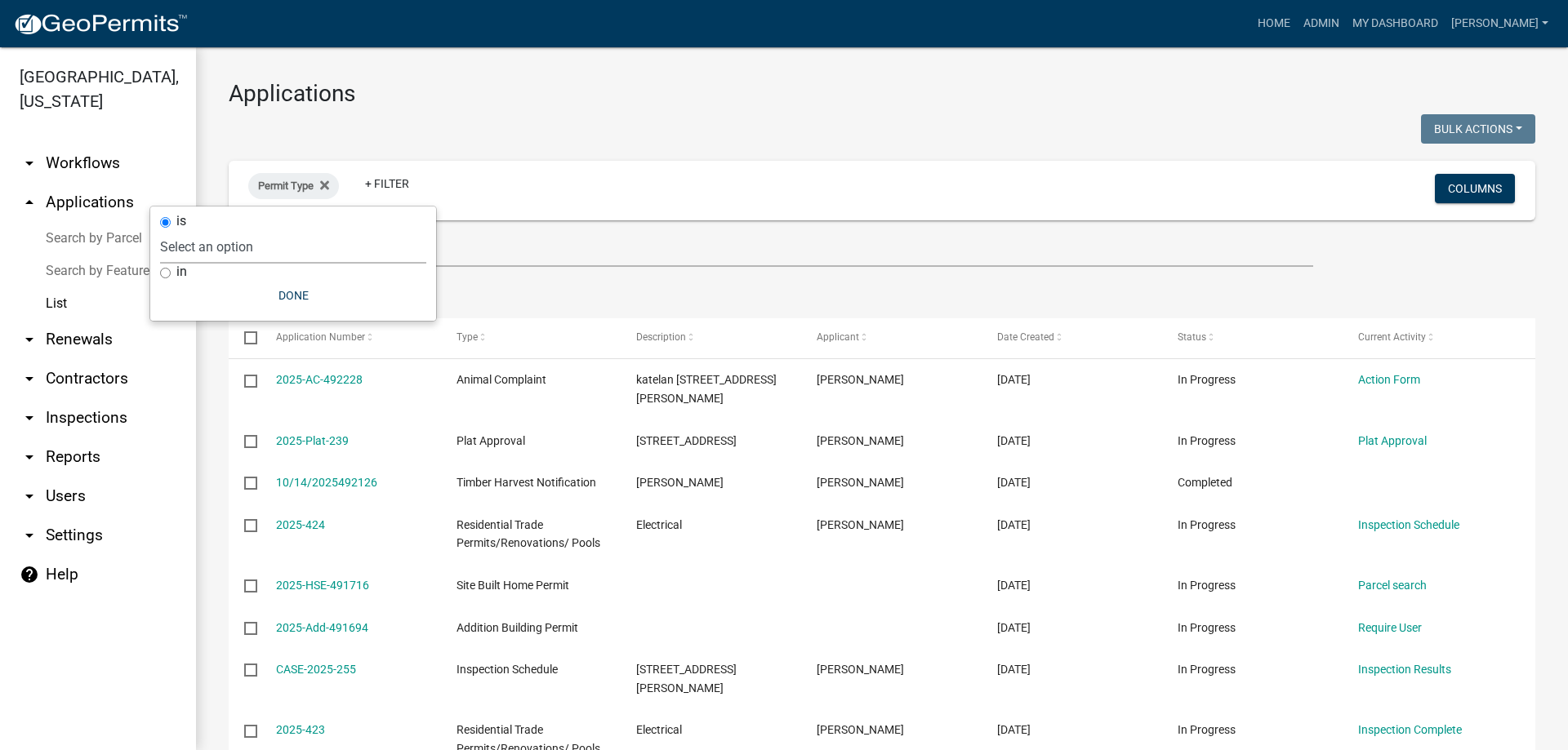
click at [275, 242] on select "Select an option Accessory Building Permit ACO Report Addition Building Permit …" at bounding box center [293, 247] width 267 height 33
select select "d8c2ffa0-2d4f-4e37-952a-290ad7b3f5ed"
click at [209, 231] on select "Select an option Accessory Building Permit ACO Report Addition Building Permit …" at bounding box center [293, 247] width 267 height 33
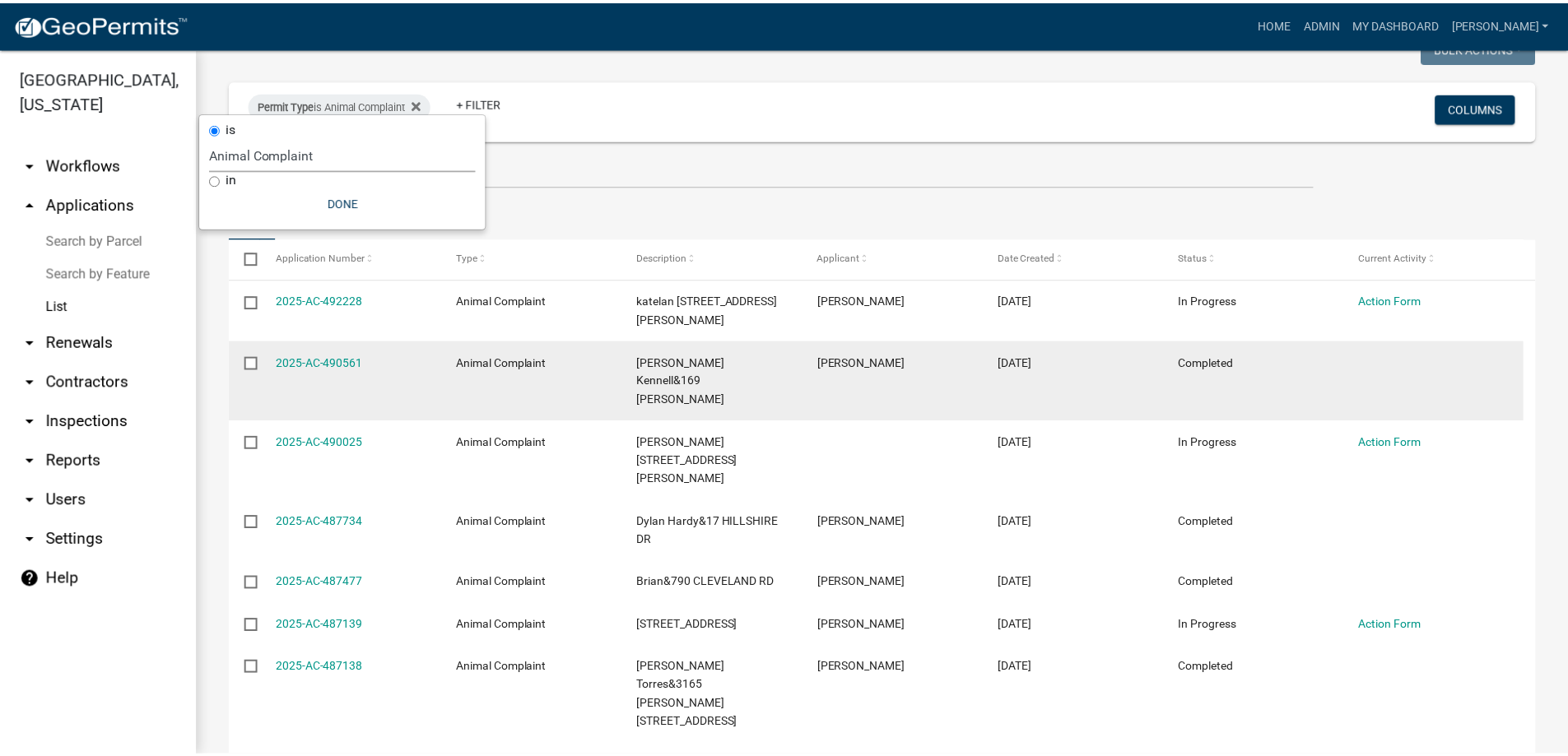
scroll to position [246, 0]
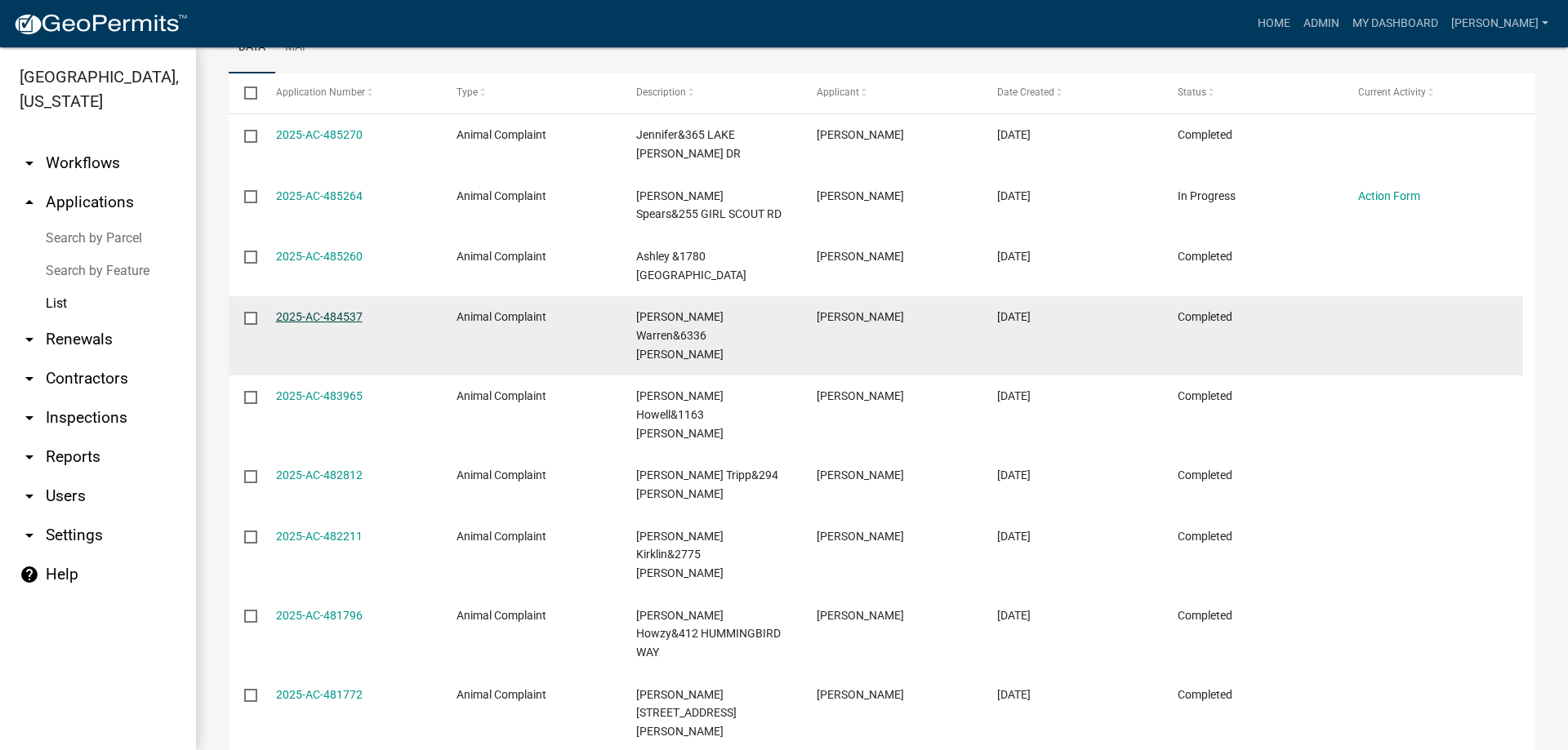
click at [330, 310] on link "2025-AC-484537" at bounding box center [319, 316] width 87 height 13
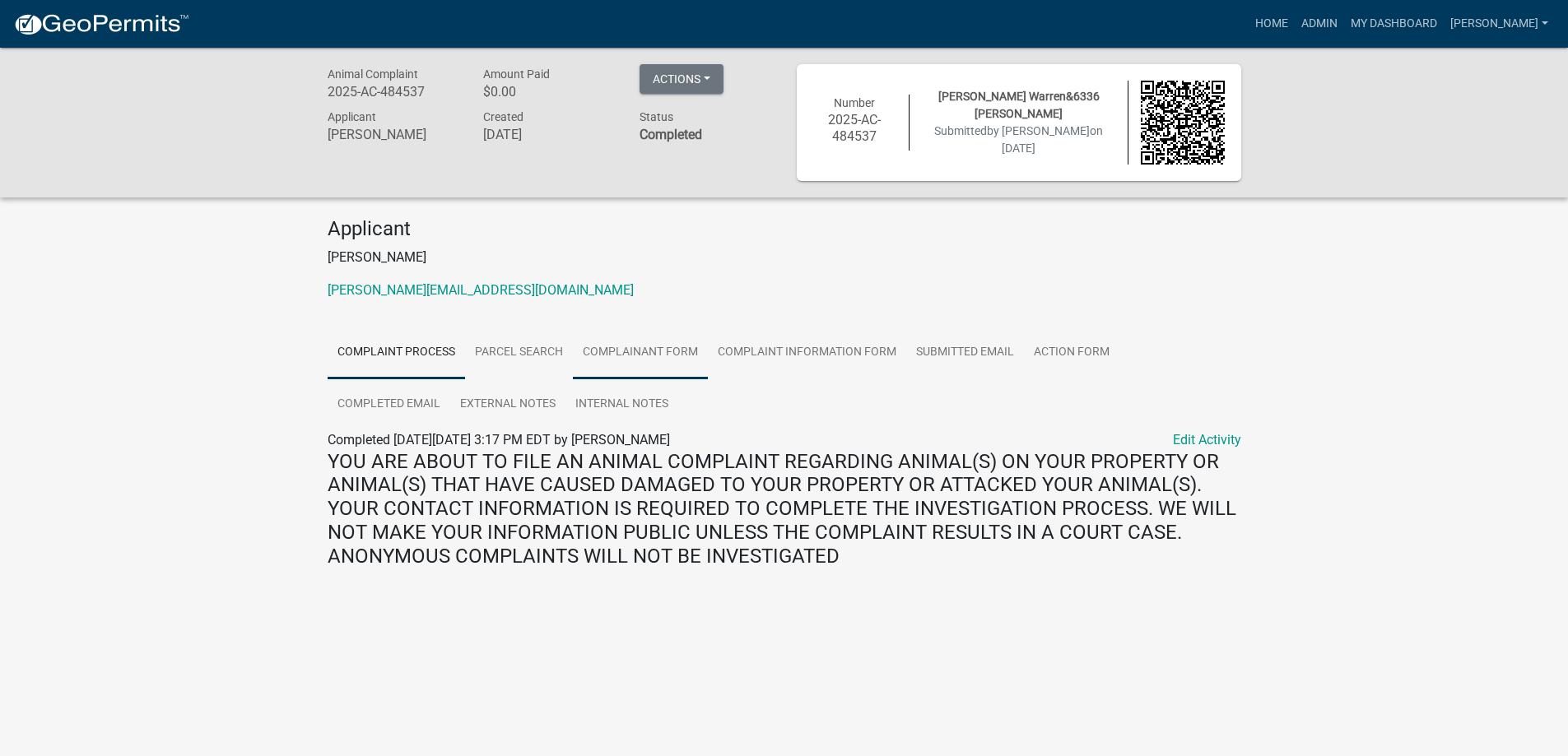
click at [613, 347] on link "Complainant Form" at bounding box center [640, 352] width 135 height 53
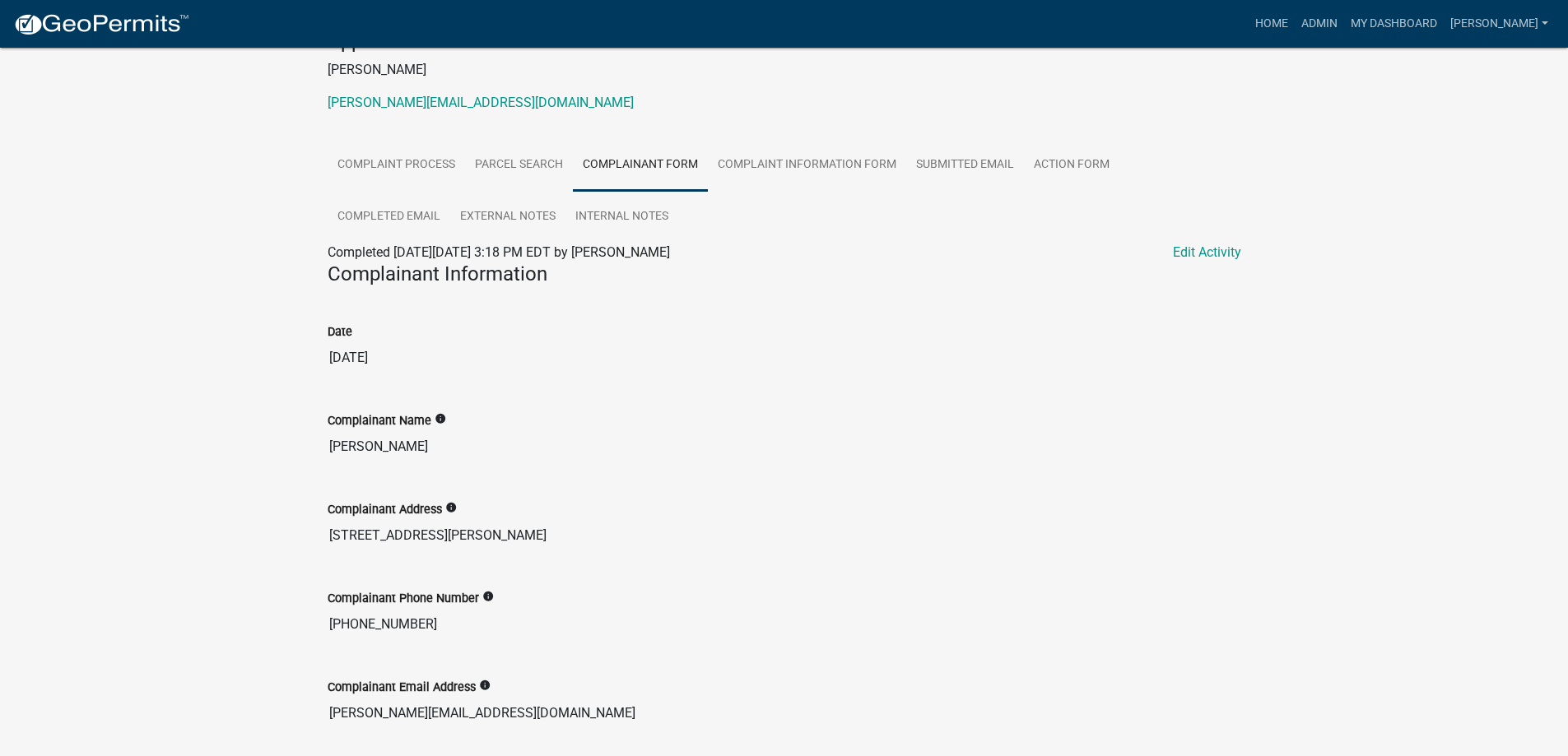
scroll to position [86, 0]
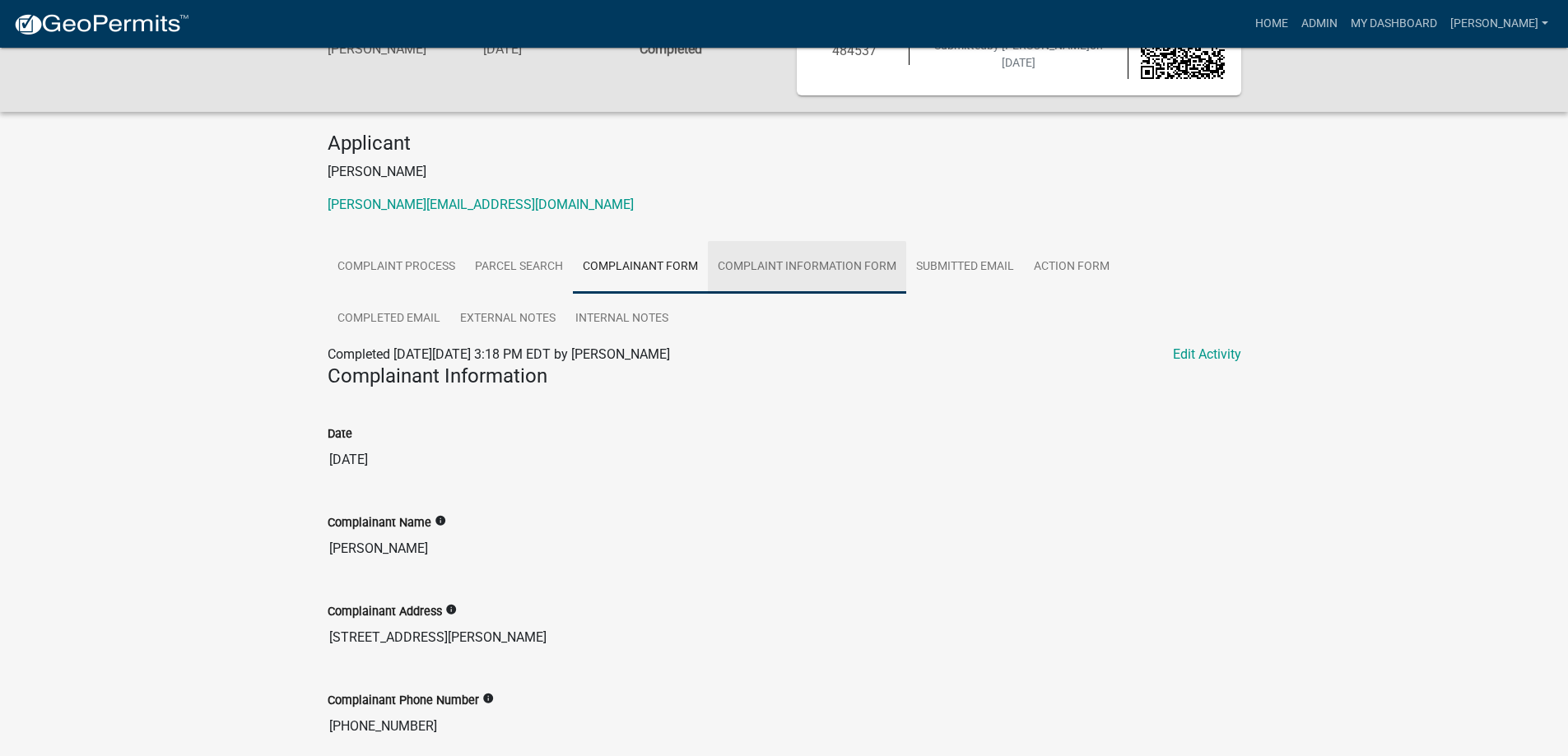
click at [794, 265] on link "Complaint Information Form" at bounding box center [806, 267] width 198 height 53
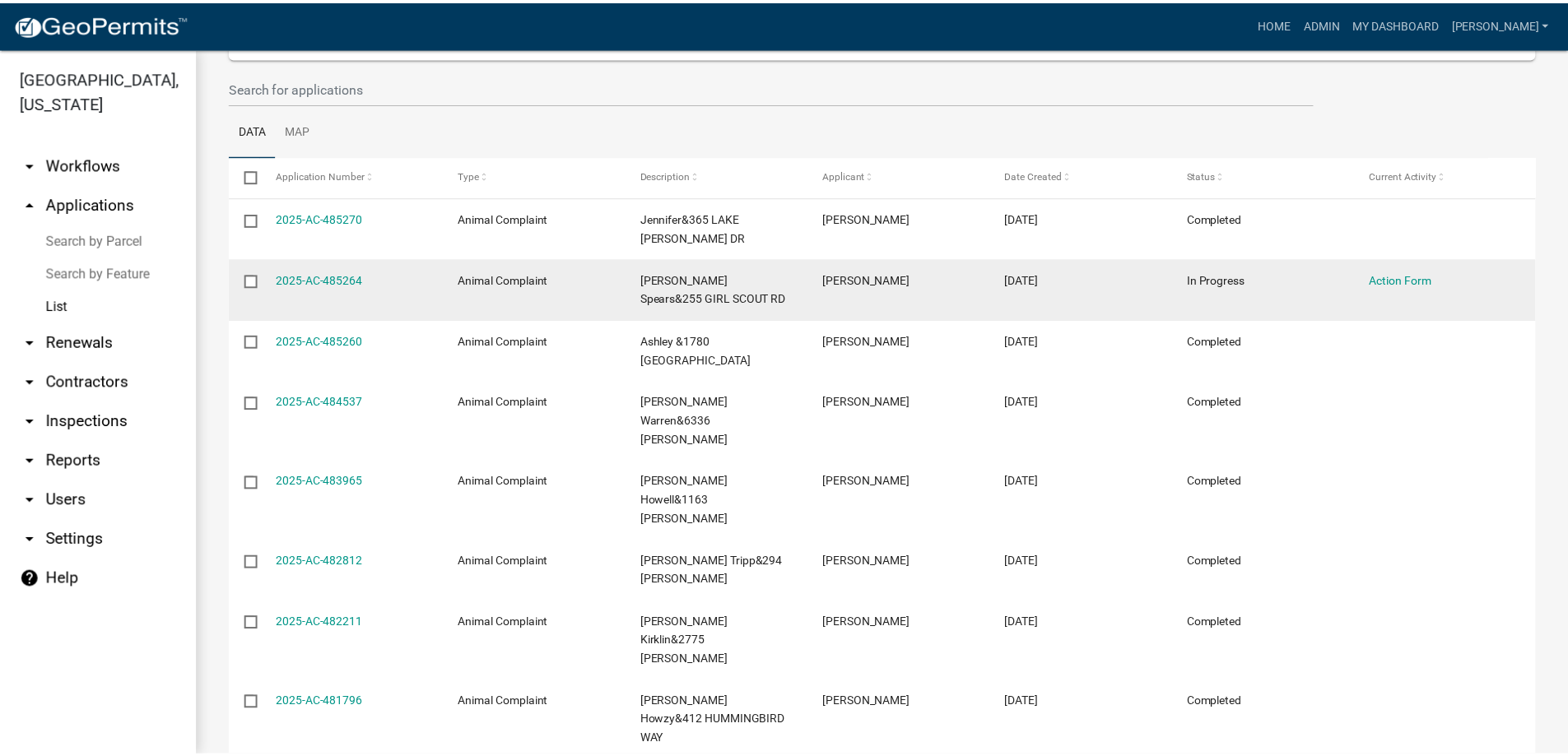
scroll to position [246, 0]
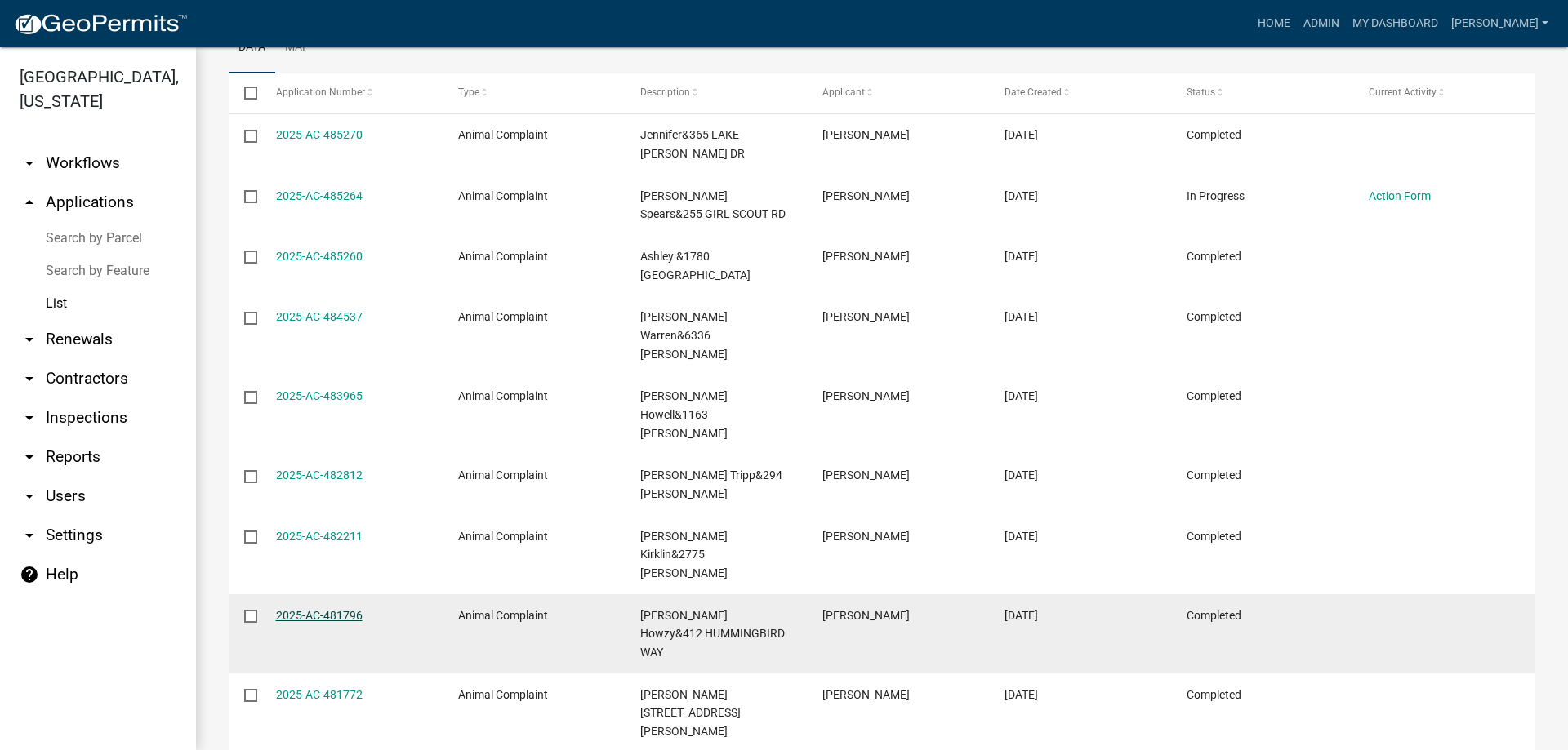
click at [306, 609] on link "2025-AC-481796" at bounding box center [319, 615] width 87 height 13
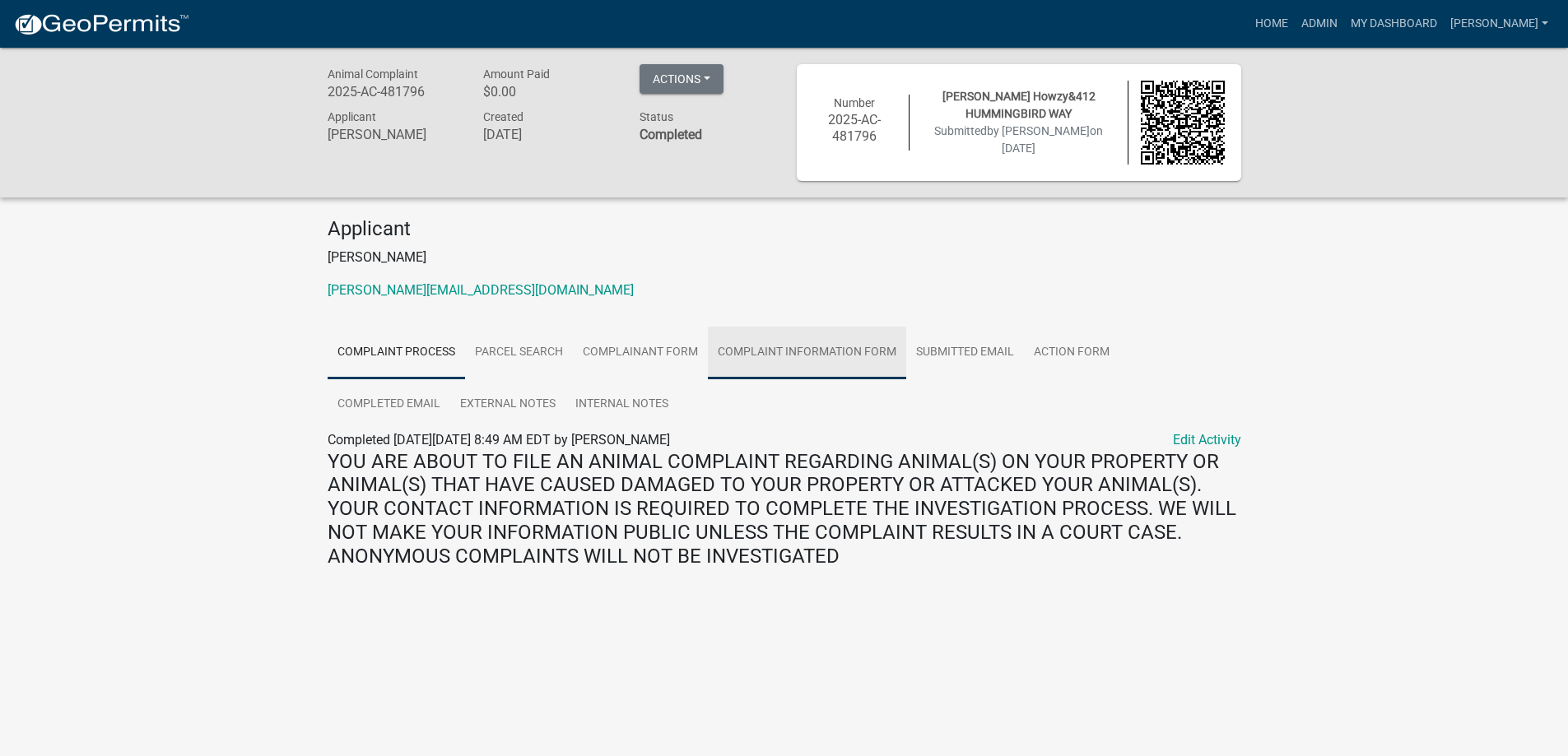
click at [791, 355] on link "Complaint Information Form" at bounding box center [806, 352] width 198 height 53
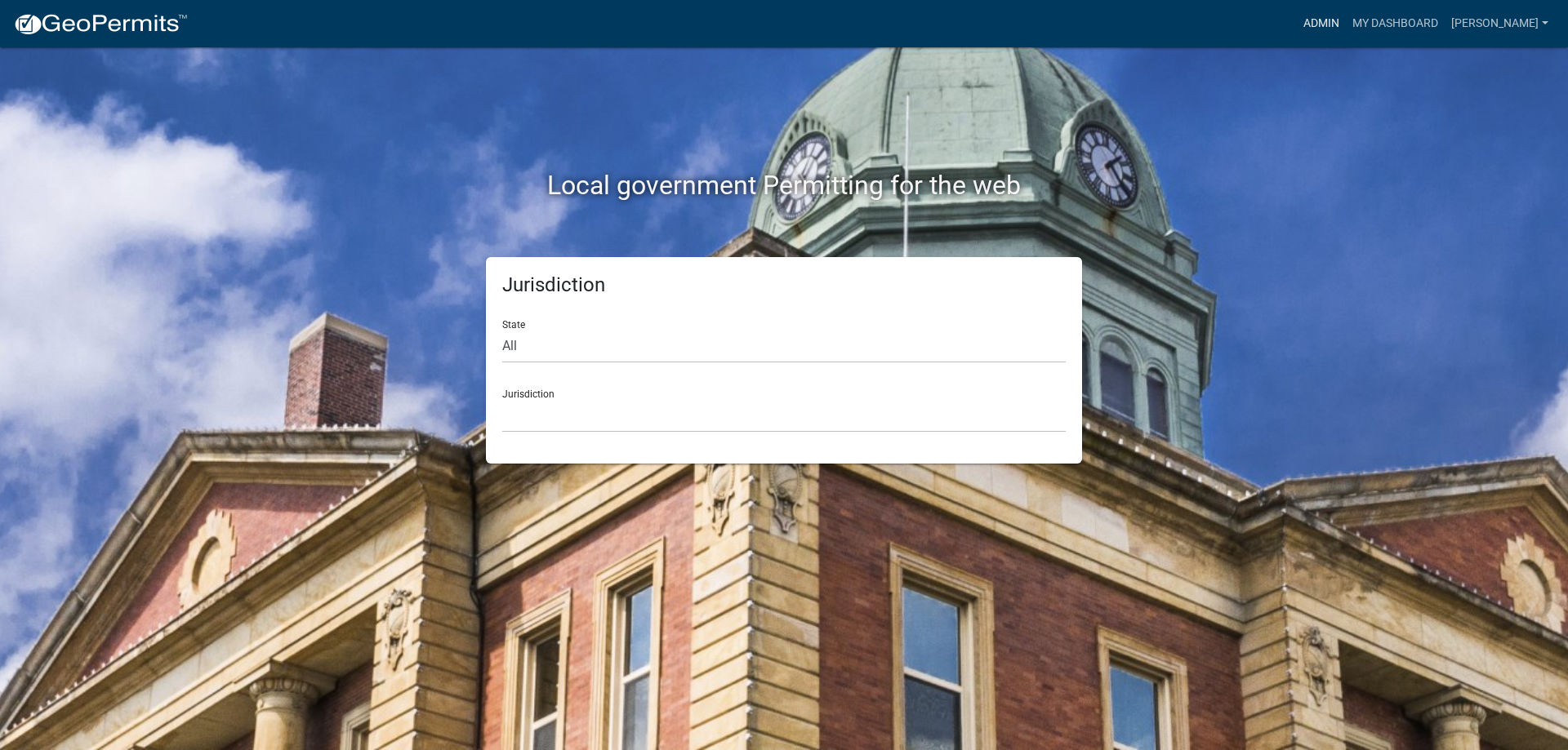
click at [1329, 22] on link "Admin" at bounding box center [1321, 24] width 49 height 31
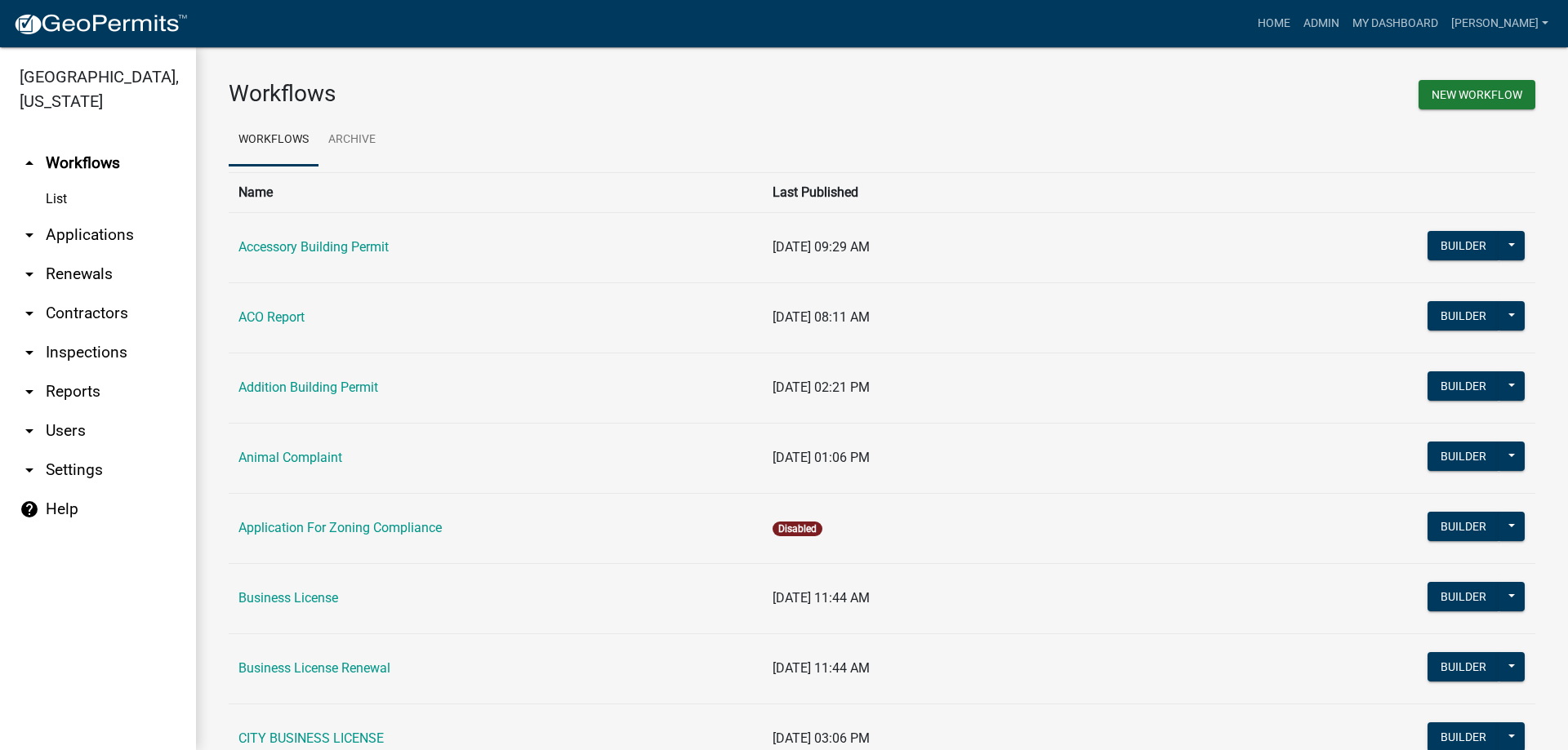
click at [96, 243] on link "arrow_drop_down Applications" at bounding box center [98, 235] width 196 height 39
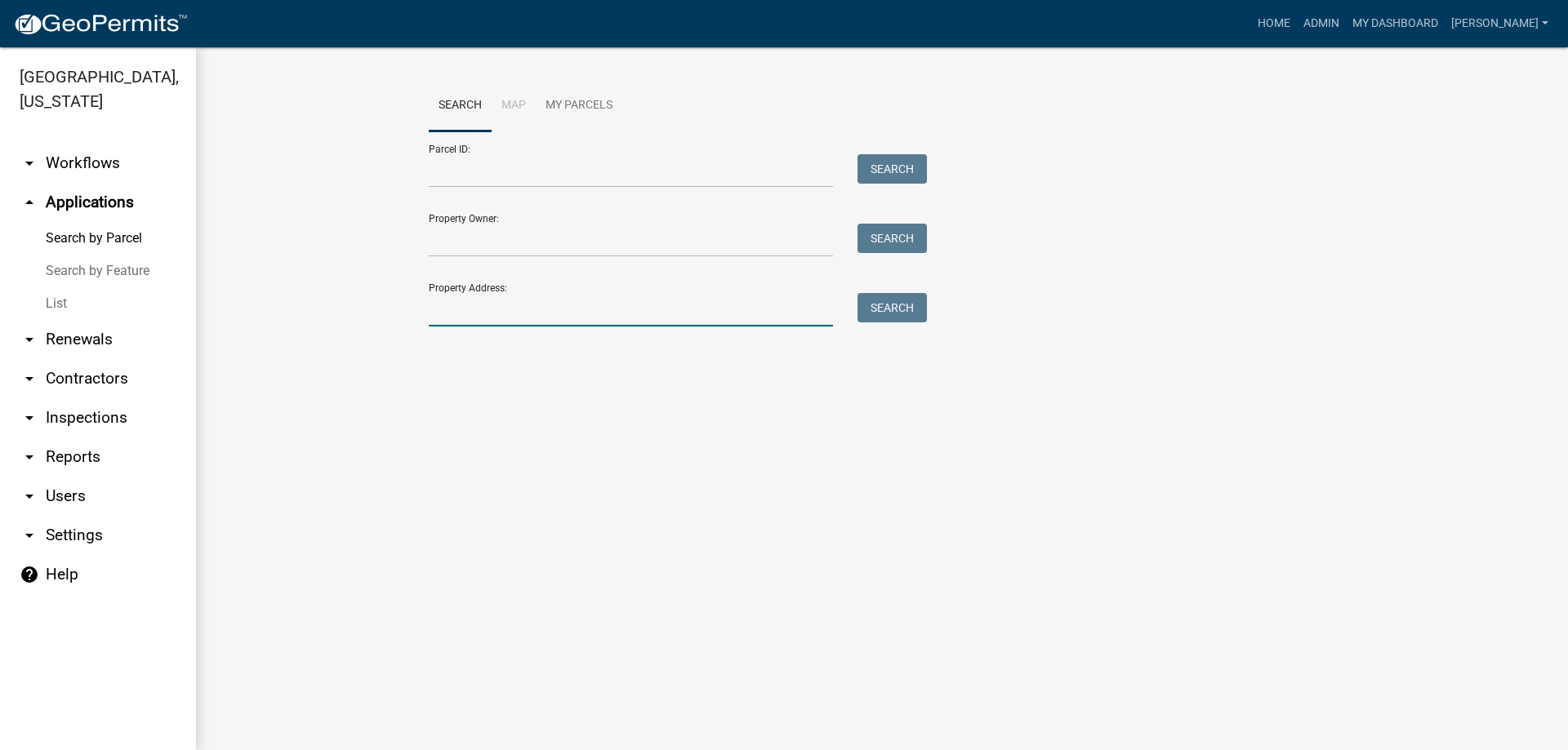
click at [496, 317] on input "Property Address:" at bounding box center [631, 310] width 404 height 33
type input "1062"
click at [890, 317] on button "Search" at bounding box center [892, 308] width 69 height 30
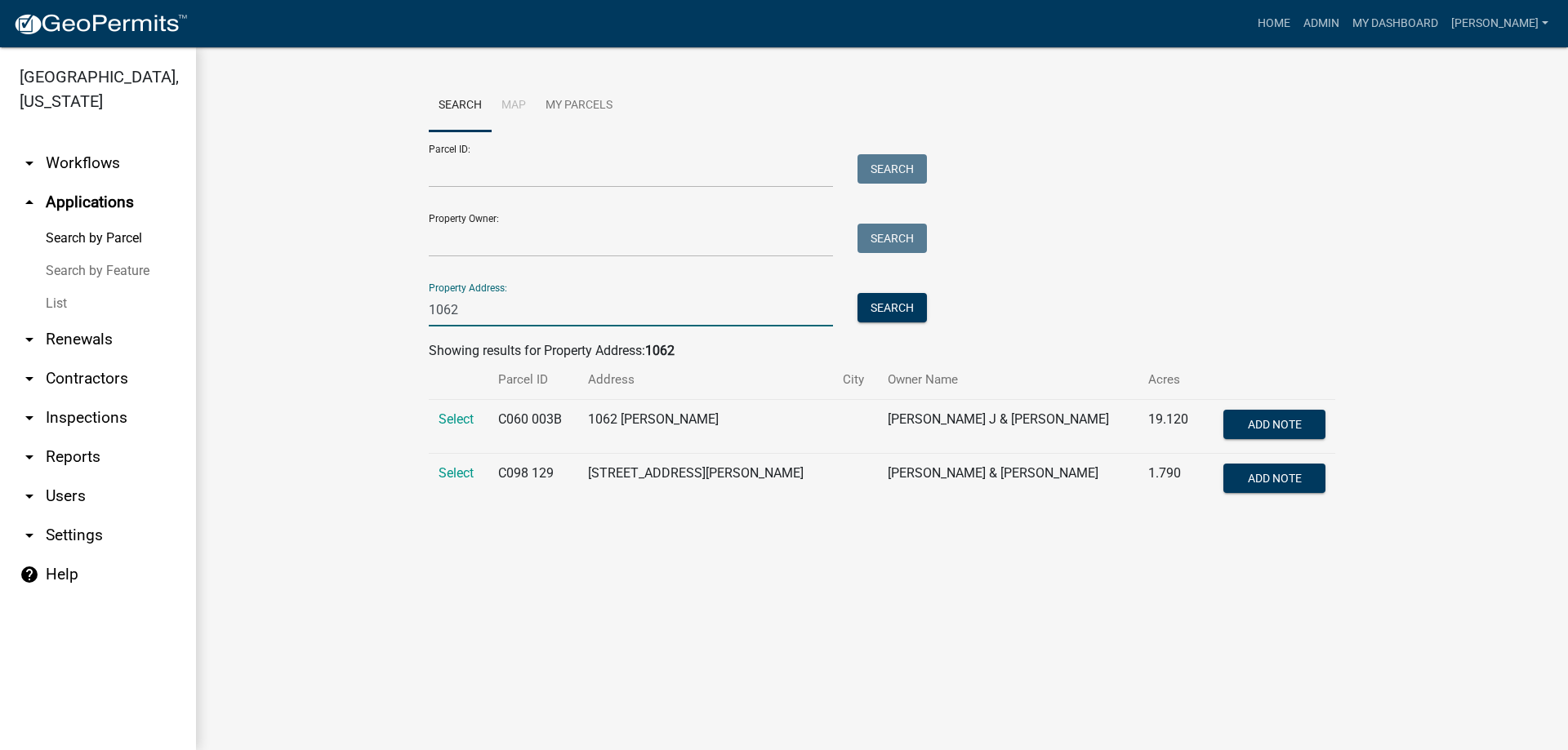
drag, startPoint x: 485, startPoint y: 318, endPoint x: 354, endPoint y: 323, distance: 131.1
click at [354, 323] on wm-workflow-application-search-view "Search Map My Parcels Parcel ID: Search Property Owner: Search Property Address…" at bounding box center [882, 300] width 1307 height 440
click at [56, 298] on link "List" at bounding box center [98, 304] width 196 height 32
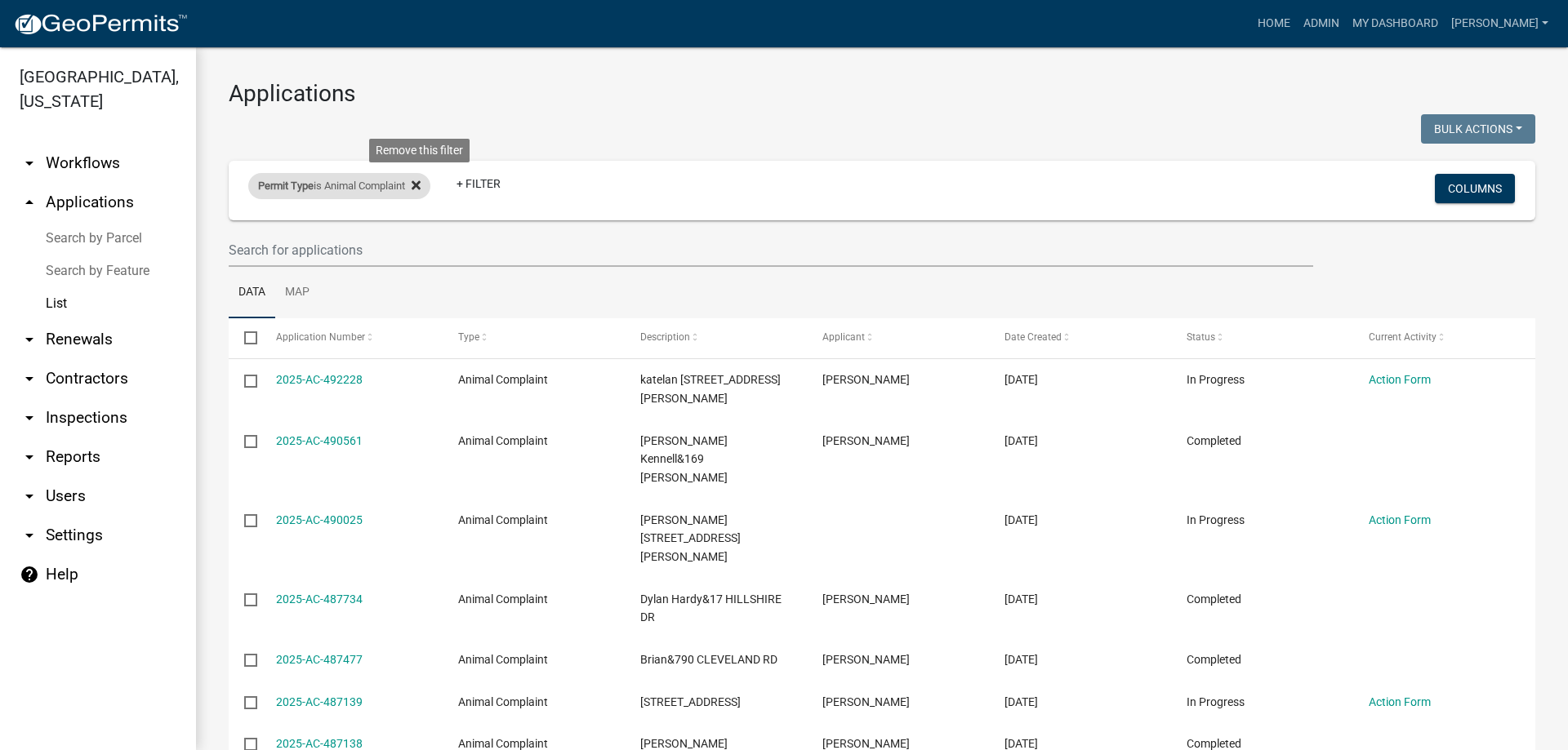
click at [421, 193] on fa-icon at bounding box center [413, 186] width 16 height 26
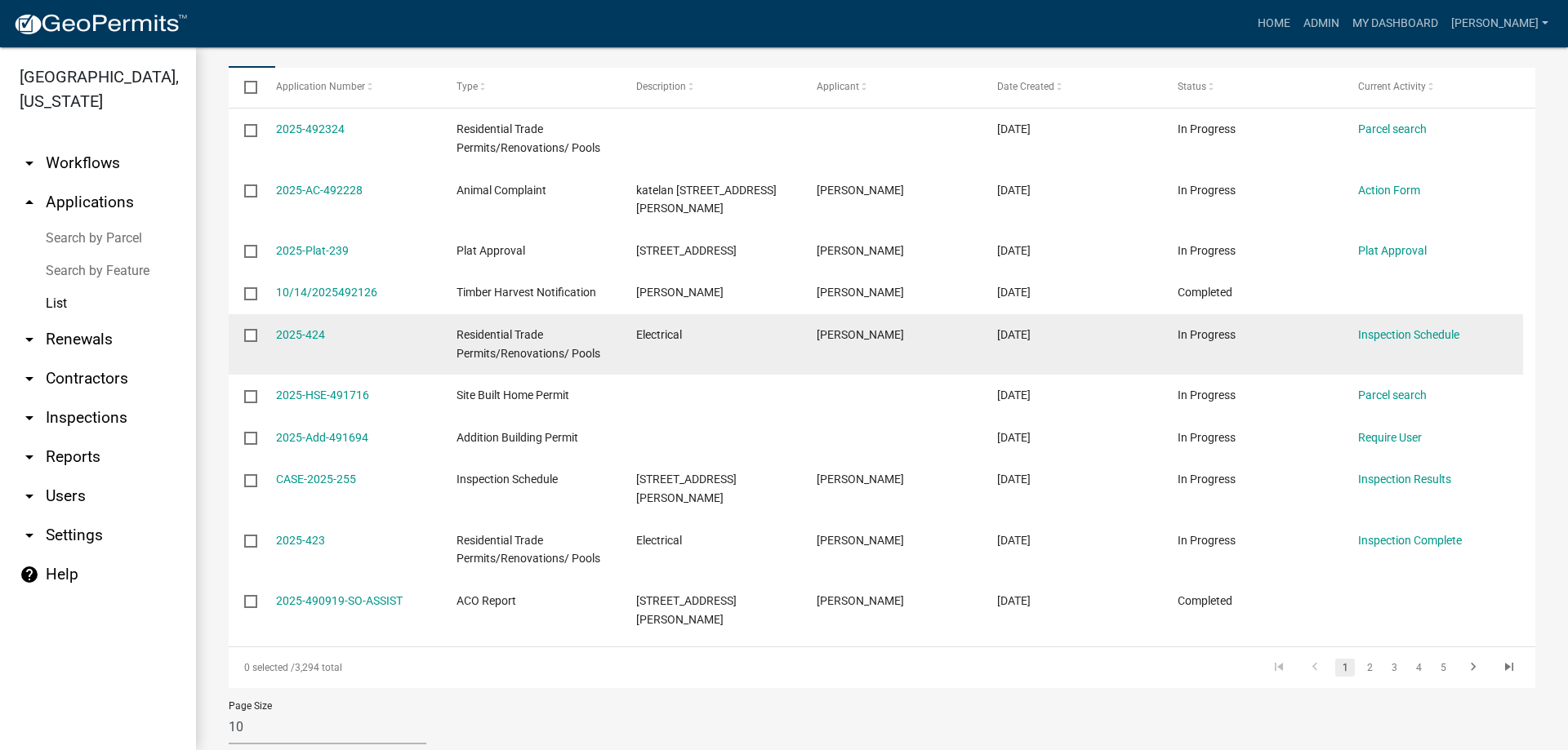
scroll to position [253, 0]
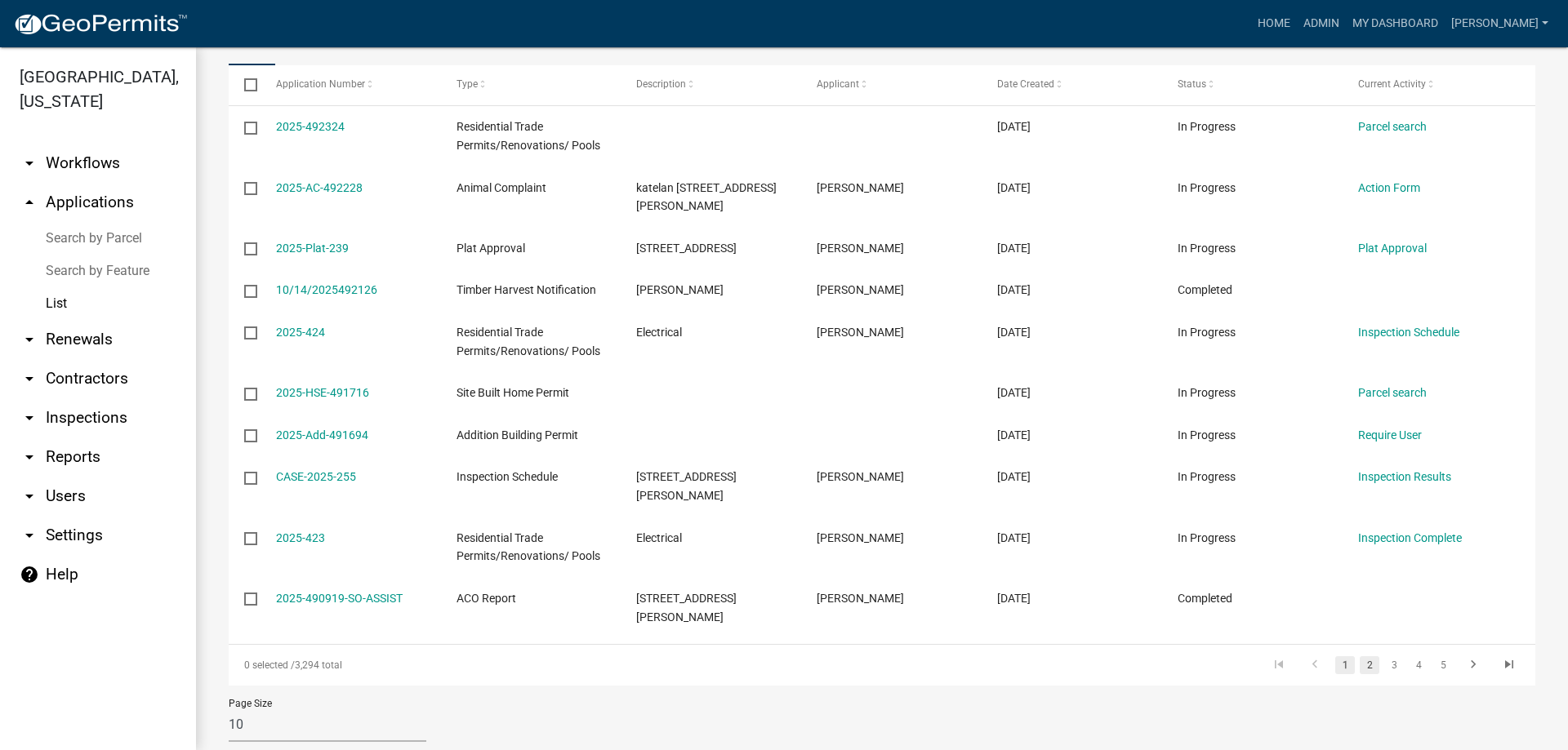
click at [1360, 657] on link "2" at bounding box center [1370, 665] width 19 height 18
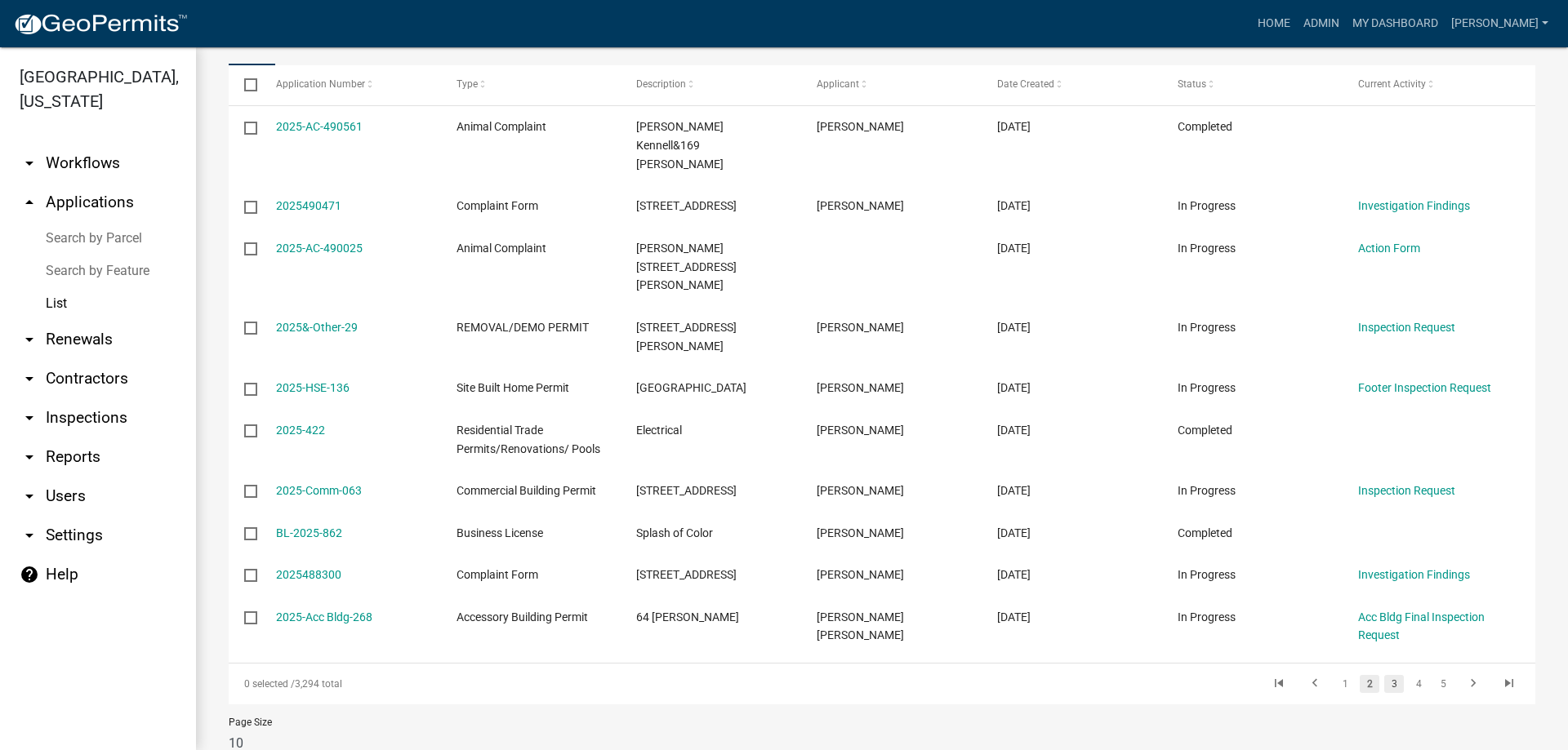
click at [1385, 675] on link "3" at bounding box center [1394, 684] width 19 height 18
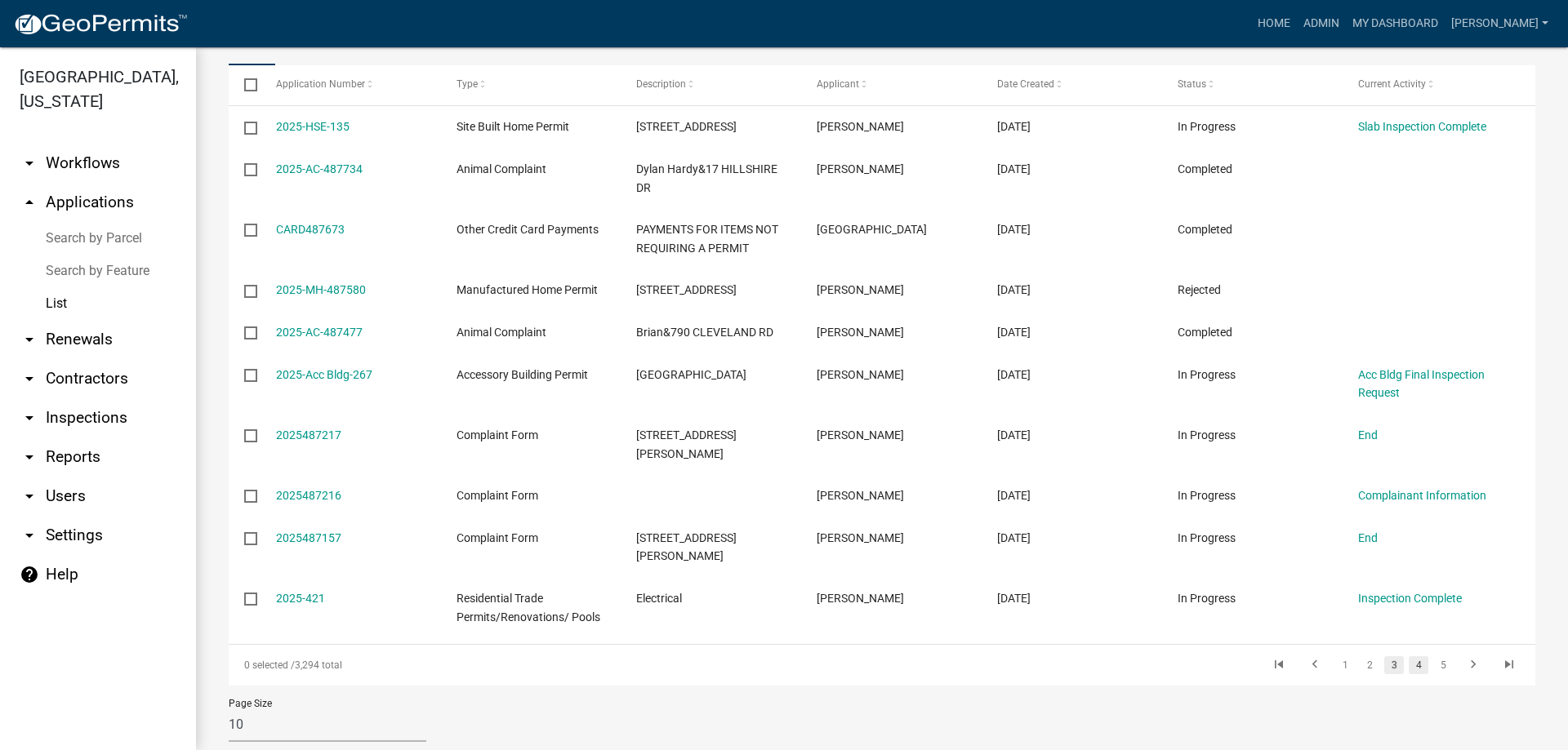
click at [1410, 657] on link "4" at bounding box center [1418, 665] width 19 height 18
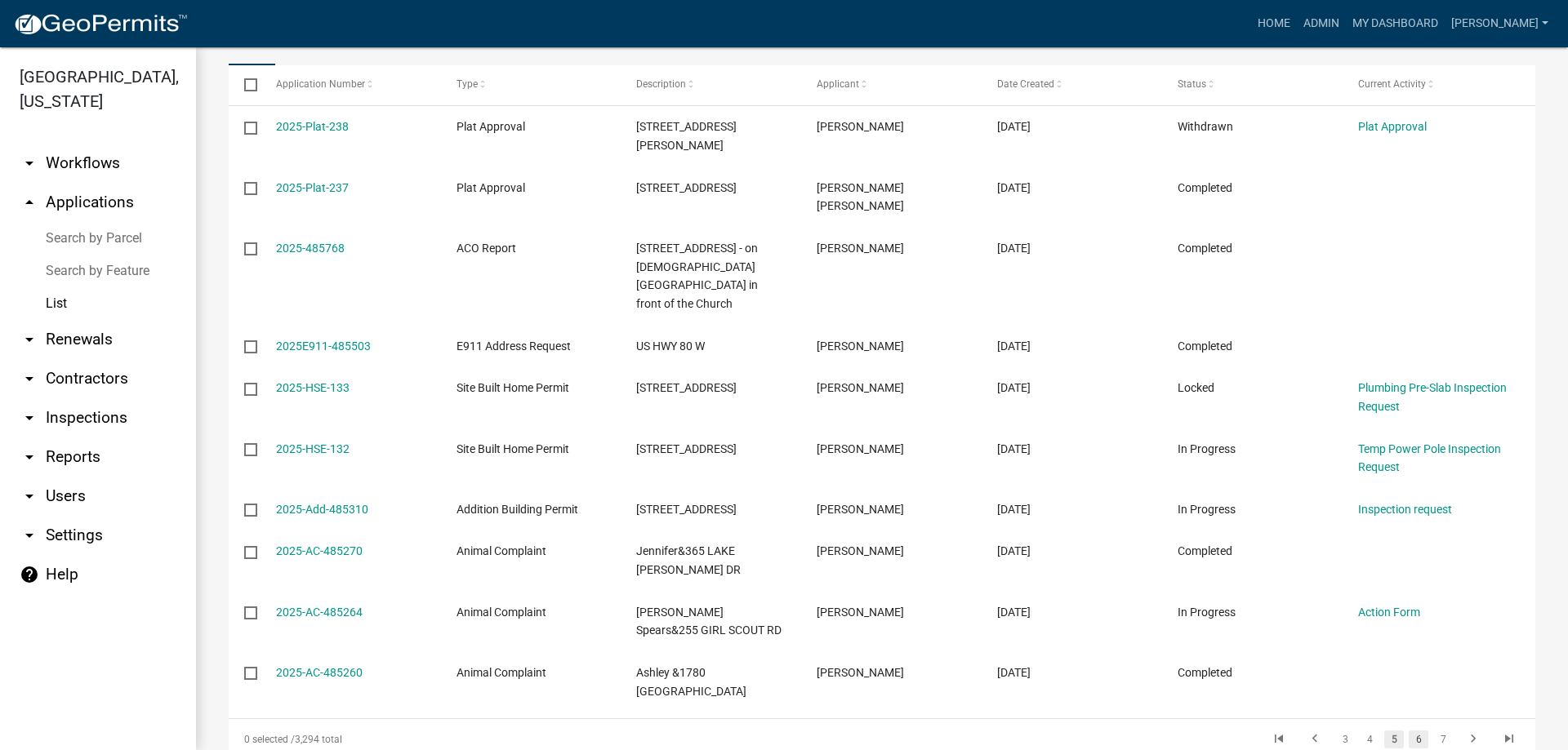
click at [1409, 731] on link "6" at bounding box center [1418, 739] width 19 height 18
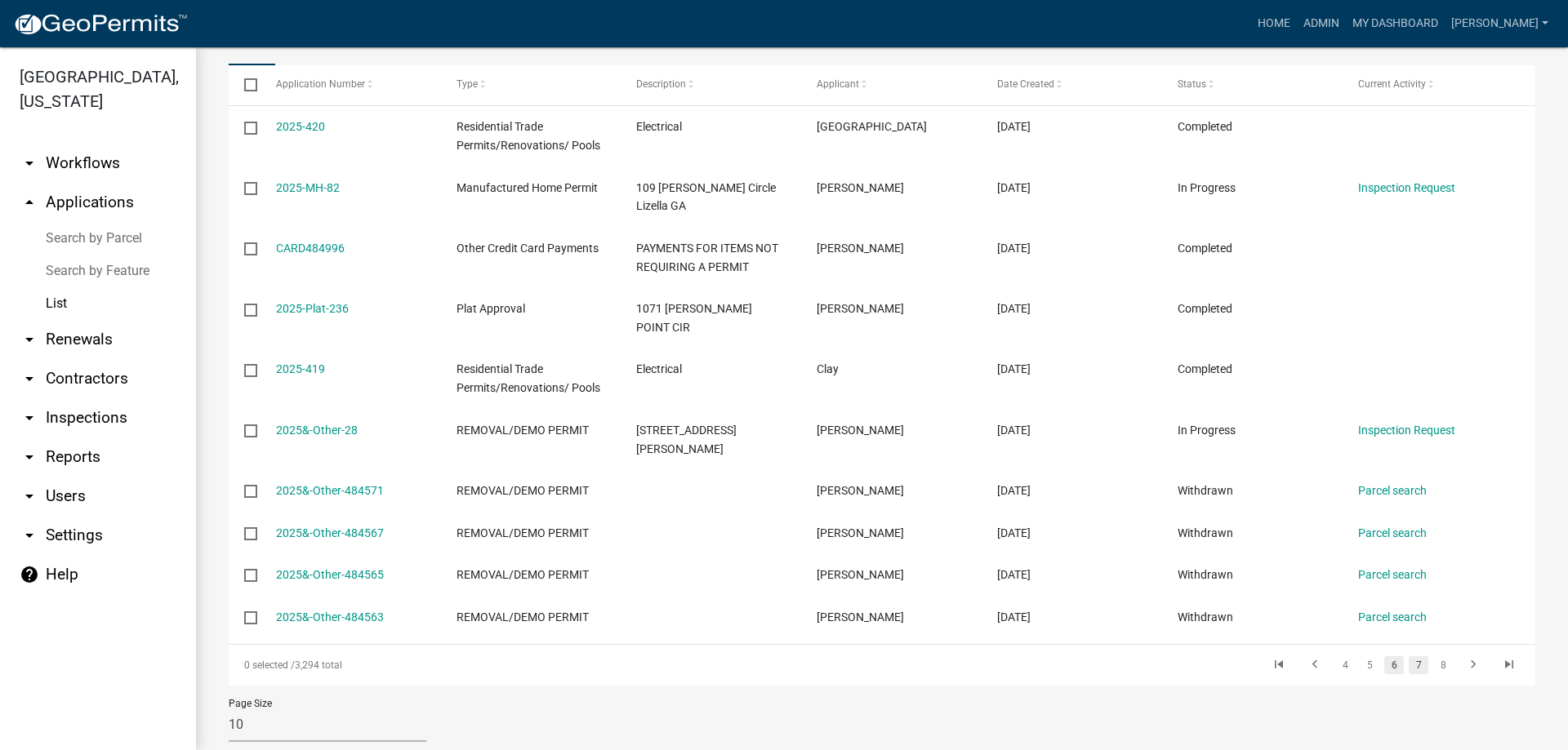
click at [1409, 657] on link "7" at bounding box center [1418, 665] width 19 height 18
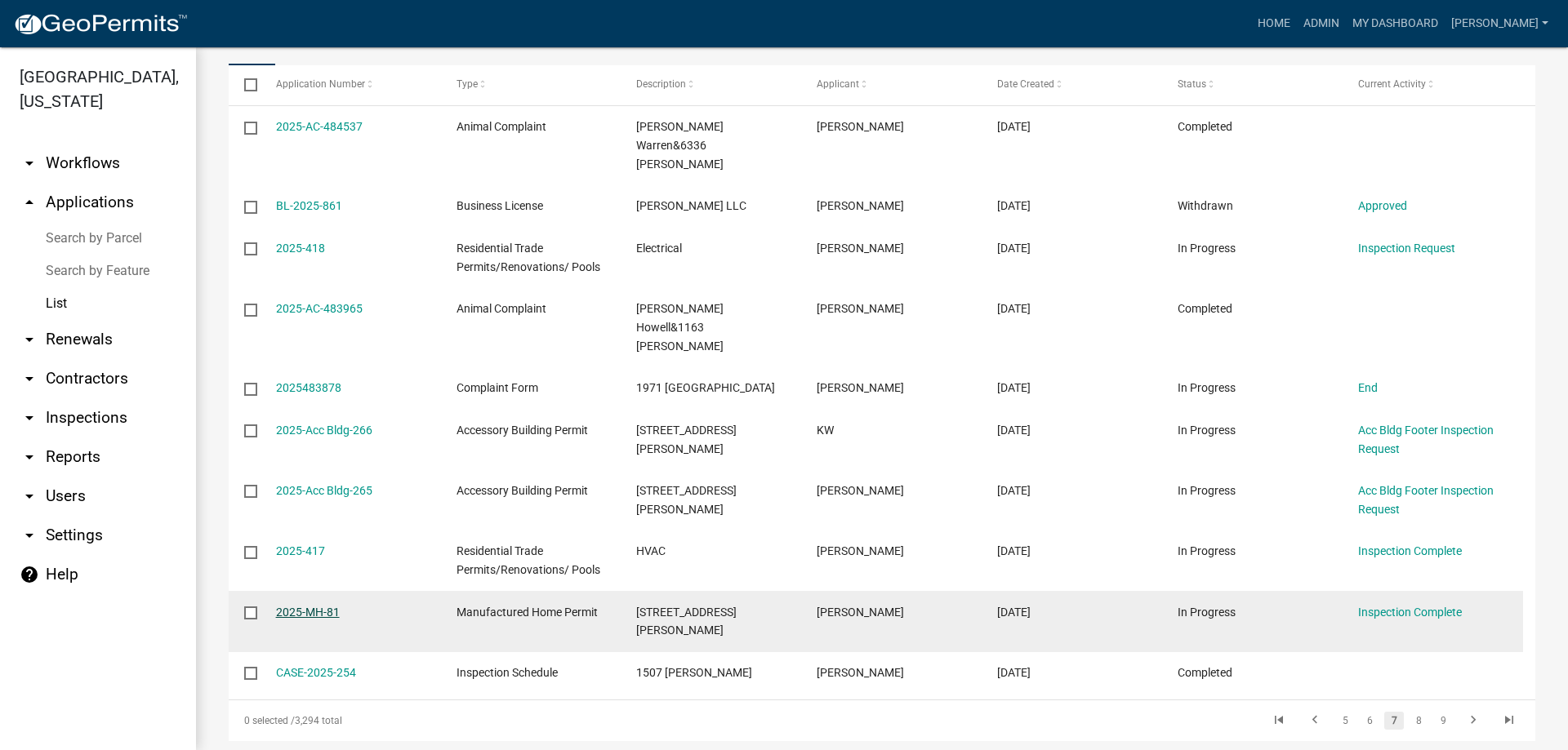
click at [290, 606] on link "2025-MH-81" at bounding box center [307, 613] width 64 height 13
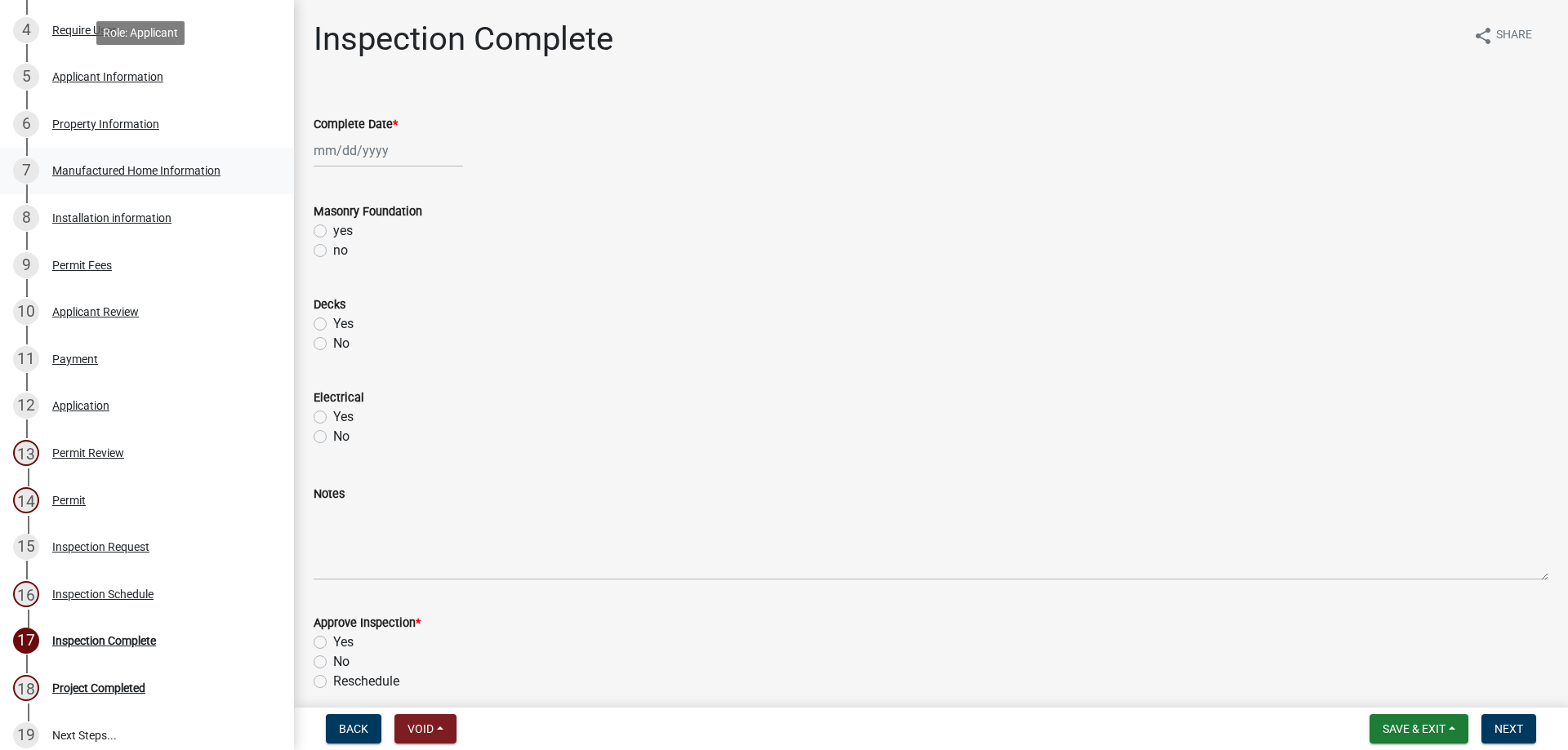
scroll to position [566, 0]
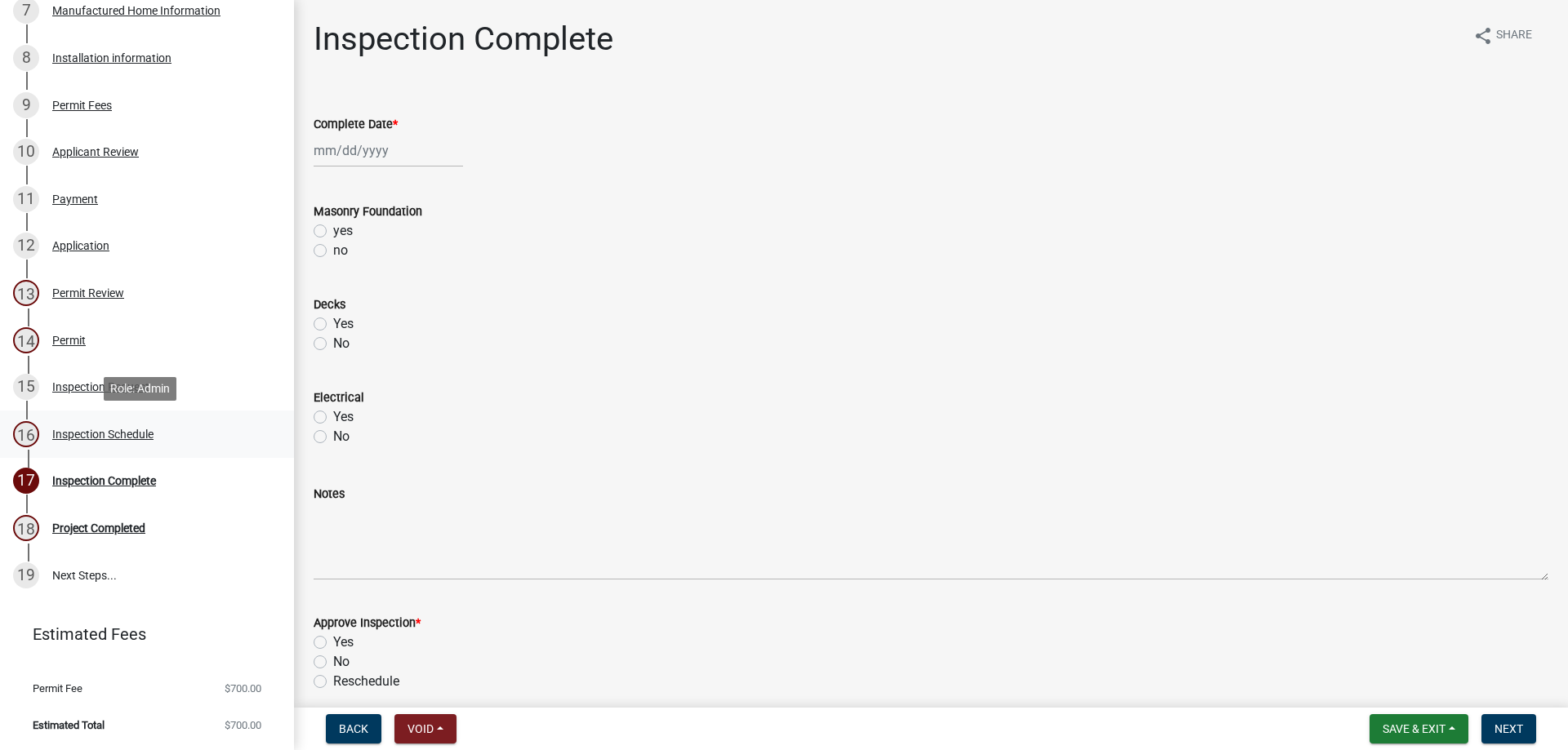
click at [105, 435] on div "Inspection Schedule" at bounding box center [103, 435] width 102 height 11
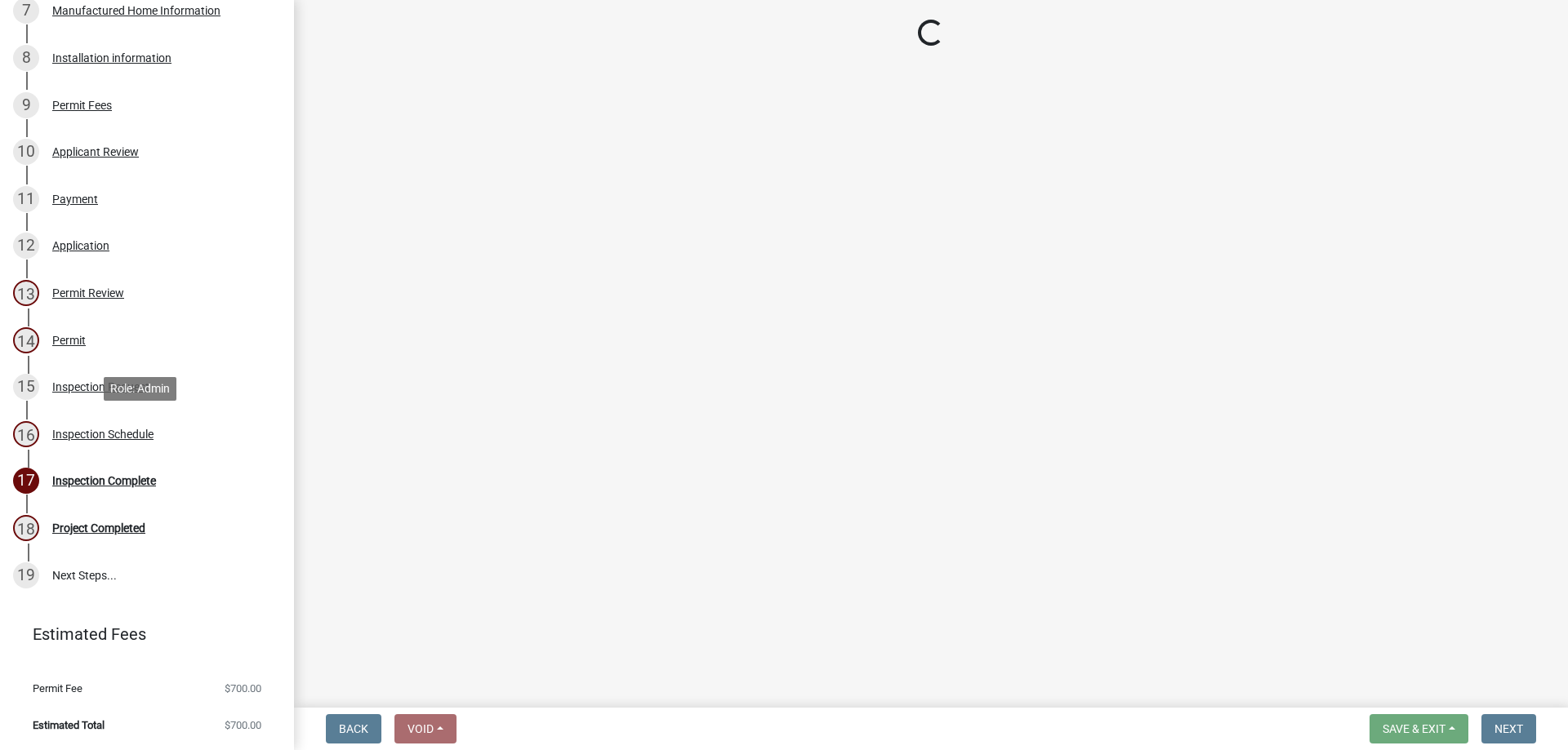
select select "3acdf11f-131c-438b-b450-ae4501c32128"
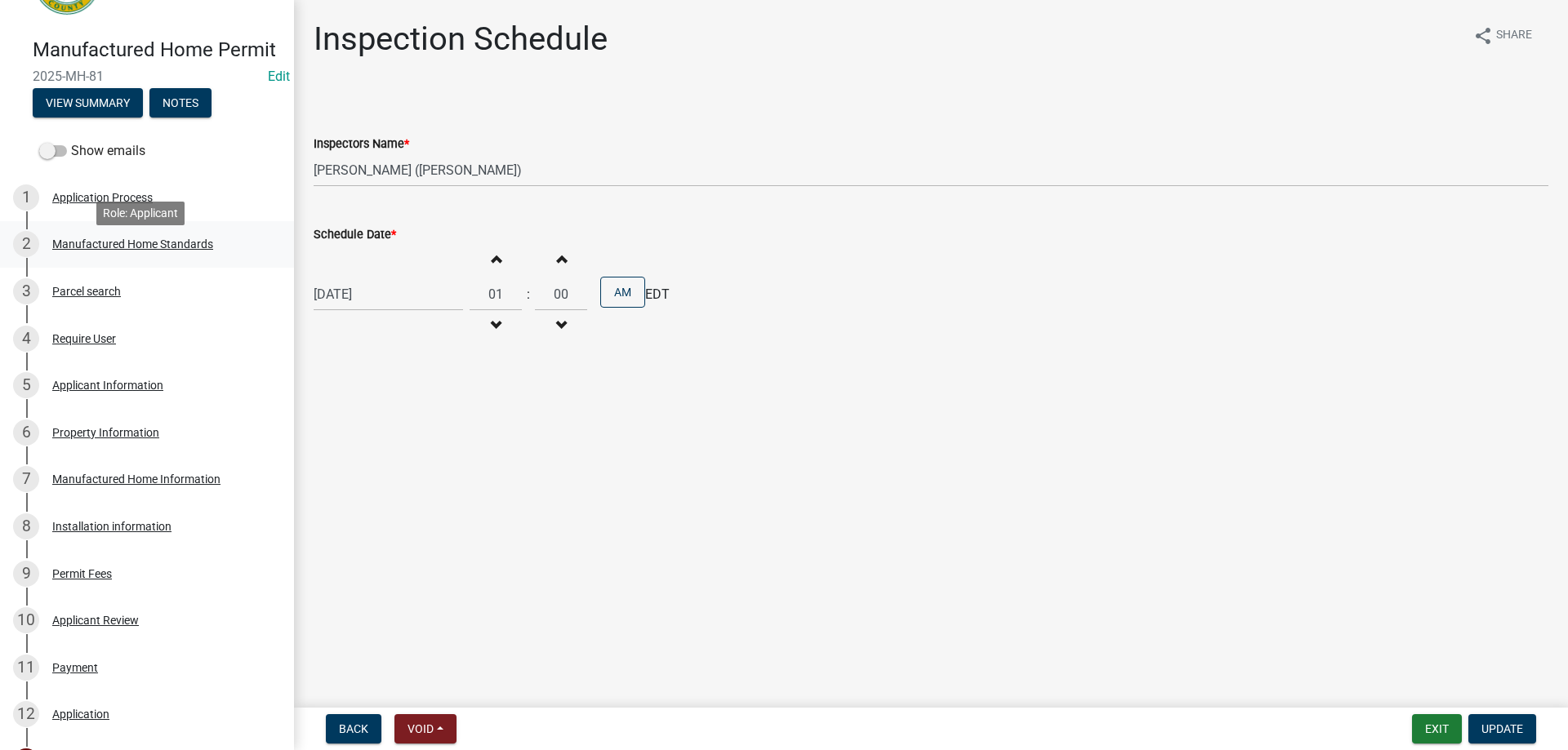
scroll to position [77, 0]
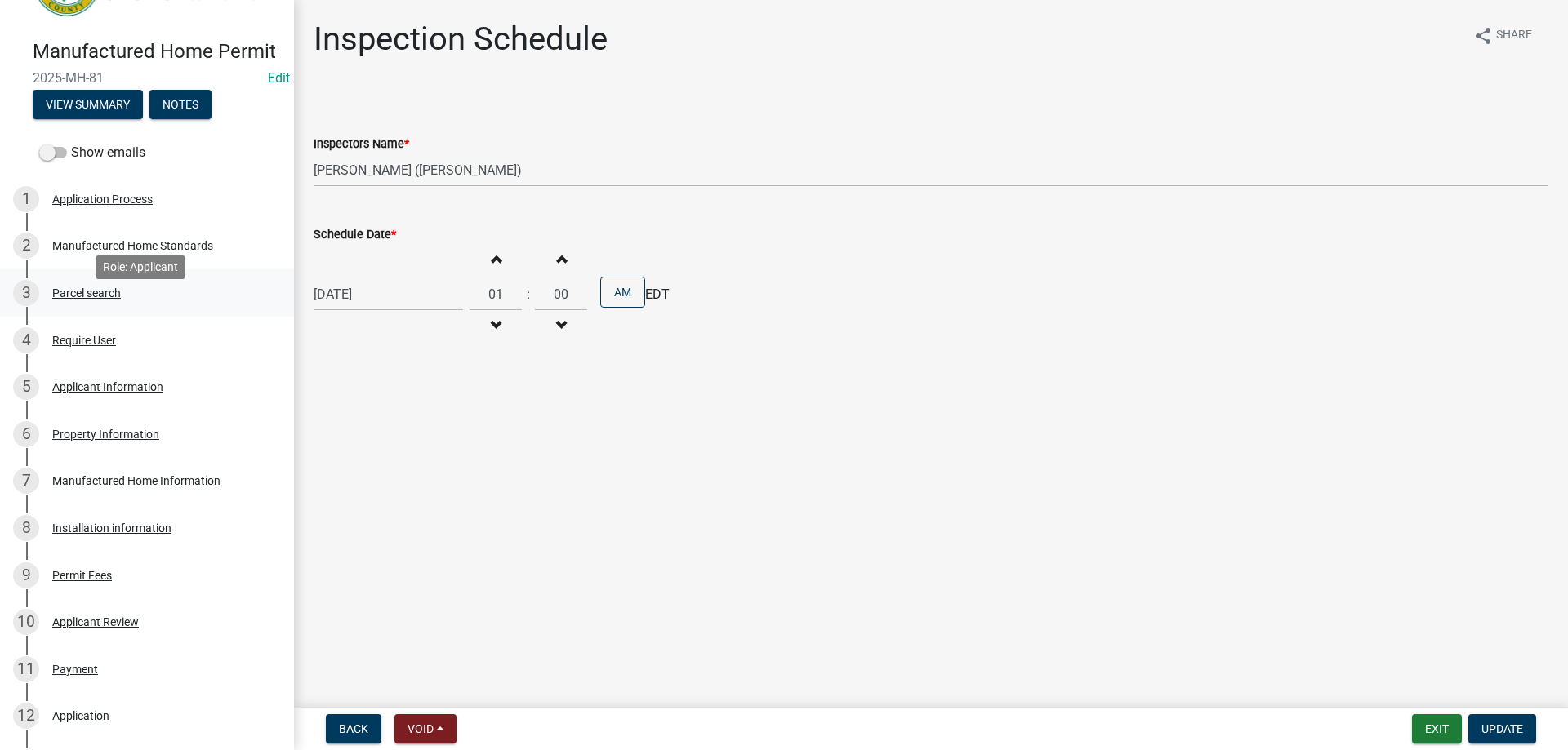
click at [99, 299] on div "Parcel search" at bounding box center [87, 293] width 68 height 11
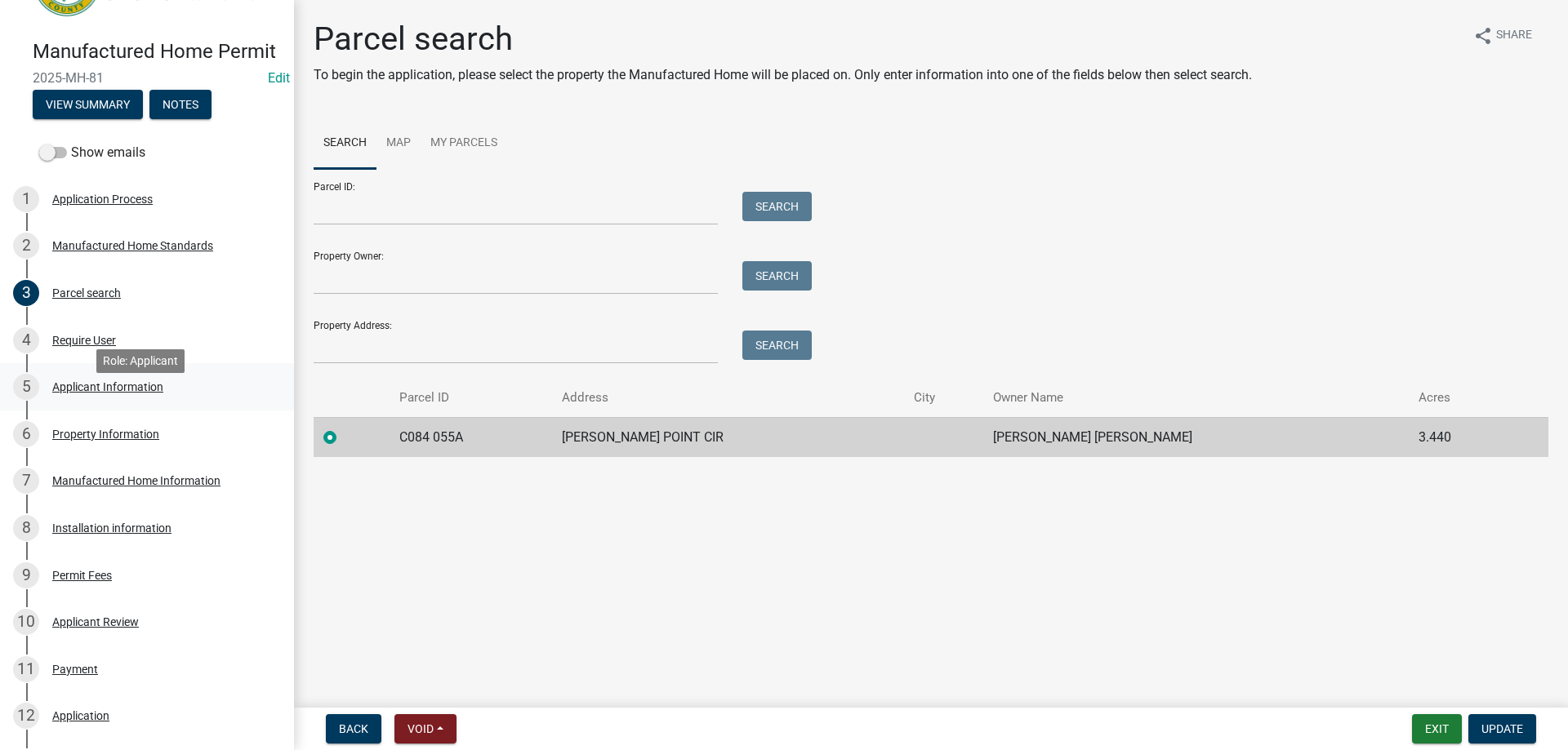
click at [123, 398] on div "5 Applicant Information" at bounding box center [140, 387] width 255 height 26
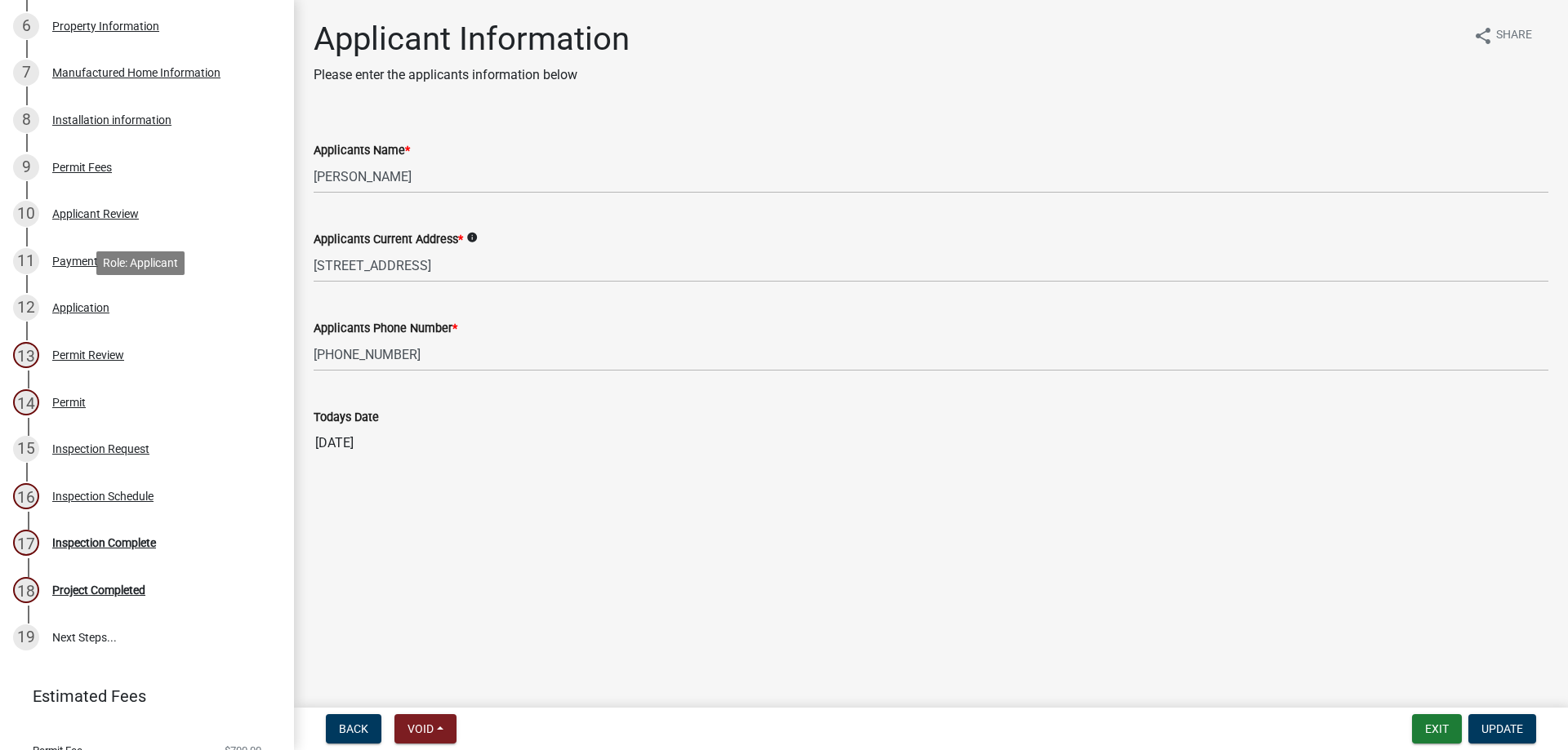
scroll to position [566, 0]
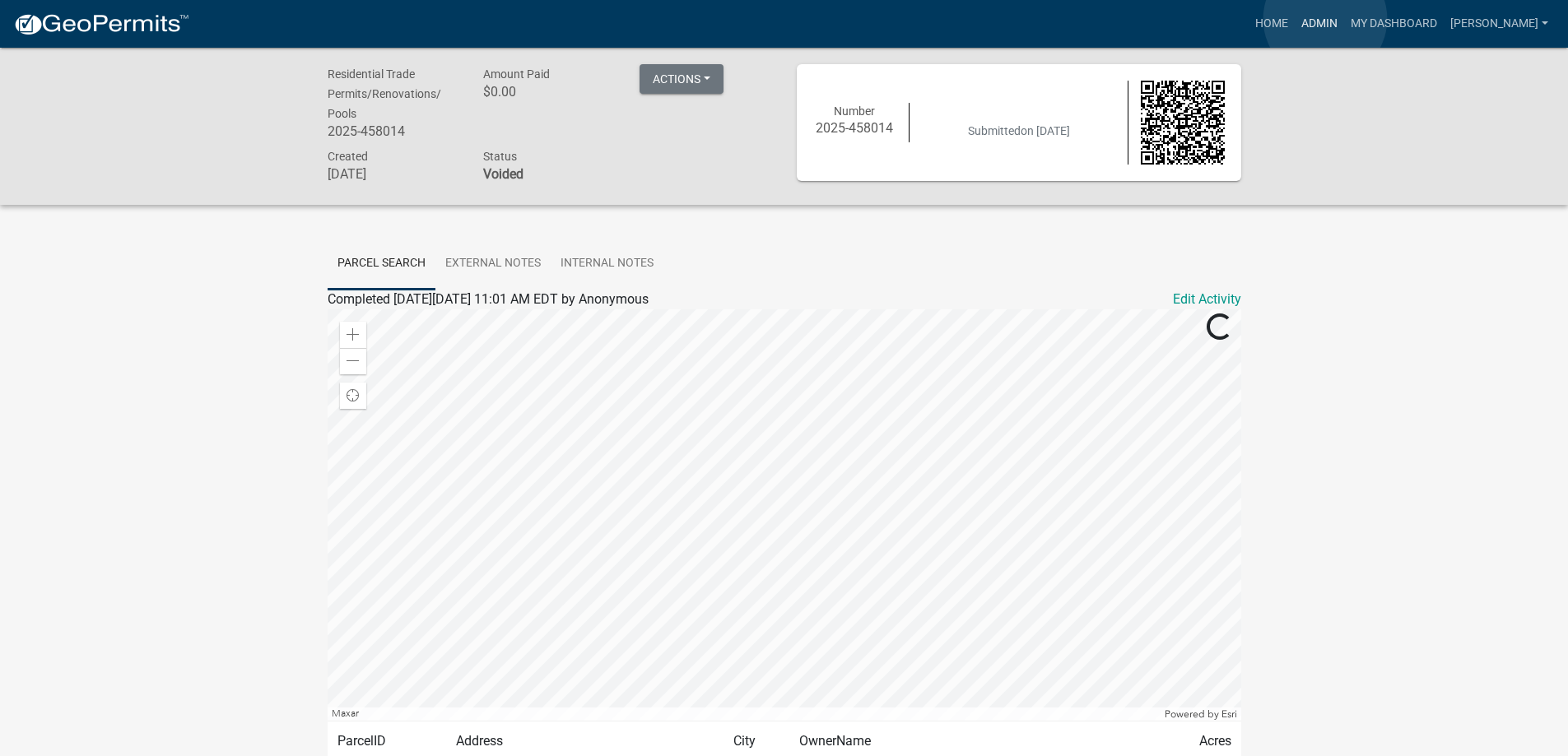
click at [1326, 19] on link "Admin" at bounding box center [1319, 24] width 49 height 32
